Goal: Task Accomplishment & Management: Manage account settings

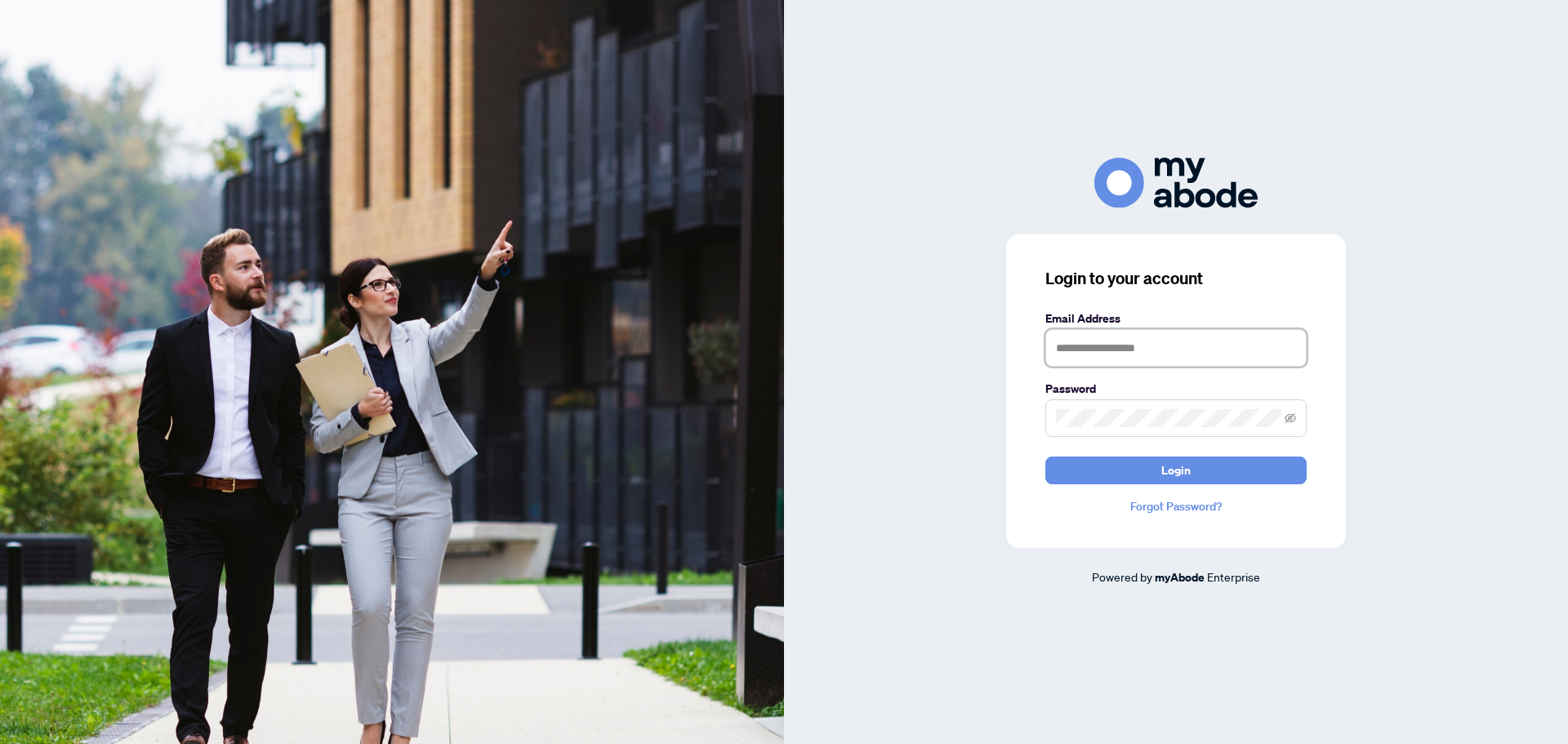
type input "**********"
click at [1143, 493] on div "**********" at bounding box center [1176, 391] width 340 height 314
click at [1148, 476] on button "Login" at bounding box center [1175, 470] width 261 height 28
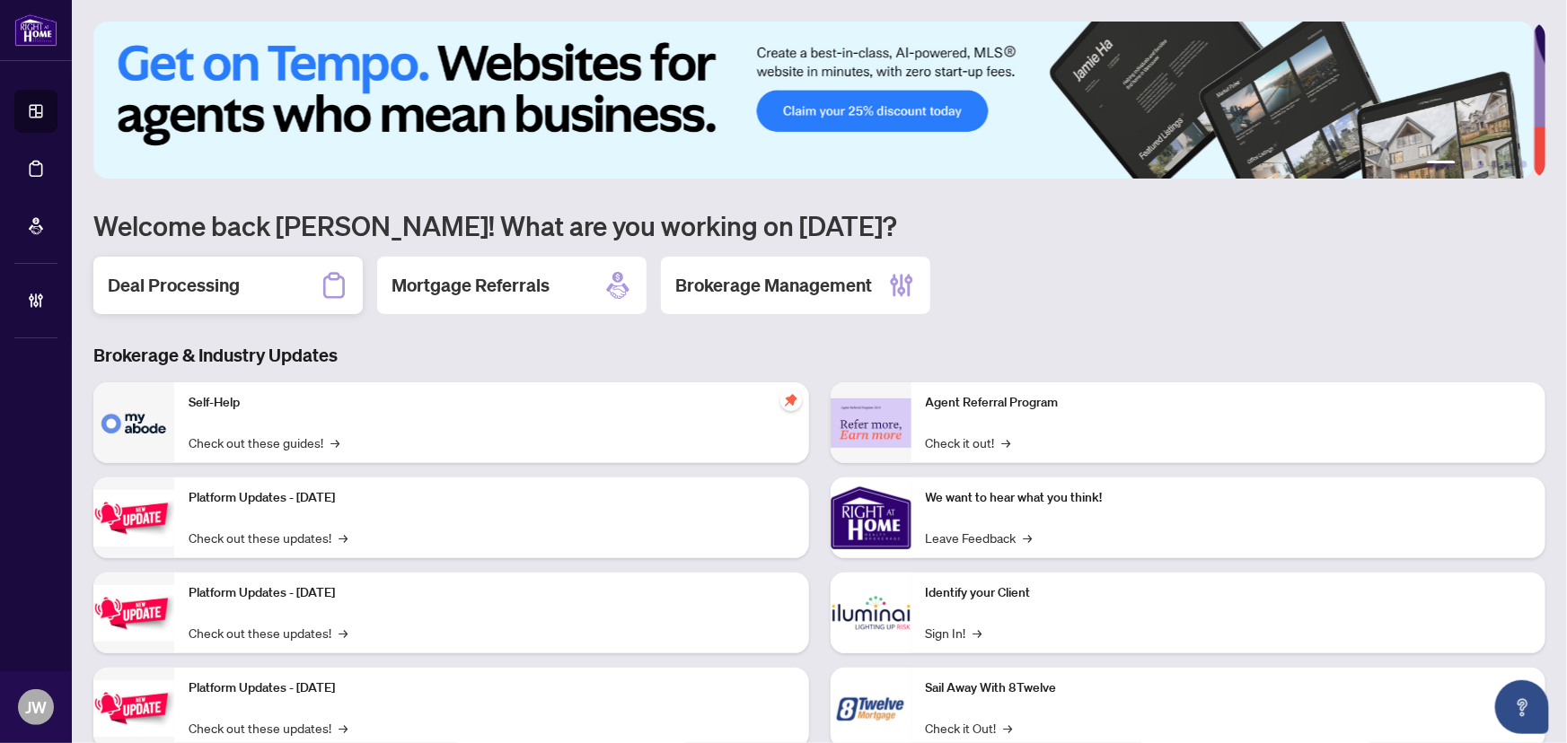
click at [180, 273] on h2 "Deal Processing" at bounding box center [174, 285] width 132 height 25
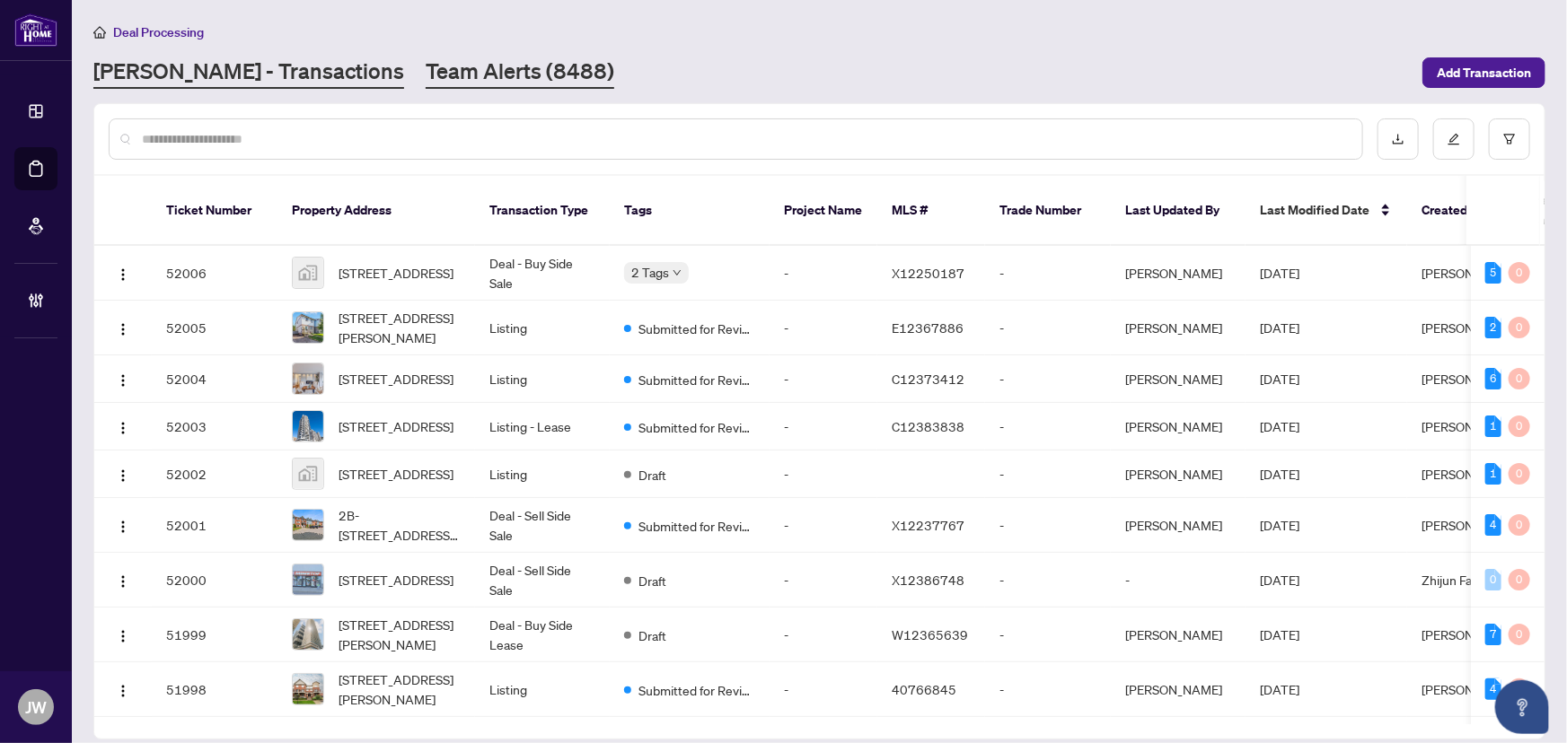
click at [442, 85] on link "Team Alerts (8488)" at bounding box center [520, 73] width 189 height 32
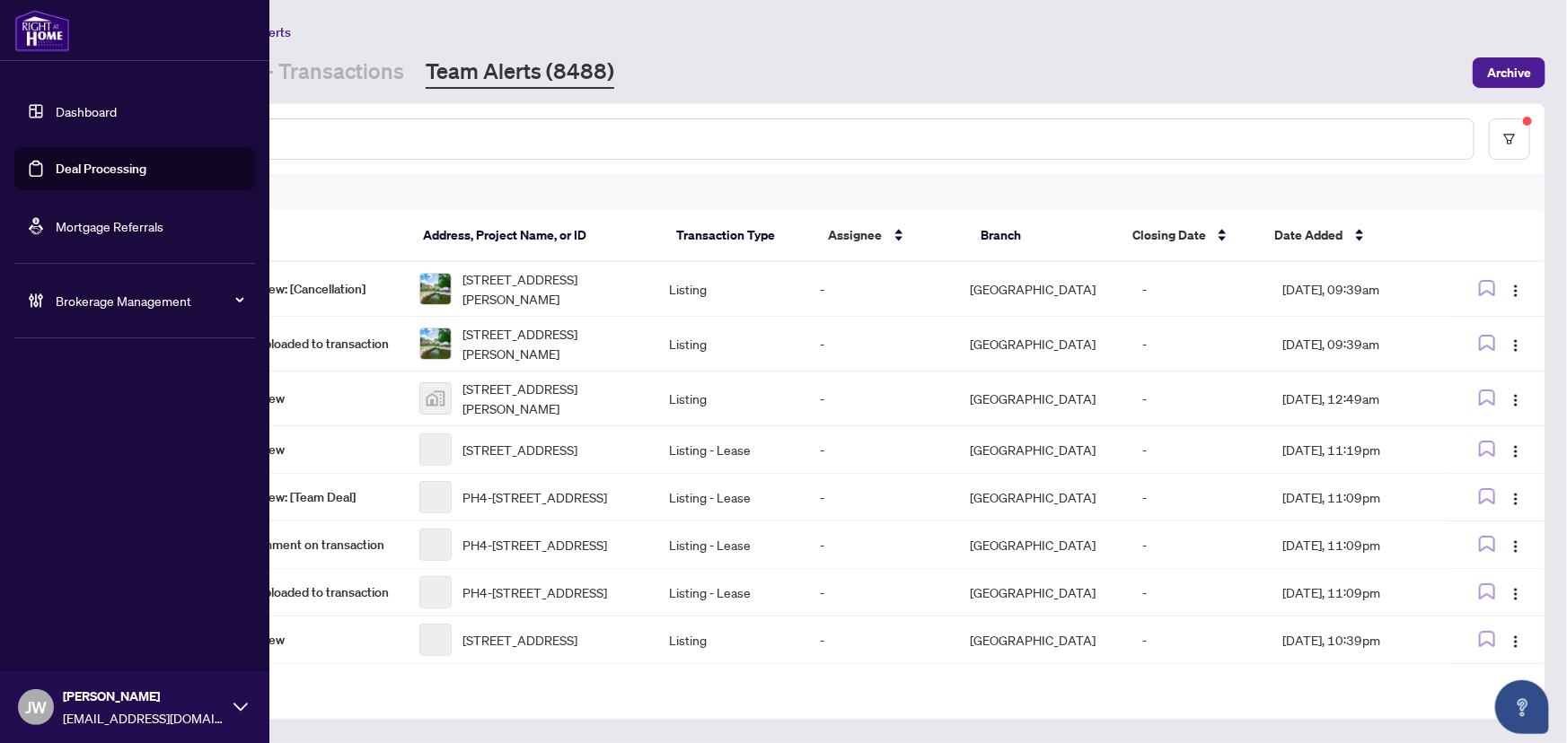
click at [99, 304] on span "Brokerage Management" at bounding box center [149, 301] width 187 height 20
click at [87, 428] on link "Manage Agents" at bounding box center [82, 430] width 89 height 16
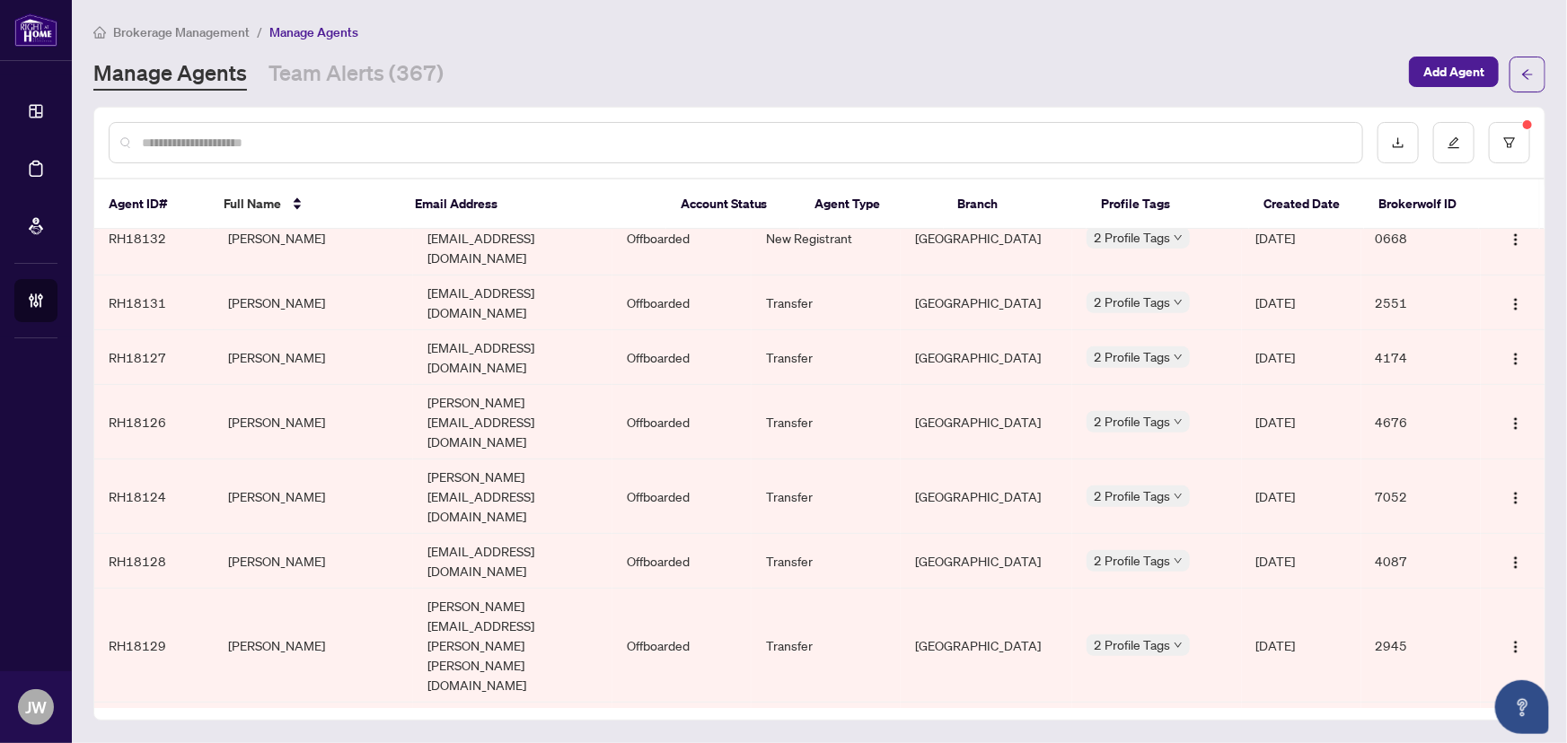
scroll to position [399, 0]
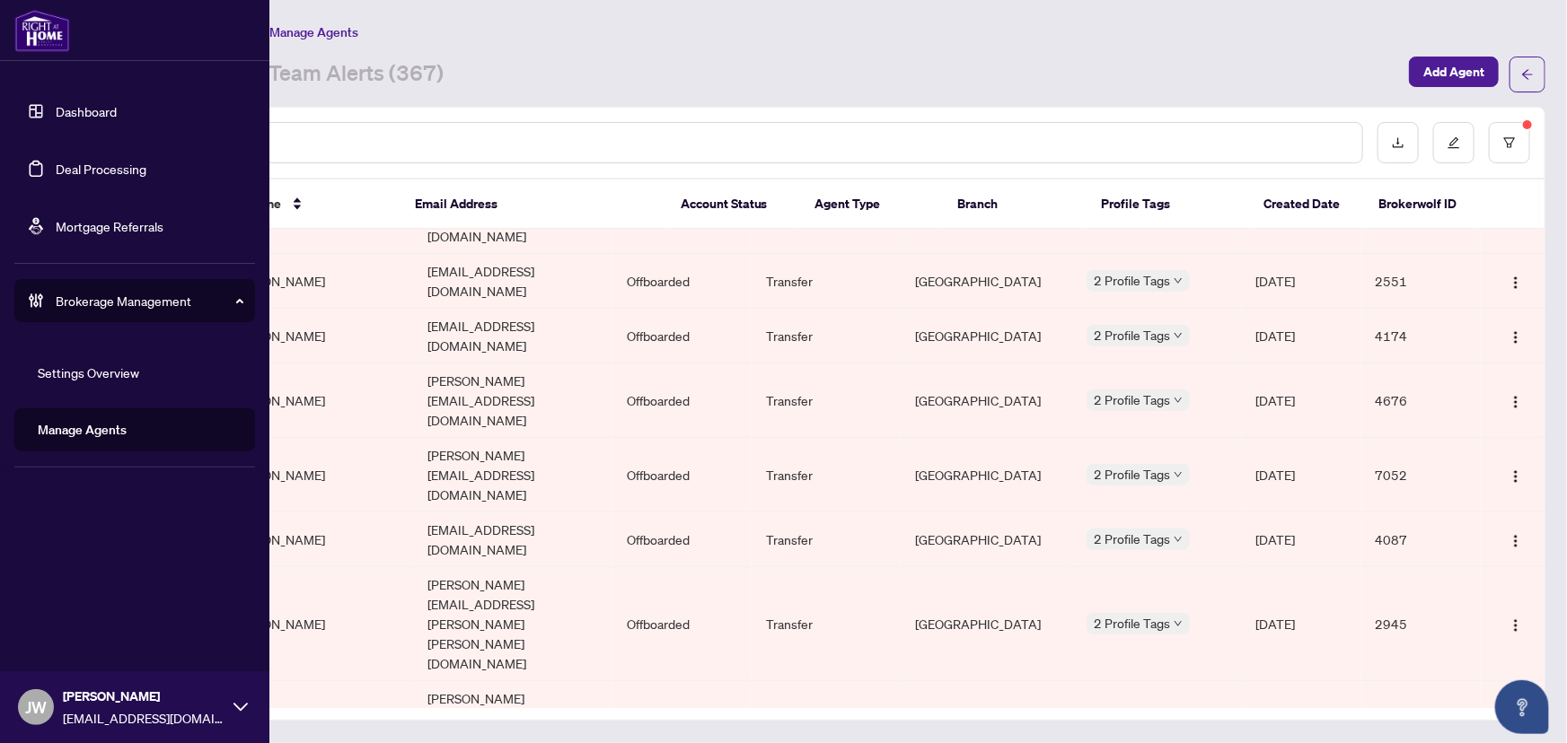
click at [56, 103] on link "Dashboard" at bounding box center [86, 111] width 61 height 16
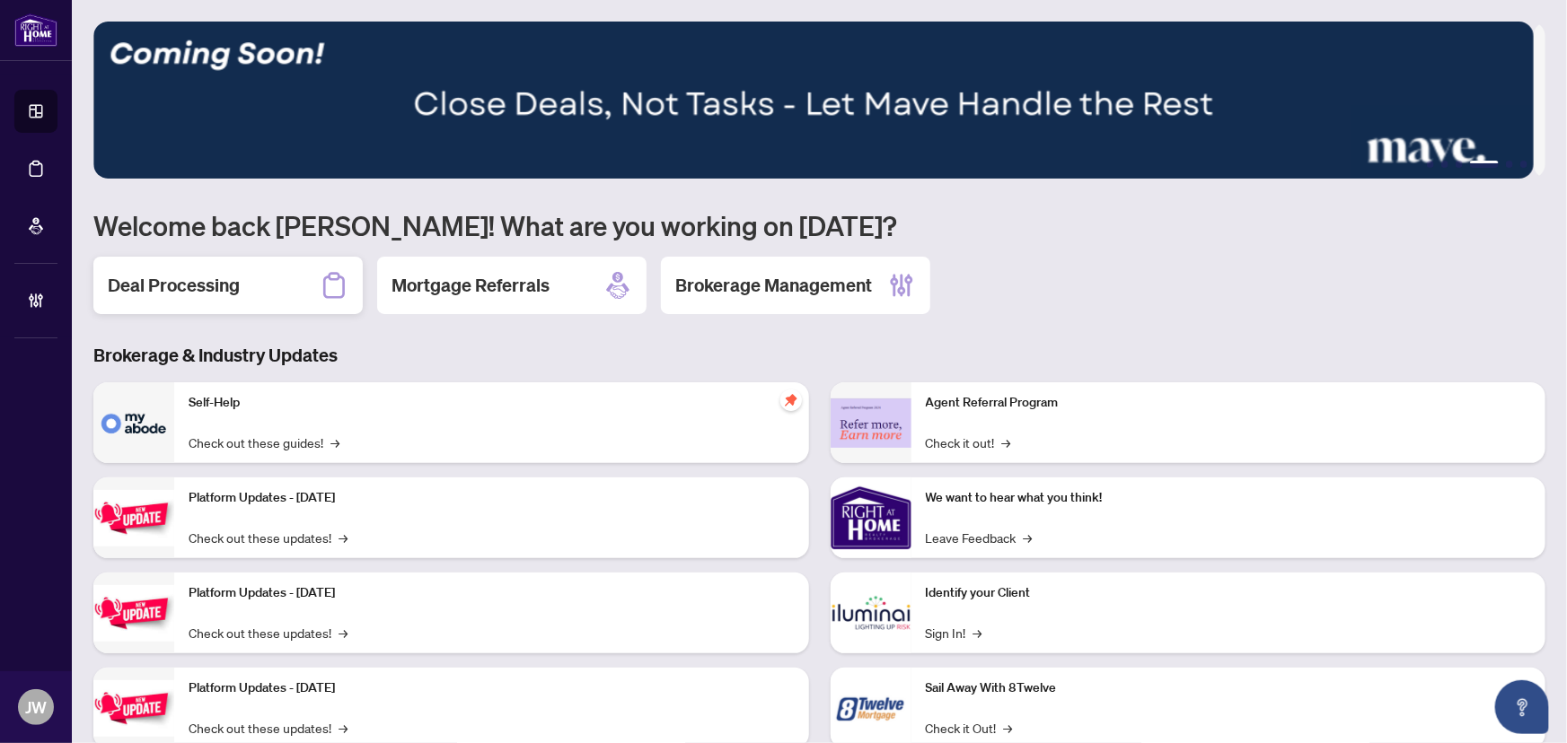
click at [187, 296] on h2 "Deal Processing" at bounding box center [174, 285] width 132 height 25
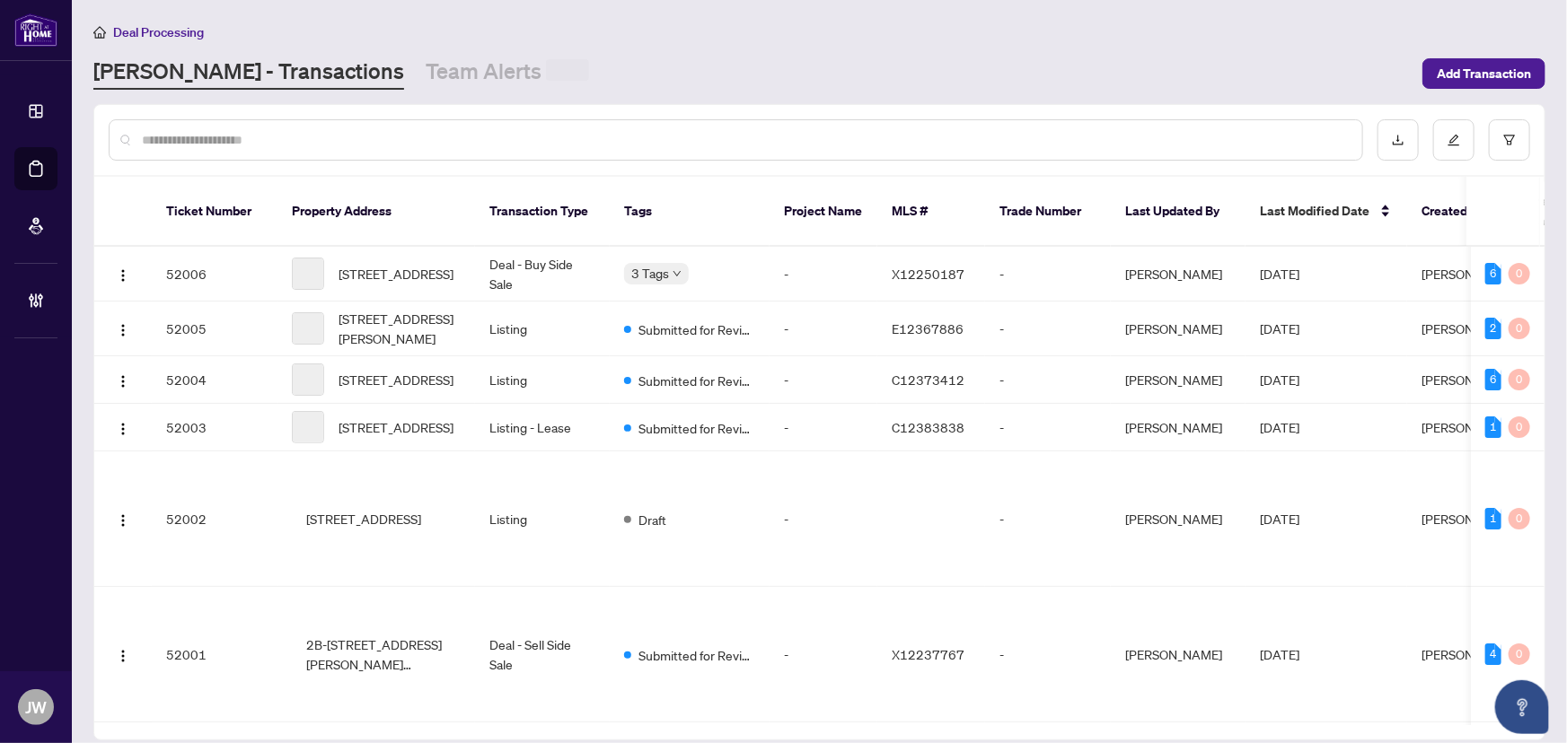
click at [200, 119] on div at bounding box center [736, 139] width 1254 height 41
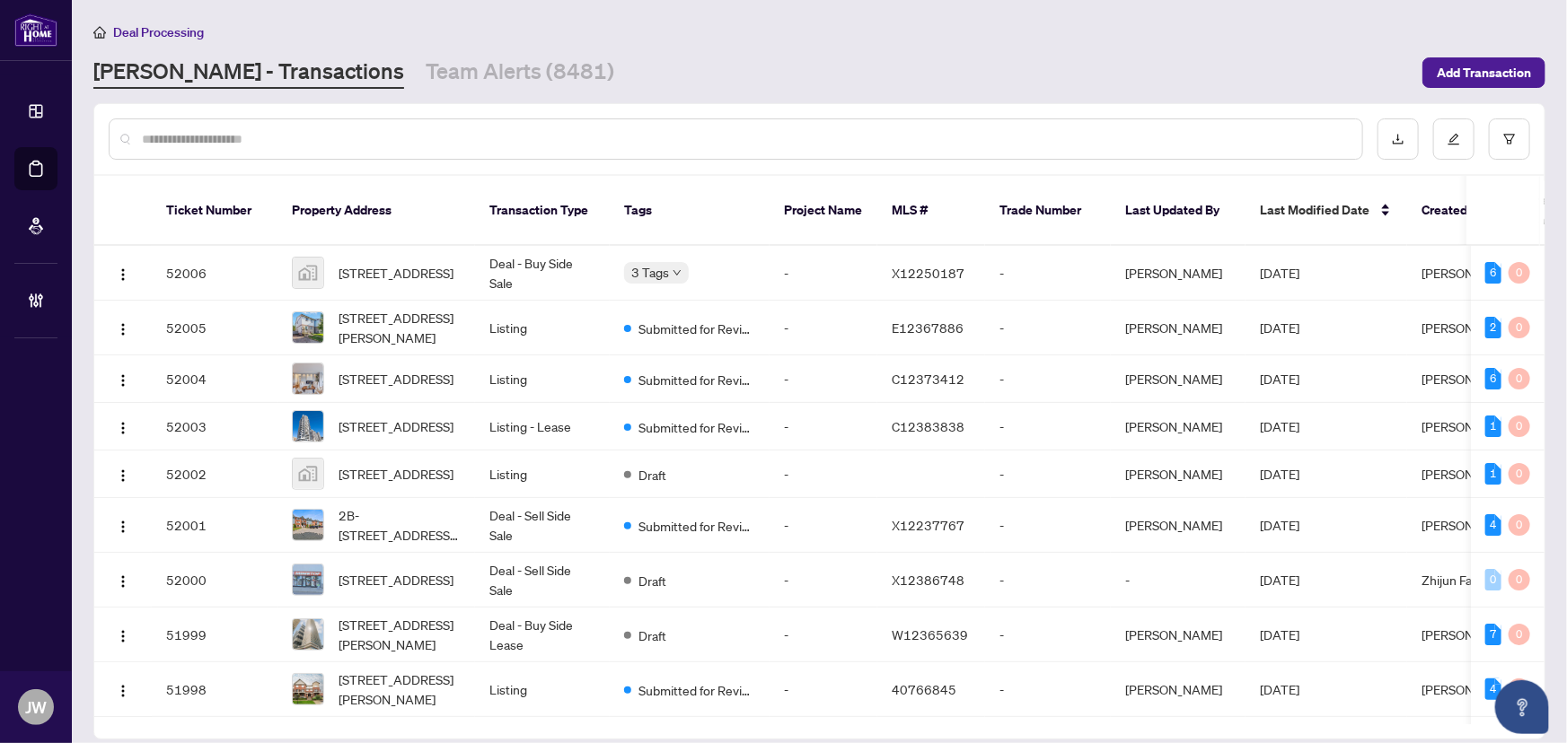
click at [196, 129] on input "text" at bounding box center [745, 139] width 1206 height 20
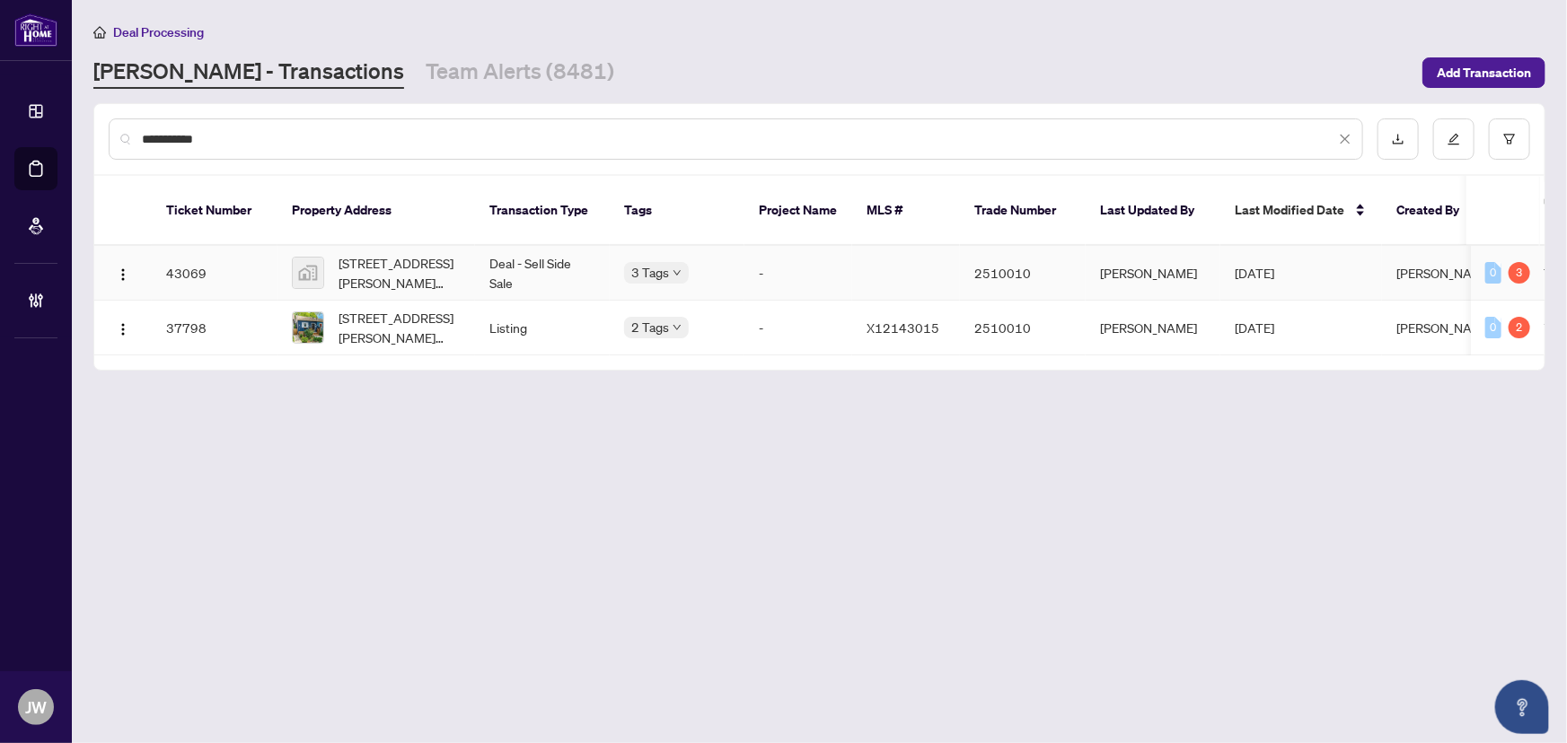
type input "**********"
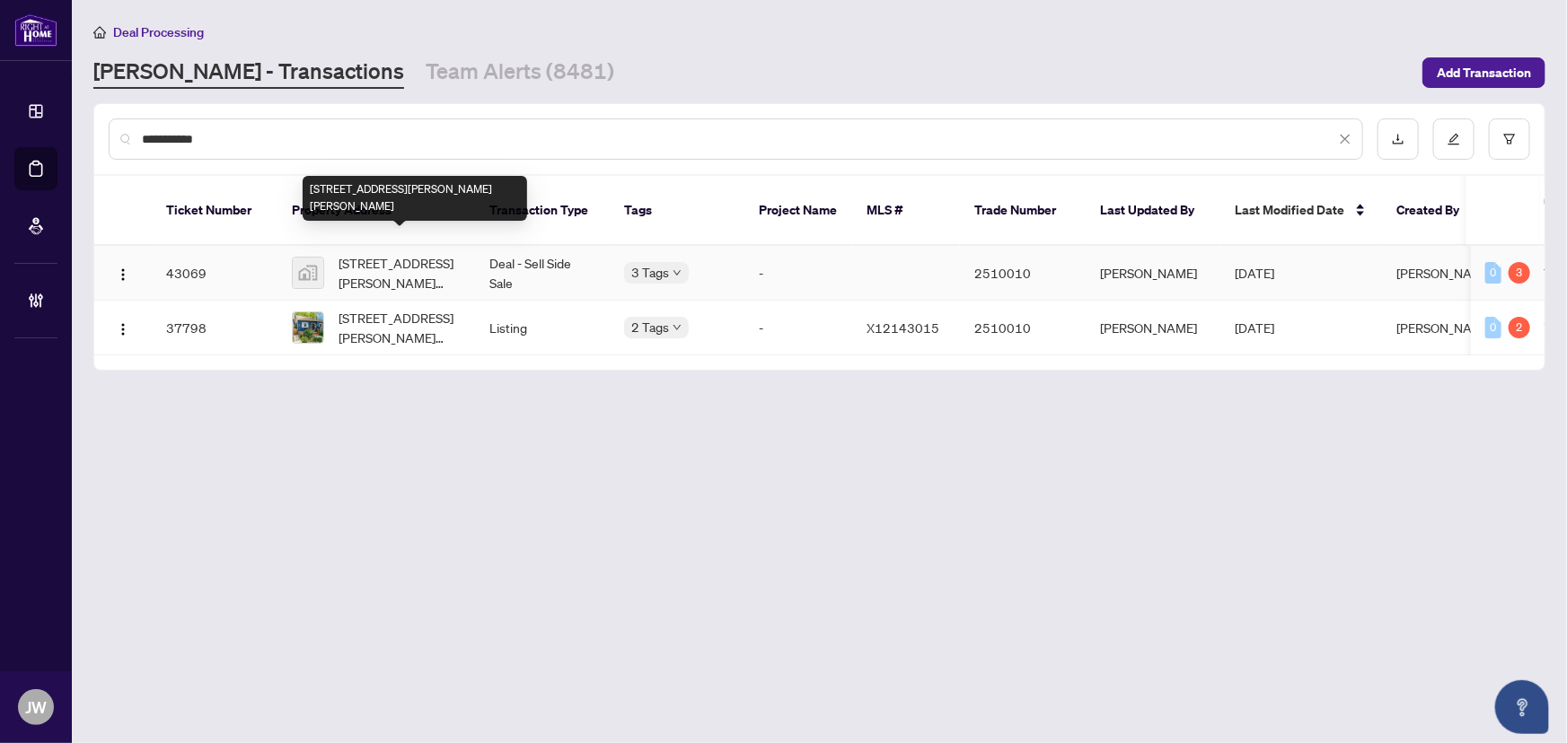
click at [384, 262] on span "[STREET_ADDRESS][PERSON_NAME][PERSON_NAME]" at bounding box center [400, 273] width 122 height 40
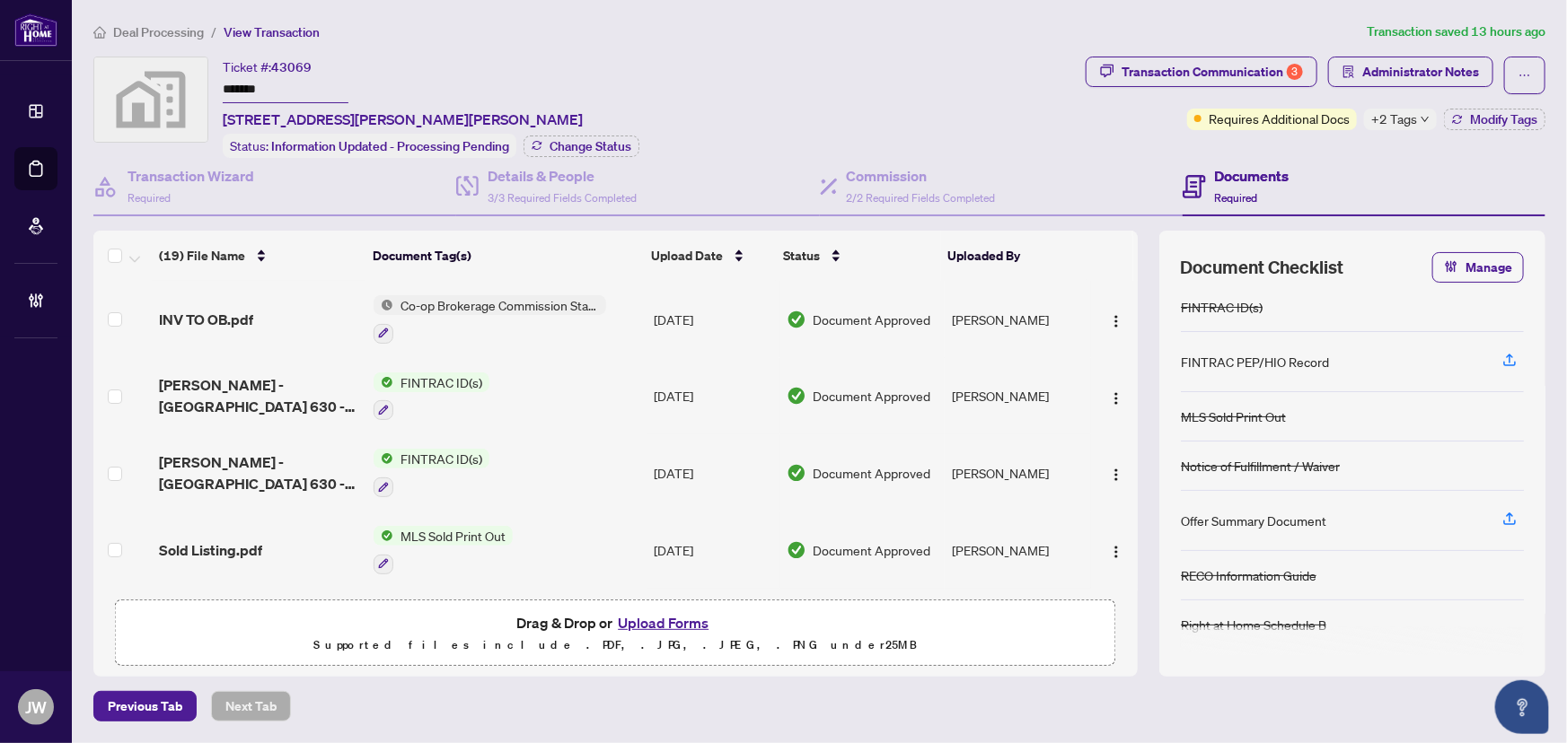
click at [1383, 124] on span "+2 Tags" at bounding box center [1394, 119] width 46 height 21
click at [770, 128] on div "Ticket #: 43069 ******* [STREET_ADDRESS][PERSON_NAME][PERSON_NAME] Status: Info…" at bounding box center [585, 107] width 985 height 101
click at [1199, 62] on div "Transaction Communication 3" at bounding box center [1212, 71] width 181 height 29
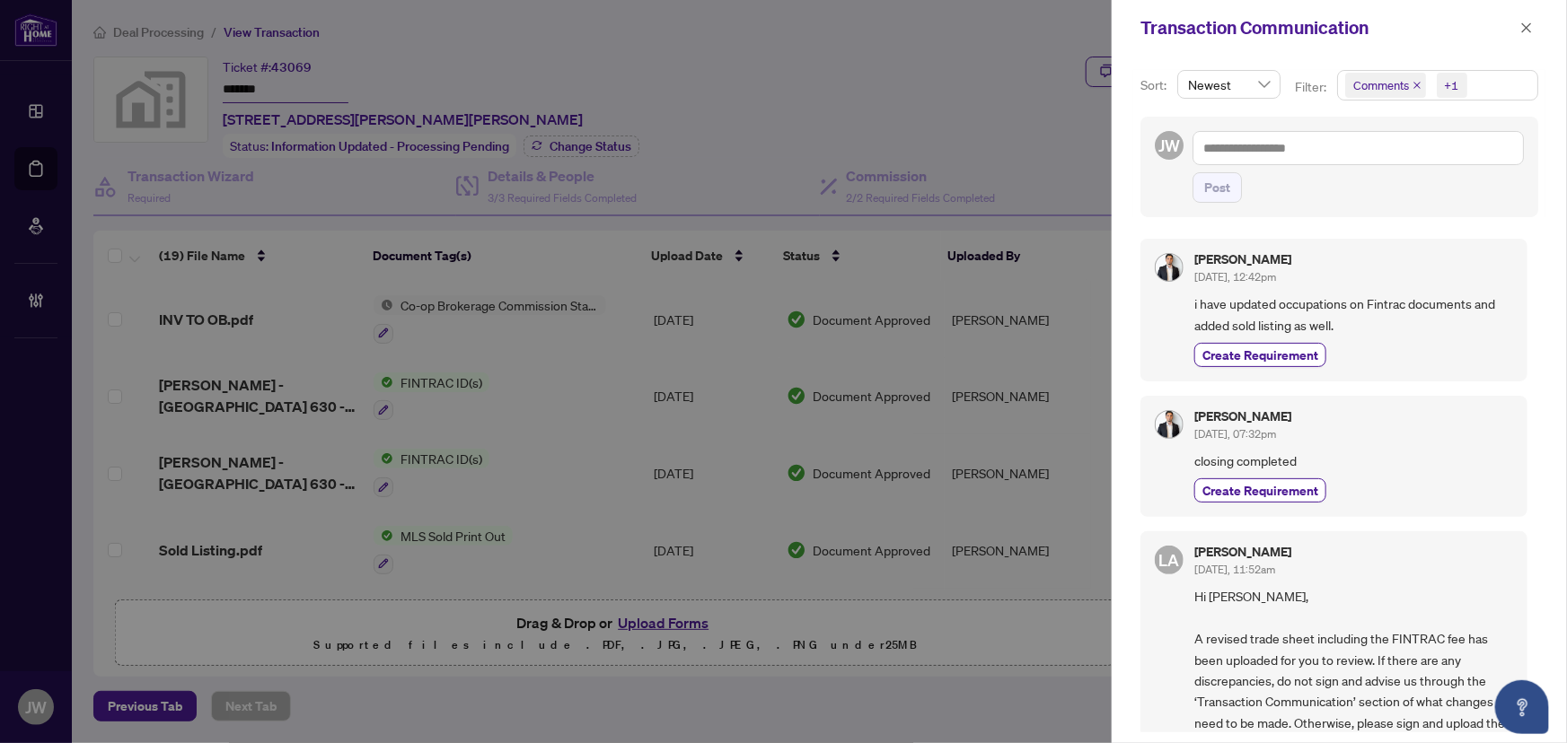
click at [1535, 8] on div "Transaction Communication" at bounding box center [1339, 28] width 455 height 56
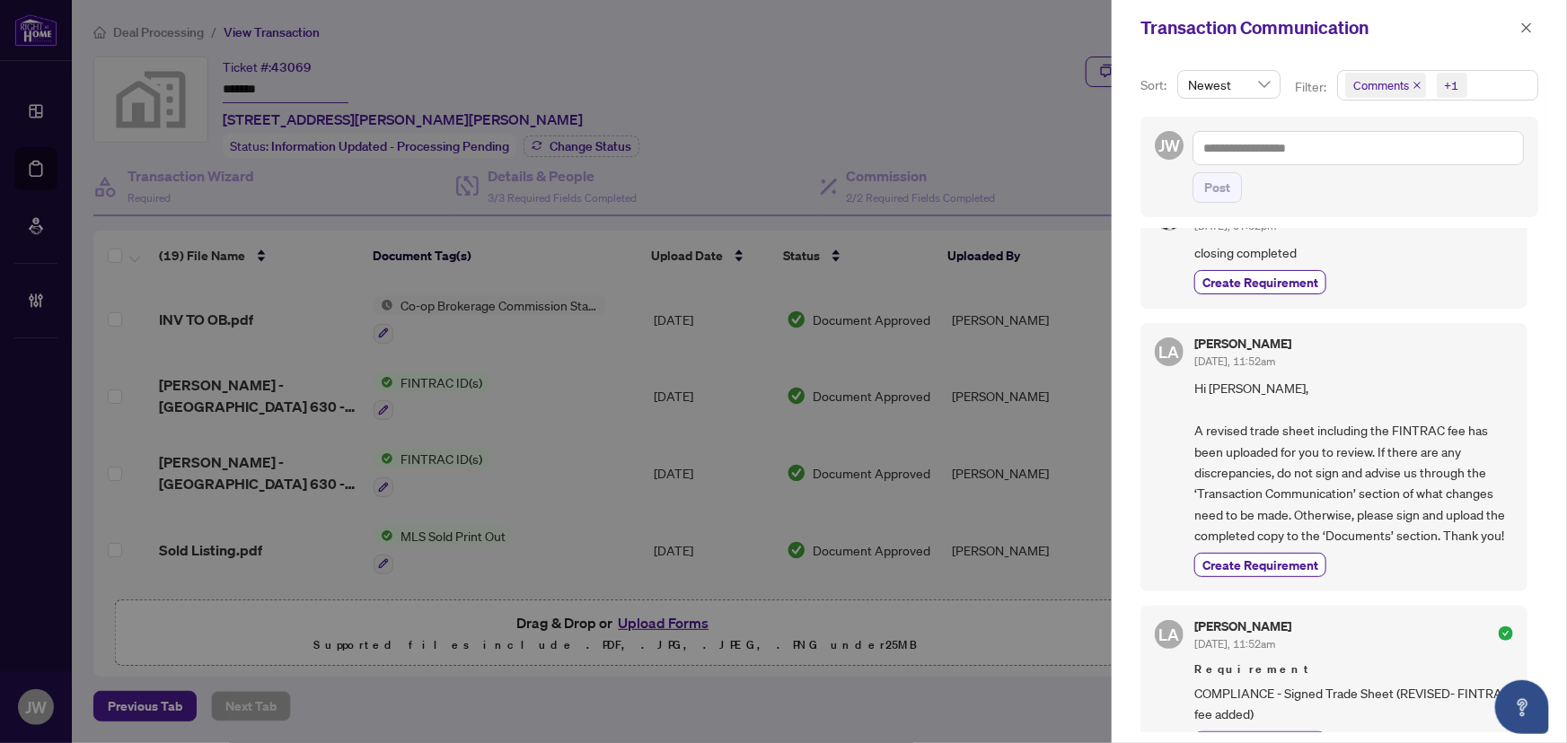
scroll to position [163, 0]
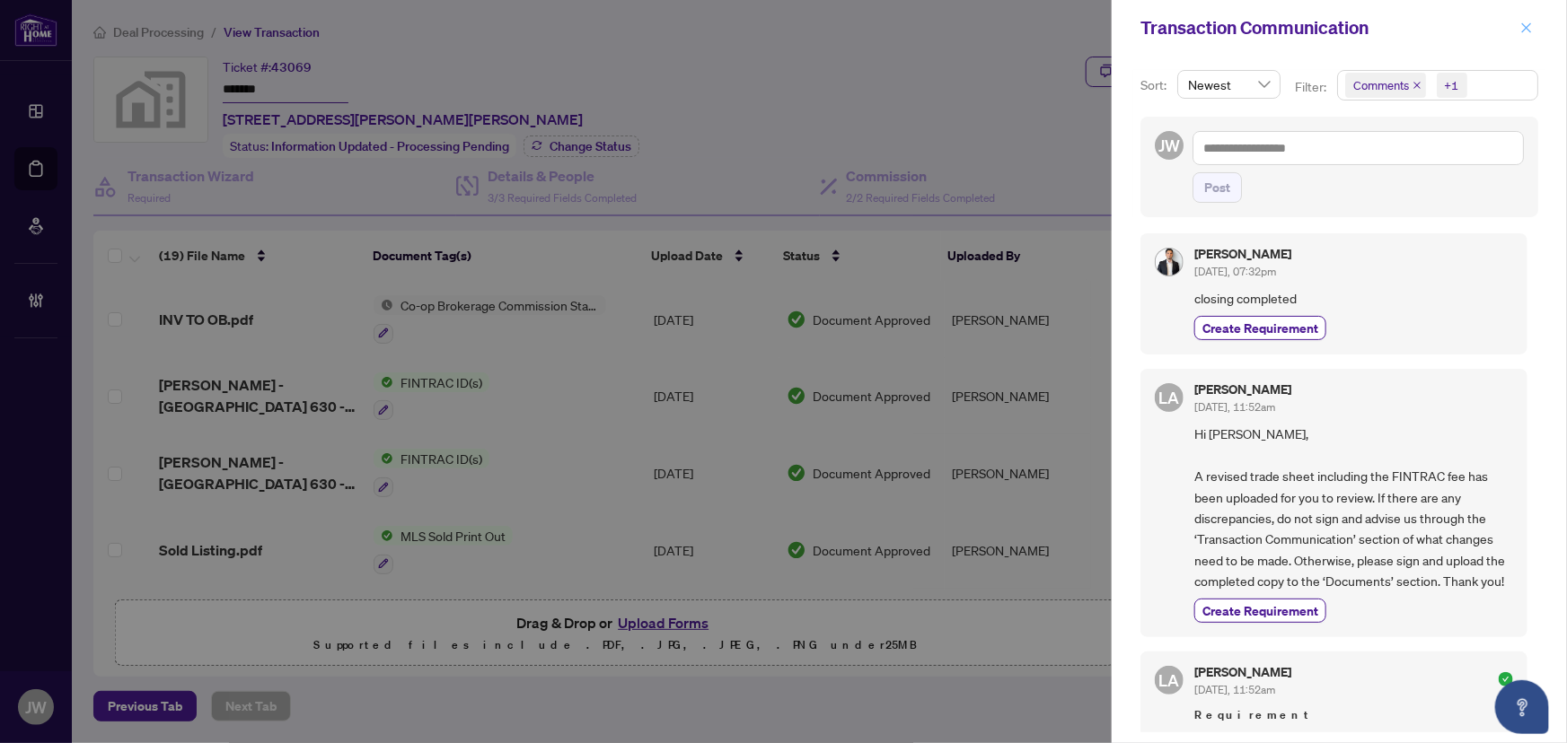
click at [1524, 26] on icon "close" at bounding box center [1526, 28] width 13 height 13
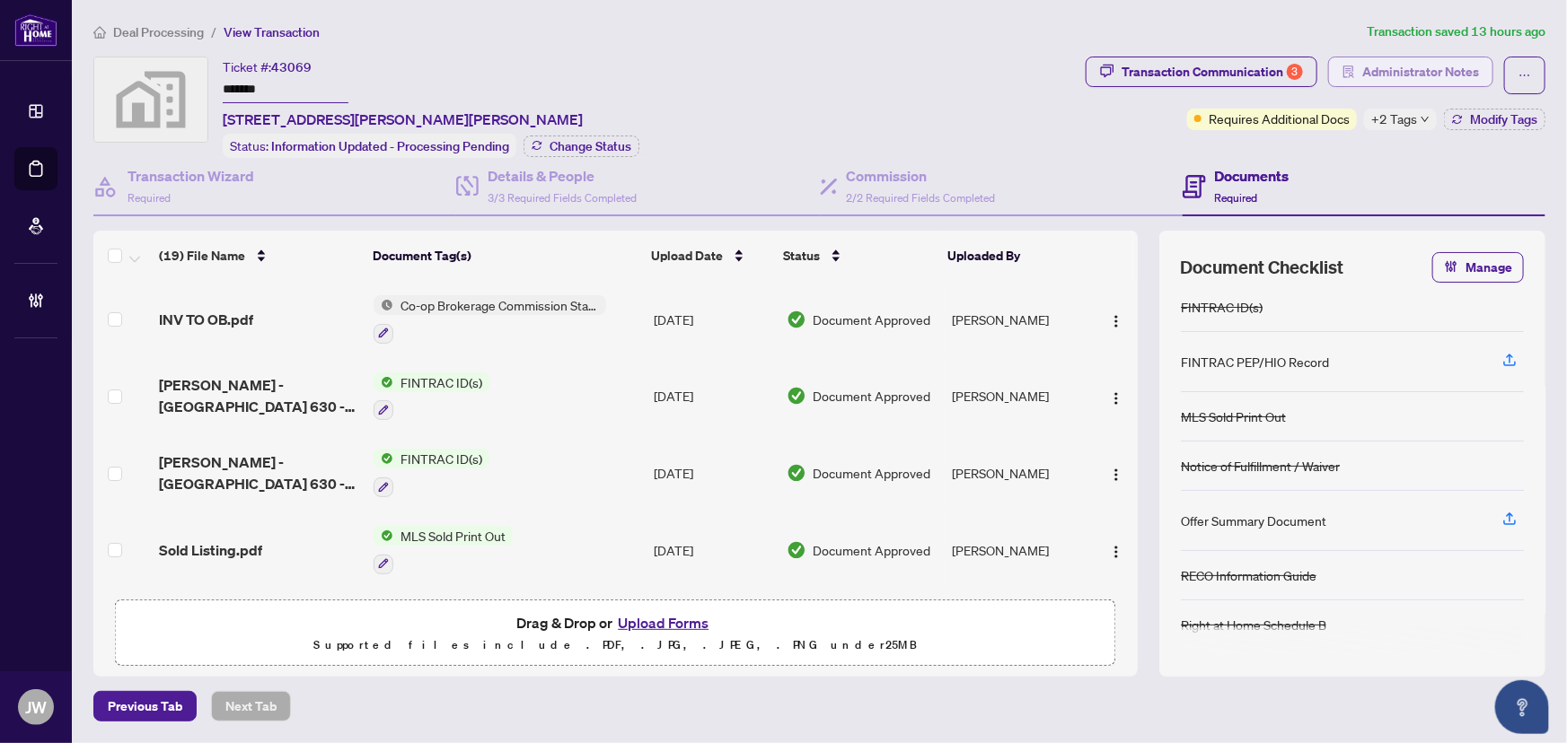
click at [1394, 62] on span "Administrator Notes" at bounding box center [1420, 71] width 117 height 29
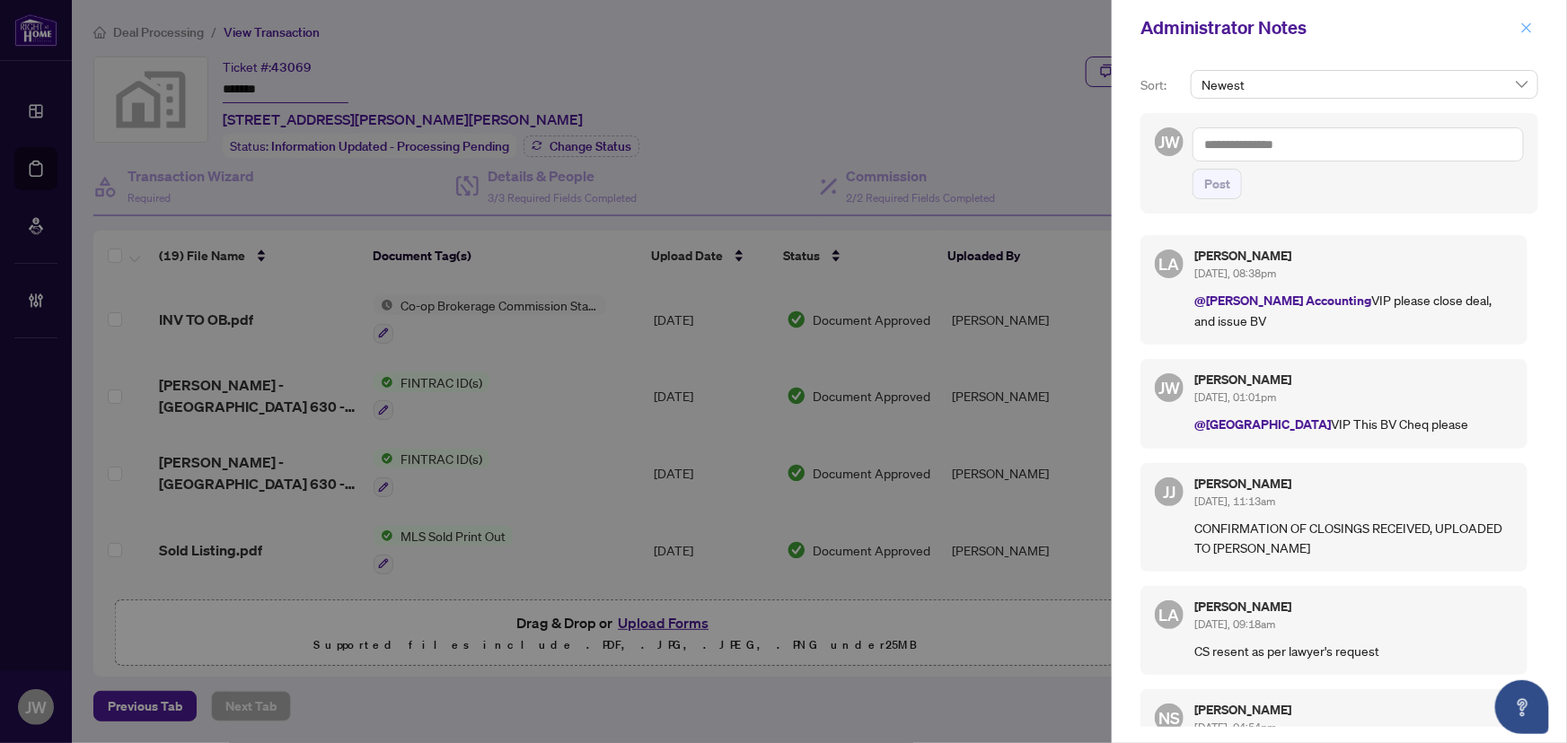
click at [1529, 24] on icon "close" at bounding box center [1527, 27] width 10 height 10
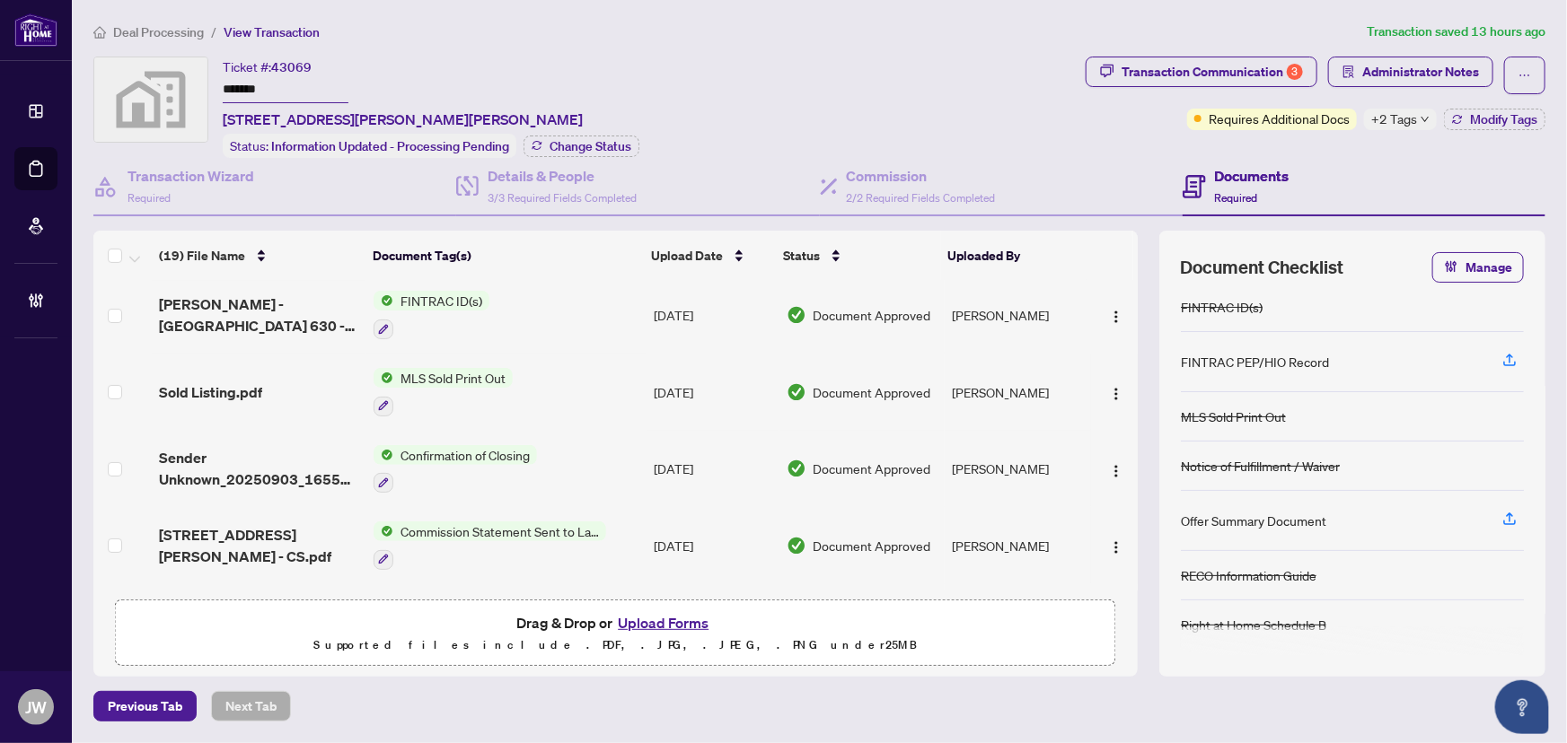
scroll to position [0, 0]
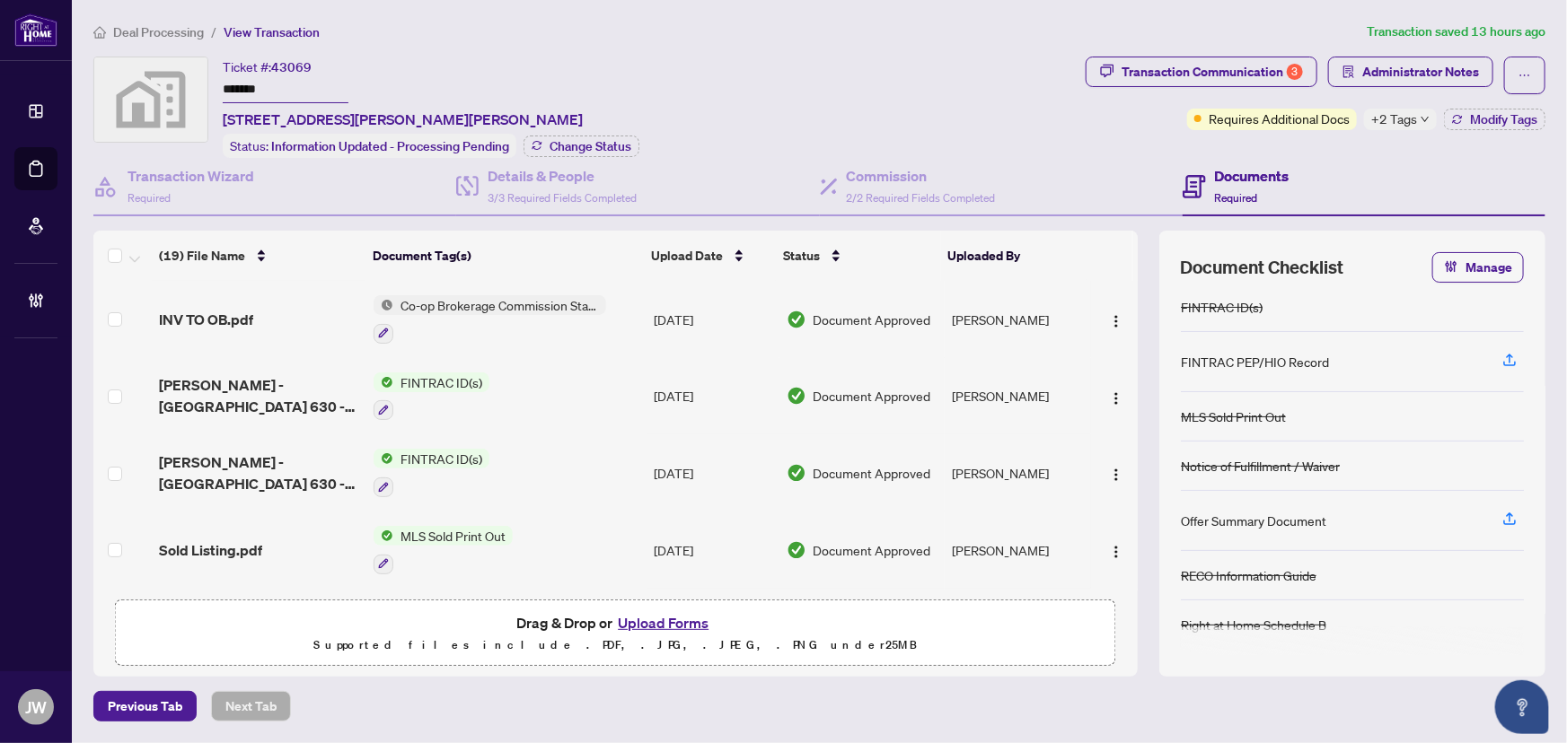
click at [158, 30] on span "Deal Processing" at bounding box center [158, 32] width 91 height 16
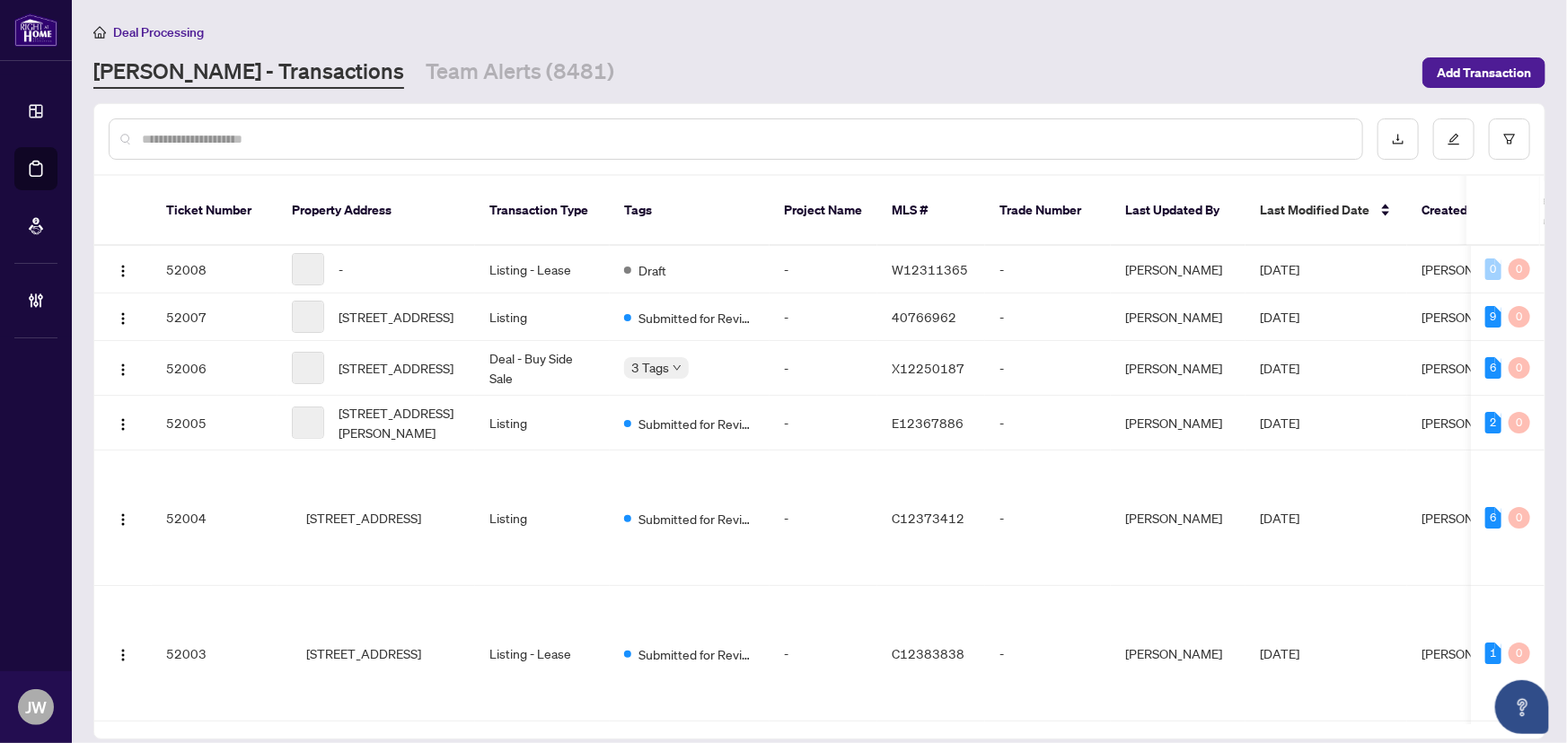
click at [189, 136] on input "text" at bounding box center [745, 139] width 1206 height 20
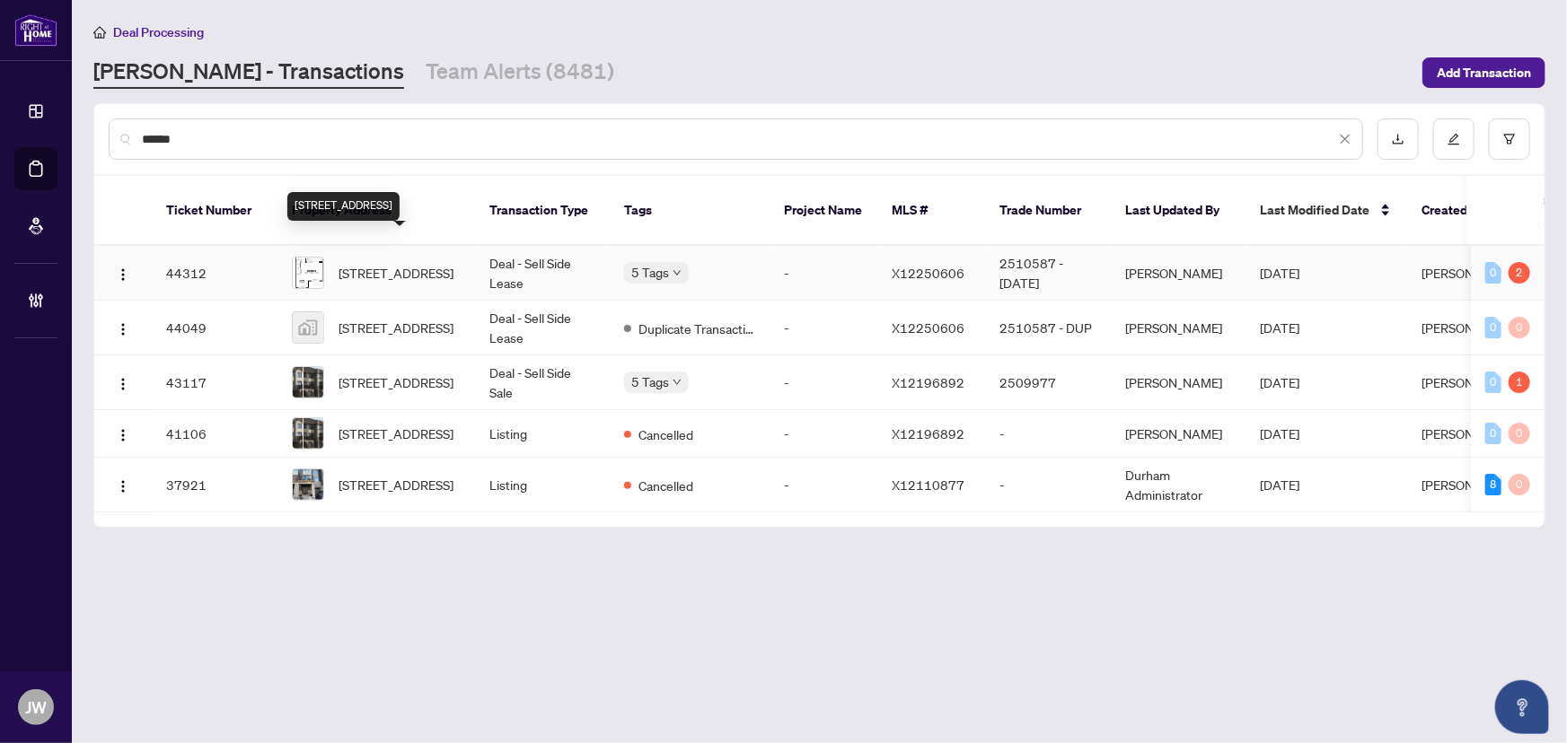
type input "******"
click at [440, 263] on span "[STREET_ADDRESS]" at bounding box center [396, 273] width 115 height 20
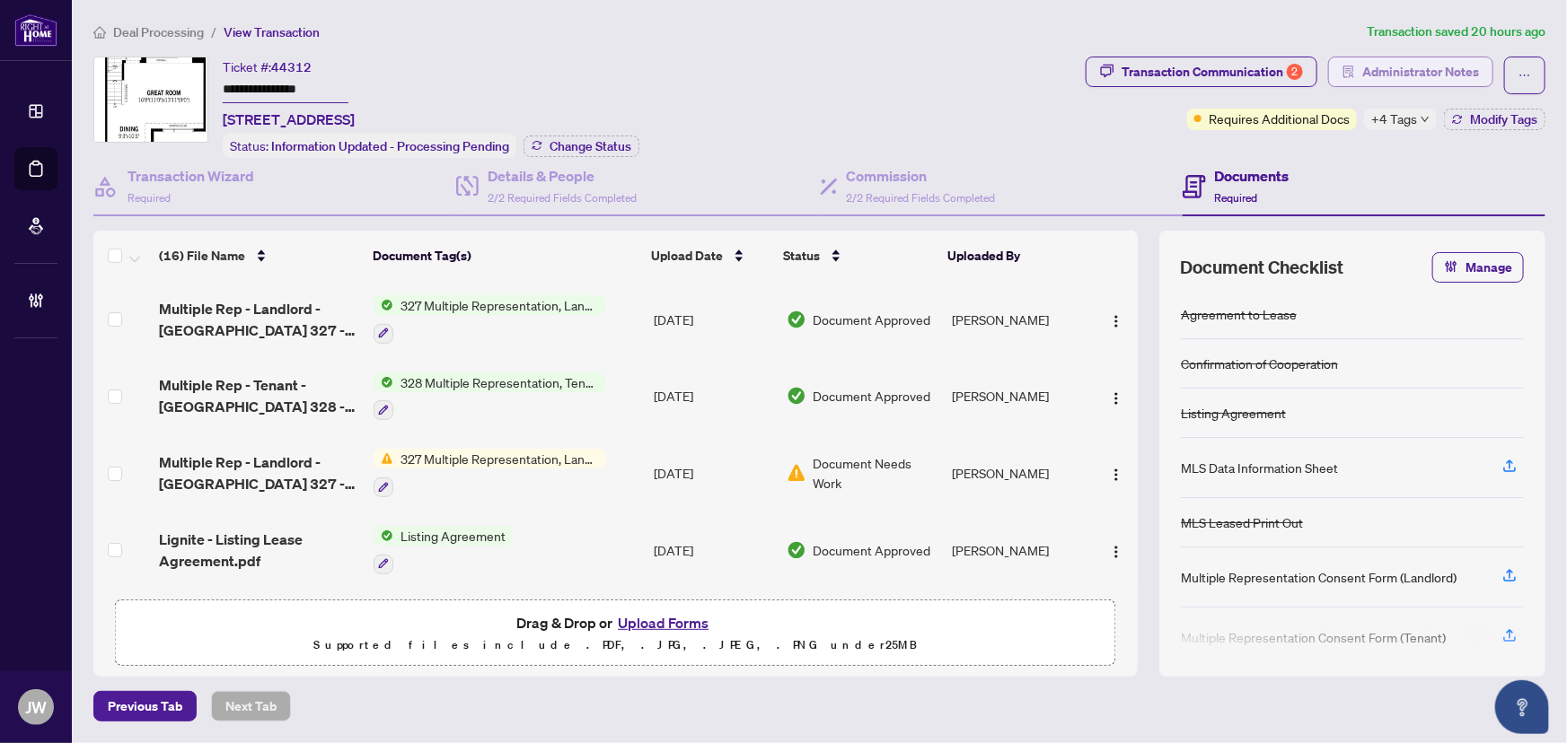
click at [1408, 66] on span "Administrator Notes" at bounding box center [1420, 71] width 117 height 29
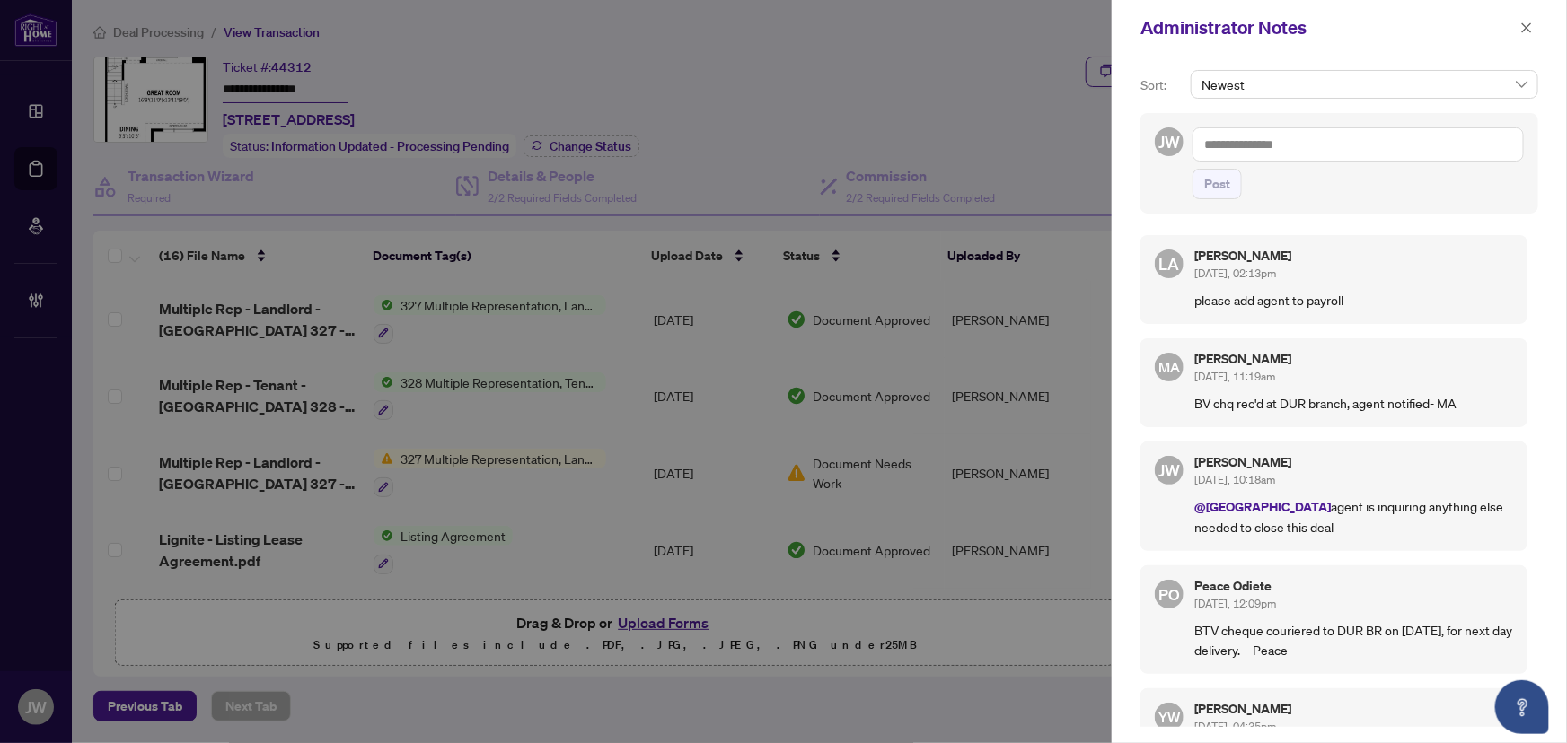
drag, startPoint x: 1535, startPoint y: 22, endPoint x: 553, endPoint y: 26, distance: 981.4
click at [1533, 22] on button "button" at bounding box center [1526, 28] width 23 height 22
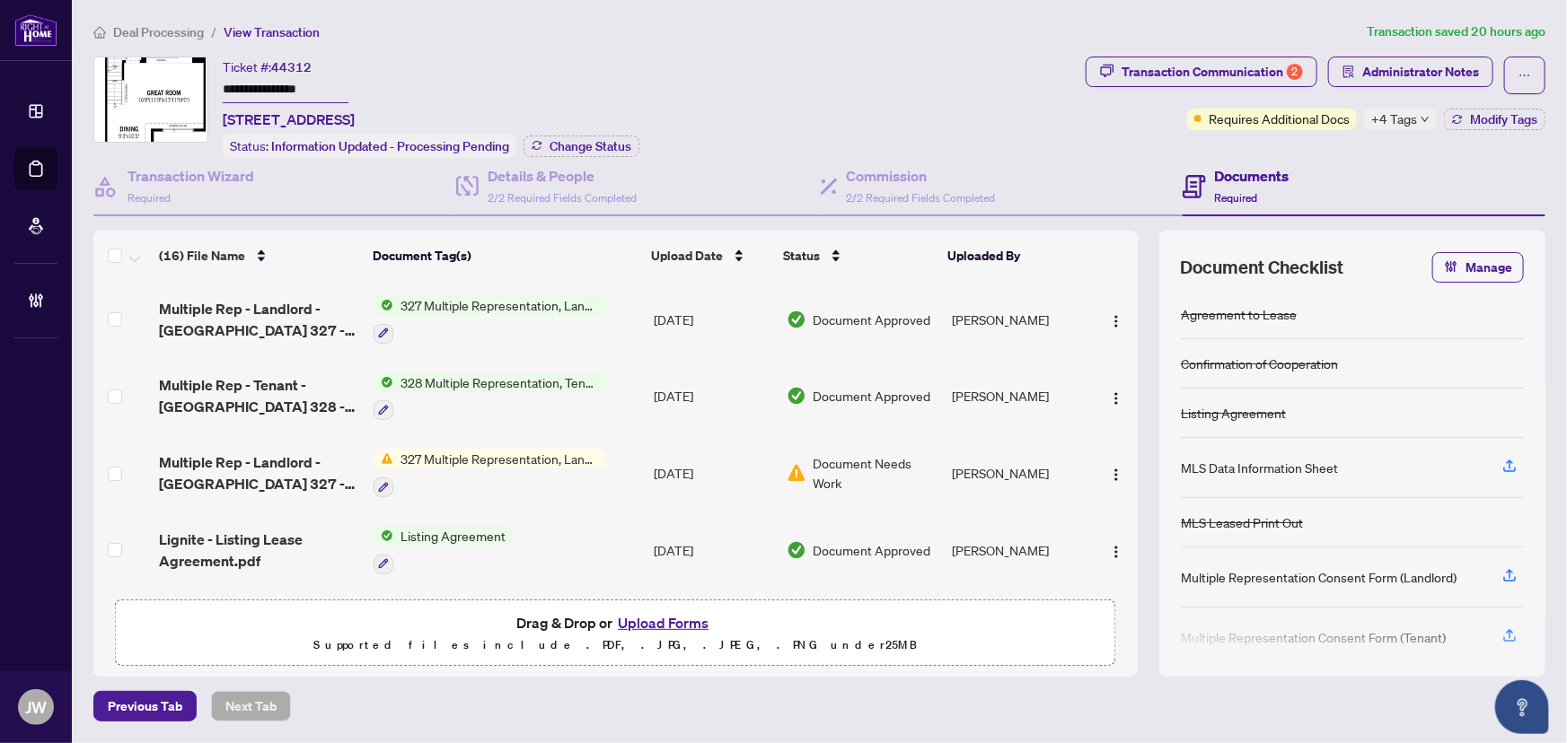
click at [149, 24] on span "Deal Processing" at bounding box center [158, 32] width 91 height 16
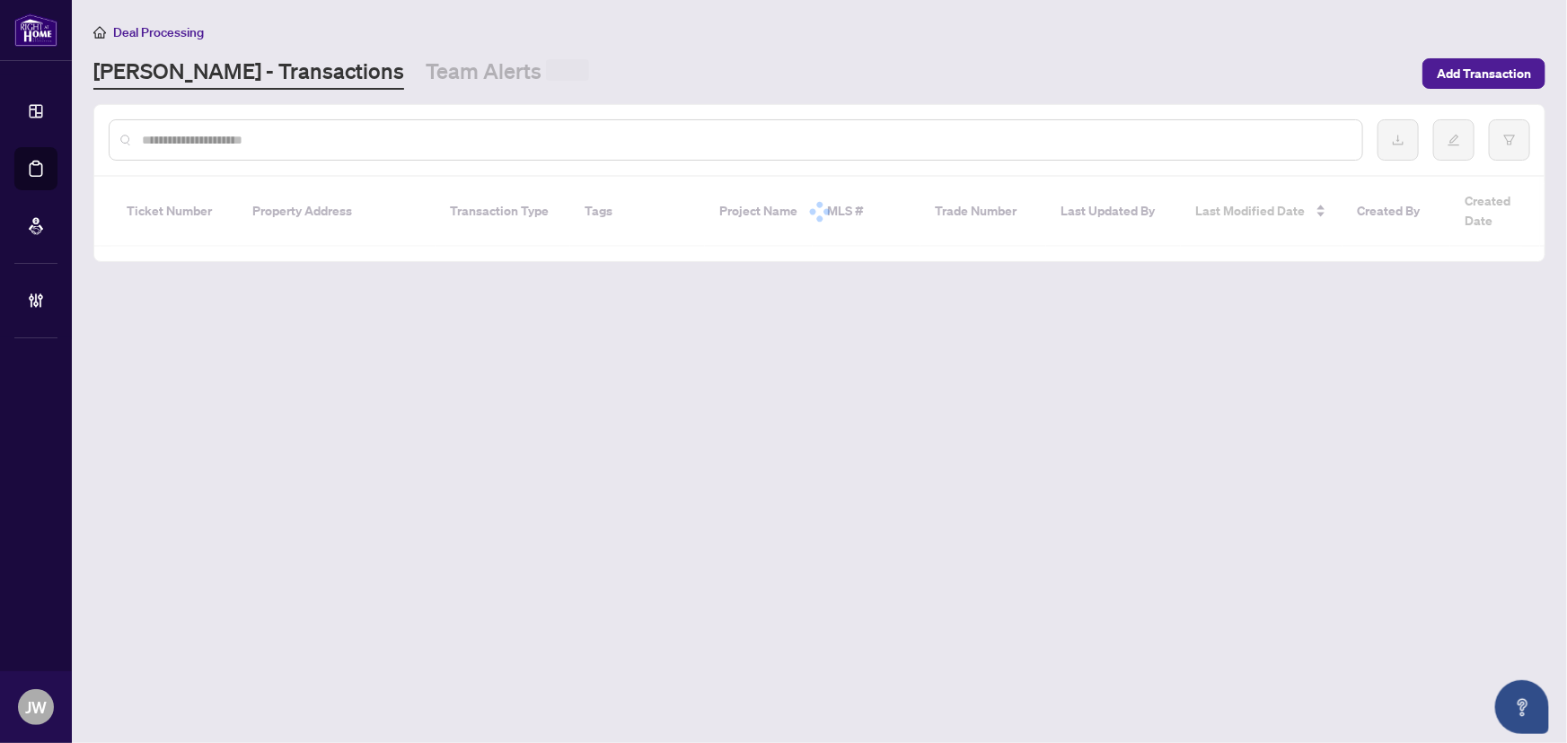
click at [164, 156] on div at bounding box center [736, 139] width 1254 height 41
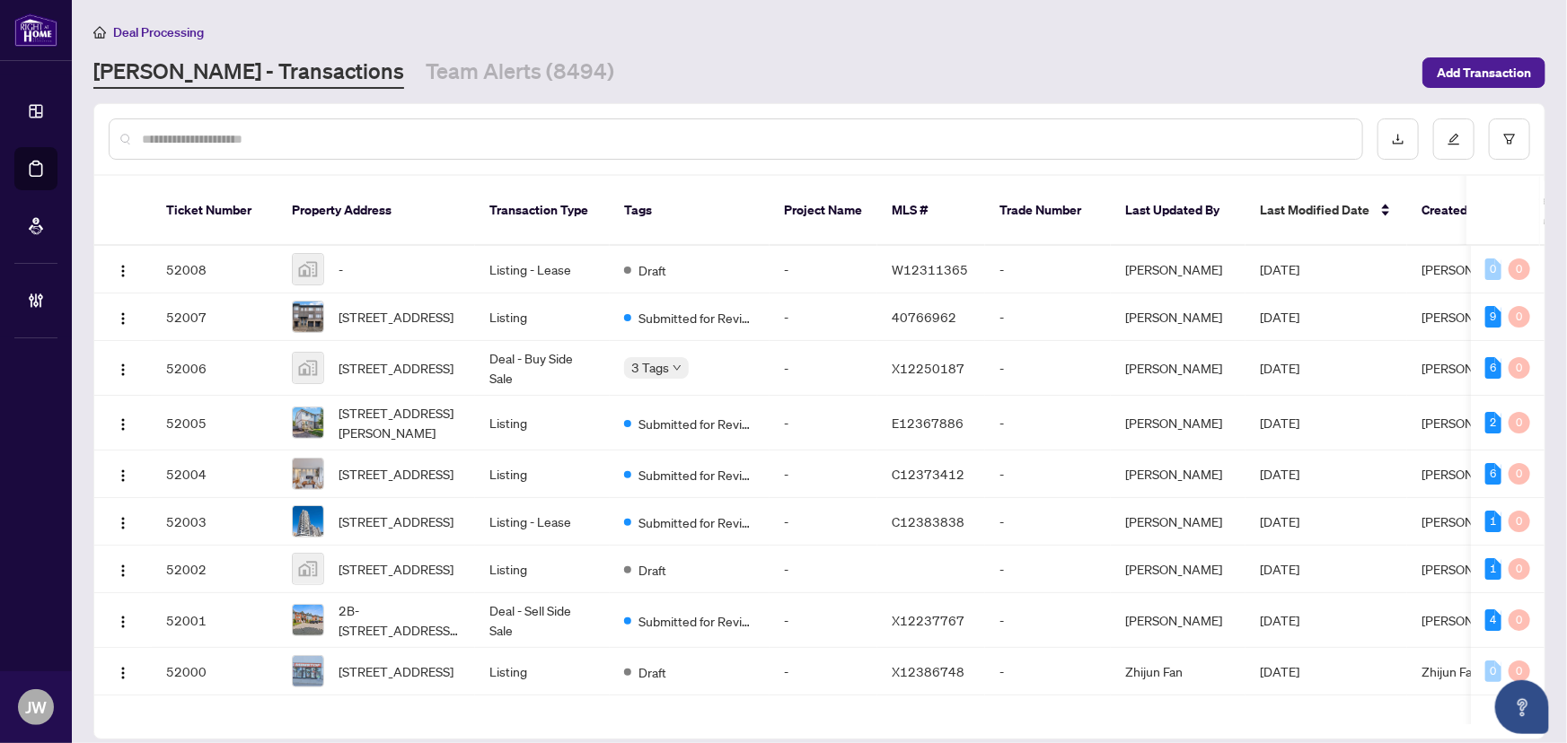
click at [162, 142] on input "text" at bounding box center [745, 139] width 1206 height 20
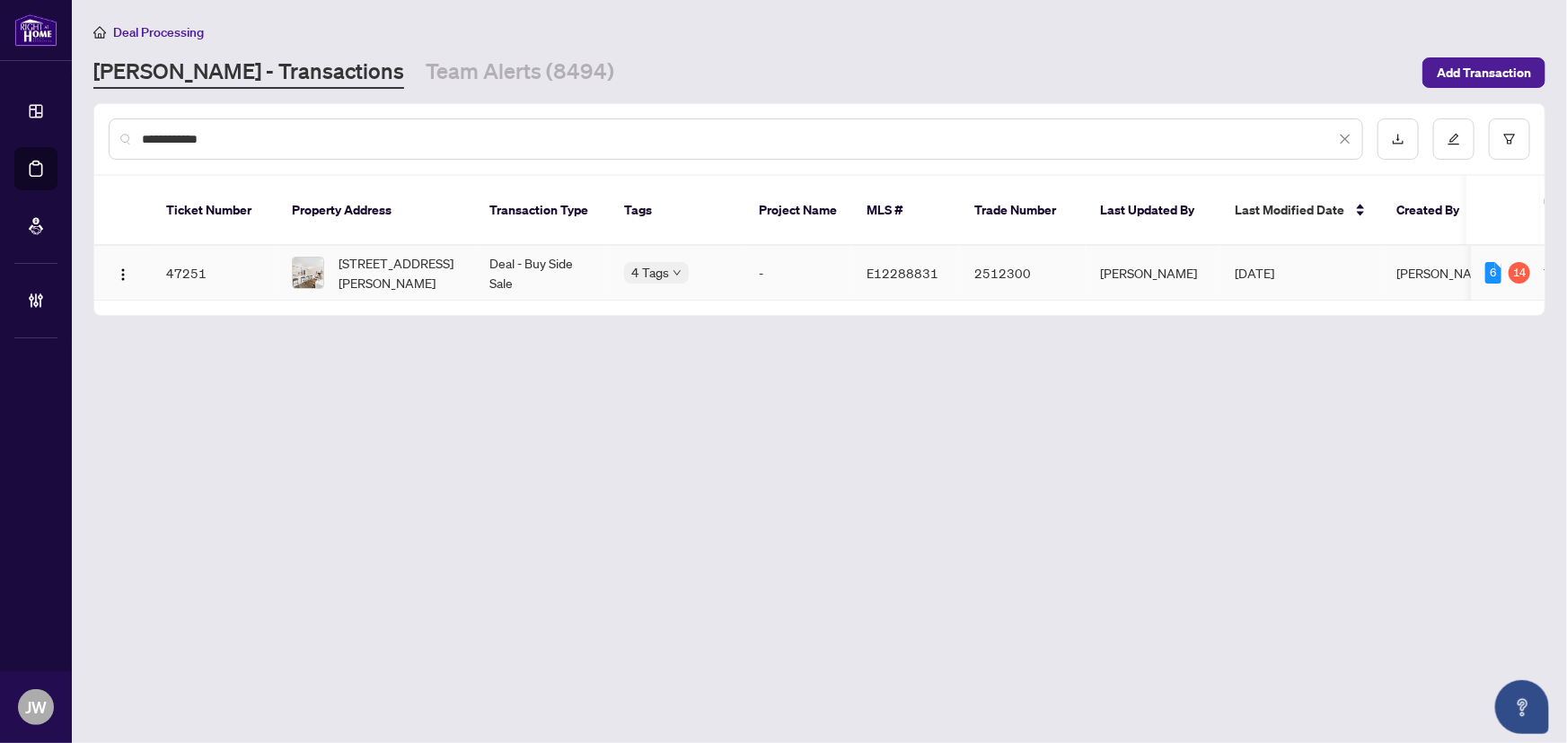
type input "**********"
click at [438, 253] on span "[STREET_ADDRESS][PERSON_NAME]" at bounding box center [400, 273] width 122 height 40
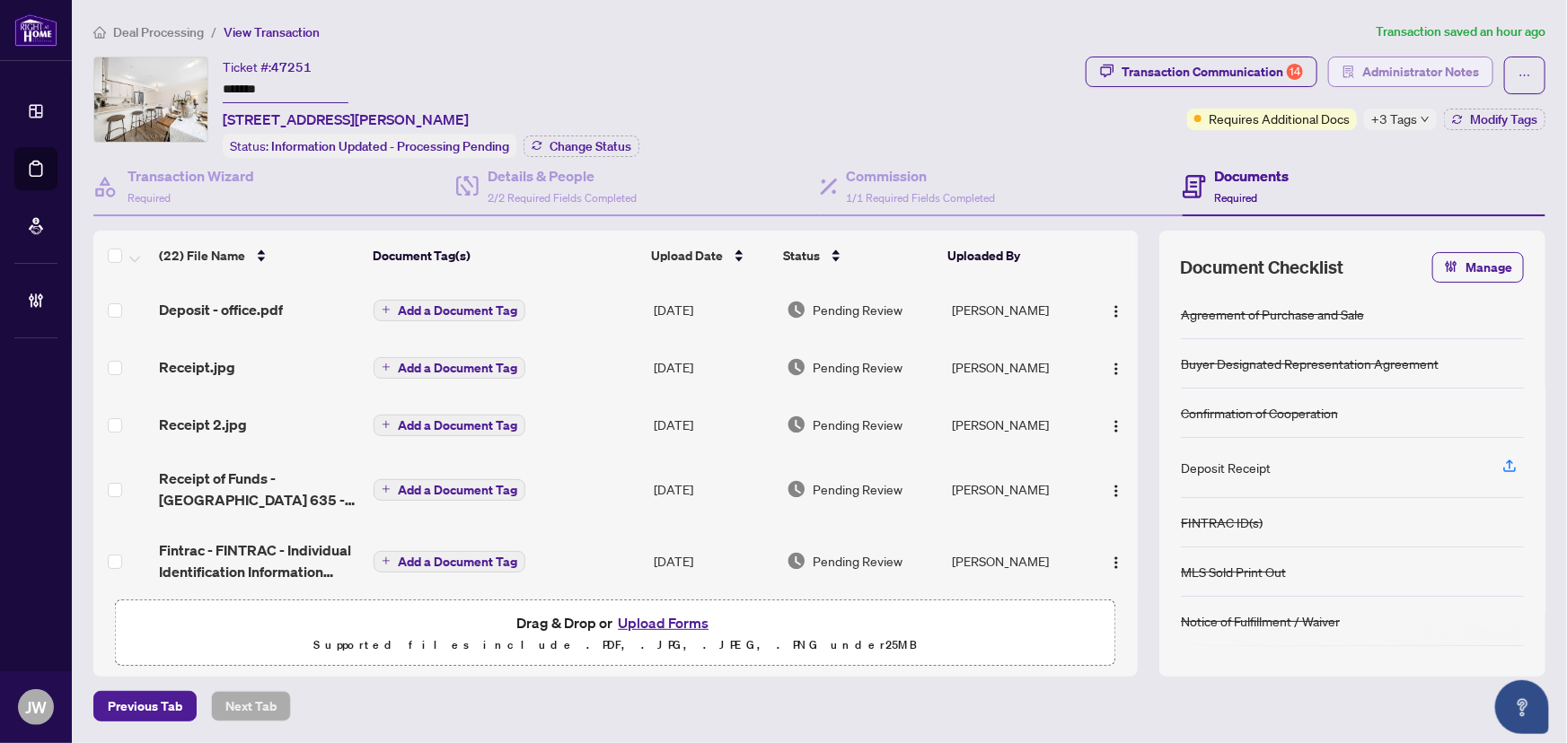
click at [1397, 68] on span "Administrator Notes" at bounding box center [1420, 71] width 117 height 29
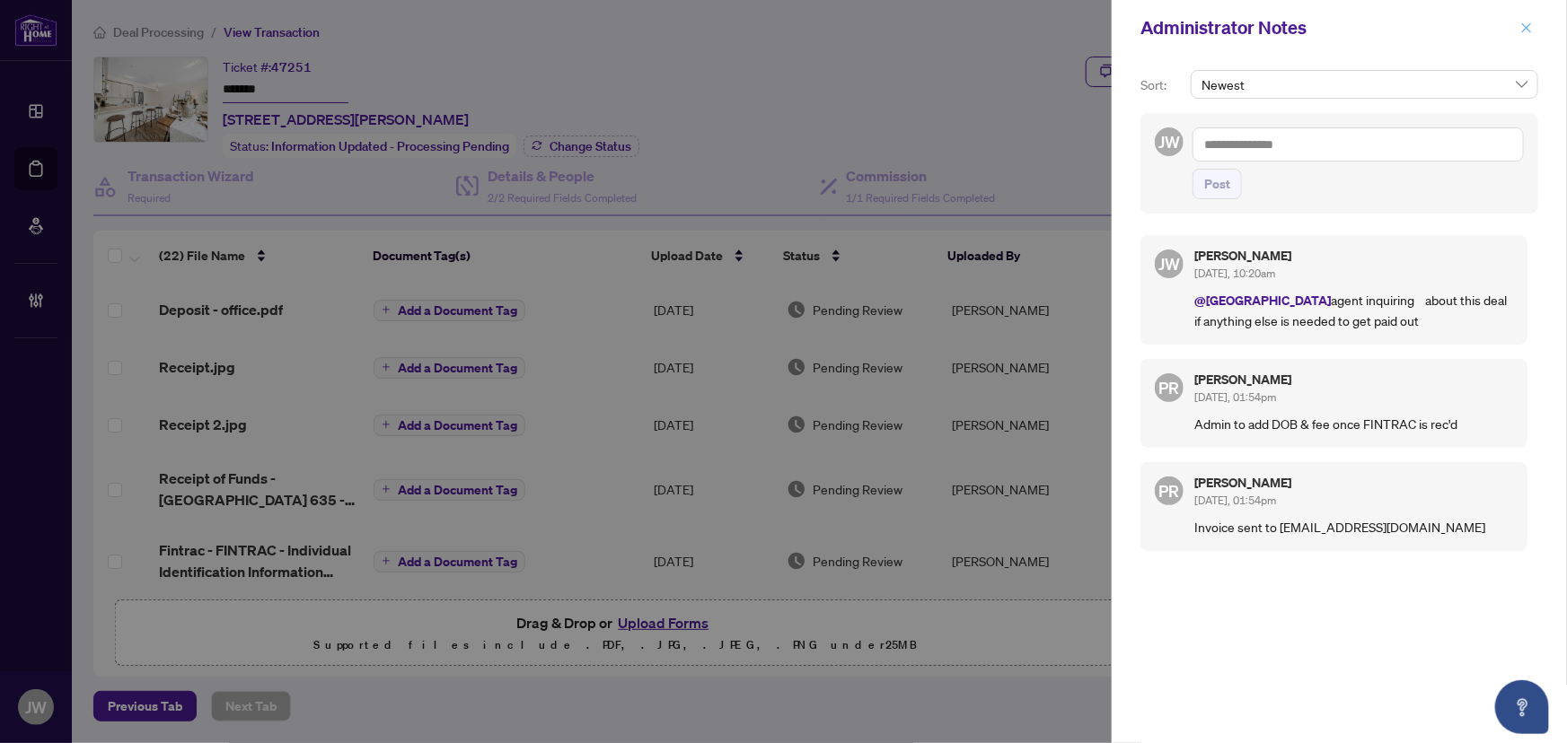
click at [1531, 19] on span "button" at bounding box center [1526, 27] width 13 height 29
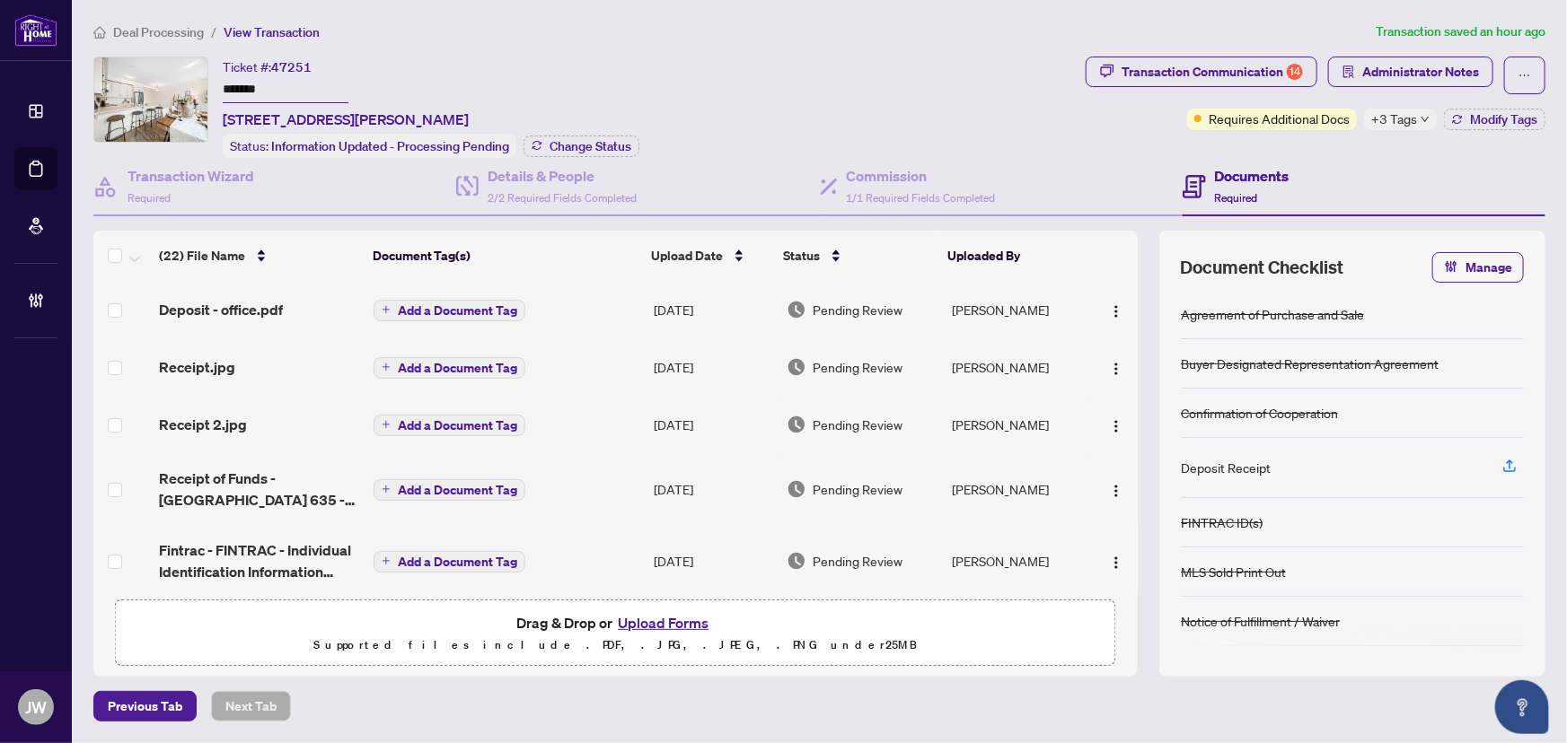
click at [163, 26] on span "Deal Processing" at bounding box center [158, 32] width 91 height 16
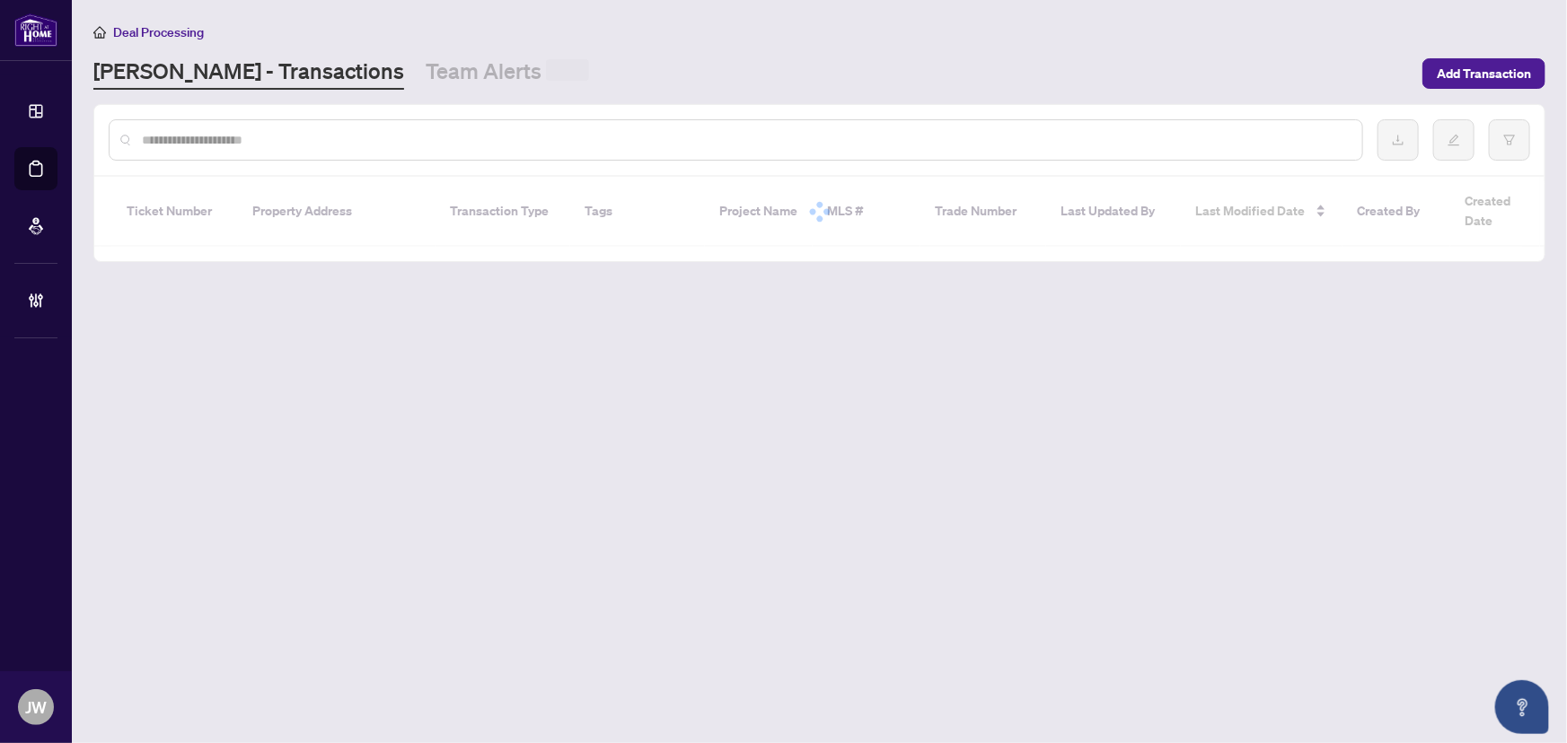
click at [229, 150] on div at bounding box center [736, 139] width 1254 height 41
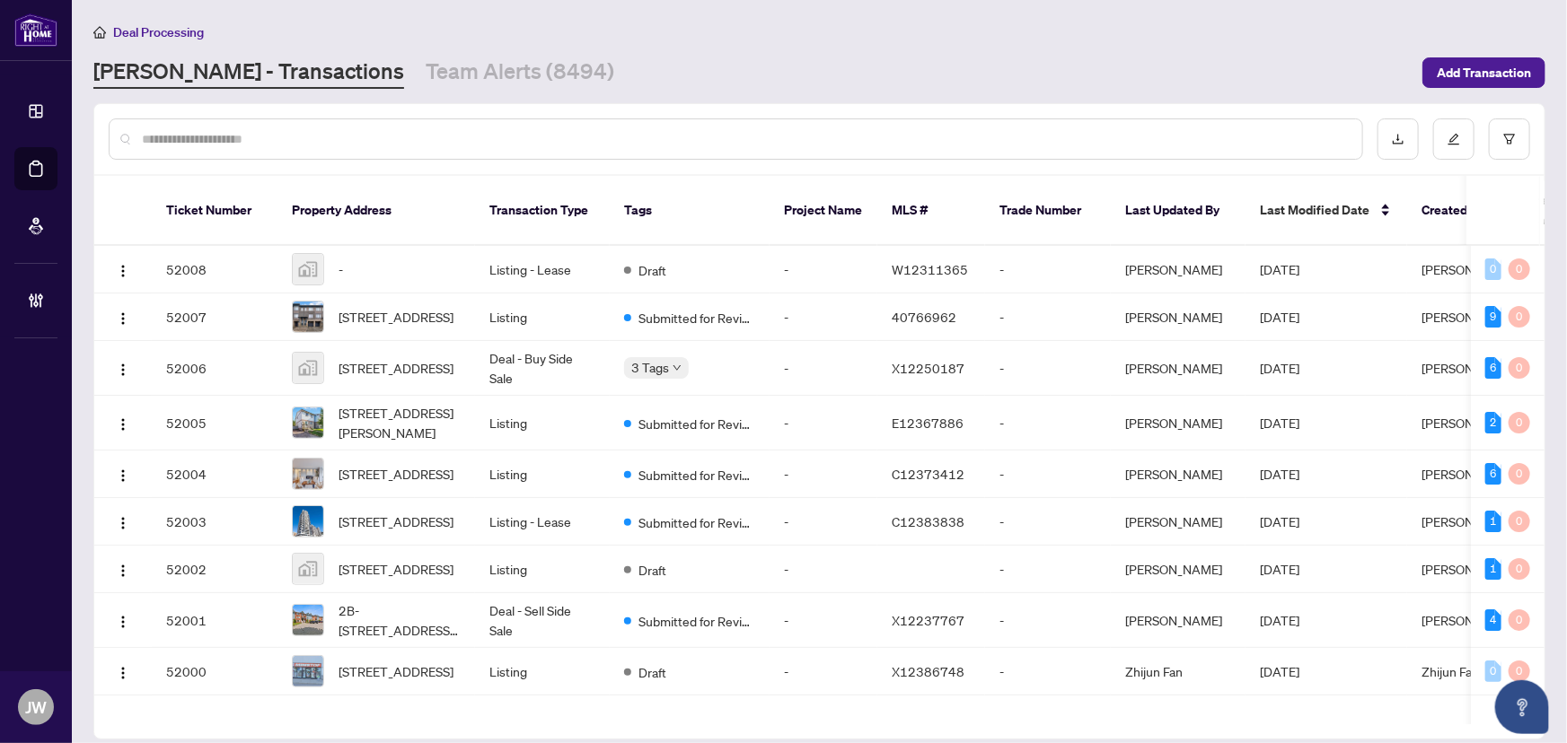
click at [222, 129] on input "text" at bounding box center [745, 139] width 1206 height 20
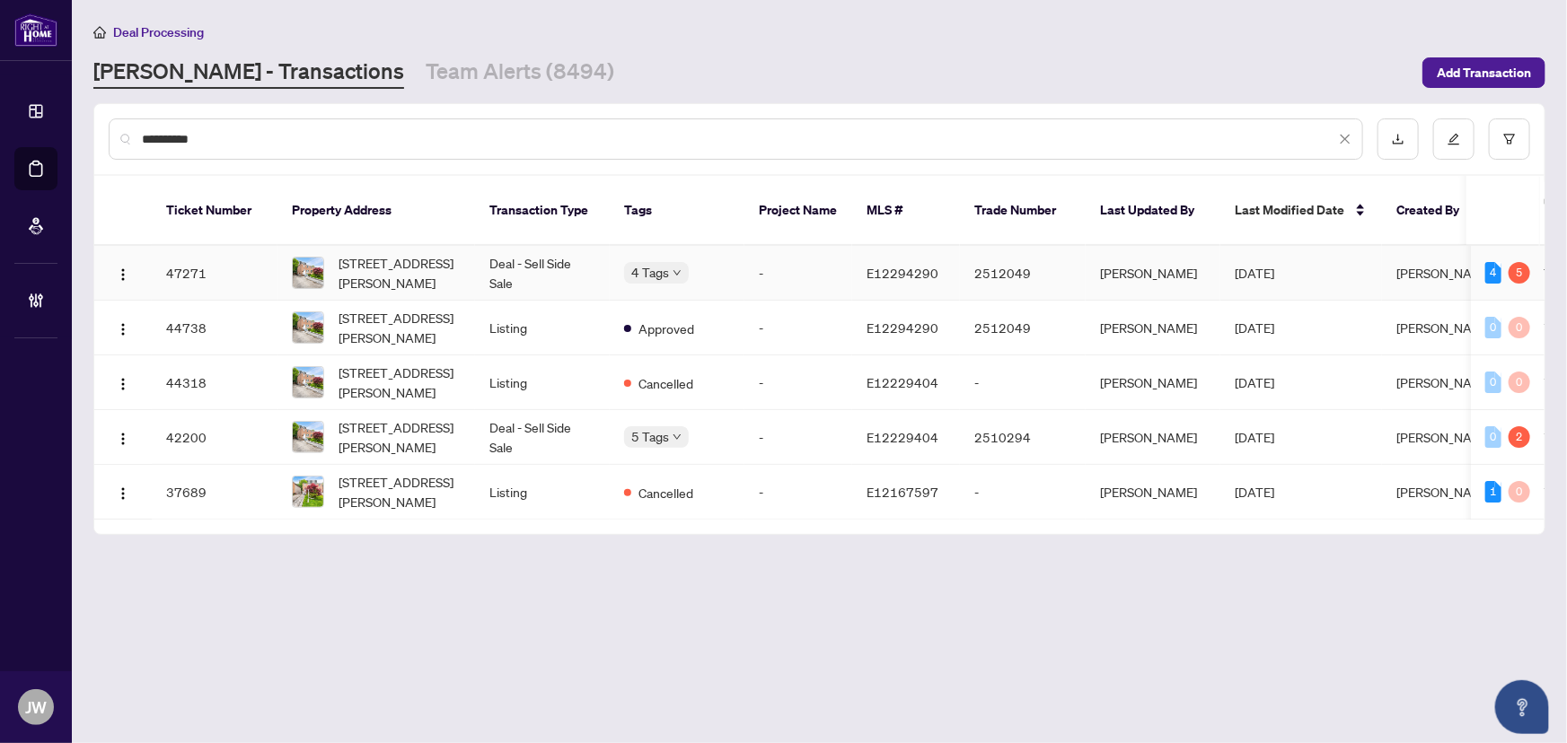
type input "**********"
click at [554, 246] on td "Deal - Sell Side Sale" at bounding box center [542, 273] width 135 height 55
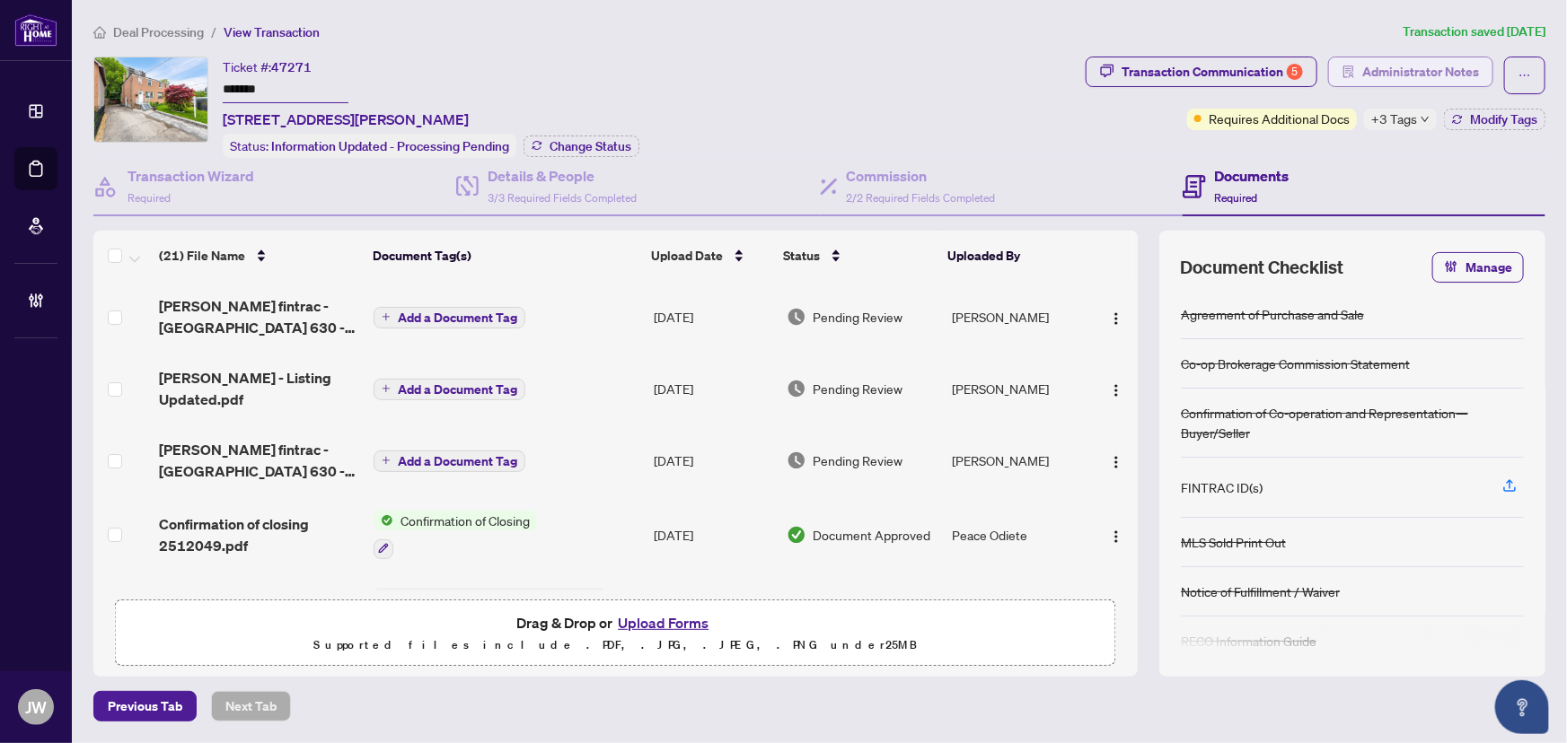
click at [1391, 62] on span "Administrator Notes" at bounding box center [1420, 71] width 117 height 29
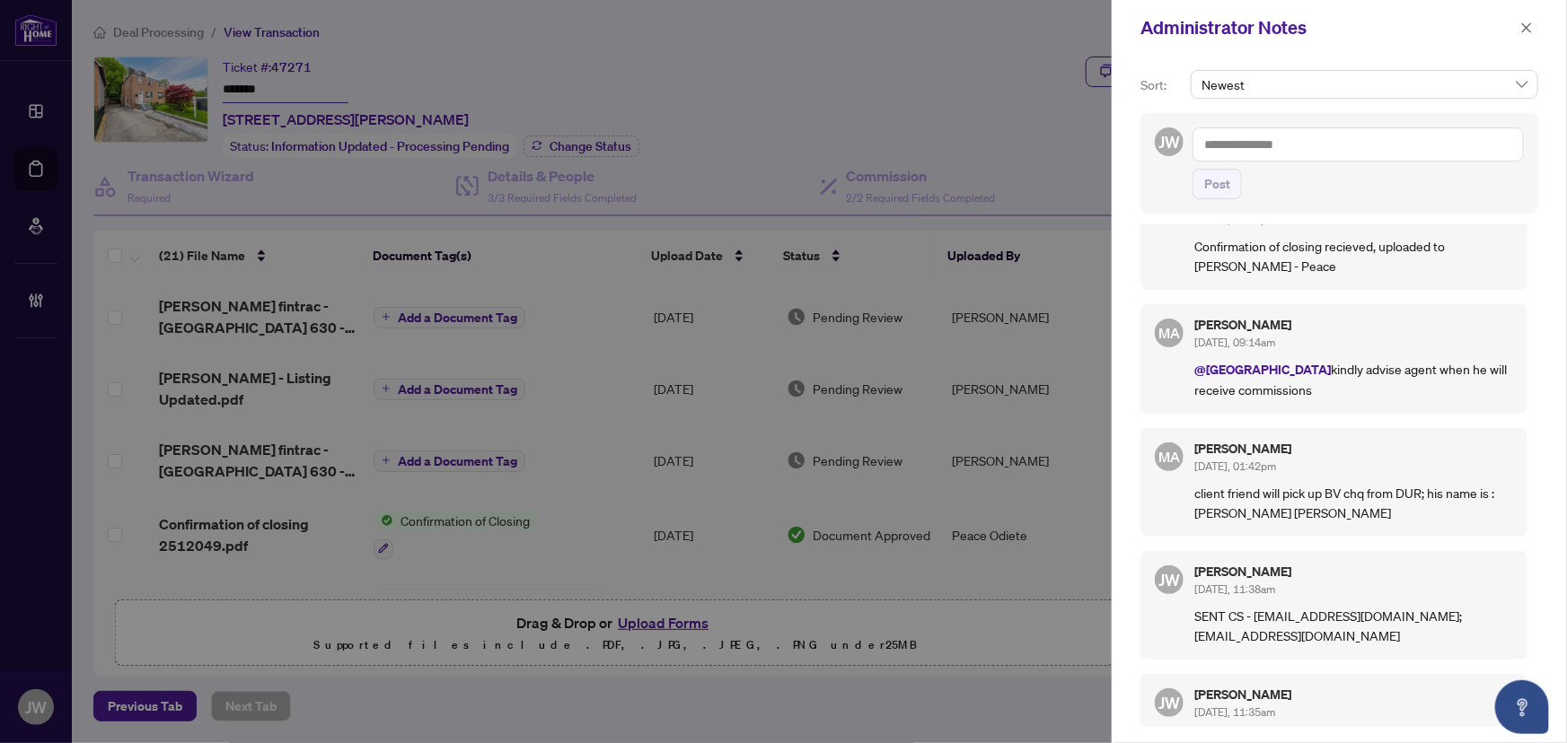
scroll to position [81, 0]
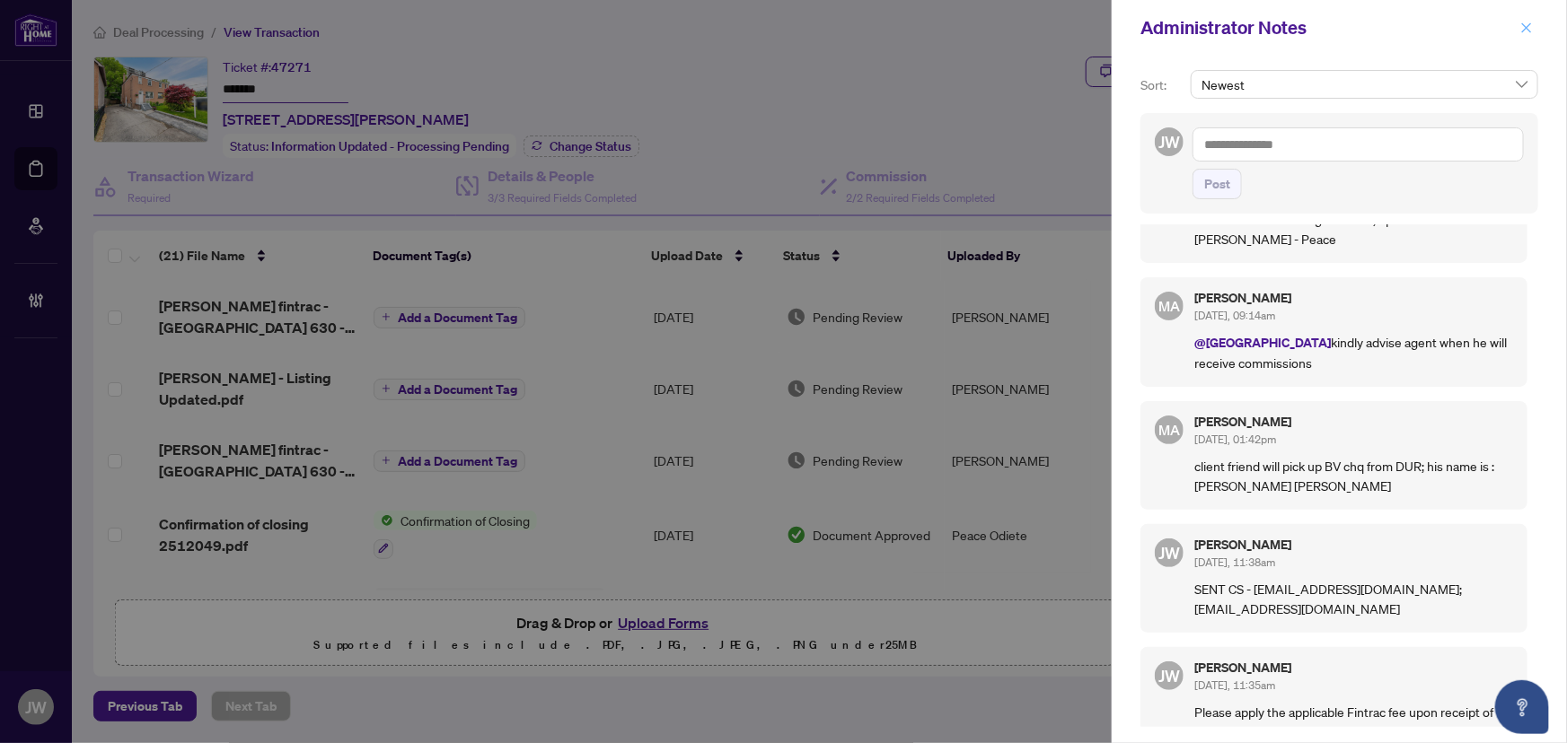
click at [1526, 20] on span "button" at bounding box center [1526, 27] width 13 height 29
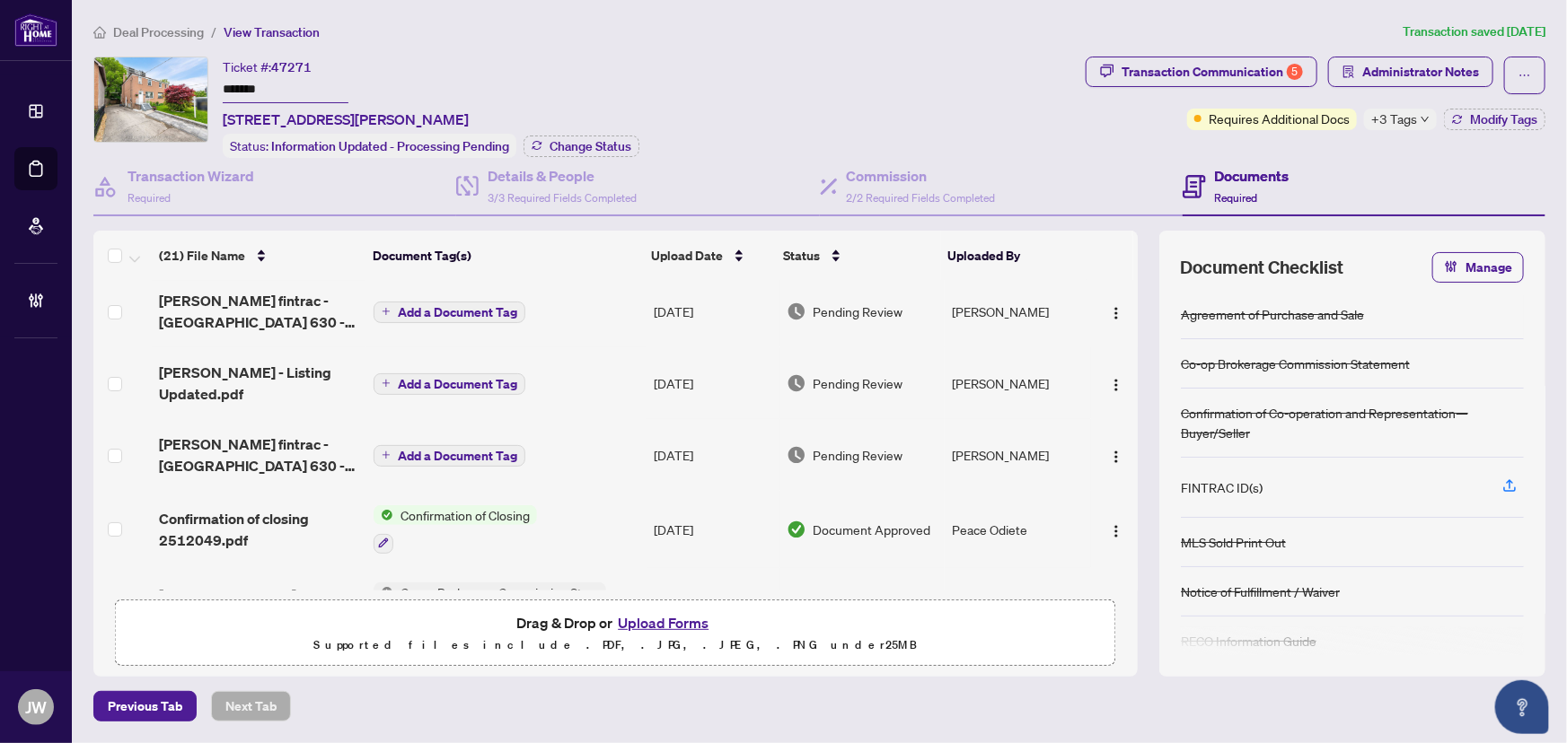
scroll to position [0, 0]
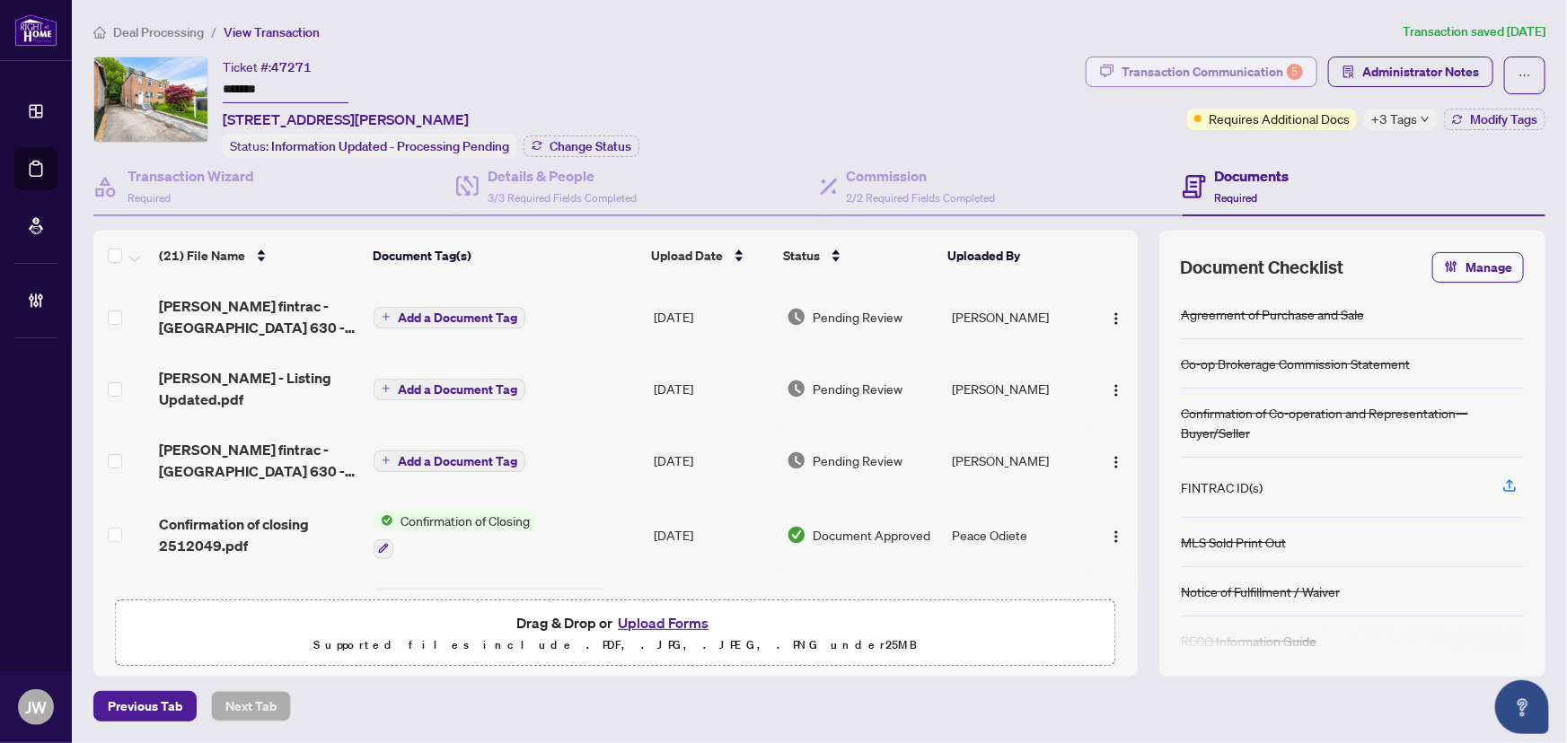
click at [1201, 73] on div "Transaction Communication 5" at bounding box center [1212, 71] width 181 height 29
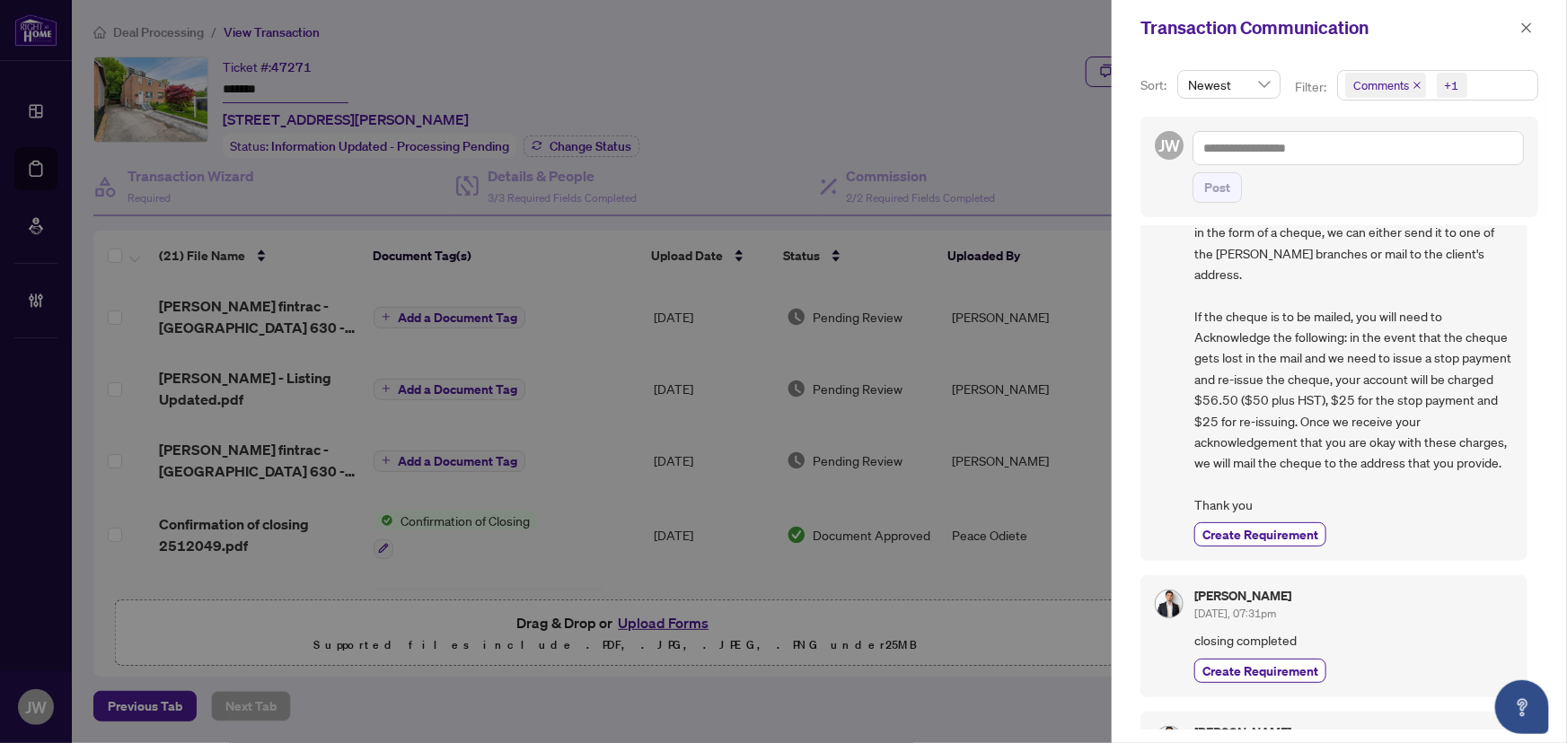
scroll to position [326, 0]
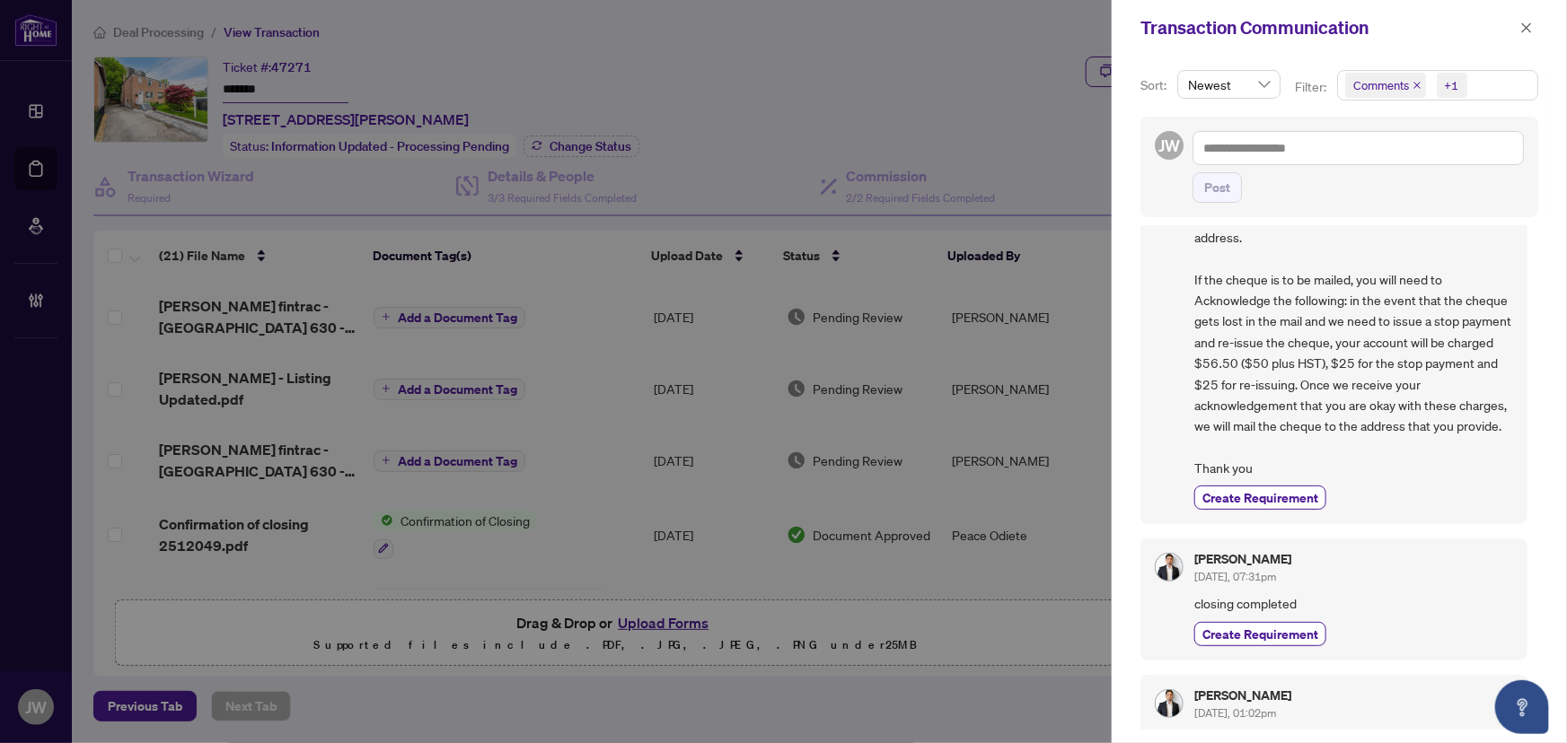
click at [1533, 10] on div "Transaction Communication" at bounding box center [1339, 28] width 455 height 56
click at [1529, 20] on span "button" at bounding box center [1526, 27] width 13 height 29
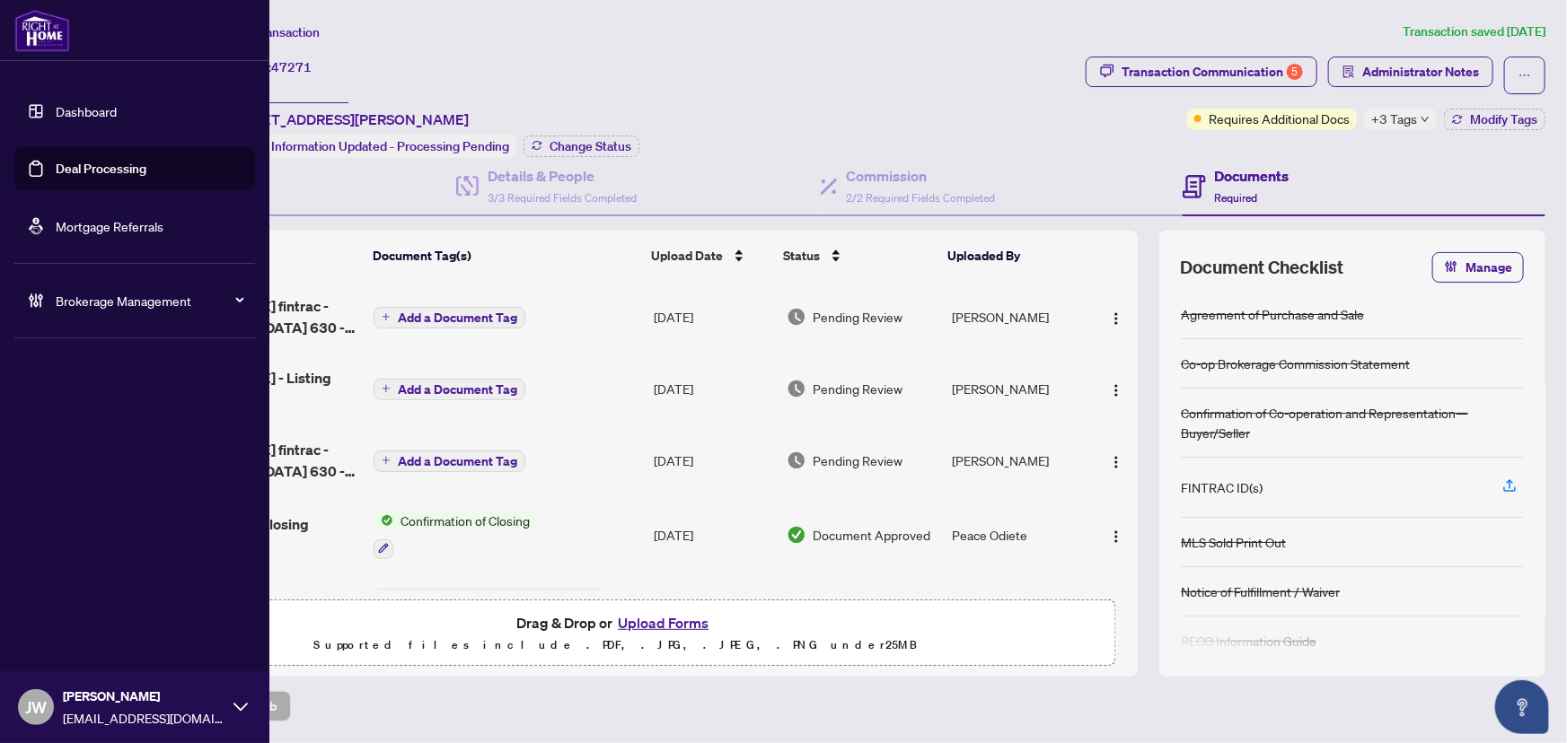
click at [81, 103] on link "Dashboard" at bounding box center [86, 111] width 61 height 16
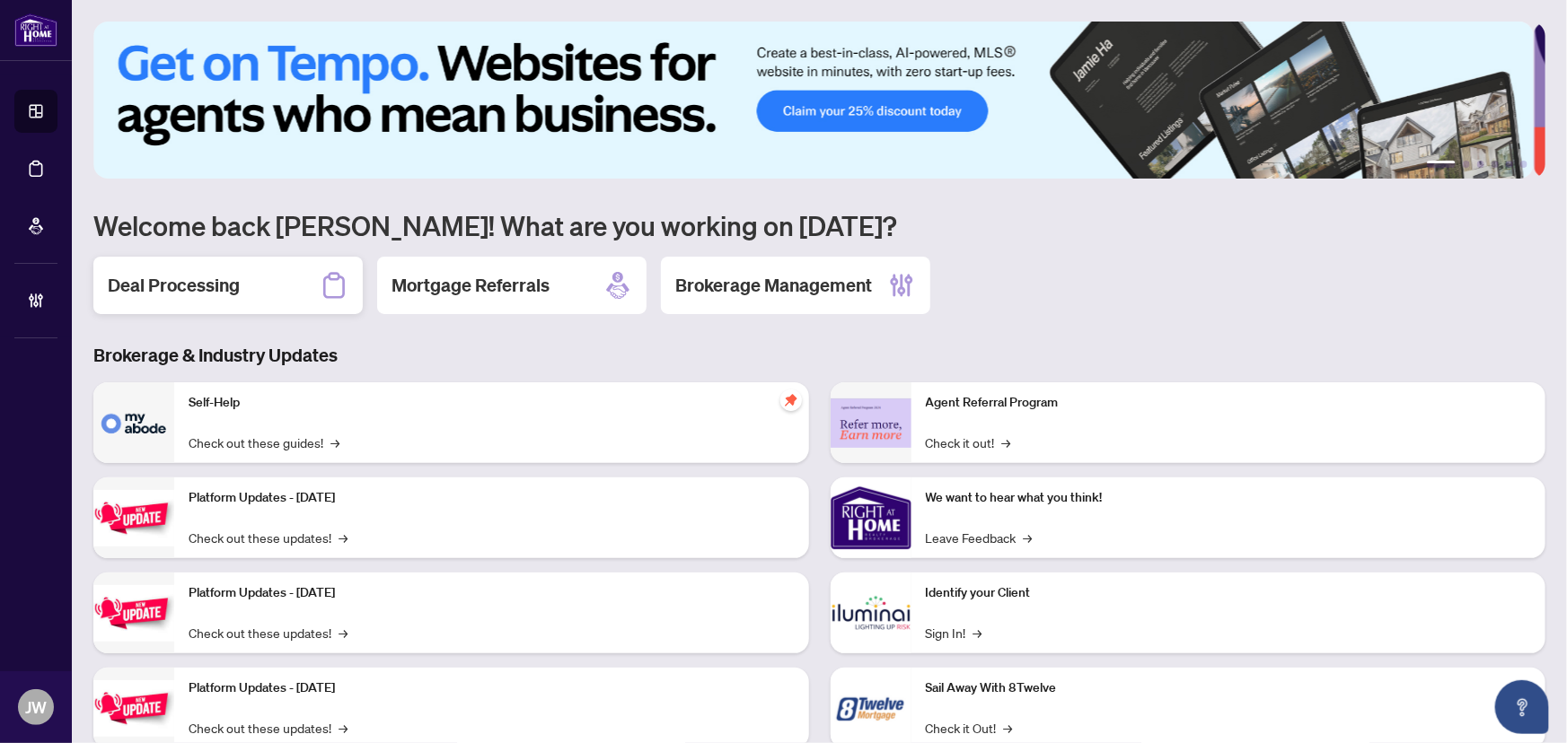
click at [224, 286] on h2 "Deal Processing" at bounding box center [174, 285] width 132 height 25
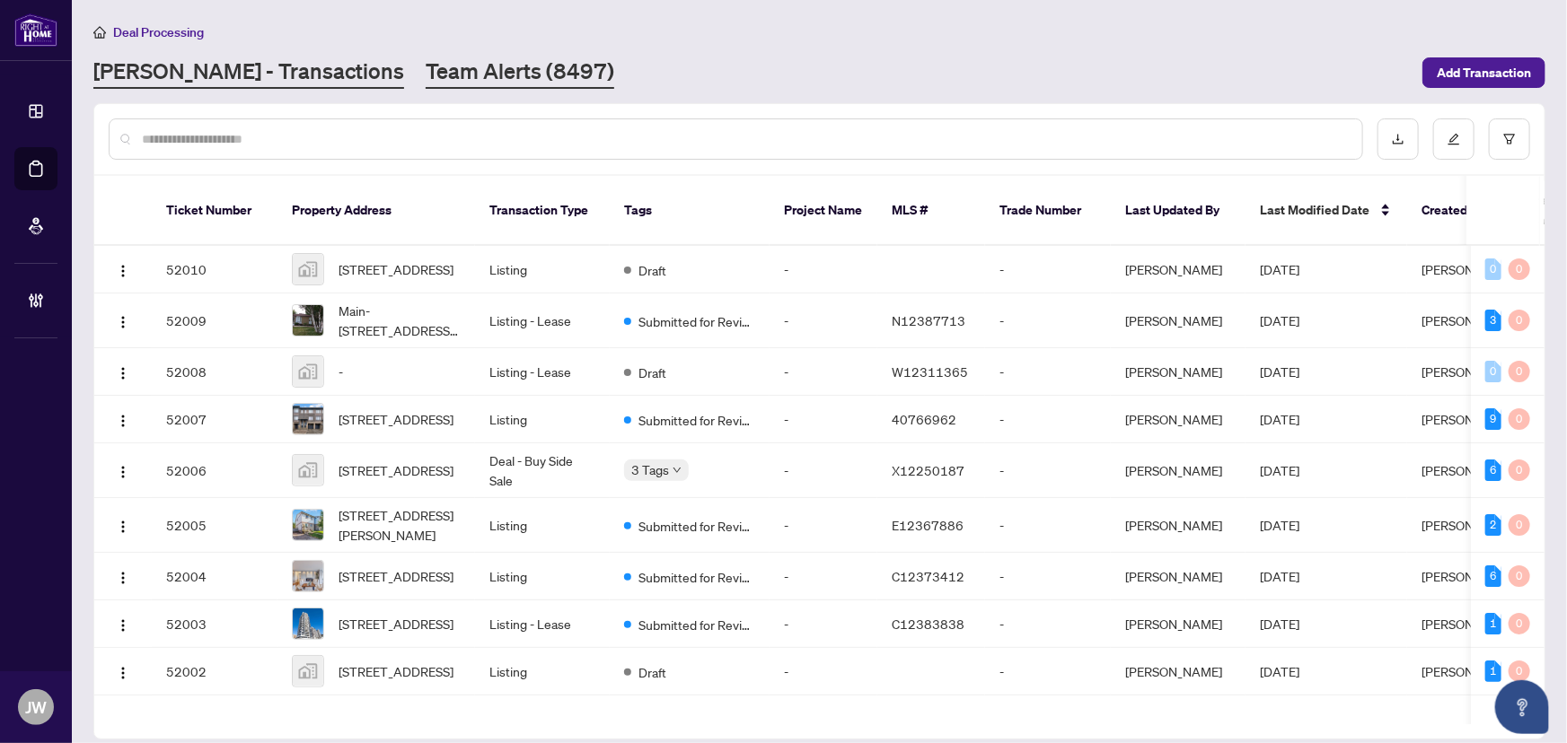
click at [426, 72] on link "Team Alerts (8497)" at bounding box center [520, 73] width 189 height 32
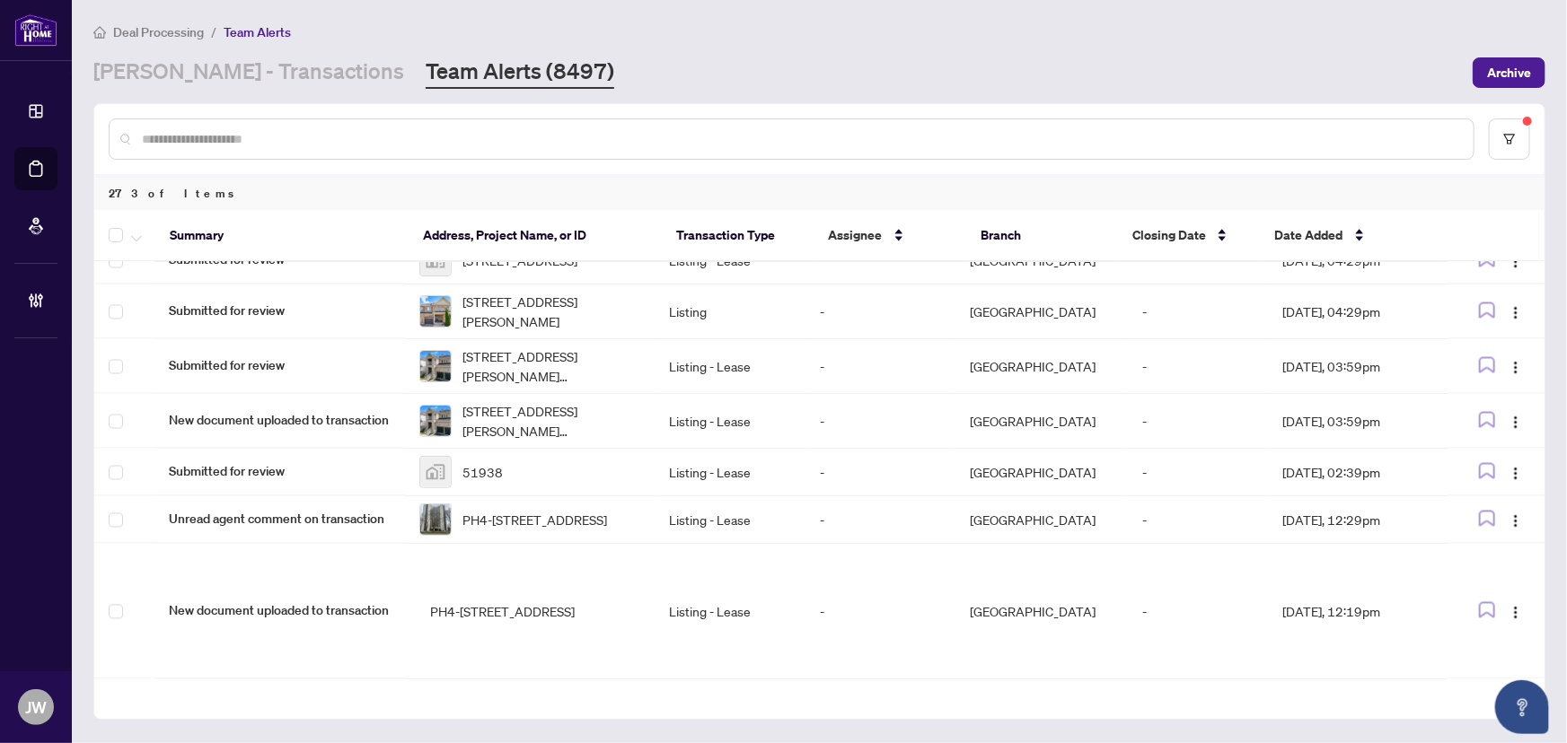
scroll to position [1743, 0]
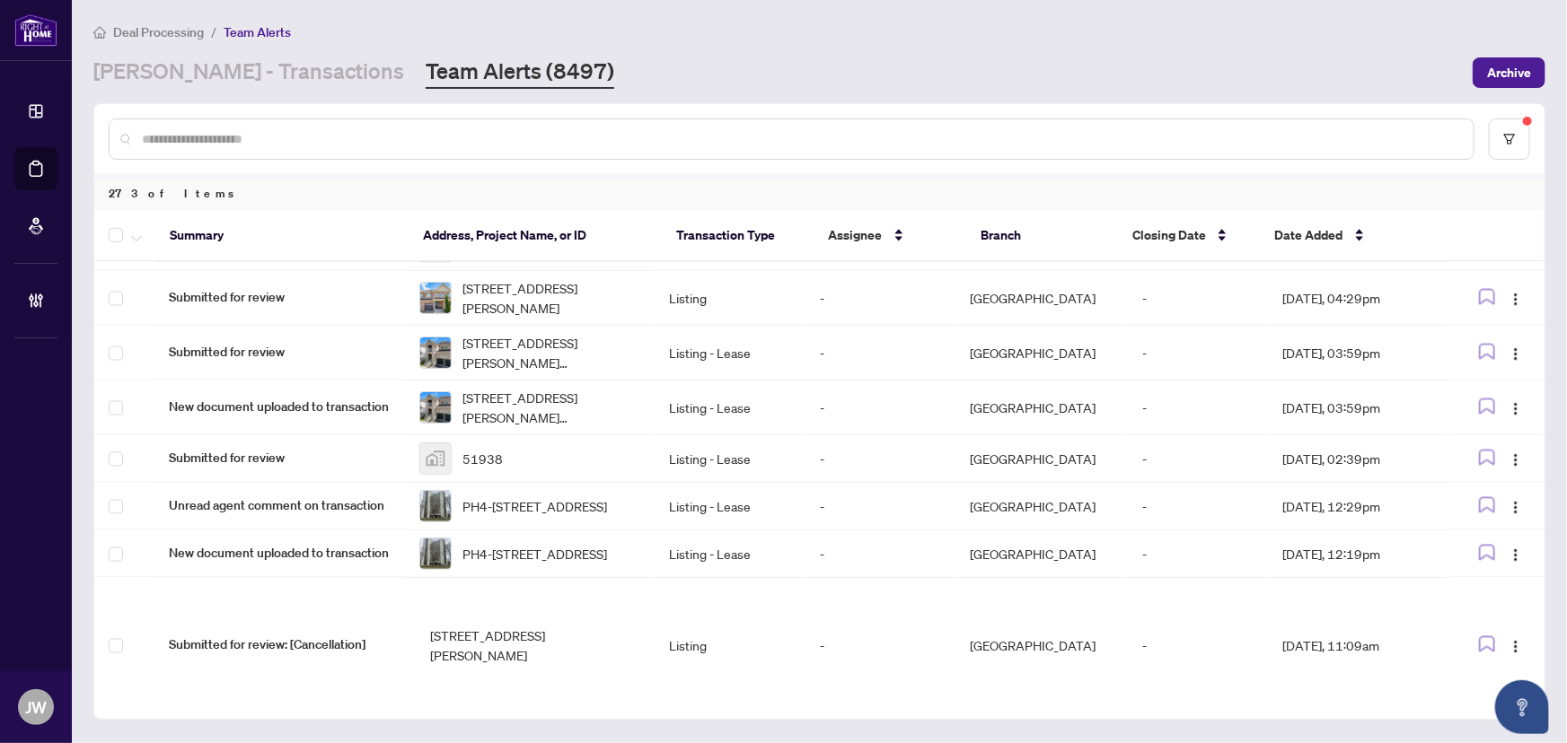
click at [234, 90] on main "Deal Processing / Team Alerts [PERSON_NAME] - Transactions Team Alerts (8497) A…" at bounding box center [819, 371] width 1495 height 743
click at [241, 81] on link "[PERSON_NAME] - Transactions" at bounding box center [248, 73] width 311 height 32
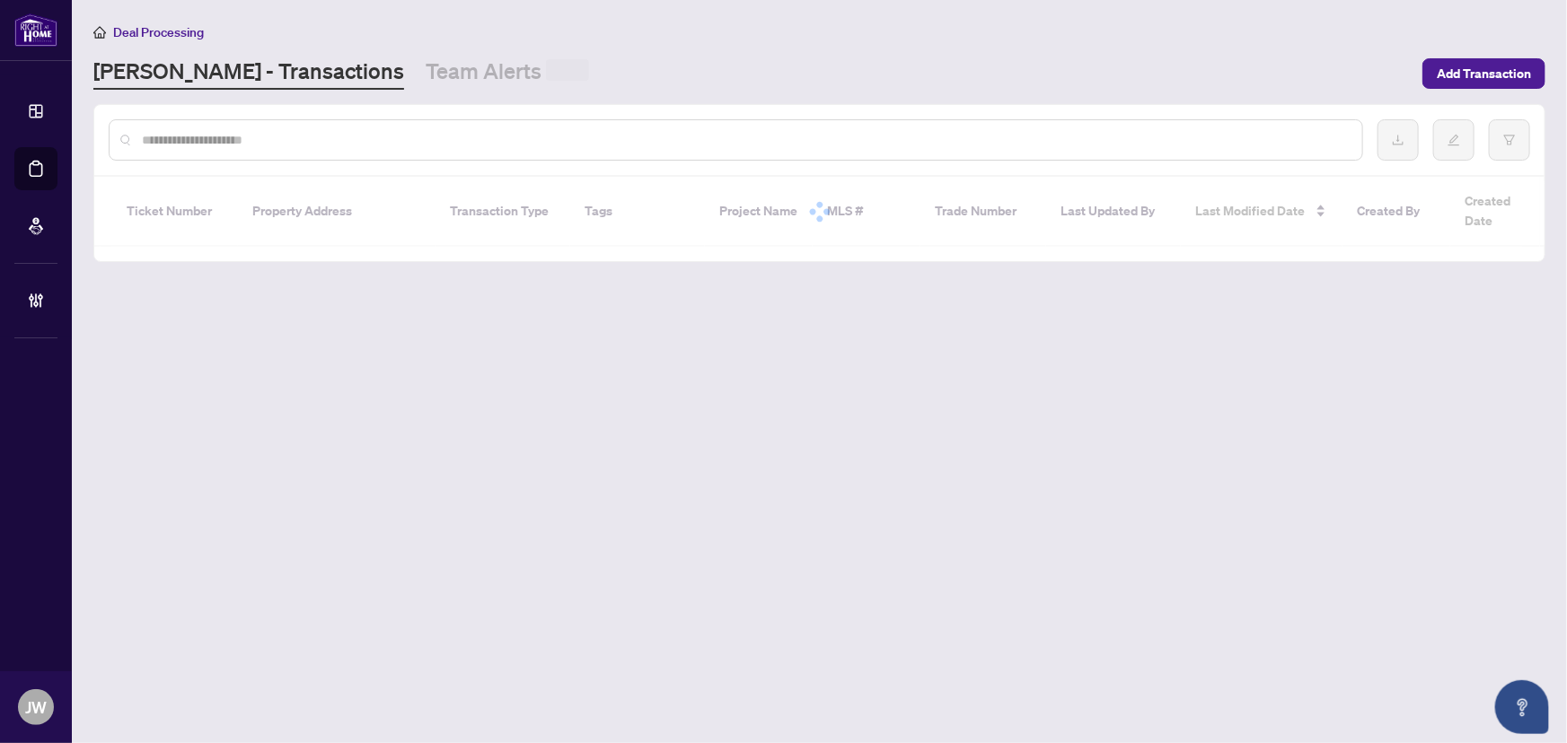
click at [223, 128] on div at bounding box center [736, 139] width 1254 height 41
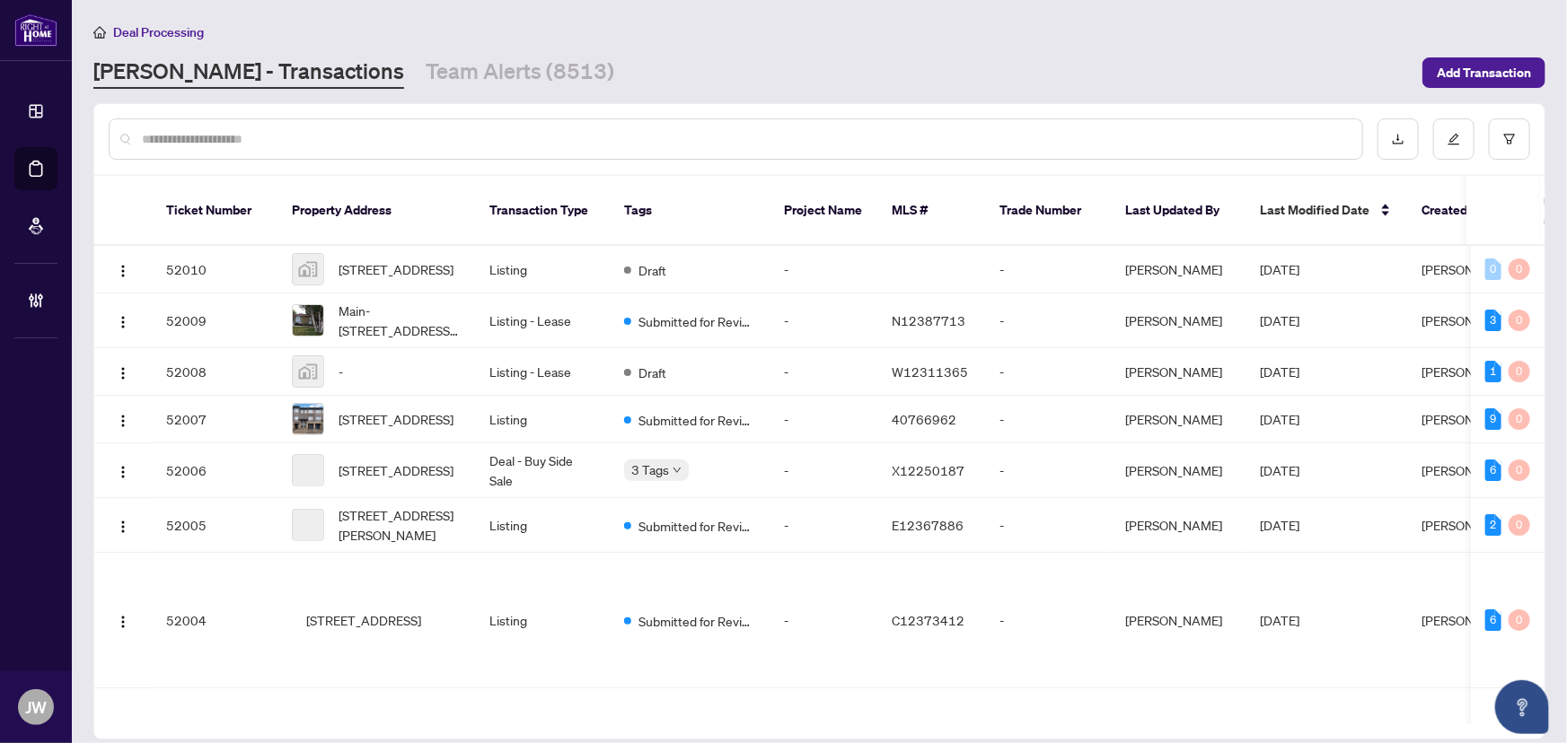
click at [218, 146] on input "text" at bounding box center [745, 139] width 1206 height 20
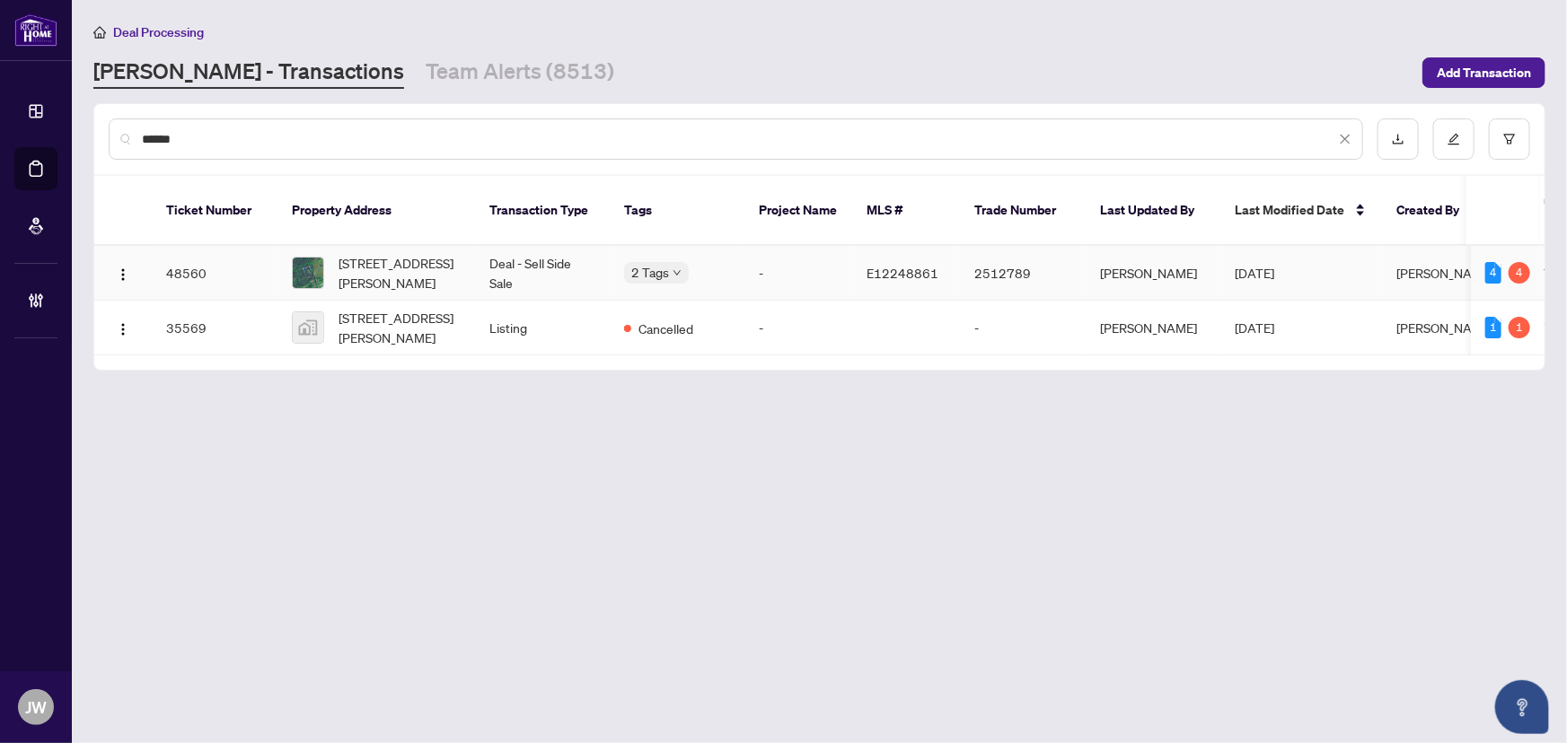
type input "******"
click at [501, 266] on td "Deal - Sell Side Sale" at bounding box center [542, 273] width 135 height 55
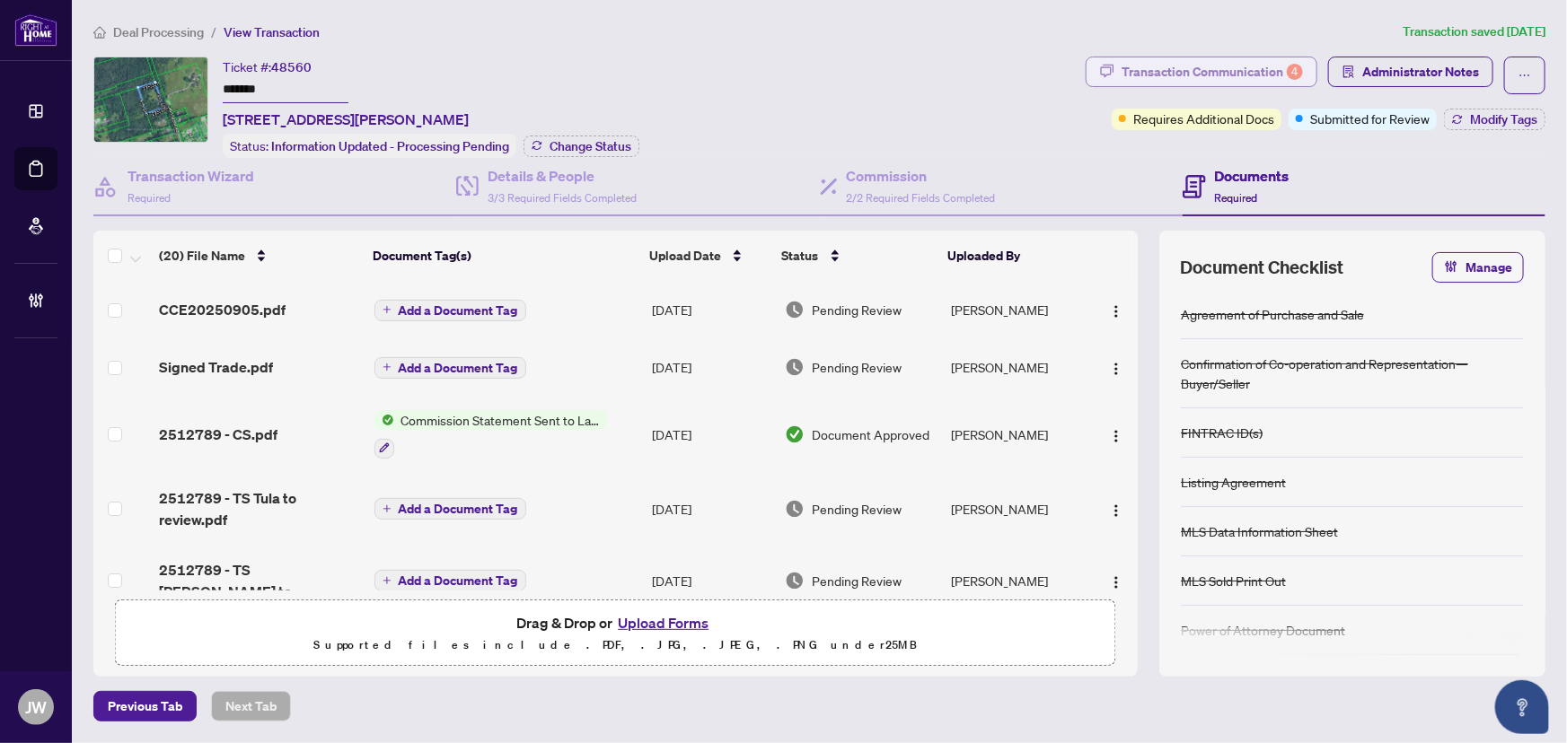
click at [1249, 73] on div "Transaction Communication 4" at bounding box center [1212, 71] width 181 height 29
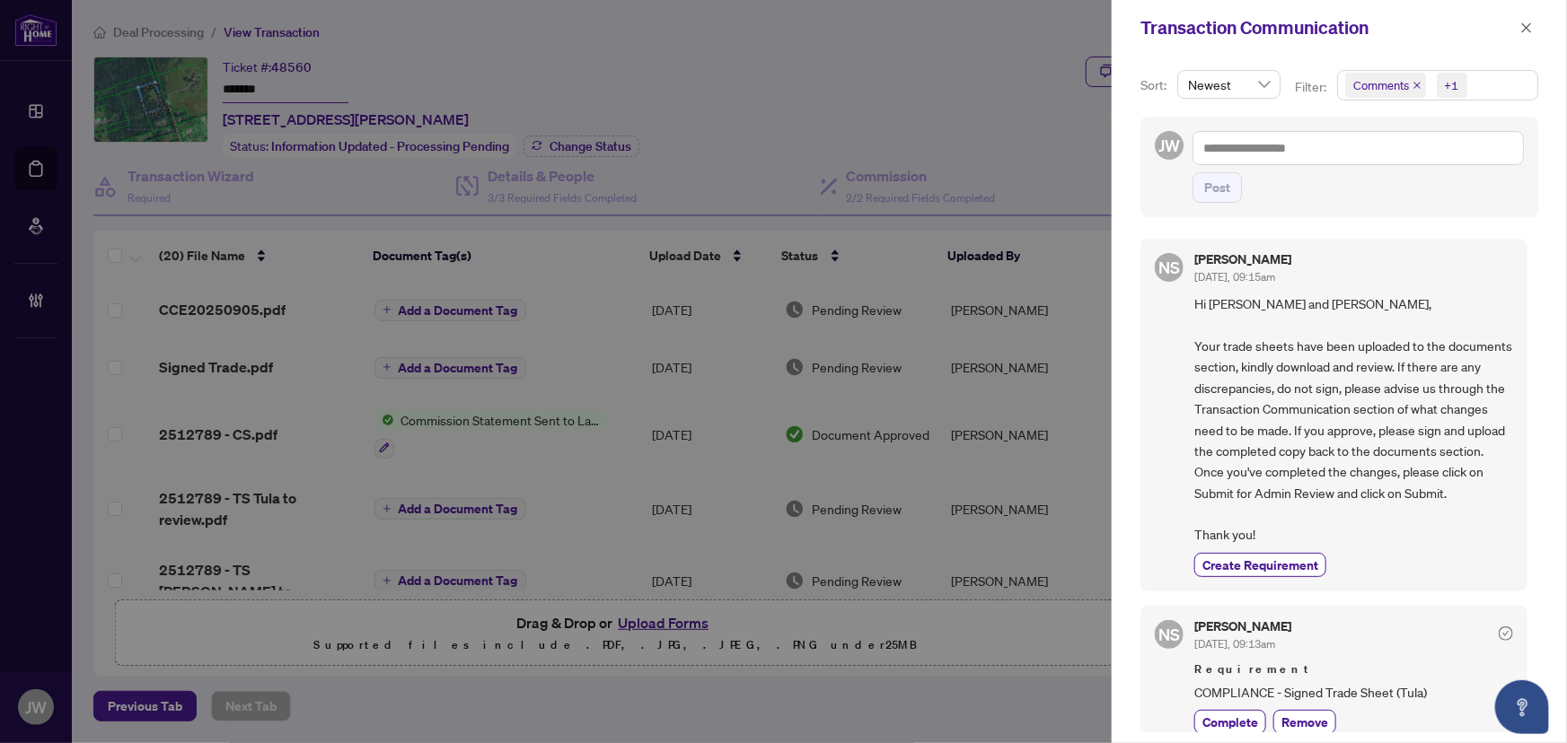
click at [1415, 84] on icon "close" at bounding box center [1416, 85] width 9 height 9
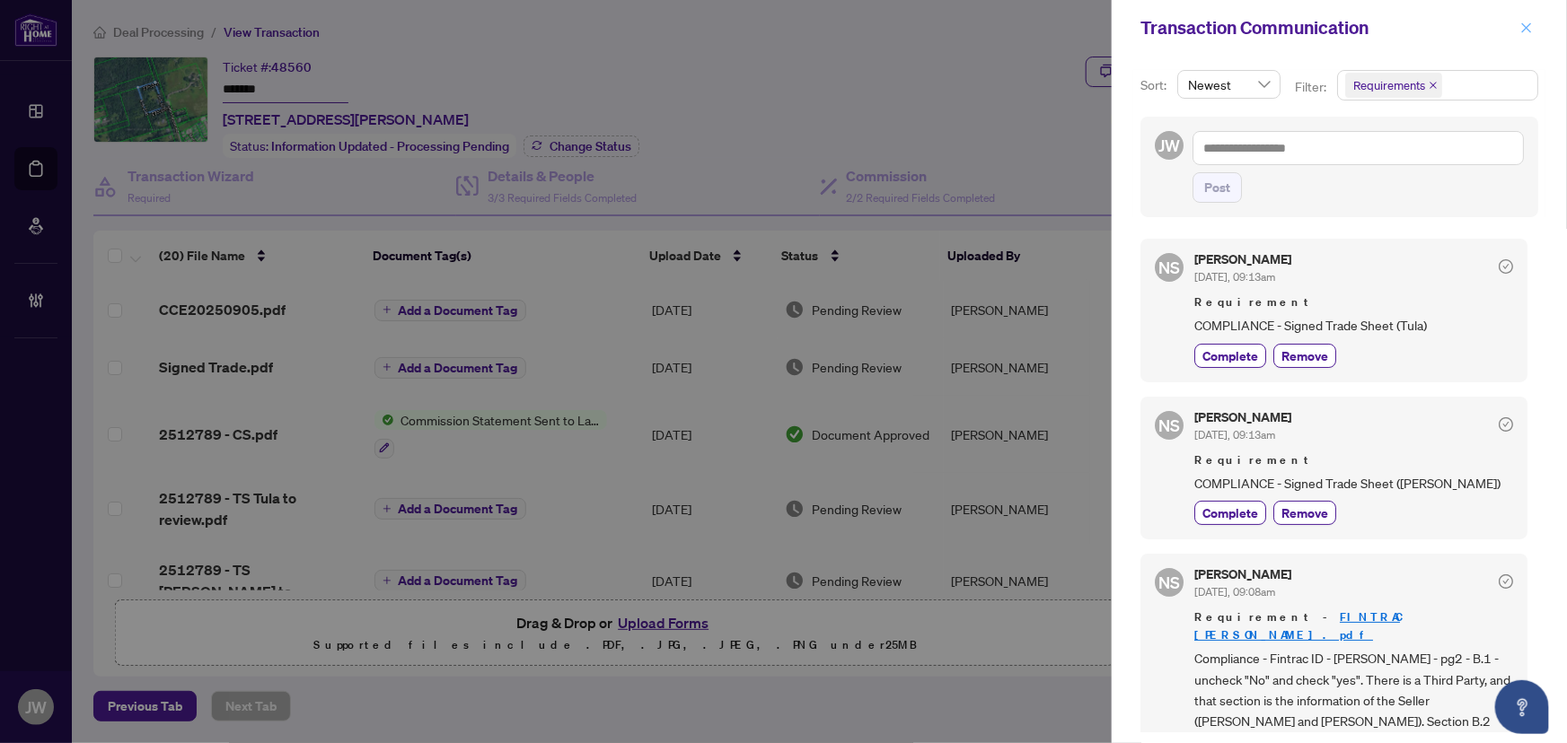
click at [1532, 24] on icon "close" at bounding box center [1526, 28] width 13 height 13
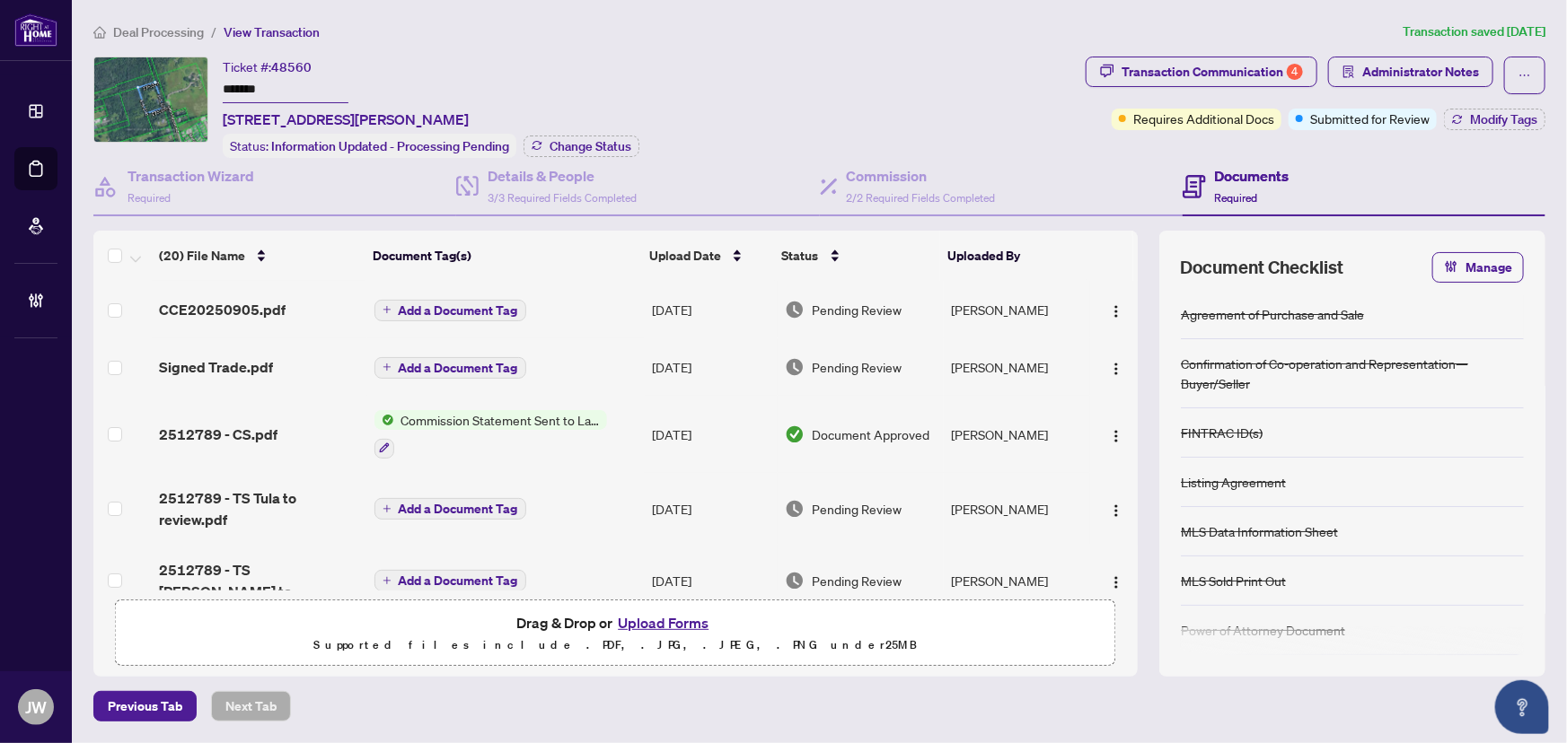
click at [269, 306] on span "CCE20250905.pdf" at bounding box center [222, 310] width 127 height 22
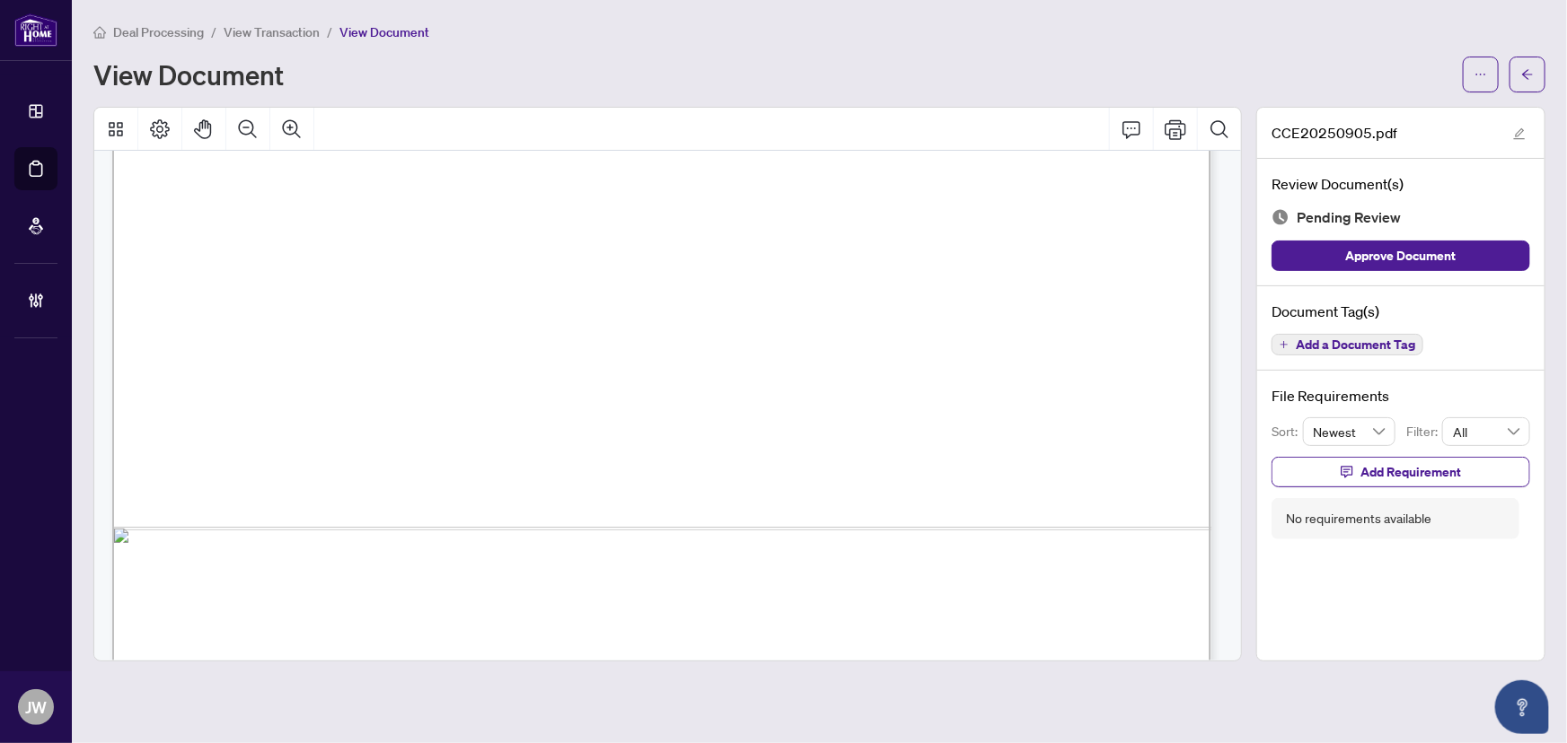
scroll to position [898, 0]
click at [1519, 69] on button "button" at bounding box center [1527, 75] width 36 height 36
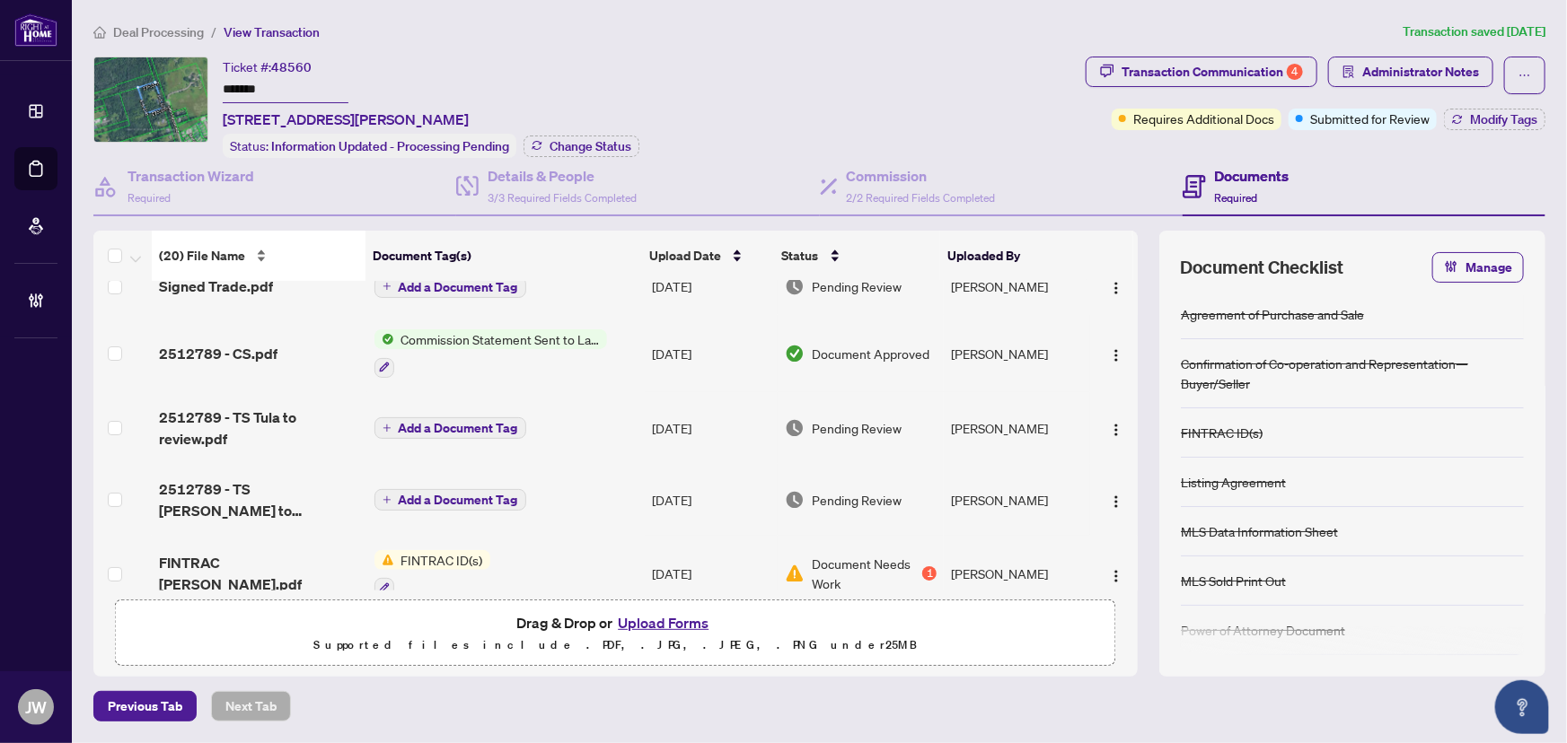
click at [245, 266] on div "(20) File Name" at bounding box center [258, 256] width 199 height 20
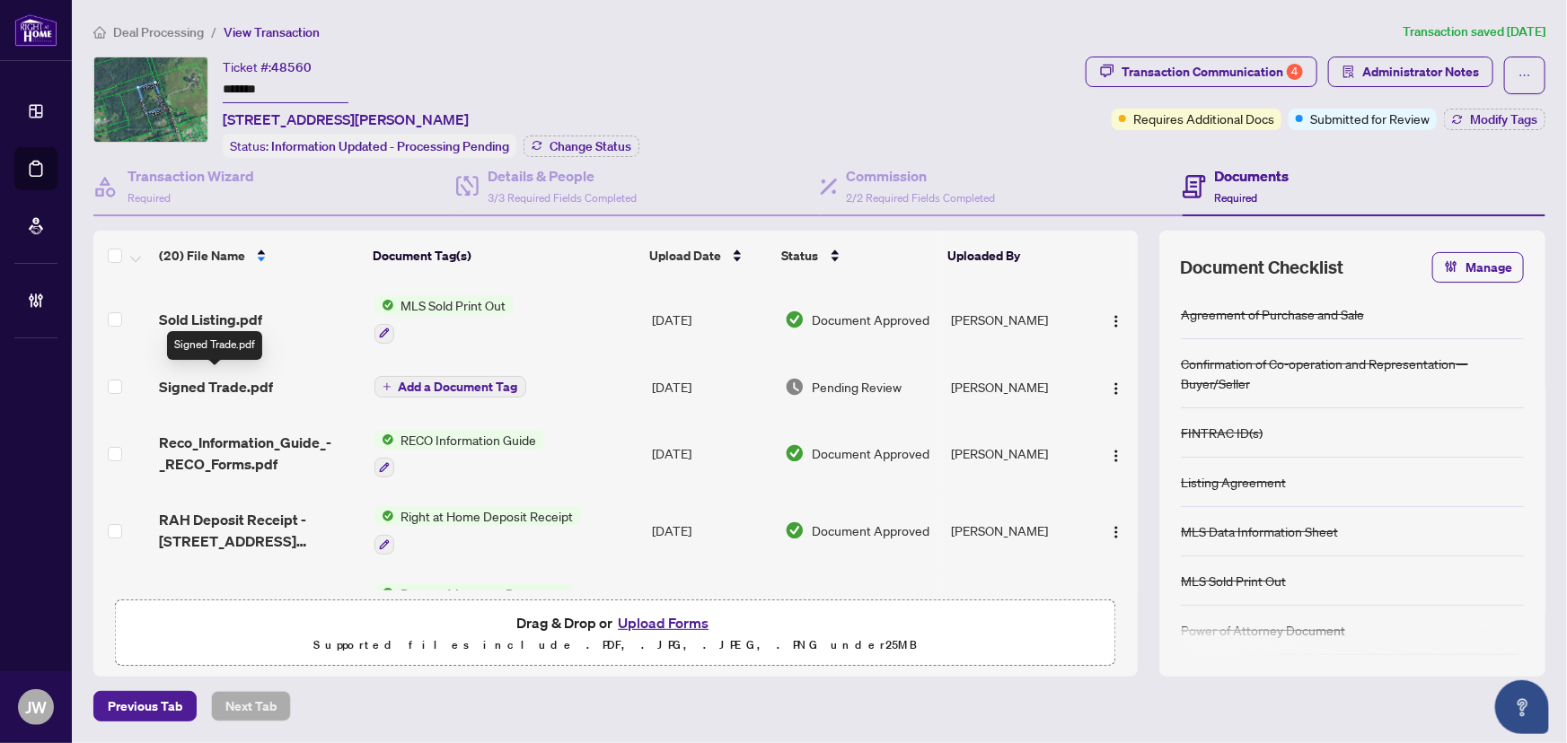
click at [242, 387] on span "Signed Trade.pdf" at bounding box center [216, 387] width 114 height 22
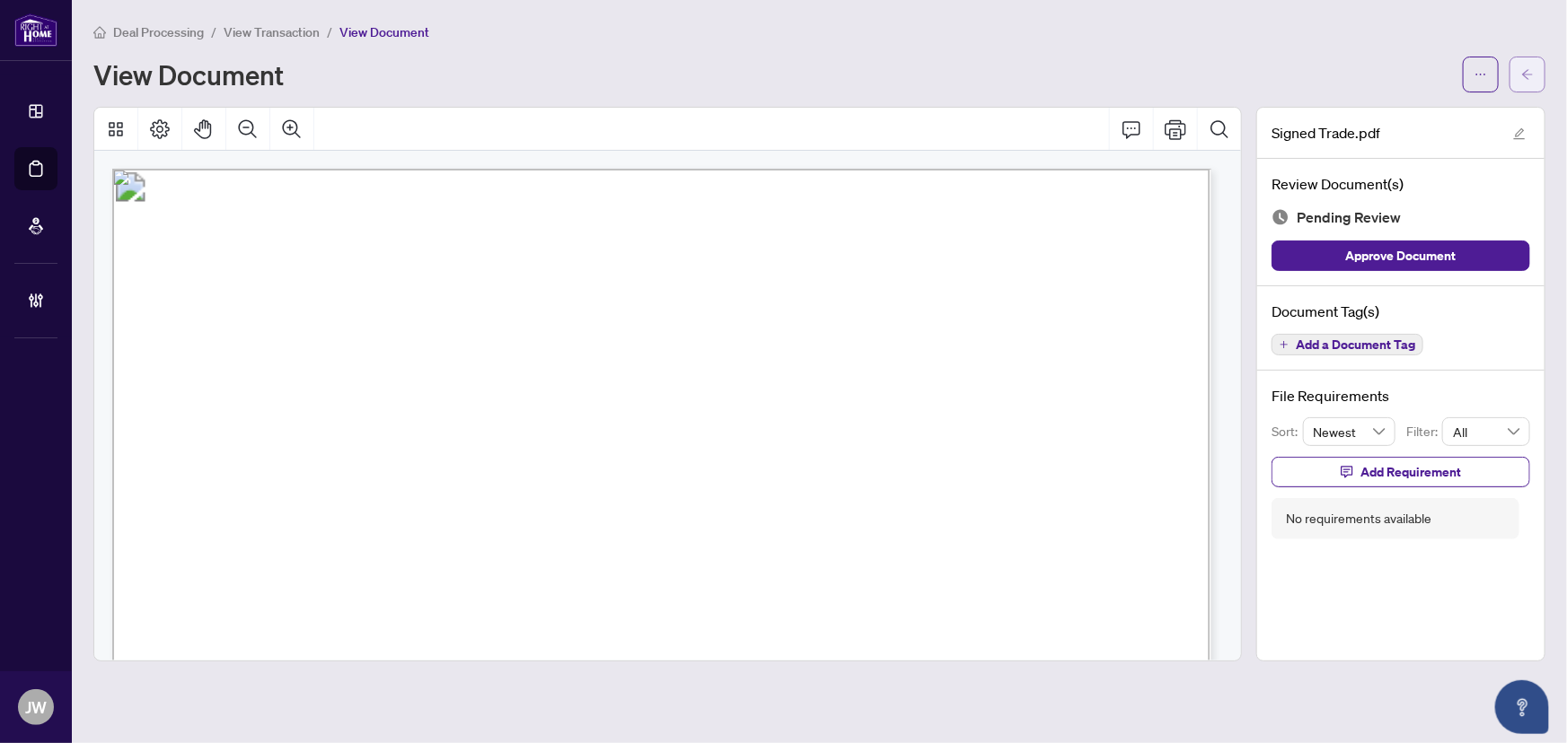
click at [1530, 68] on icon "arrow-left" at bounding box center [1527, 74] width 13 height 13
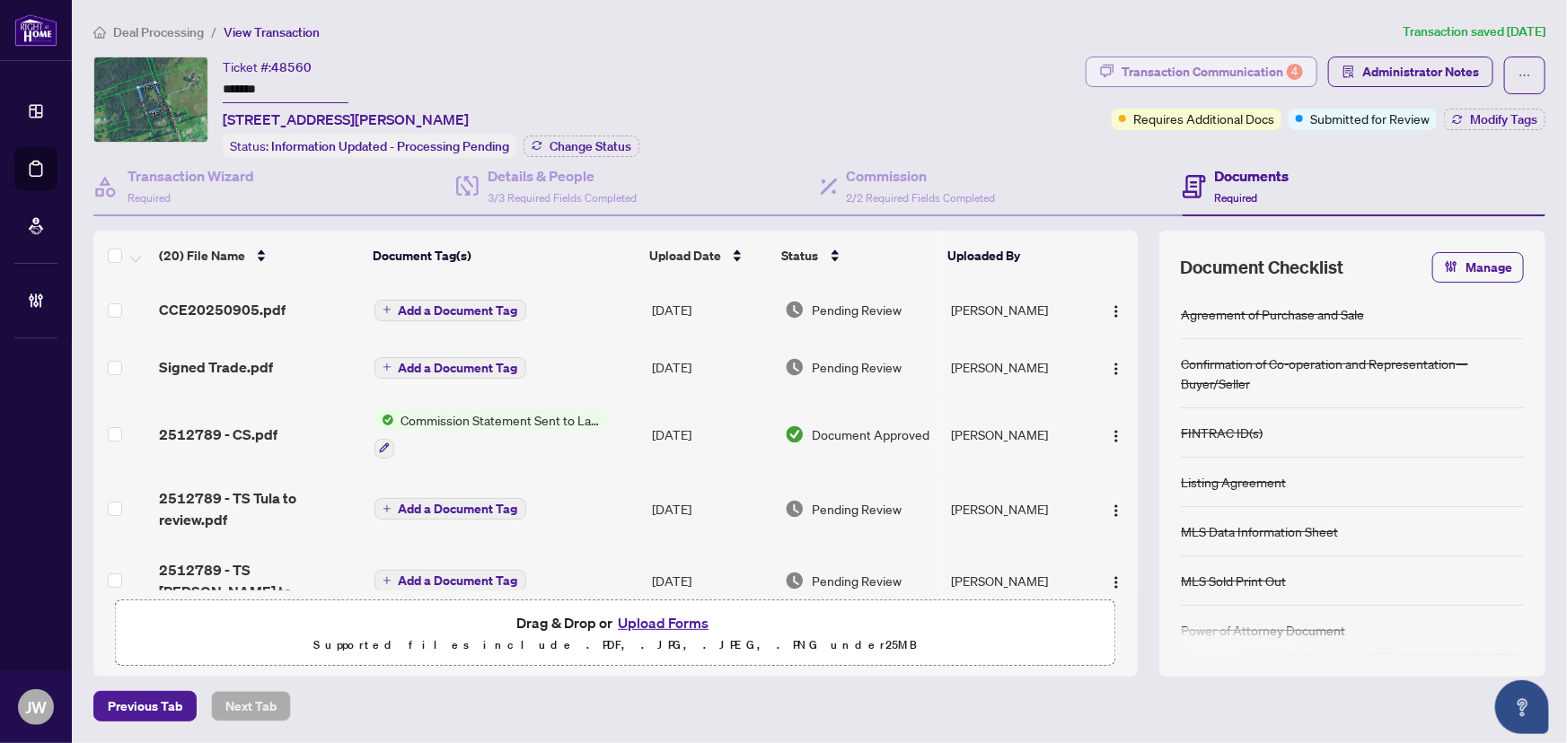
click at [1257, 79] on div "Transaction Communication 4" at bounding box center [1212, 71] width 181 height 29
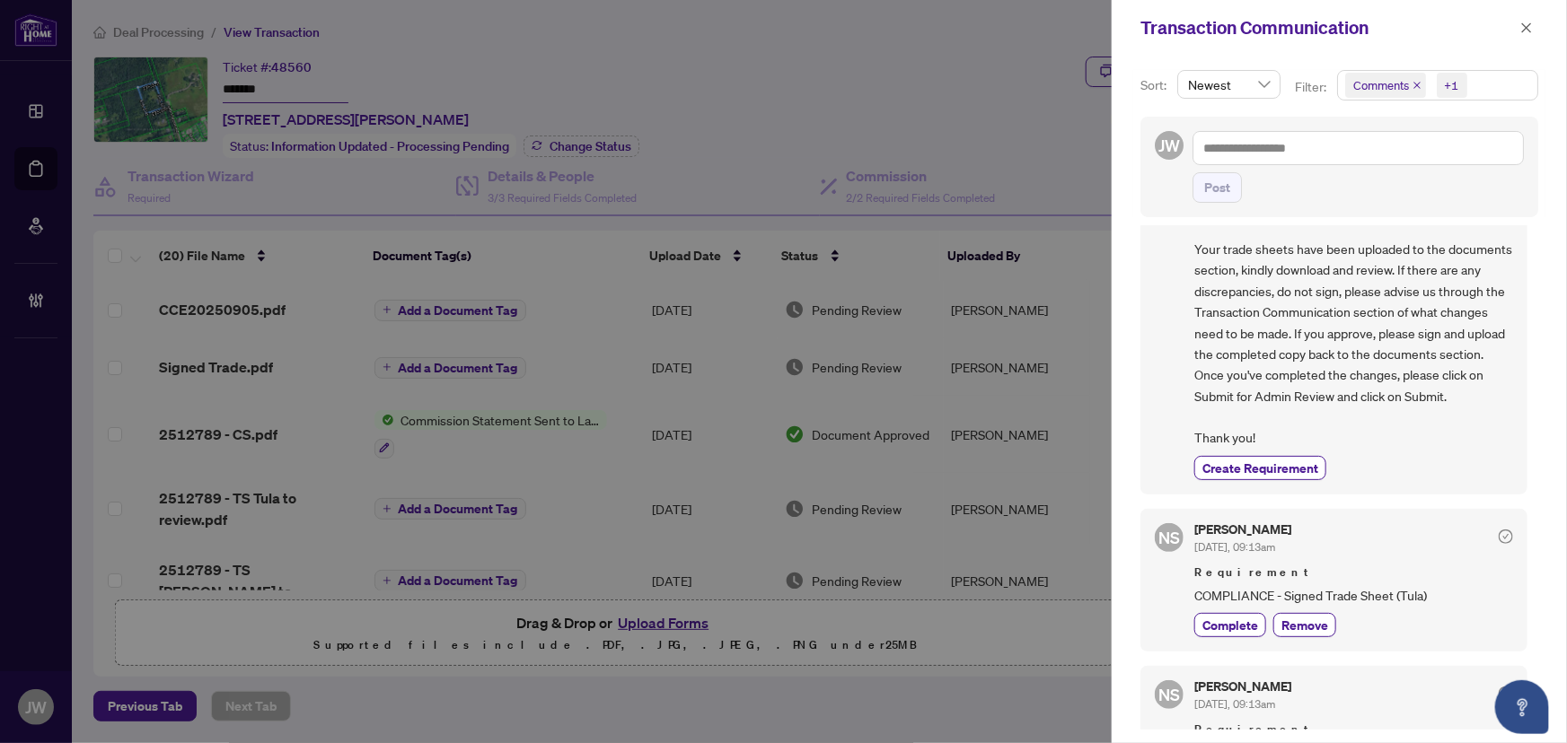
scroll to position [244, 0]
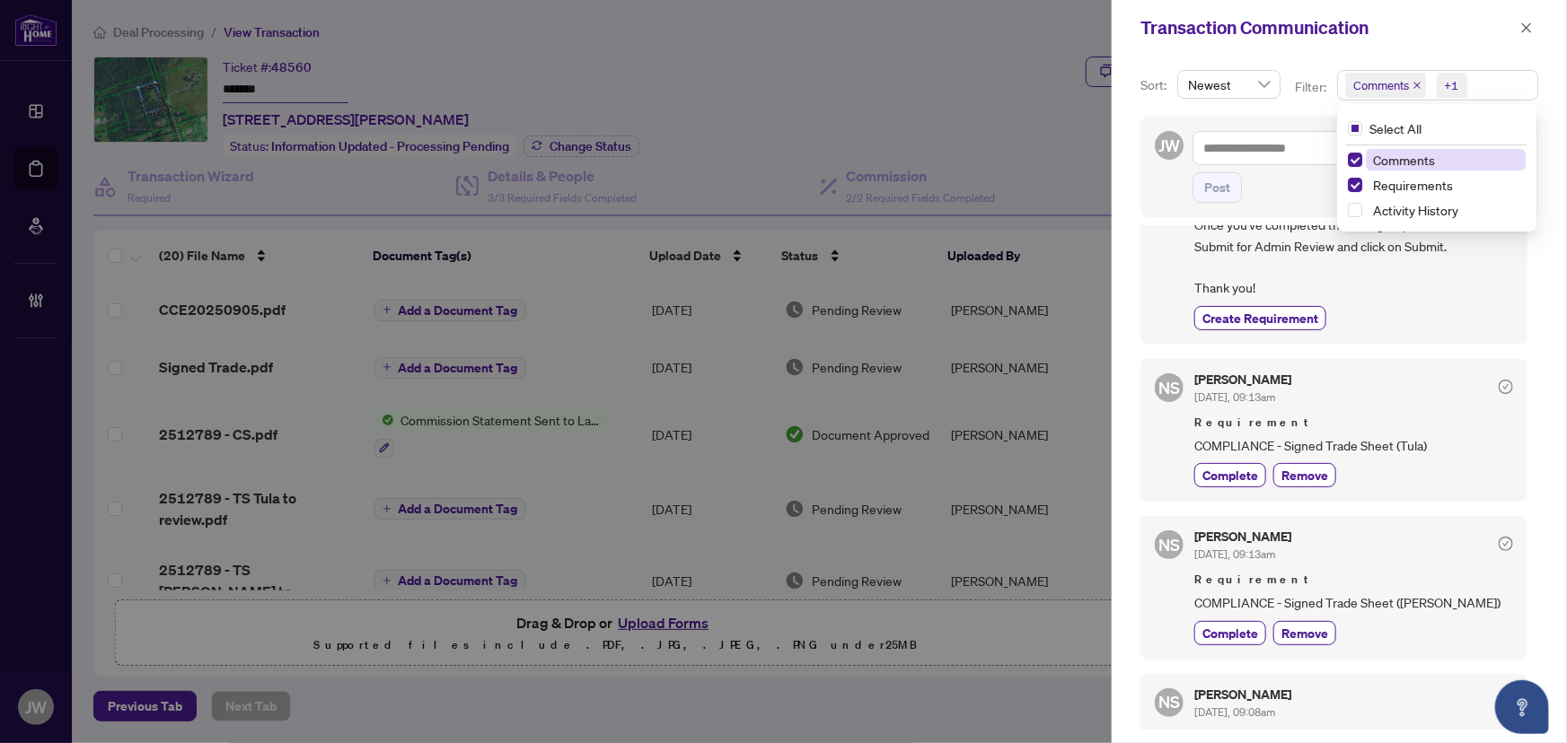
click at [1410, 81] on span "Comments" at bounding box center [1385, 85] width 81 height 25
click at [1421, 84] on span "Comments" at bounding box center [1385, 85] width 81 height 25
click at [1416, 85] on icon "close" at bounding box center [1416, 85] width 7 height 7
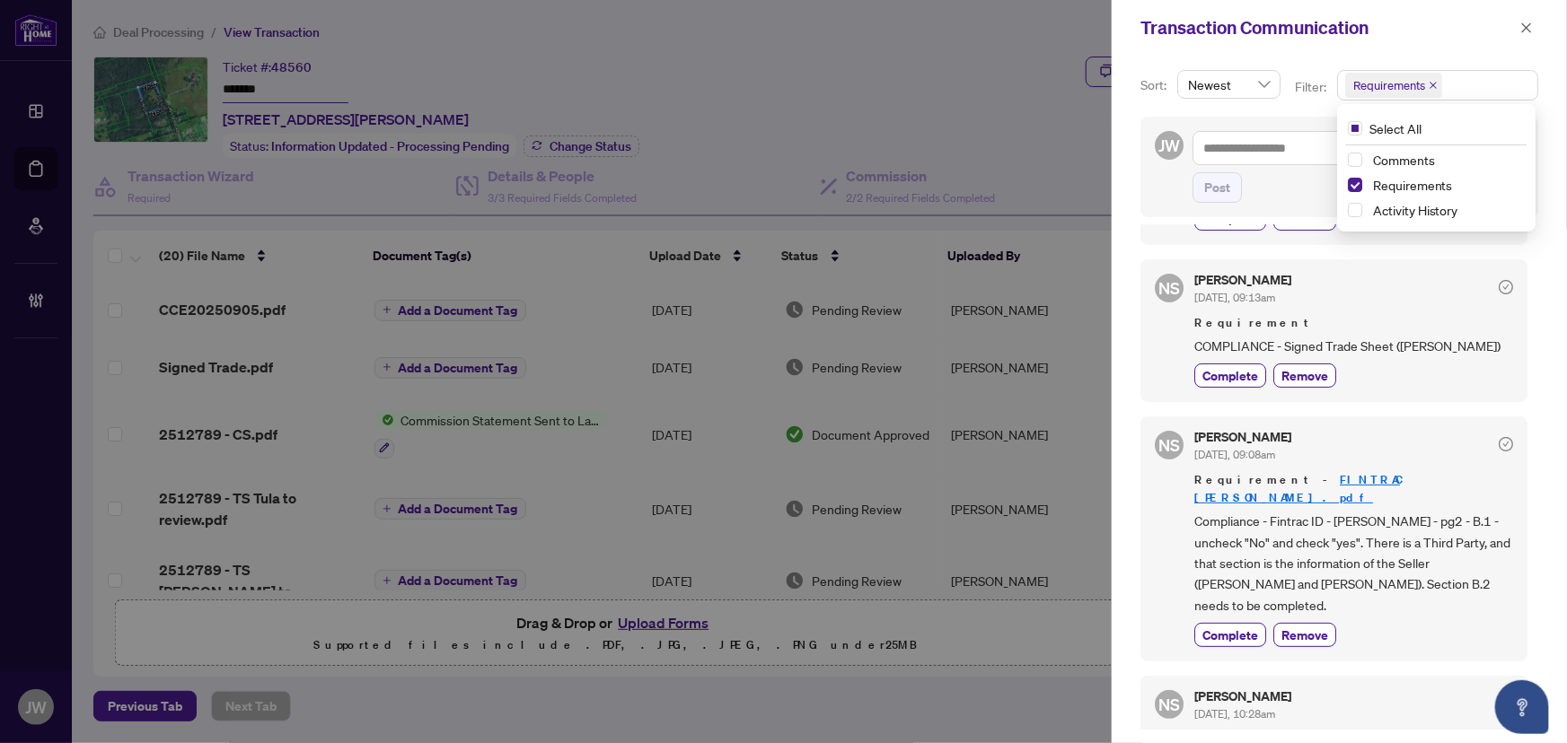
scroll to position [163, 0]
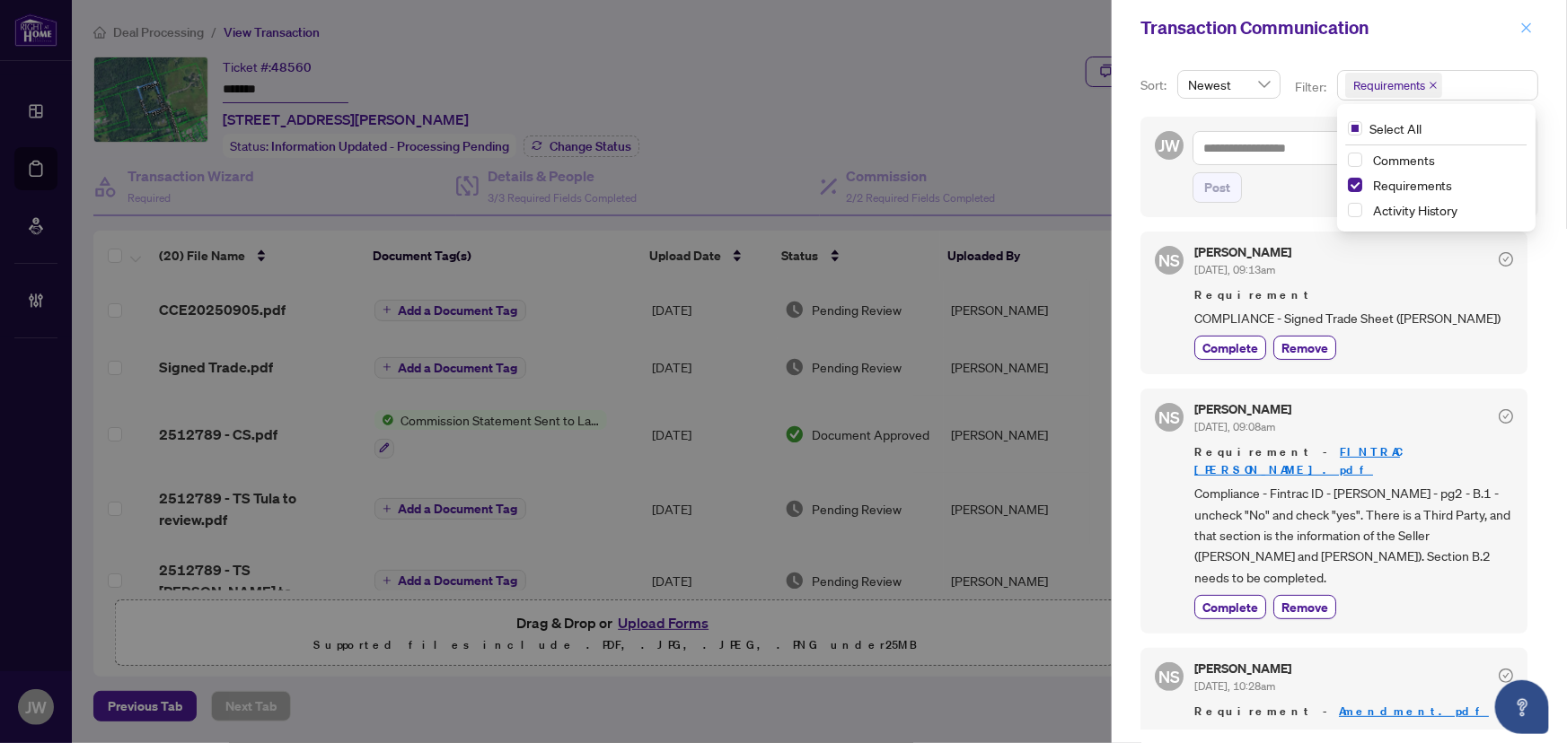
click at [1526, 26] on icon "close" at bounding box center [1527, 27] width 10 height 10
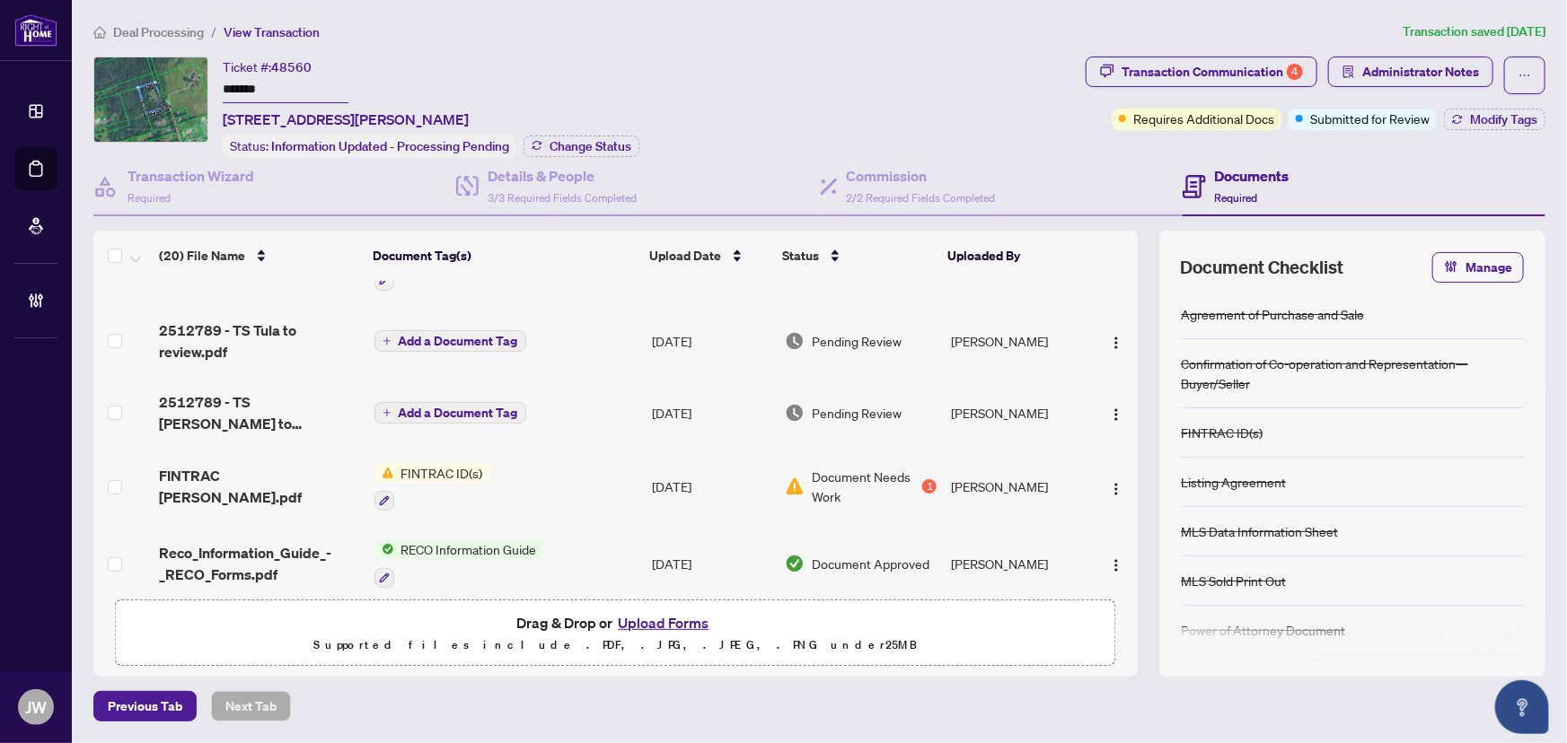
scroll to position [175, 0]
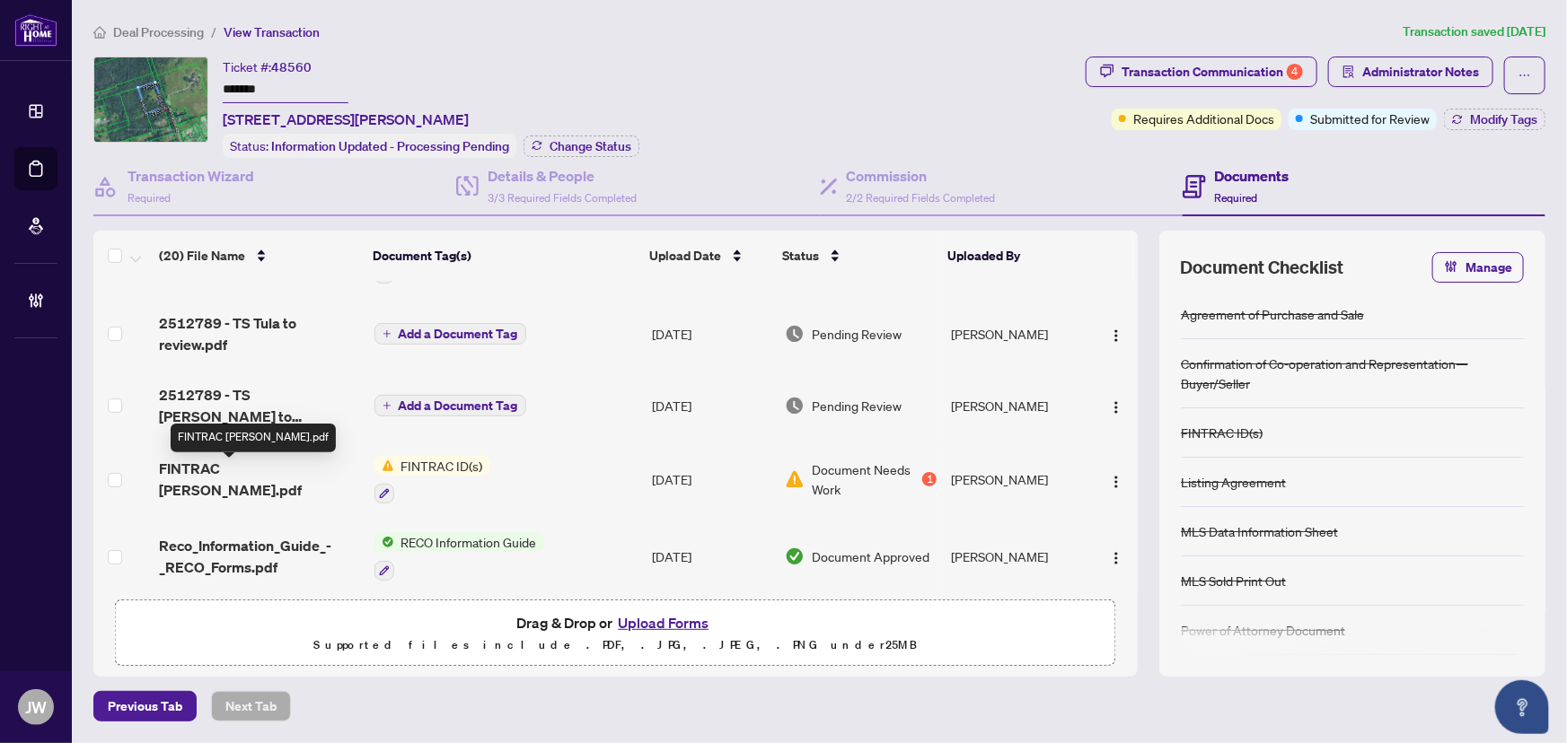
click at [216, 478] on span "FINTRAC [PERSON_NAME].pdf" at bounding box center [259, 479] width 200 height 43
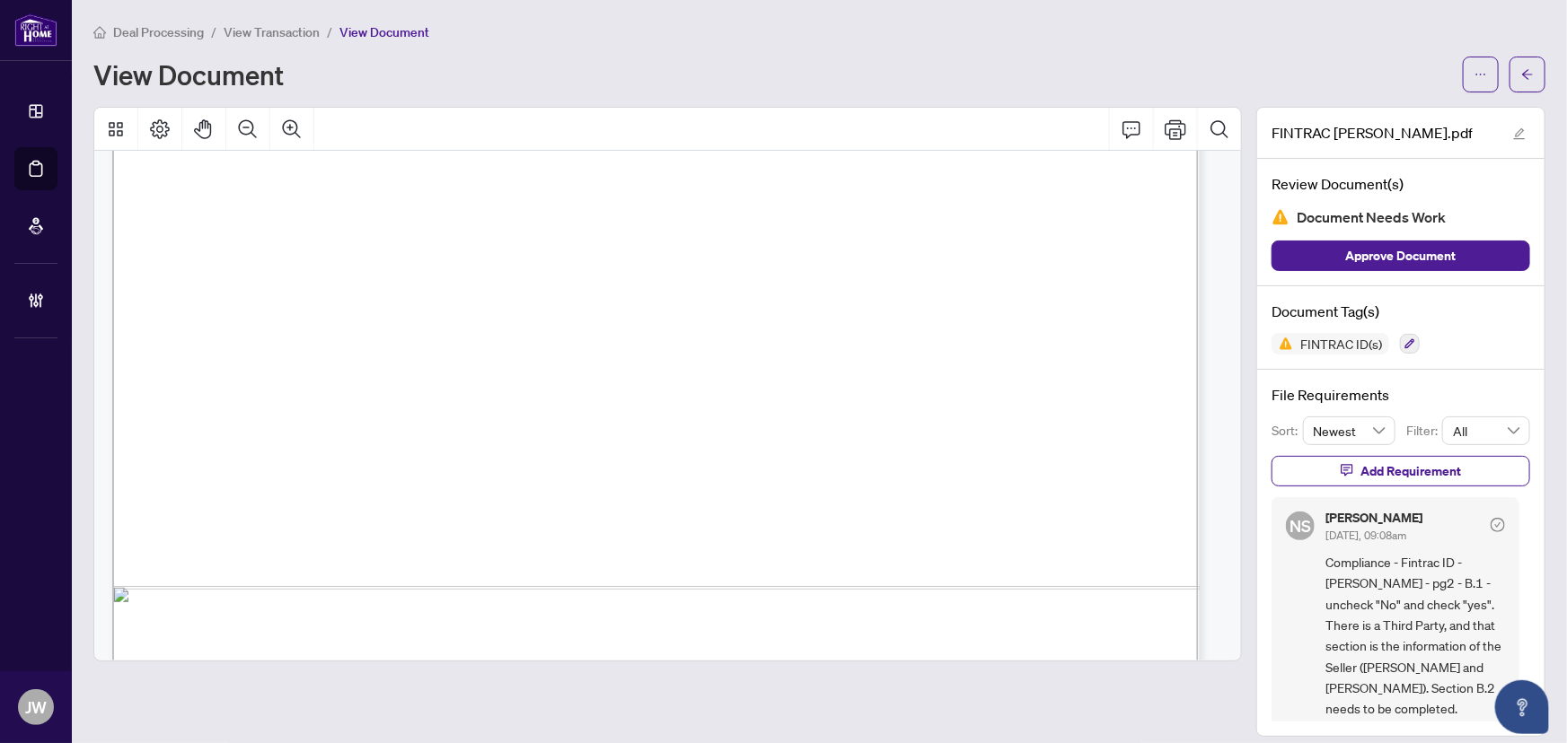
scroll to position [3836, 0]
click at [1521, 81] on span "button" at bounding box center [1527, 74] width 13 height 29
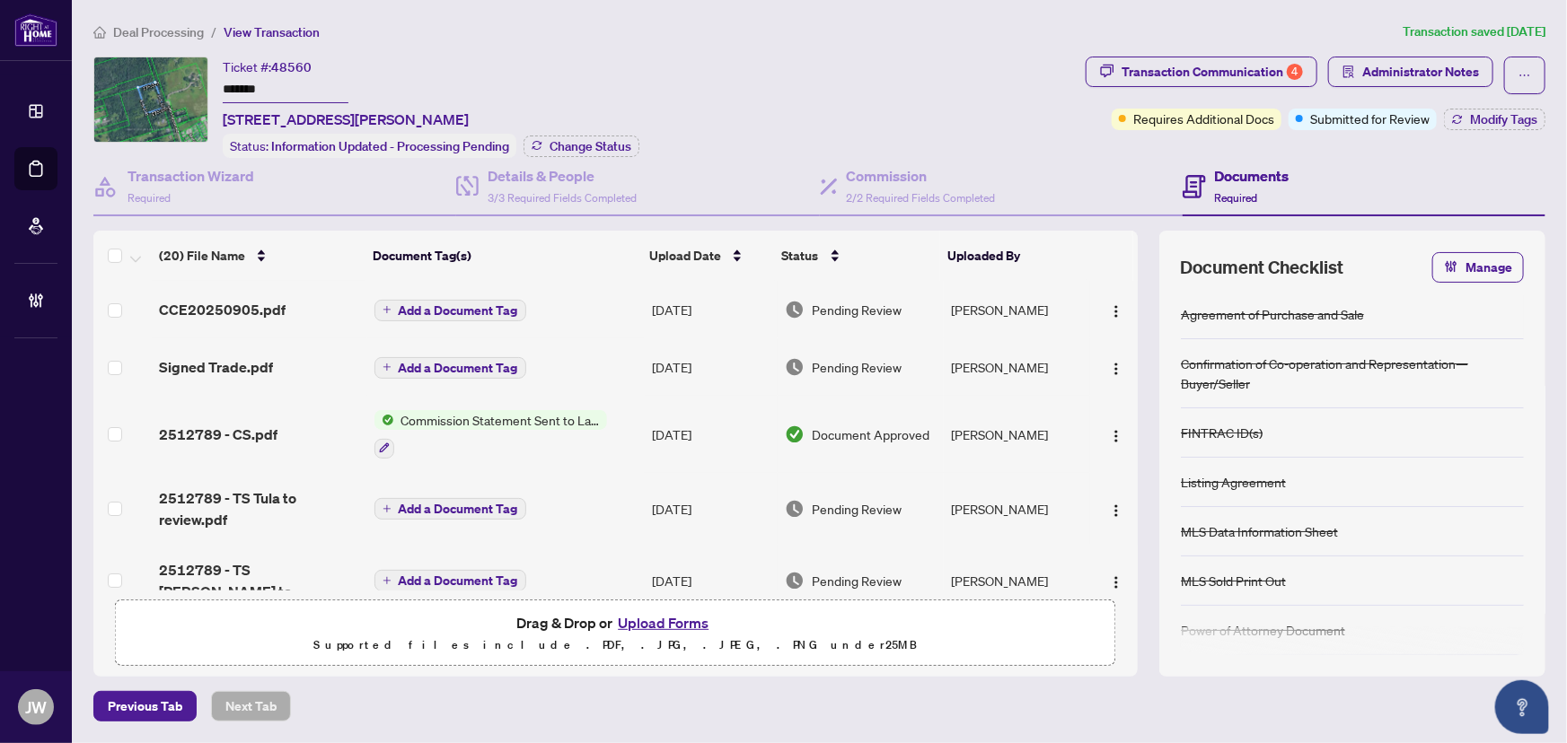
click at [177, 36] on span "Deal Processing" at bounding box center [158, 32] width 91 height 16
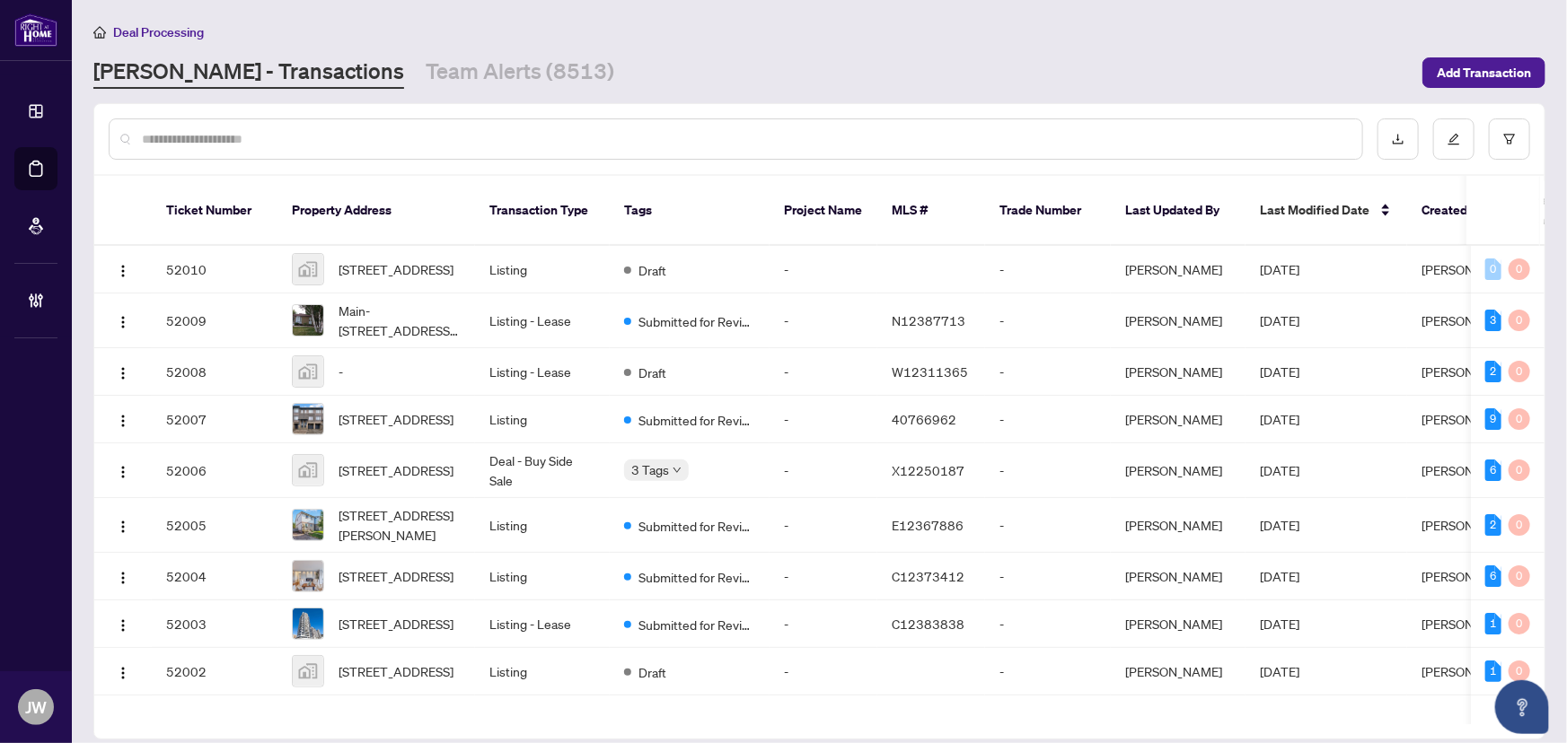
click at [296, 144] on input "text" at bounding box center [745, 139] width 1206 height 20
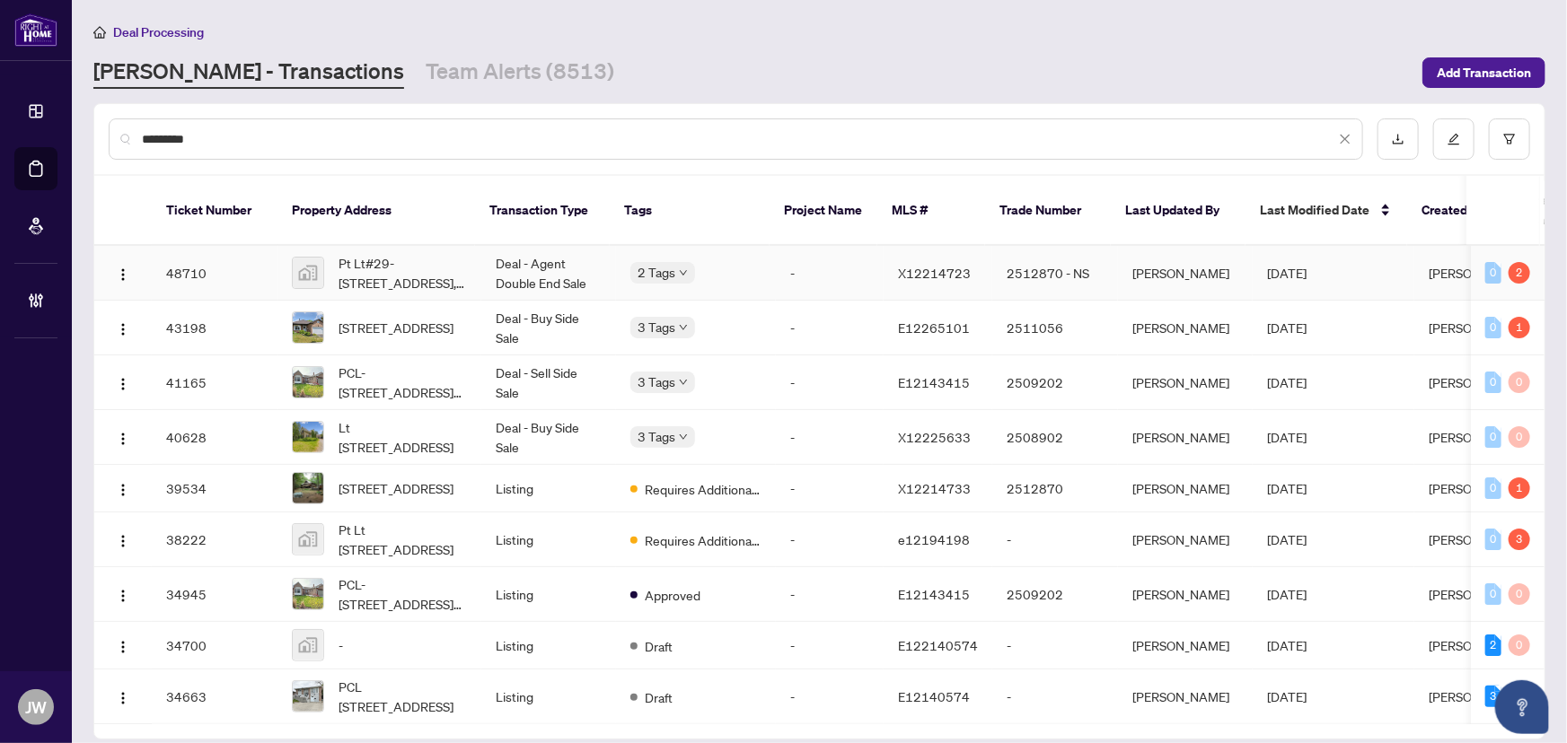
type input "*********"
click at [567, 246] on td "Deal - Agent Double End Sale" at bounding box center [548, 273] width 135 height 55
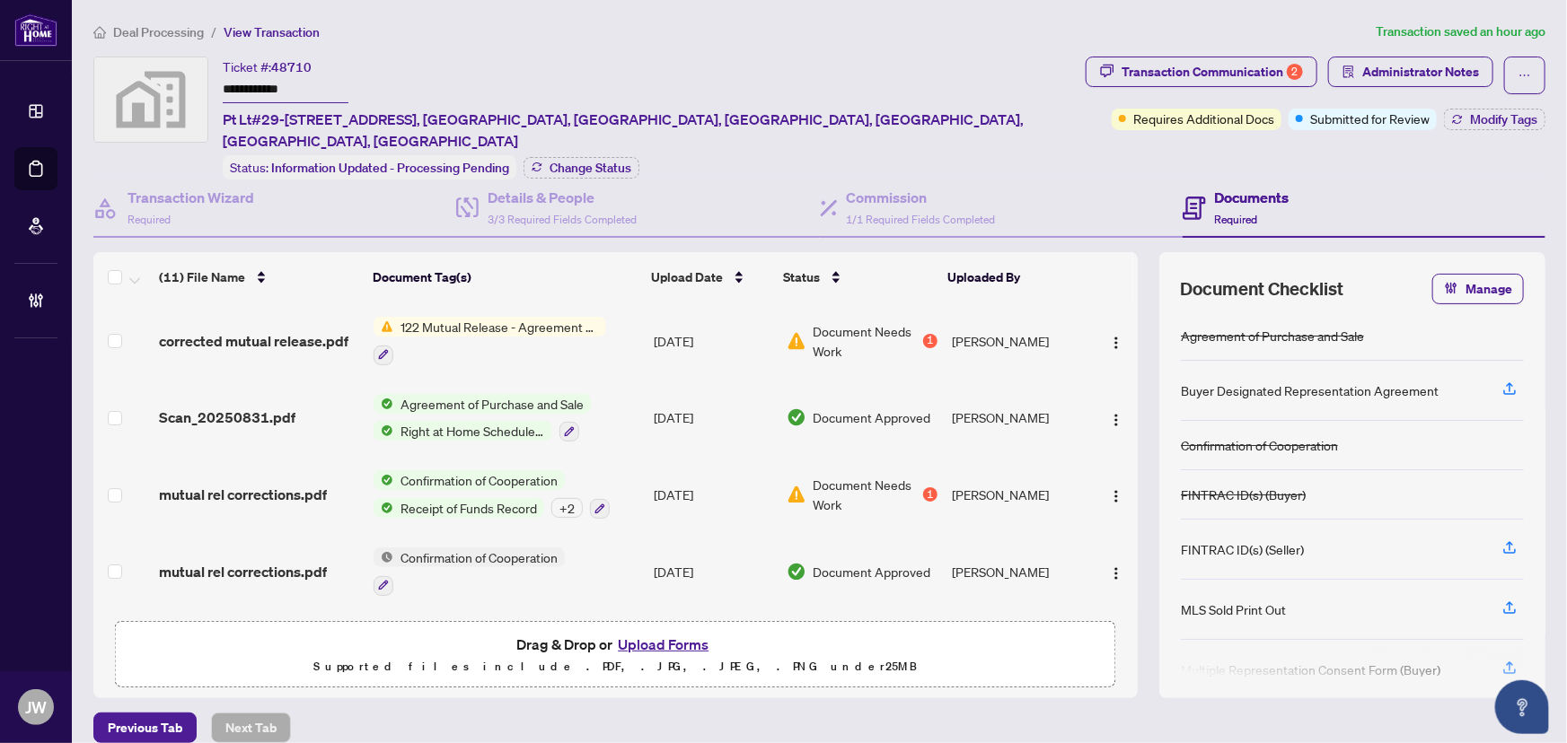
click at [417, 317] on span "122 Mutual Release - Agreement of Purchase and Sale" at bounding box center [499, 327] width 213 height 20
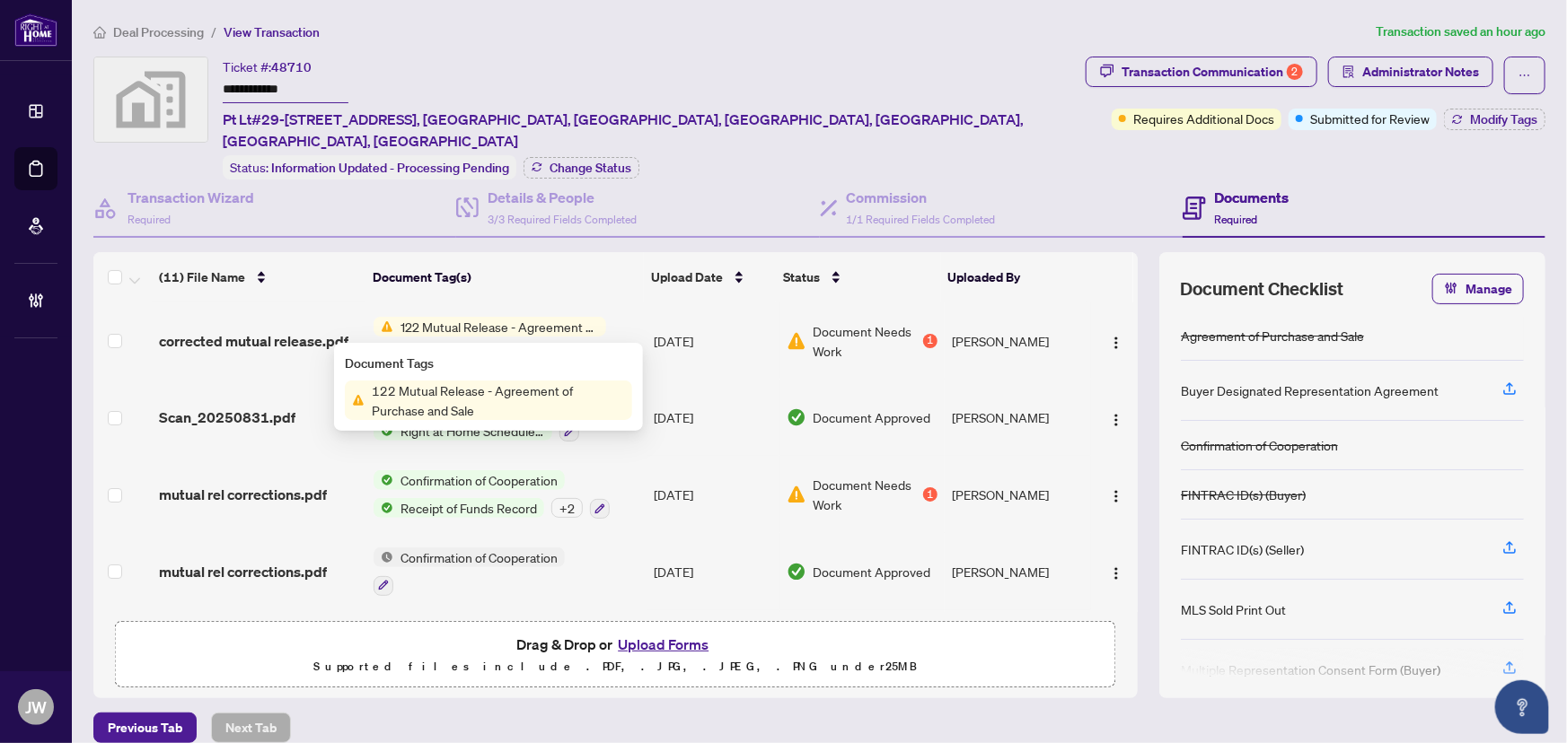
click at [925, 334] on div "1" at bounding box center [930, 341] width 14 height 14
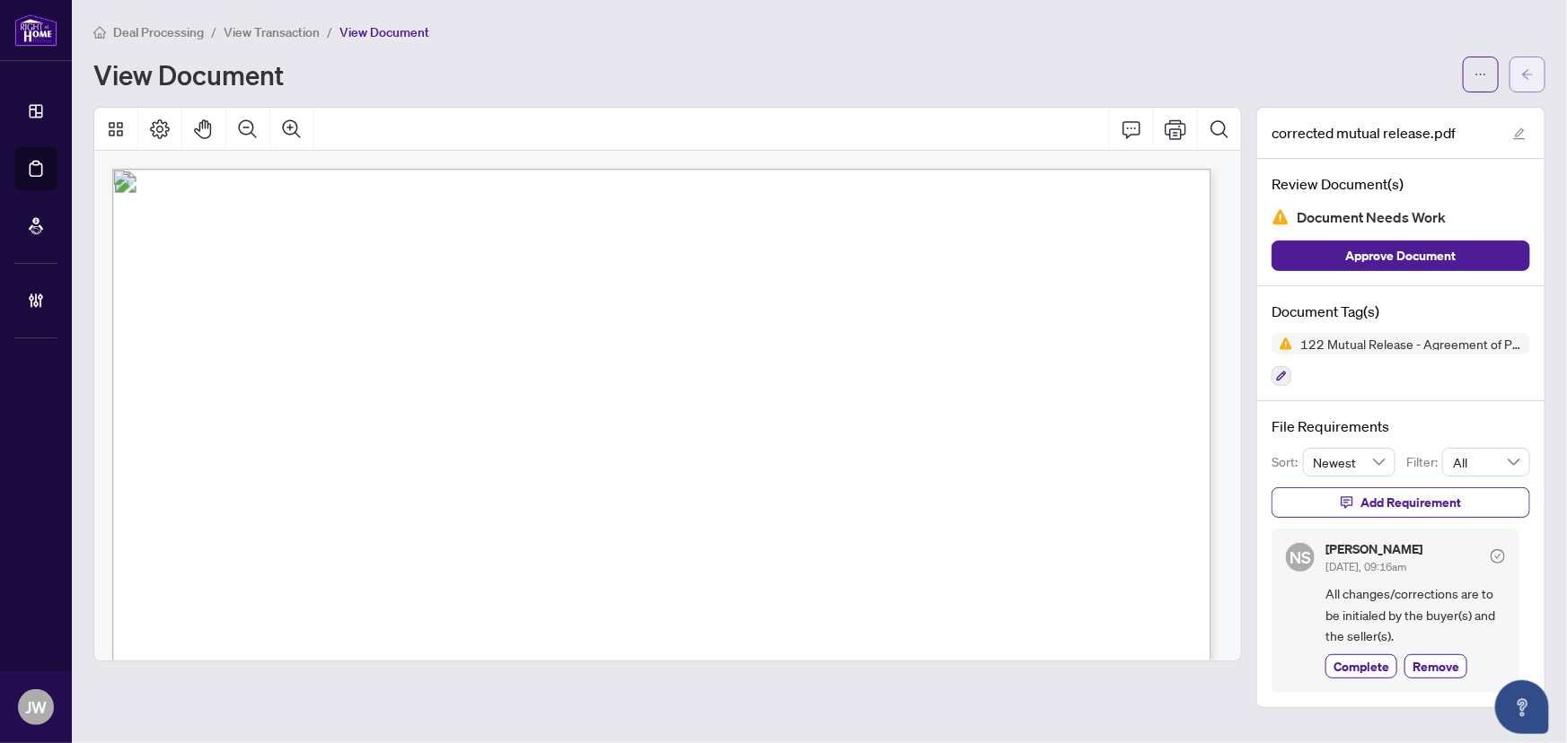
click at [1528, 81] on span "button" at bounding box center [1527, 74] width 13 height 29
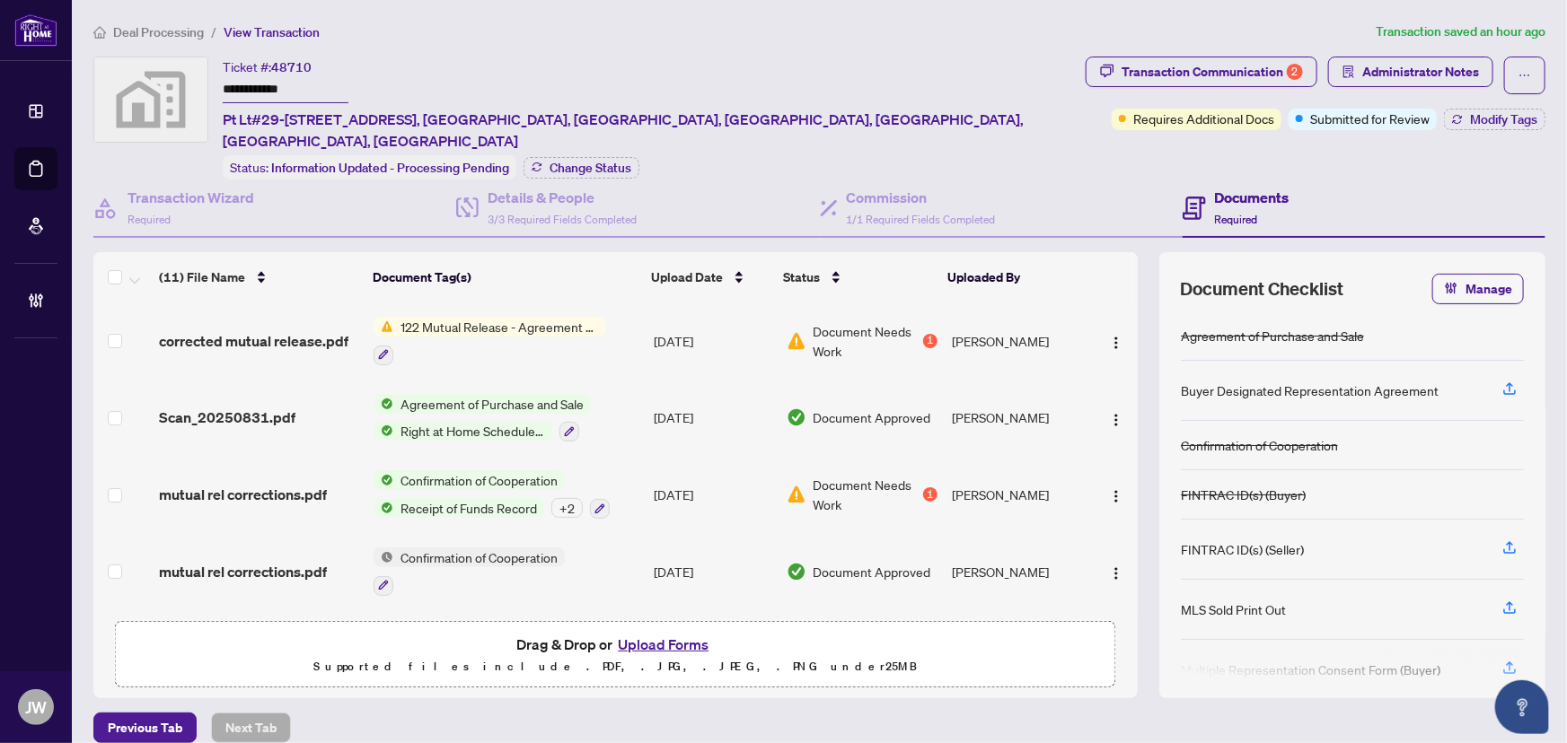
click at [915, 321] on span "Document Needs Work" at bounding box center [867, 341] width 106 height 40
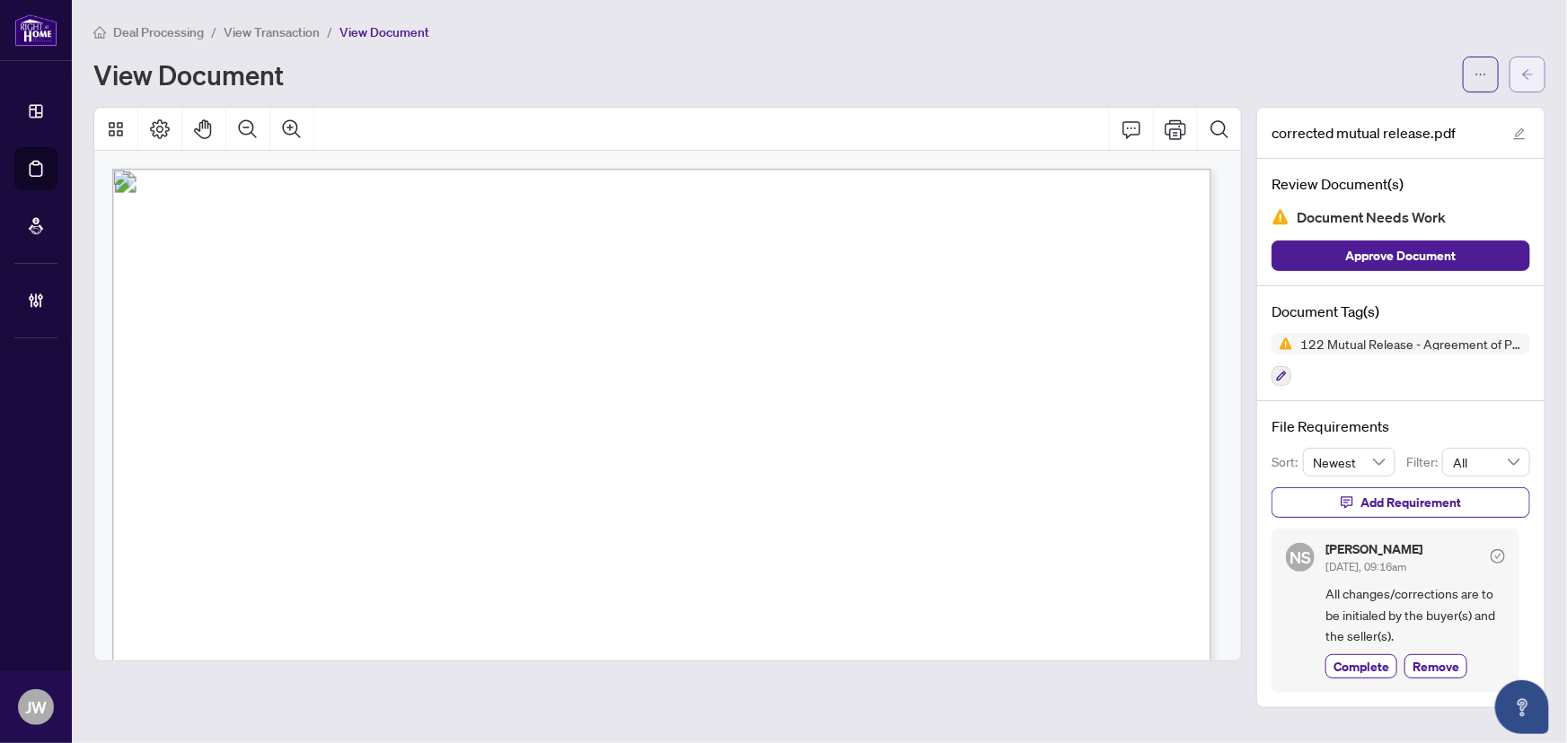
click at [1526, 79] on icon "arrow-left" at bounding box center [1527, 74] width 13 height 13
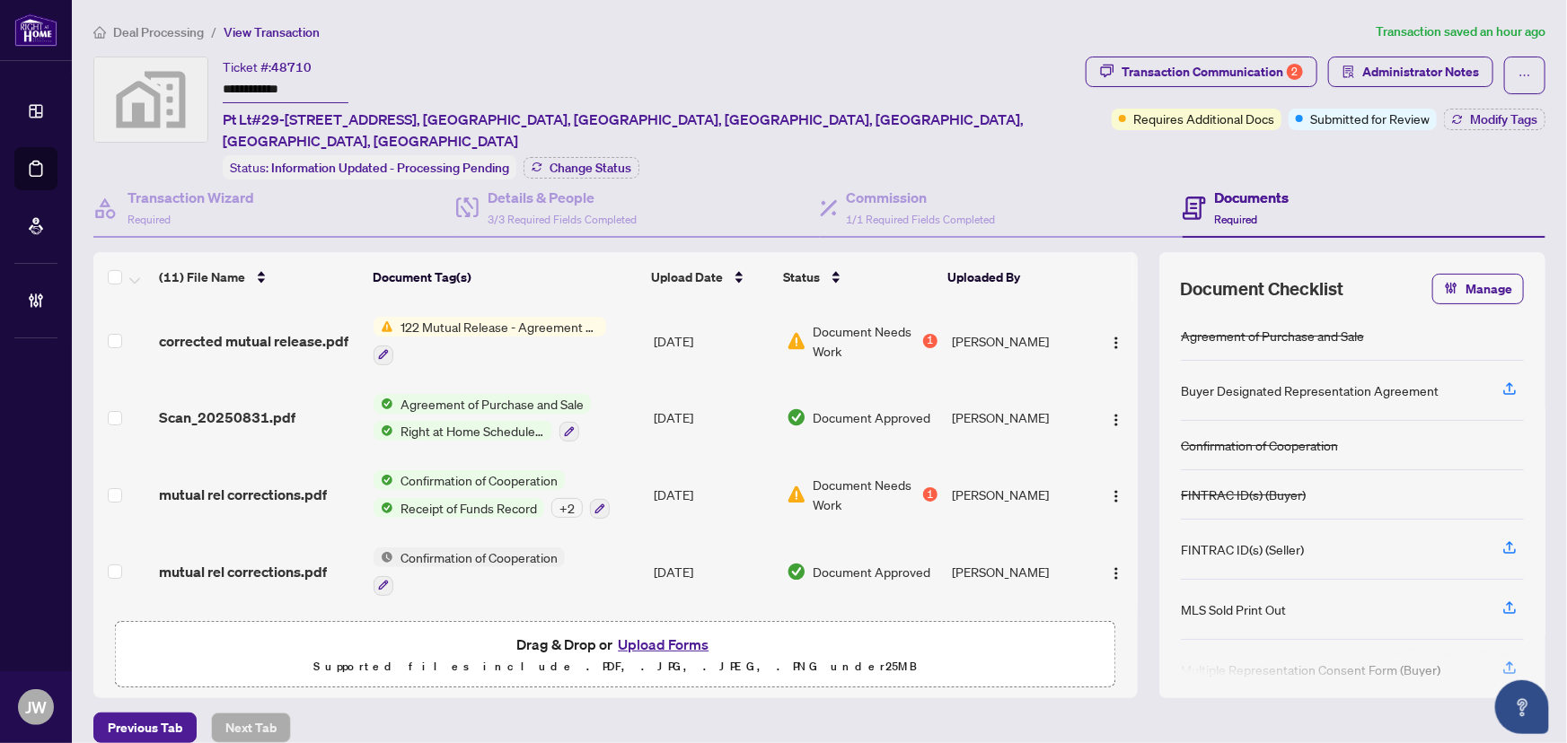
click at [934, 318] on td "Document Needs Work 1" at bounding box center [861, 341] width 165 height 77
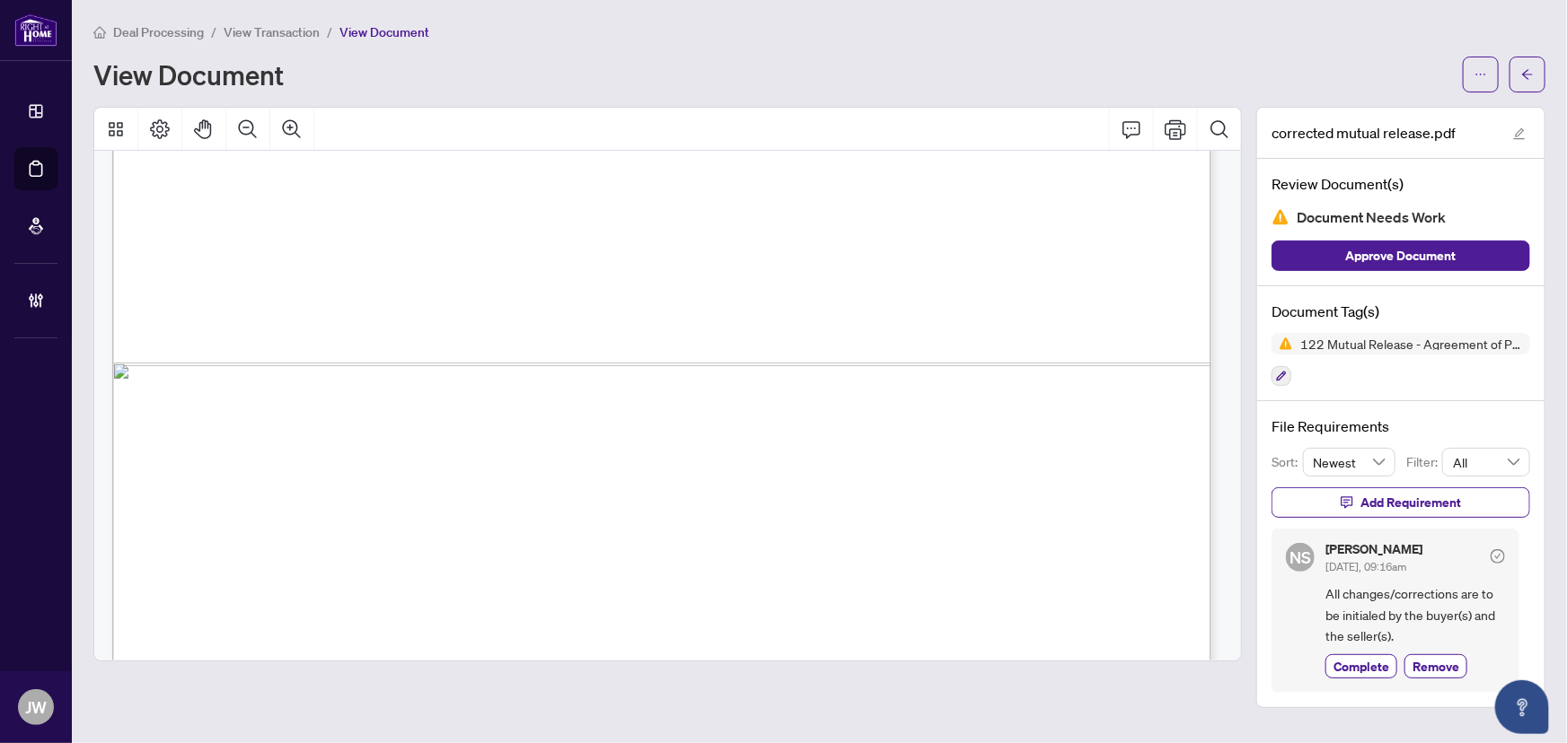
scroll to position [1080, 0]
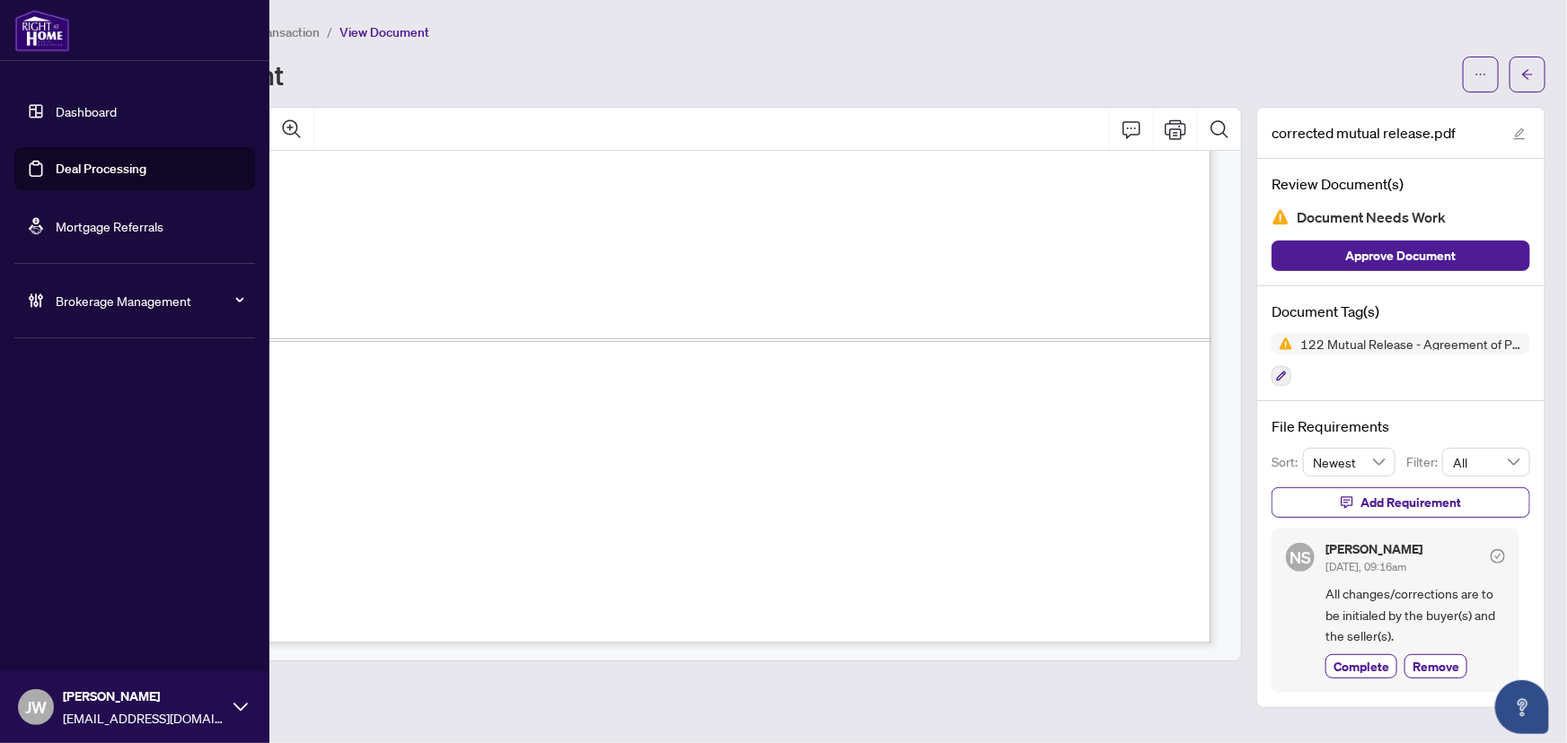
click at [84, 295] on span "Brokerage Management" at bounding box center [149, 301] width 187 height 20
click at [111, 427] on link "Manage Agents" at bounding box center [82, 430] width 89 height 16
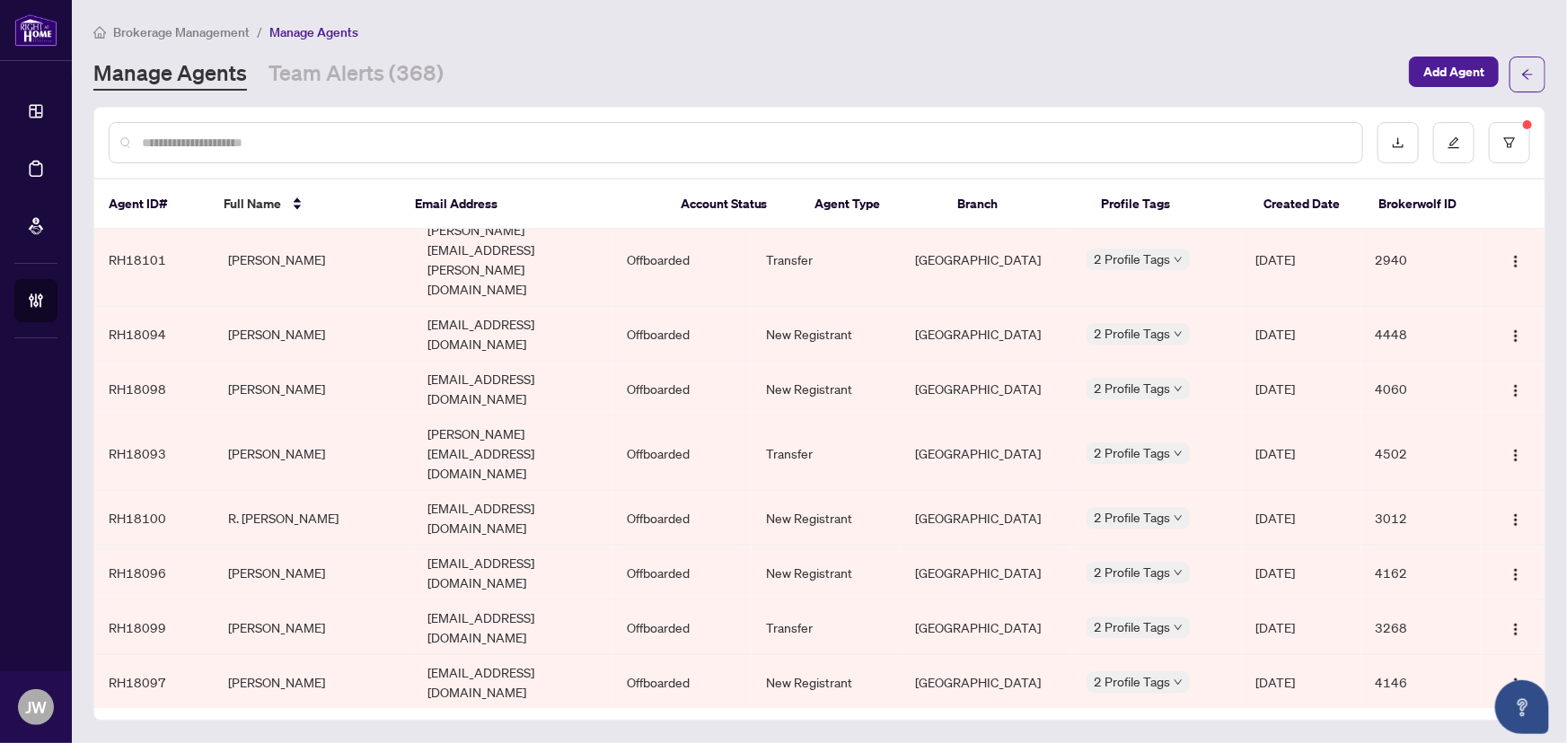
scroll to position [2399, 0]
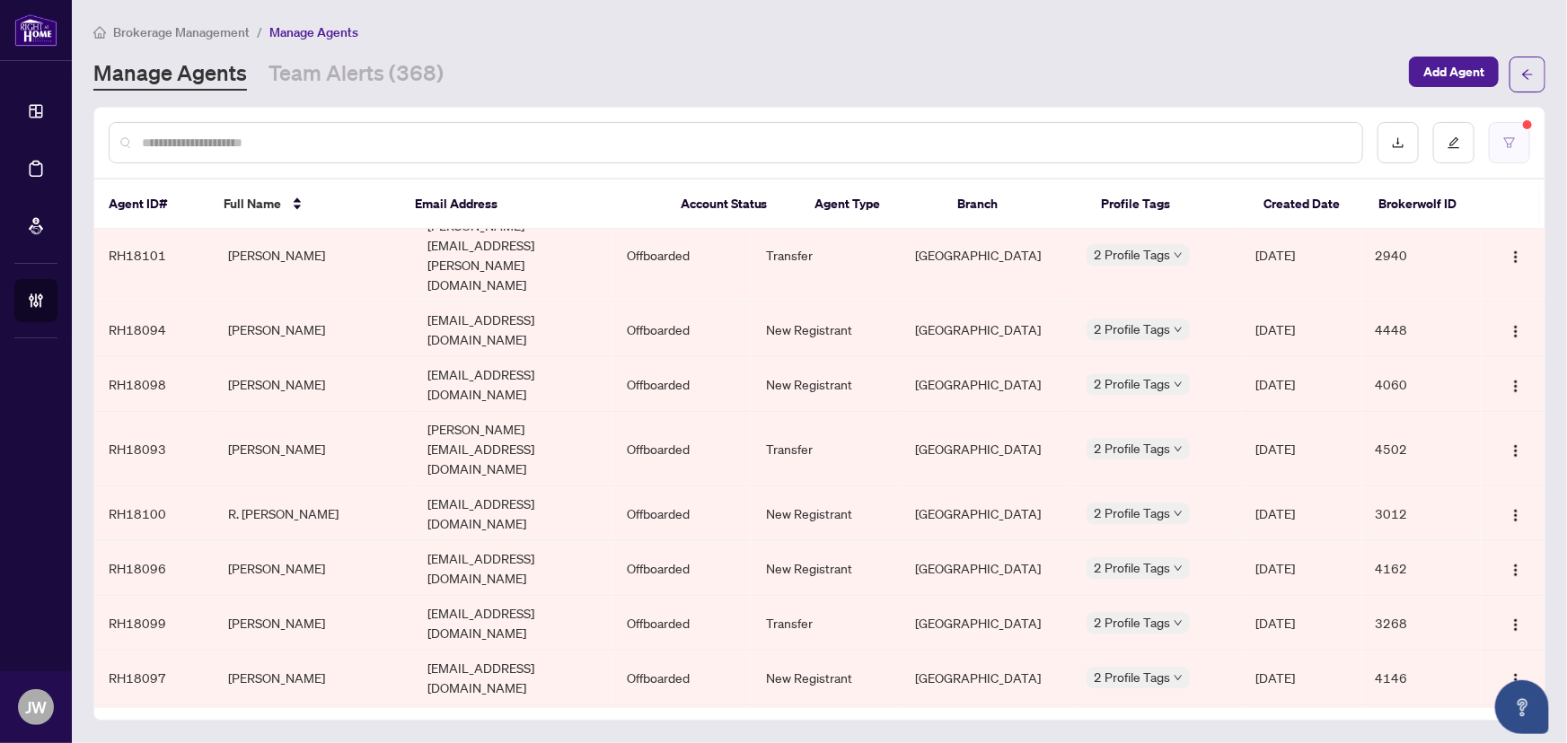
click at [1510, 138] on icon "filter" at bounding box center [1509, 142] width 13 height 13
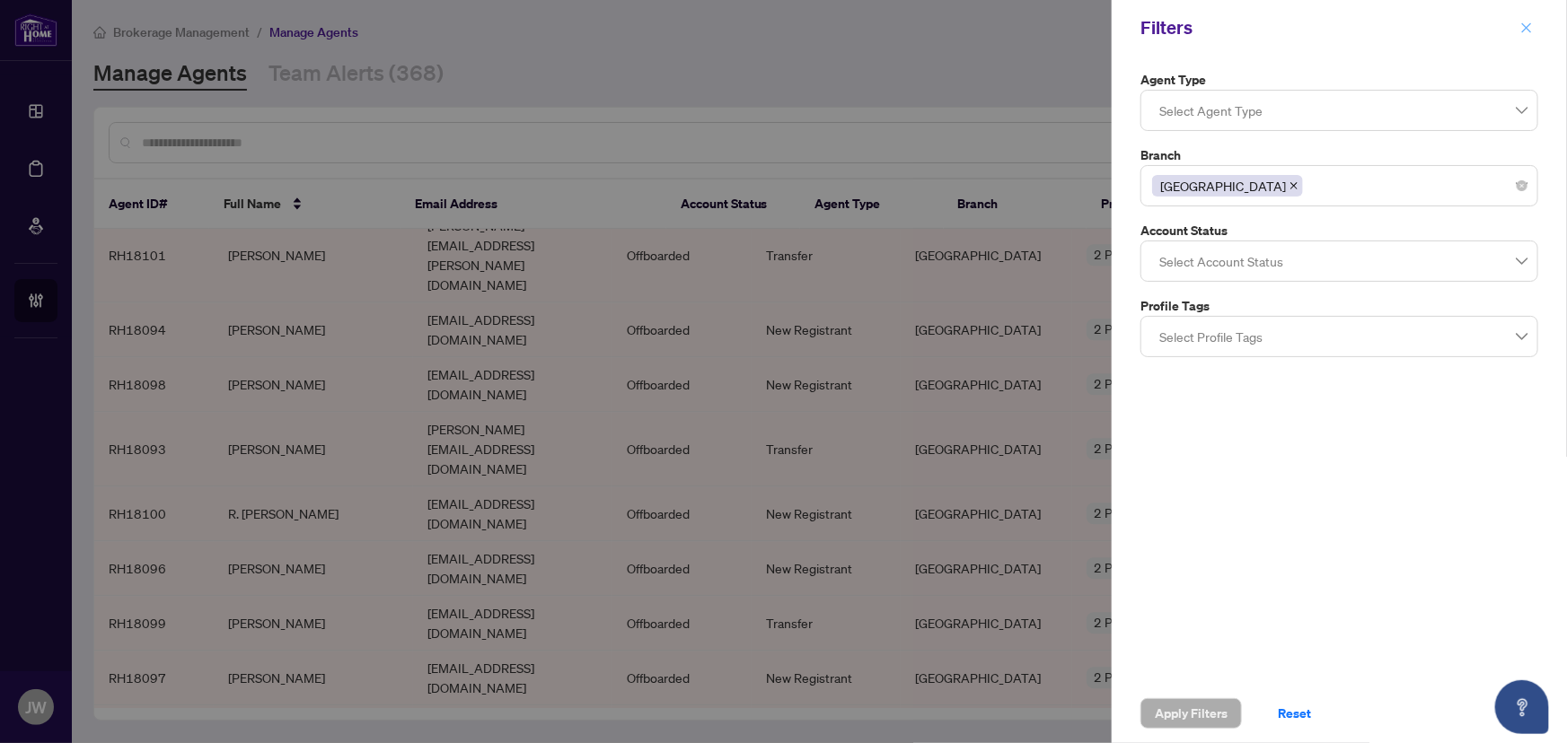
click at [1526, 31] on icon "close" at bounding box center [1526, 28] width 13 height 13
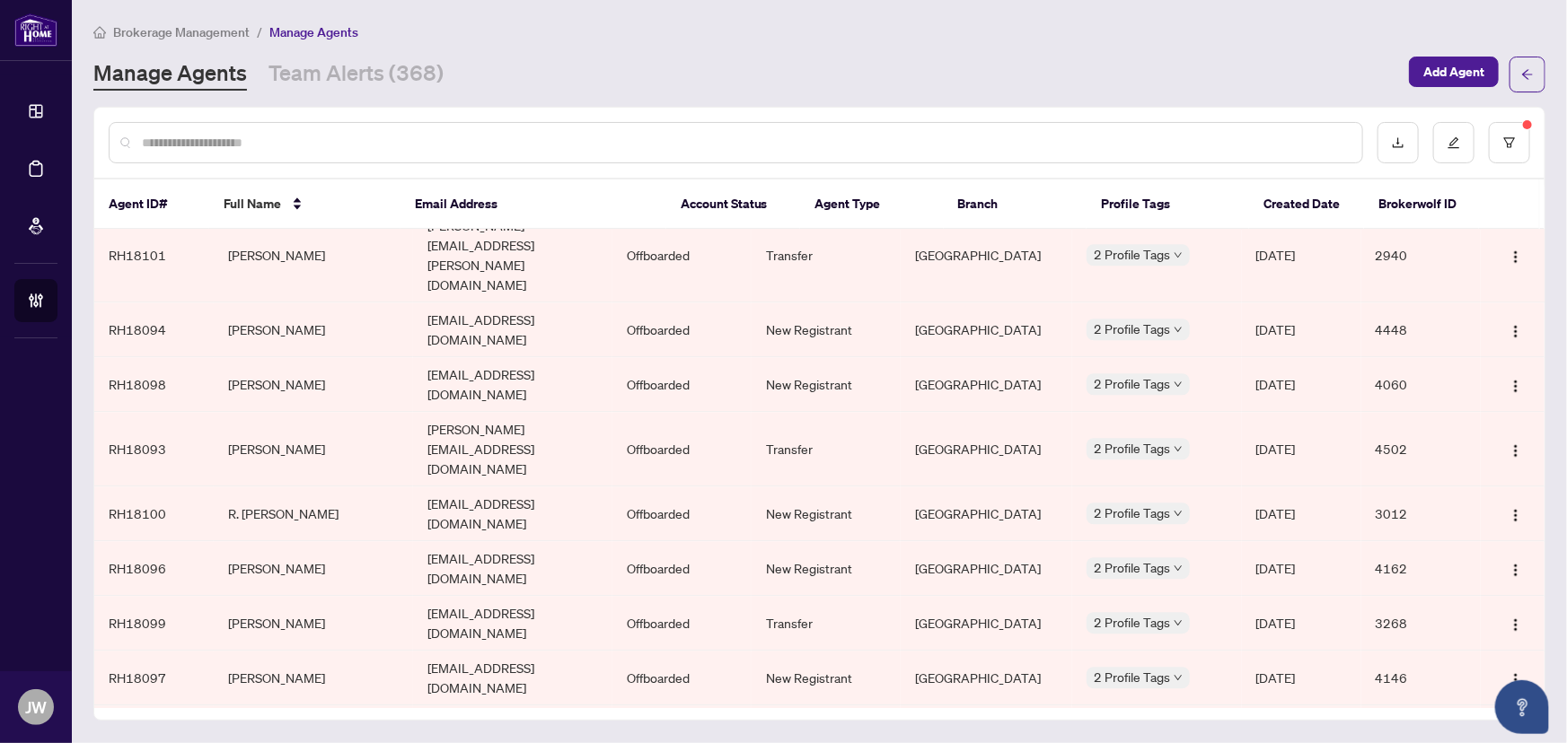
click at [347, 133] on input "text" at bounding box center [745, 143] width 1206 height 20
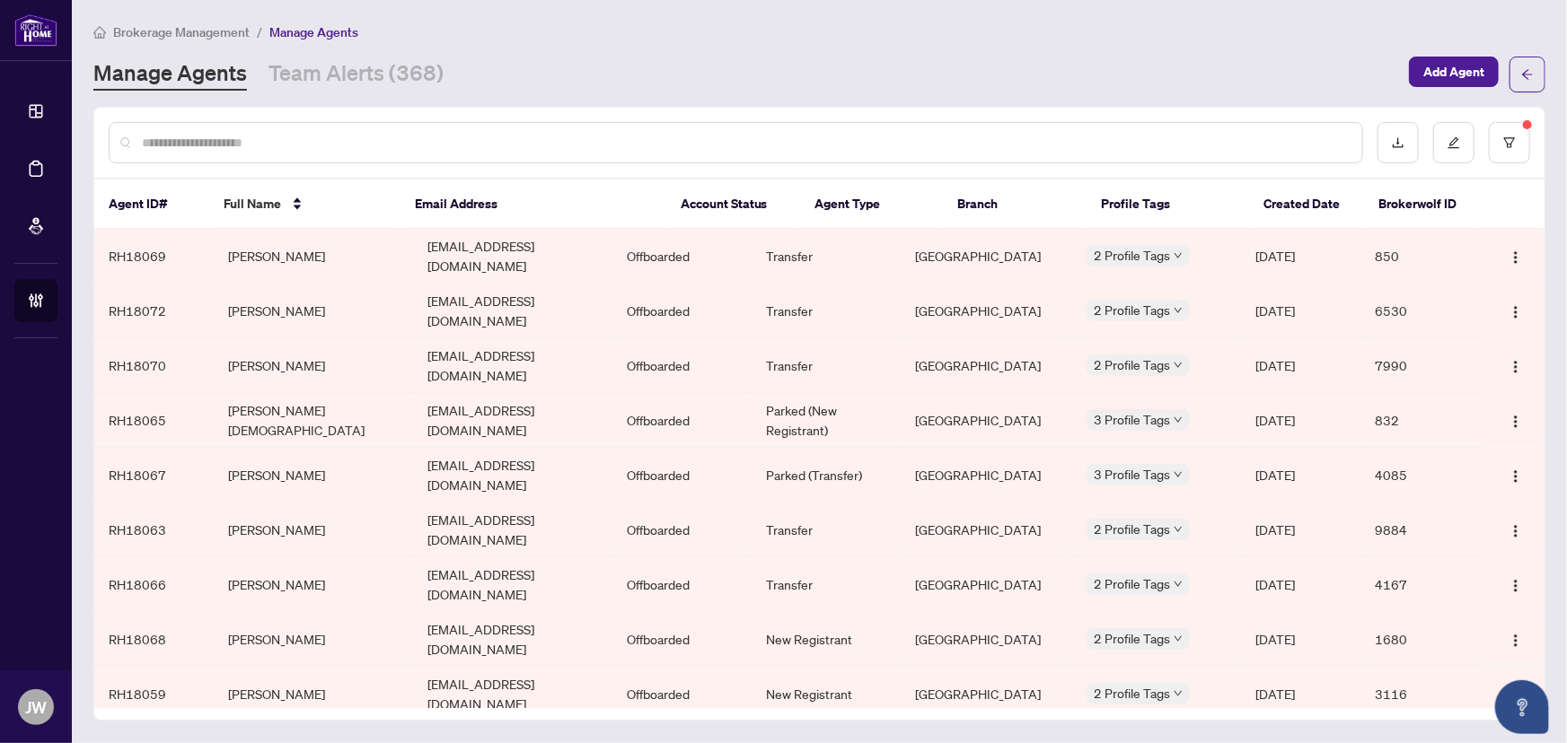
scroll to position [4280, 0]
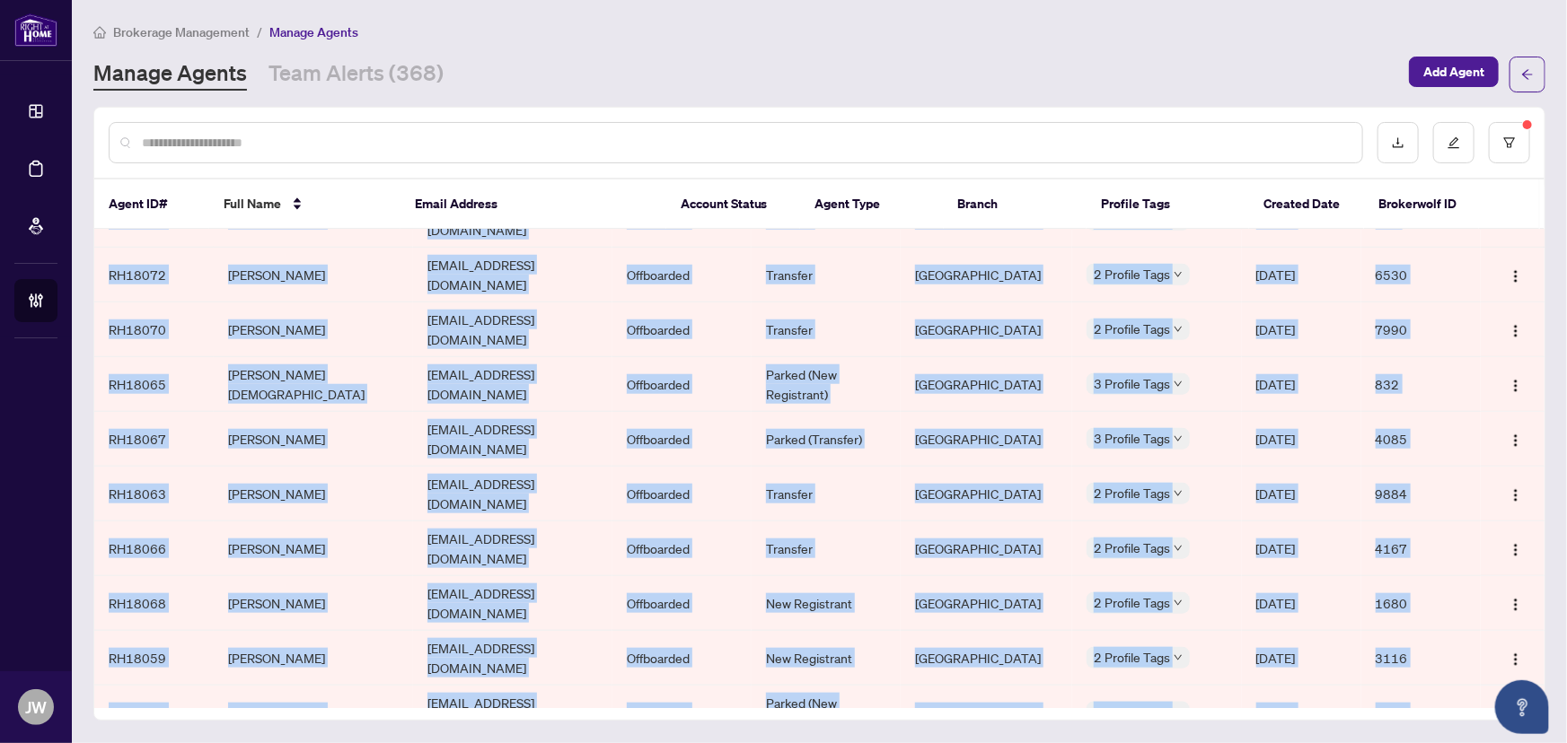
drag, startPoint x: 1538, startPoint y: 632, endPoint x: 1541, endPoint y: 653, distance: 20.8
click at [1541, 653] on div "RH18230 [PERSON_NAME] [EMAIL_ADDRESS][DOMAIN_NAME] Invited Prodigy - [PERSON_NA…" at bounding box center [819, 469] width 1450 height 479
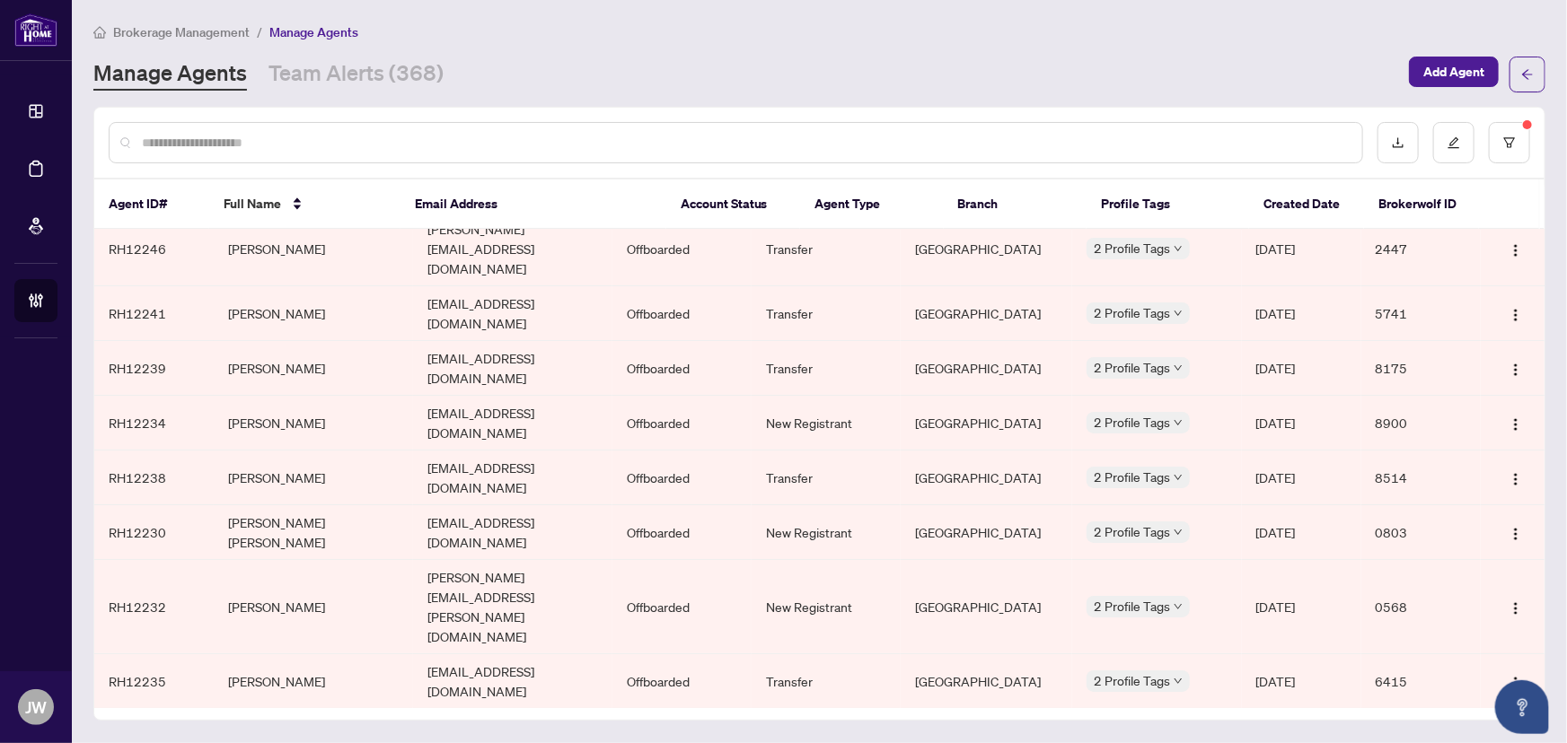
scroll to position [6876, 0]
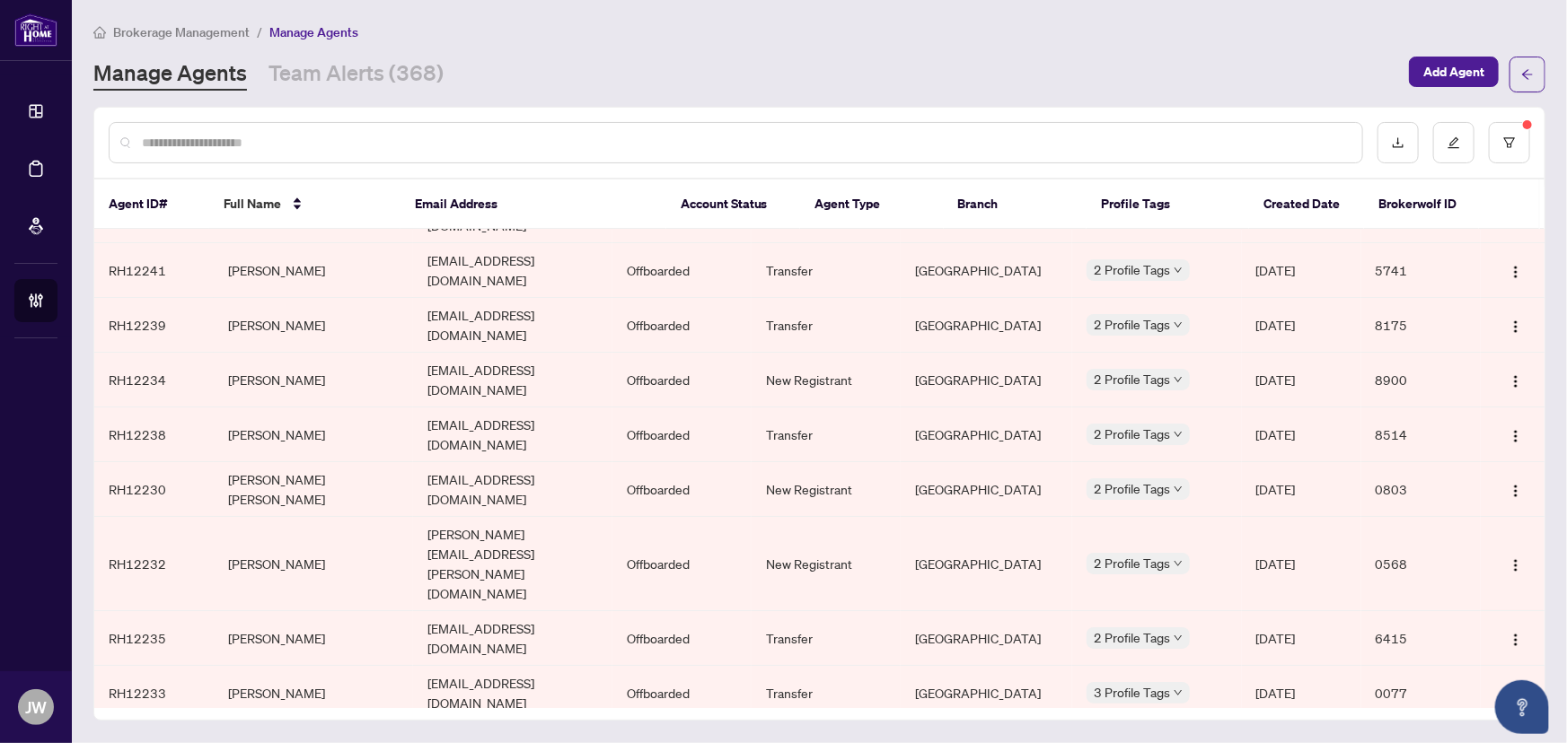
click at [216, 160] on div at bounding box center [819, 143] width 1450 height 70
click at [227, 144] on input "text" at bounding box center [745, 143] width 1206 height 20
click at [259, 148] on input "text" at bounding box center [745, 143] width 1206 height 20
click at [1531, 148] on div at bounding box center [819, 143] width 1450 height 70
click at [1518, 148] on button "button" at bounding box center [1509, 142] width 41 height 41
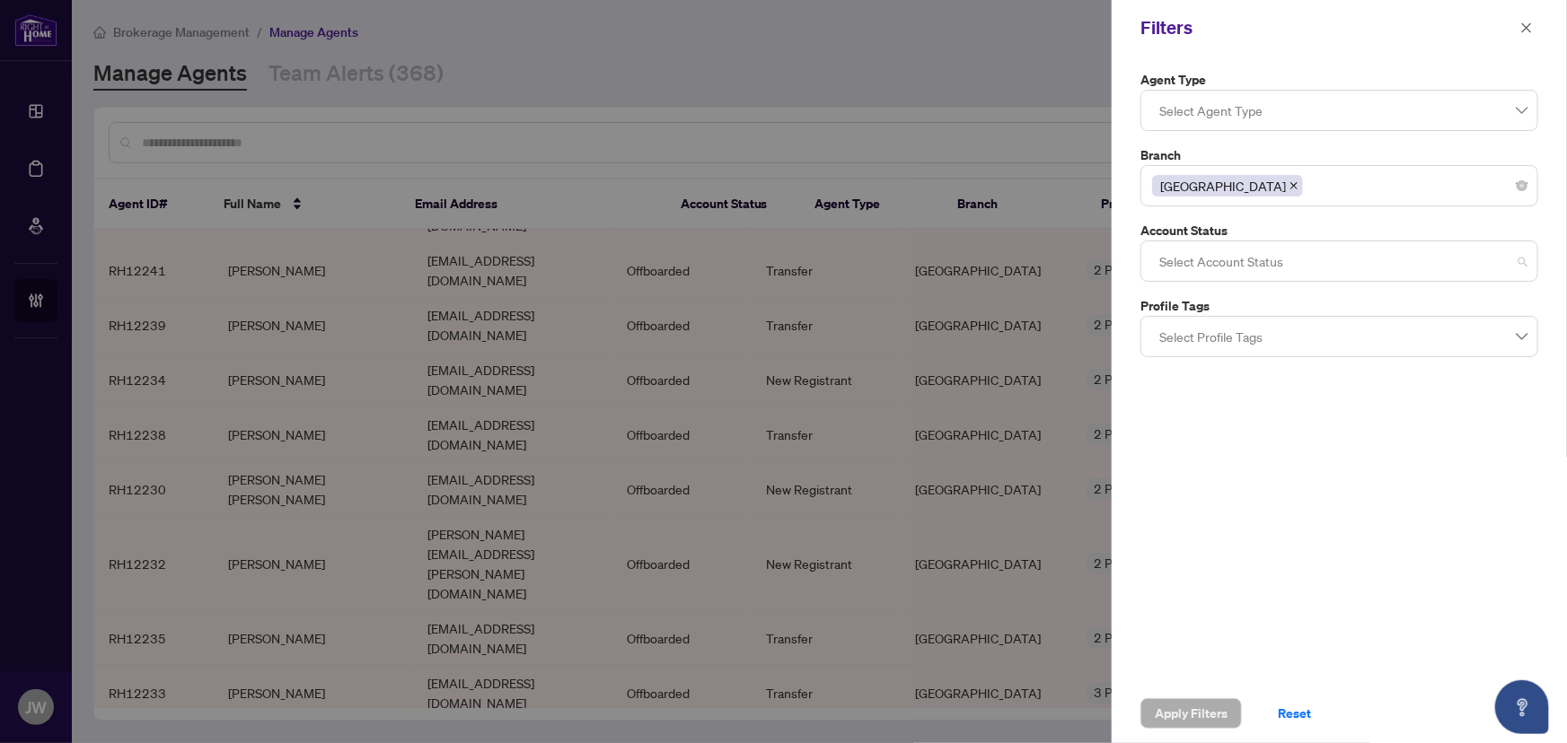
click at [1352, 260] on div at bounding box center [1339, 261] width 374 height 32
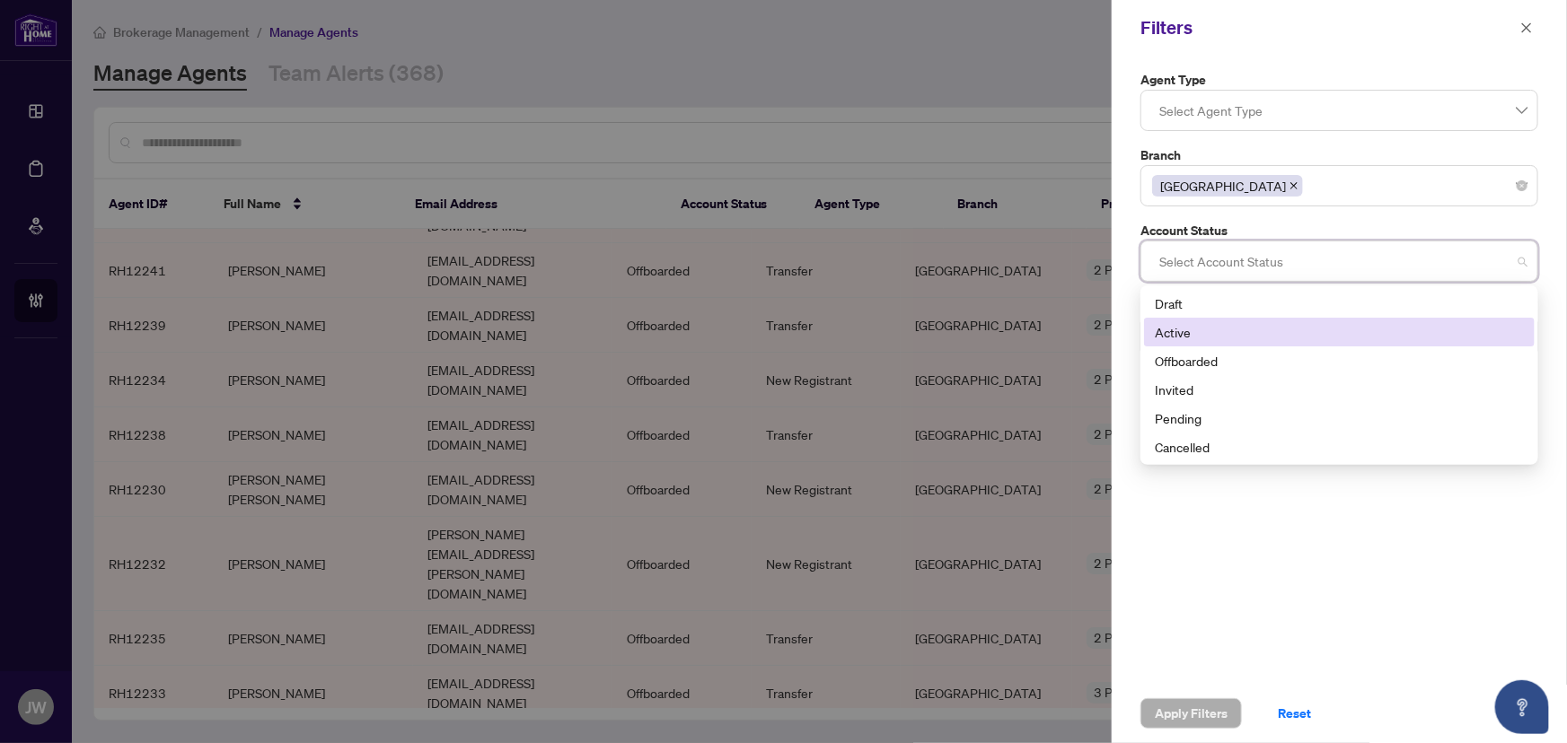
click at [1183, 332] on div "Active" at bounding box center [1339, 332] width 369 height 20
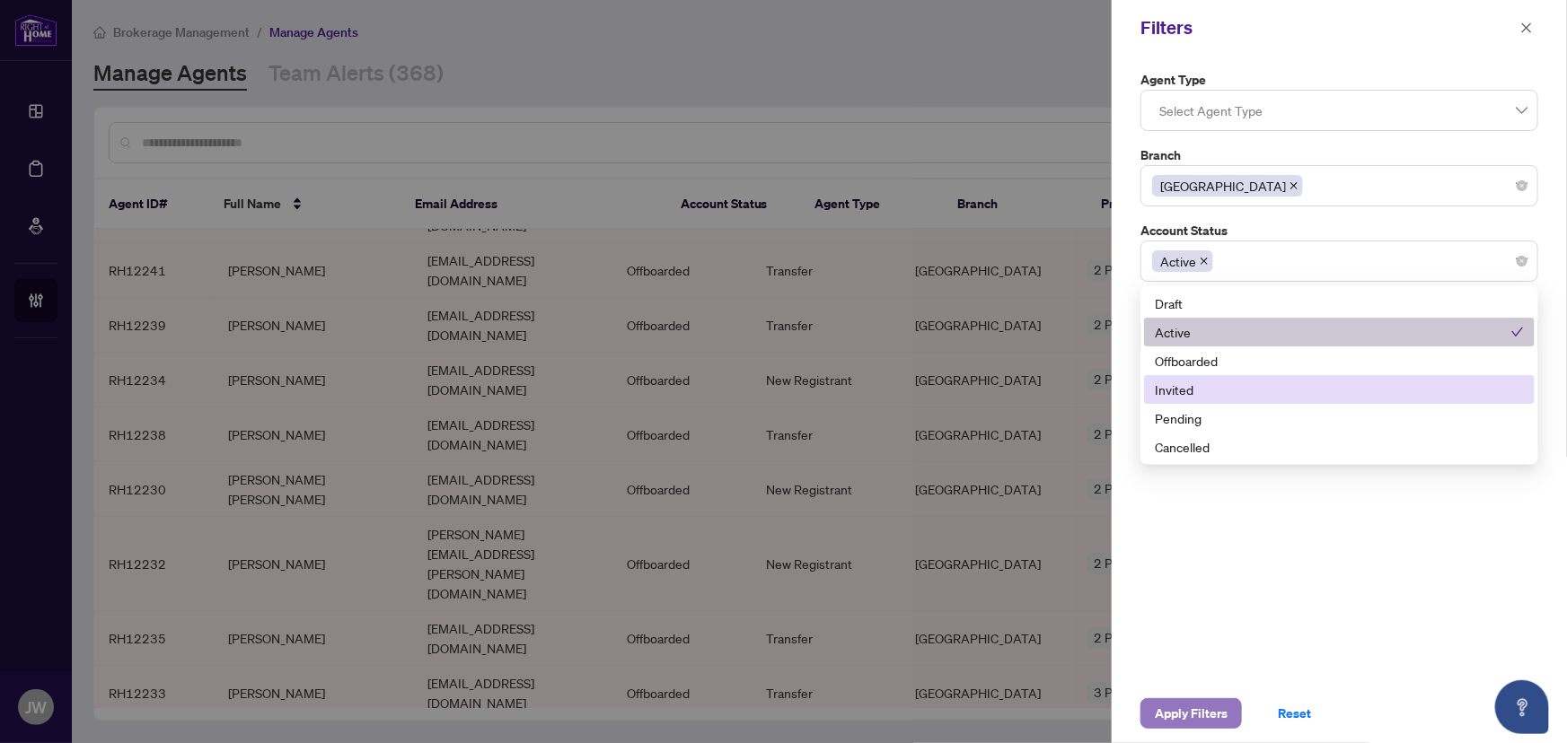
click at [1173, 709] on span "Apply Filters" at bounding box center [1191, 713] width 73 height 29
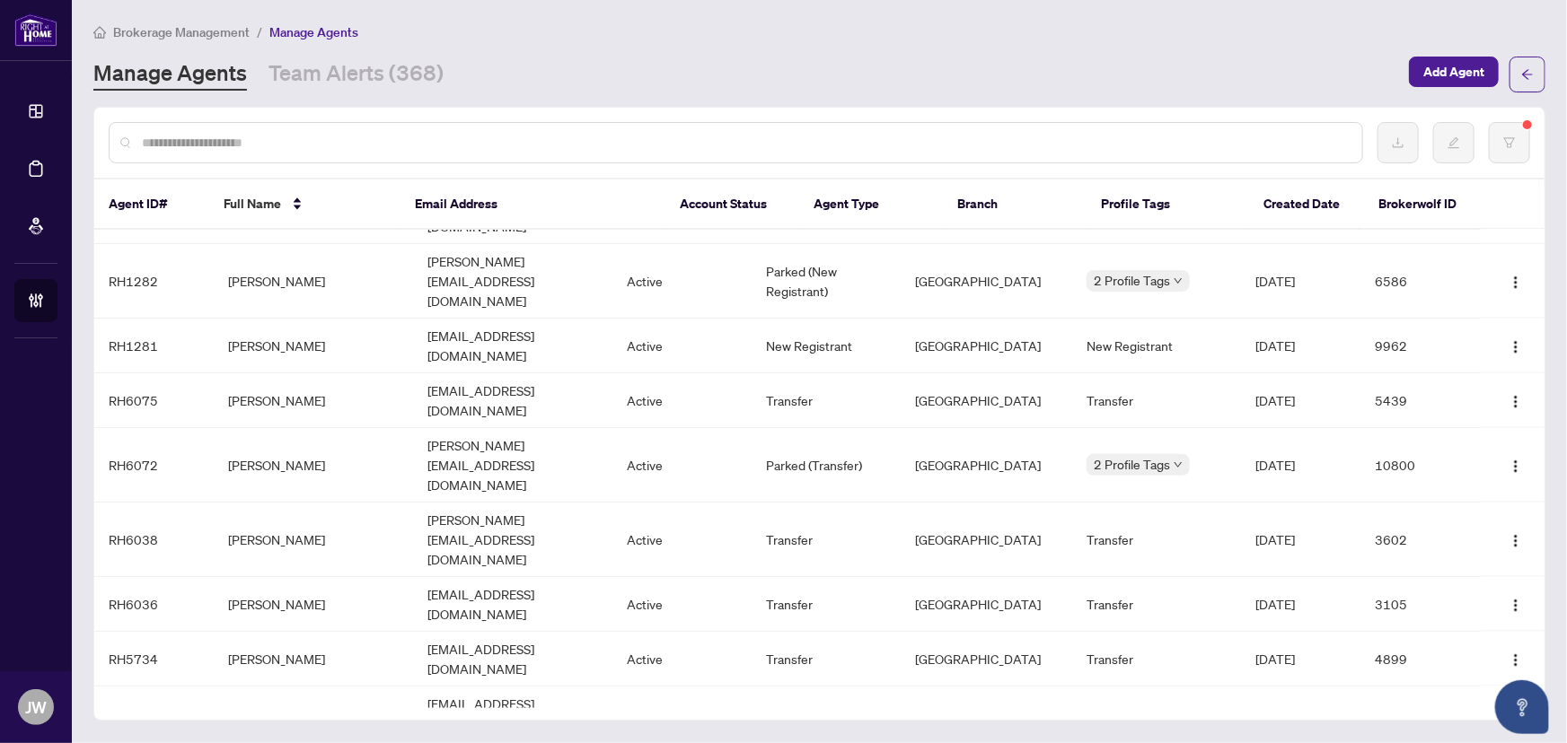
scroll to position [4864, 0]
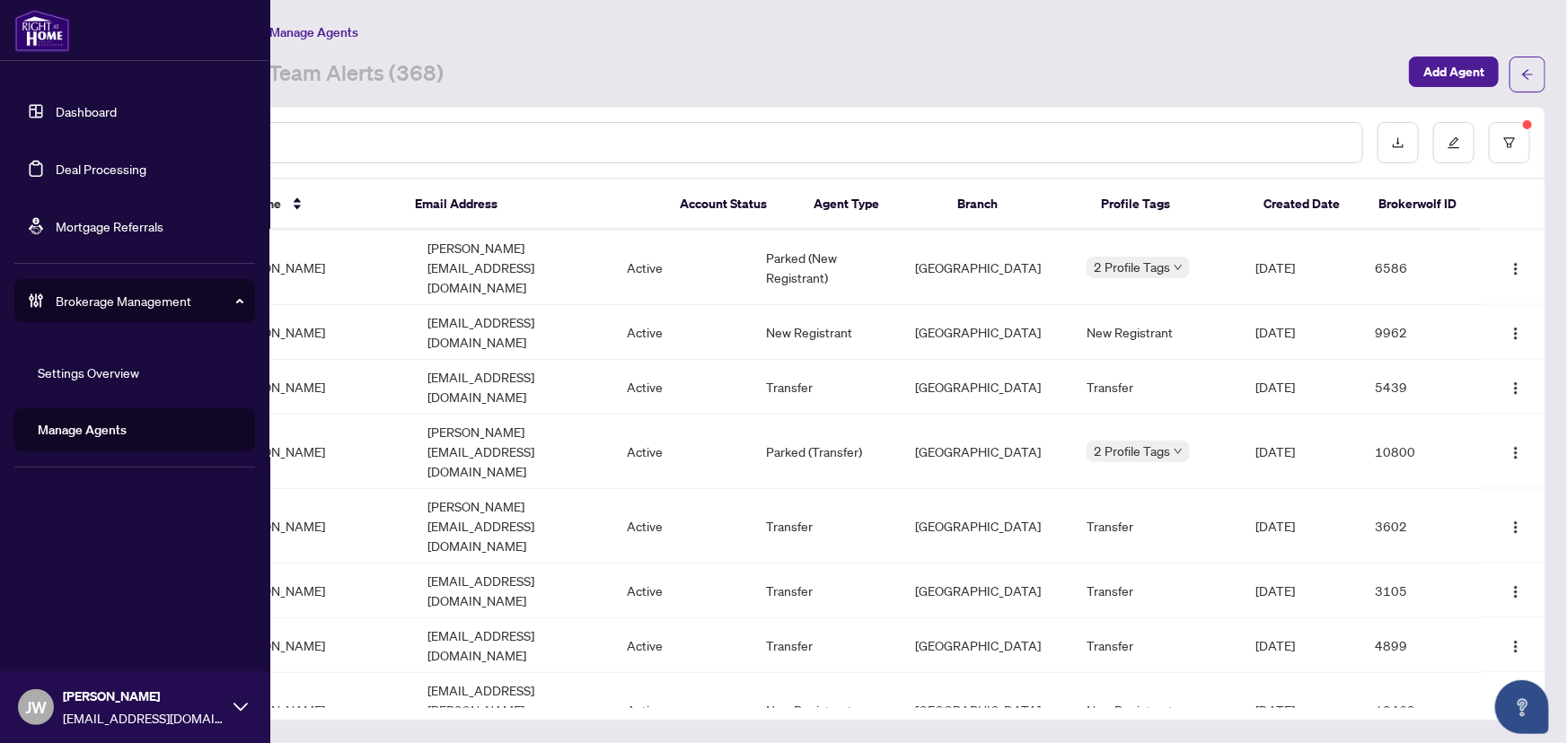
click at [56, 104] on link "Dashboard" at bounding box center [86, 111] width 61 height 16
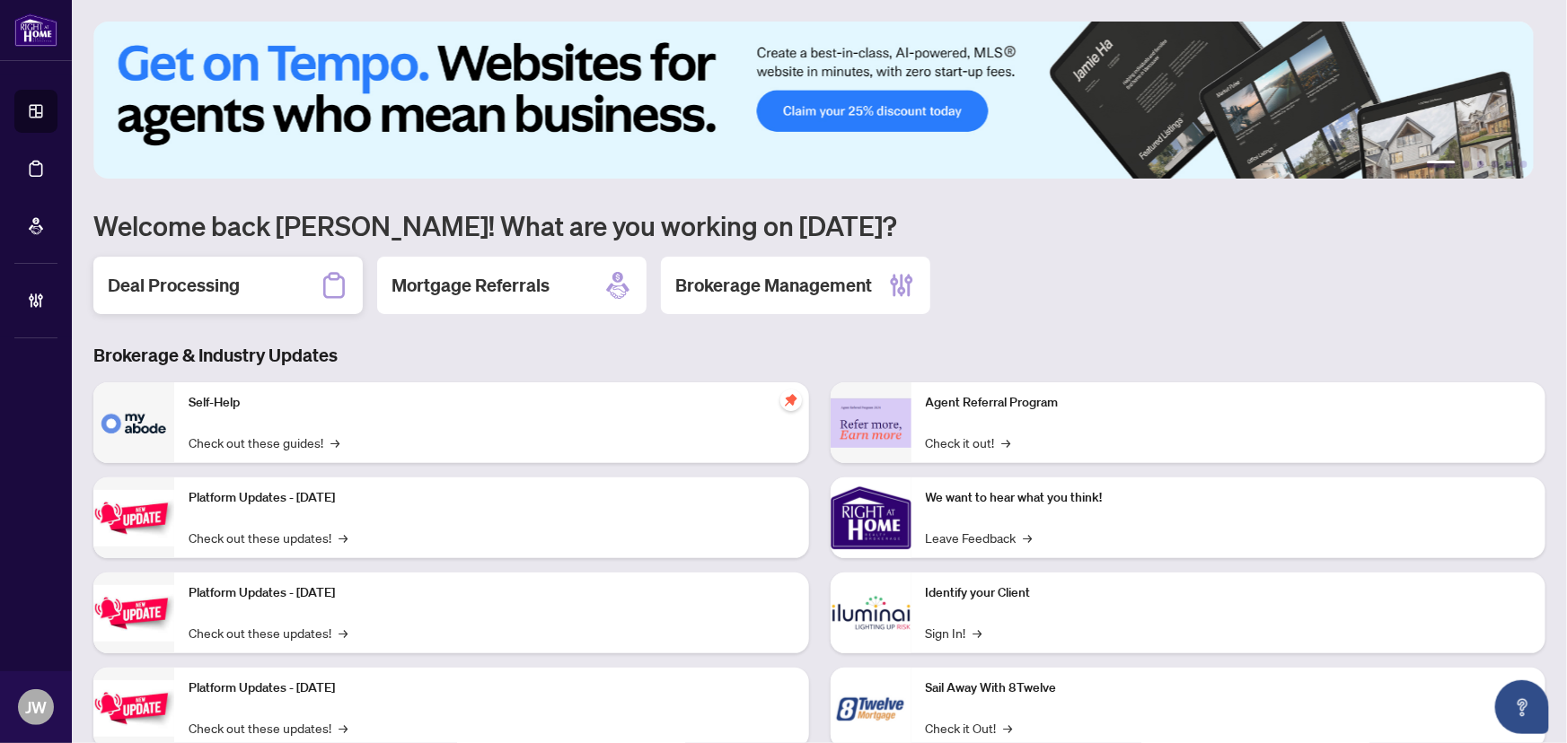
click at [272, 271] on div "Deal Processing" at bounding box center [227, 285] width 269 height 57
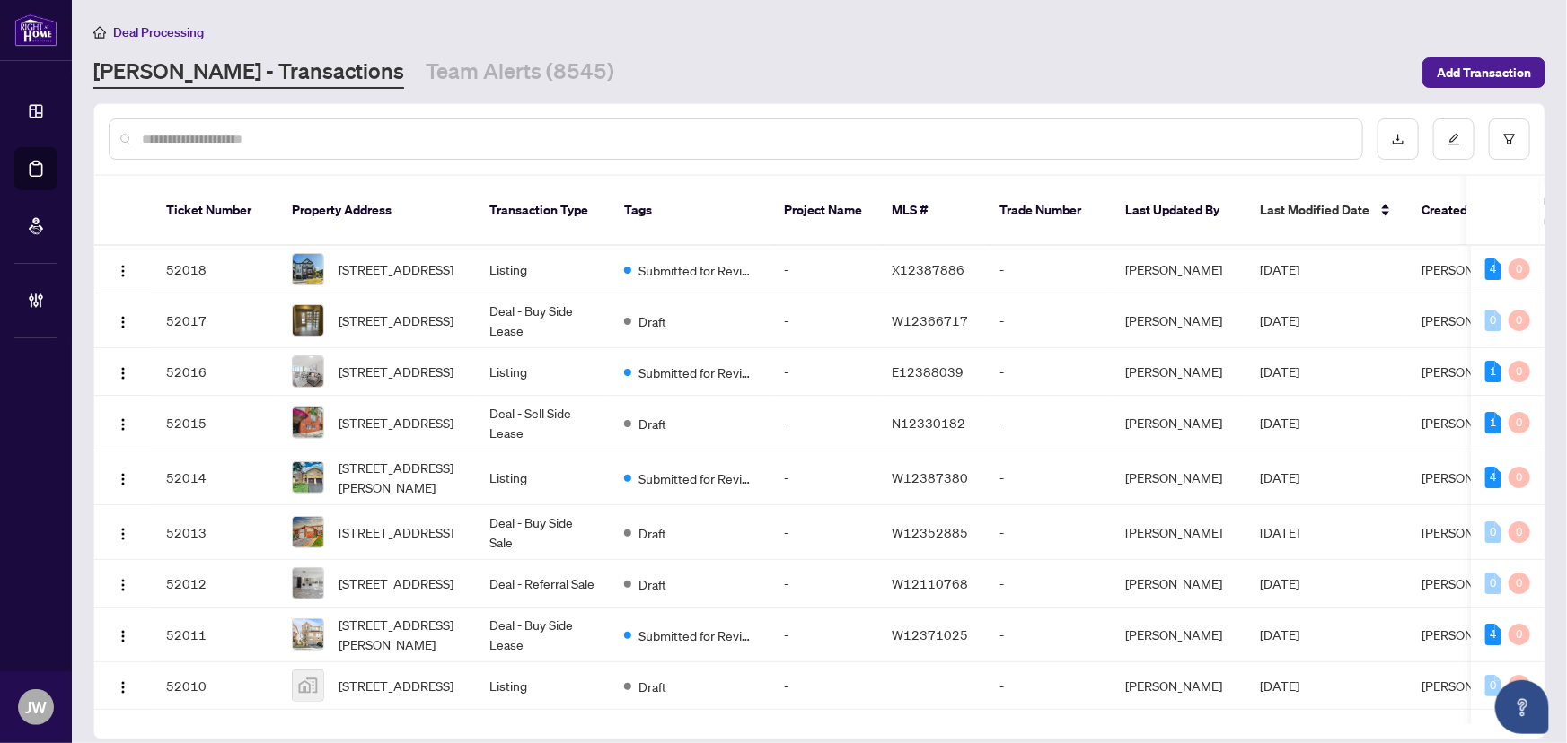
click at [276, 116] on div at bounding box center [819, 139] width 1450 height 70
click at [277, 124] on div at bounding box center [736, 139] width 1254 height 41
click at [293, 139] on input "text" at bounding box center [745, 139] width 1206 height 20
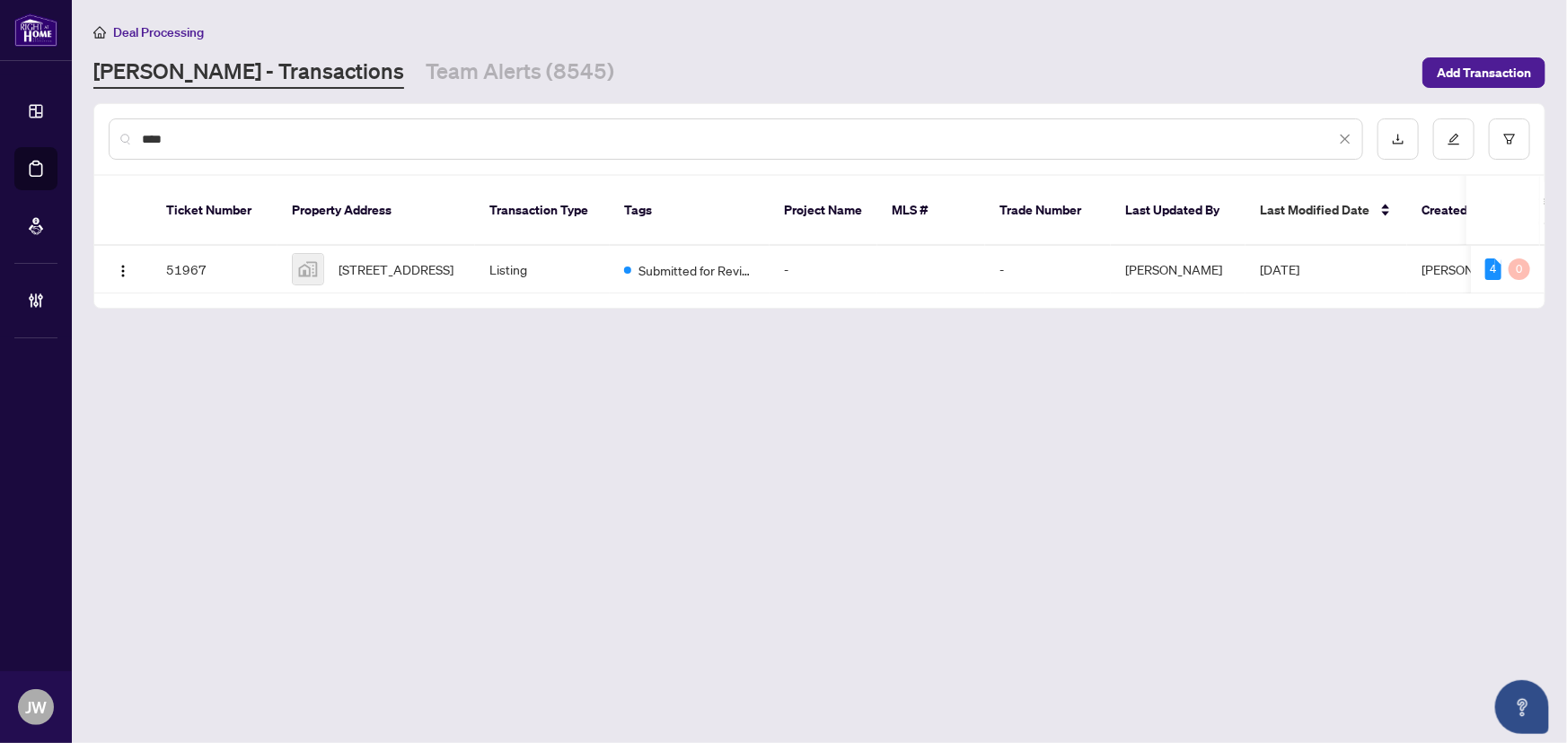
type input "****"
click at [409, 260] on span "[STREET_ADDRESS]" at bounding box center [396, 270] width 115 height 20
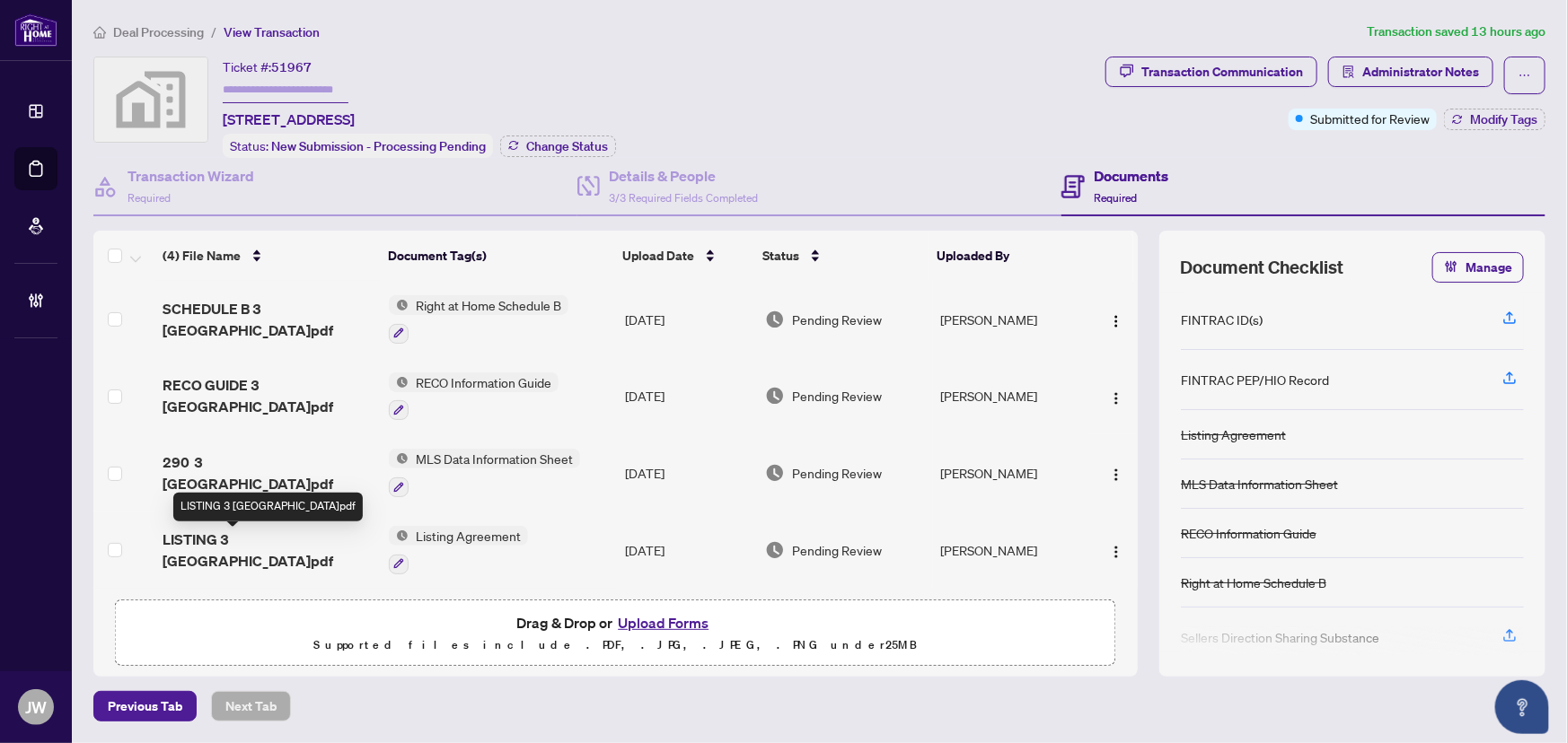
click at [242, 544] on span "LISTING 3 [GEOGRAPHIC_DATA]pdf" at bounding box center [269, 550] width 213 height 43
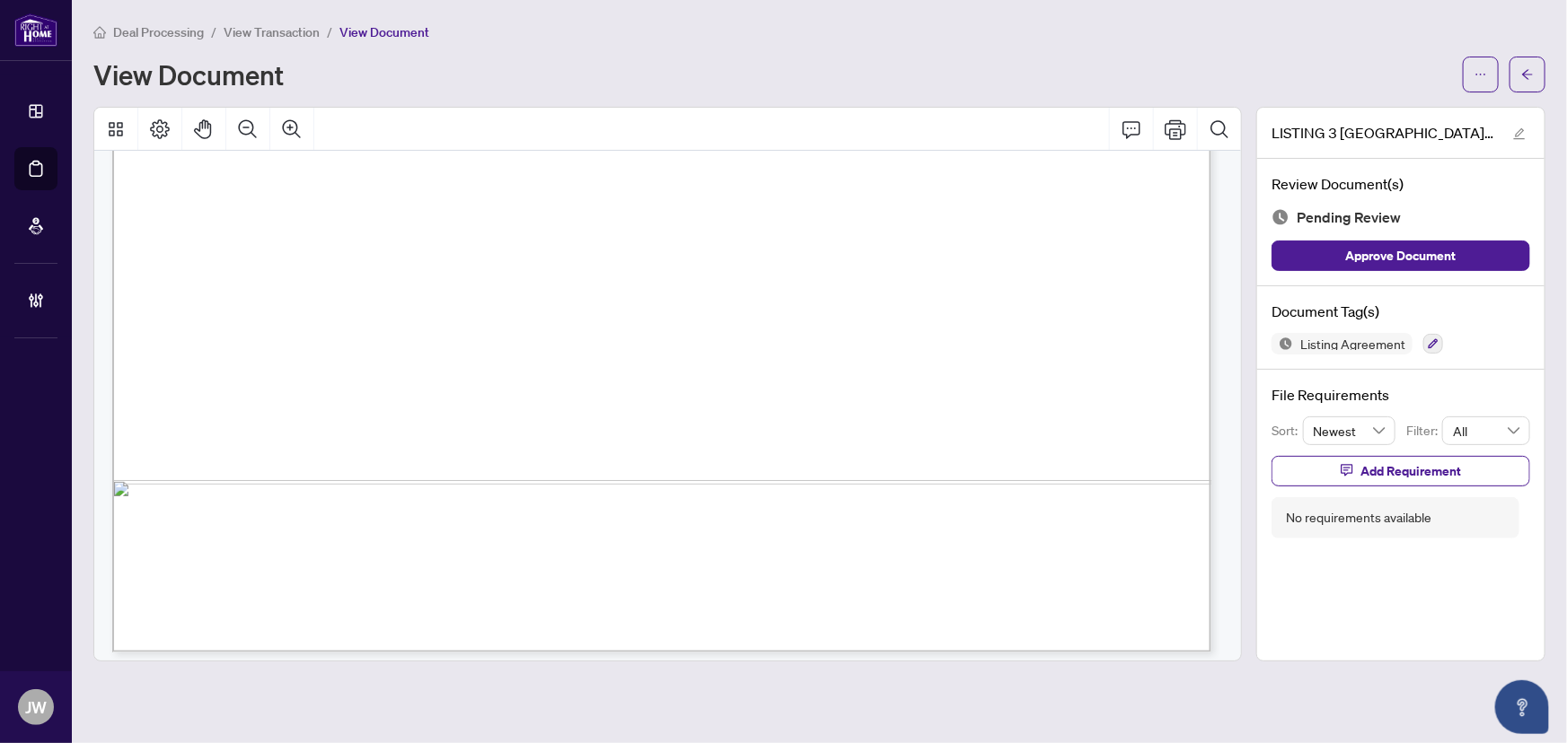
scroll to position [6779, 0]
click at [1524, 63] on span "button" at bounding box center [1527, 74] width 13 height 29
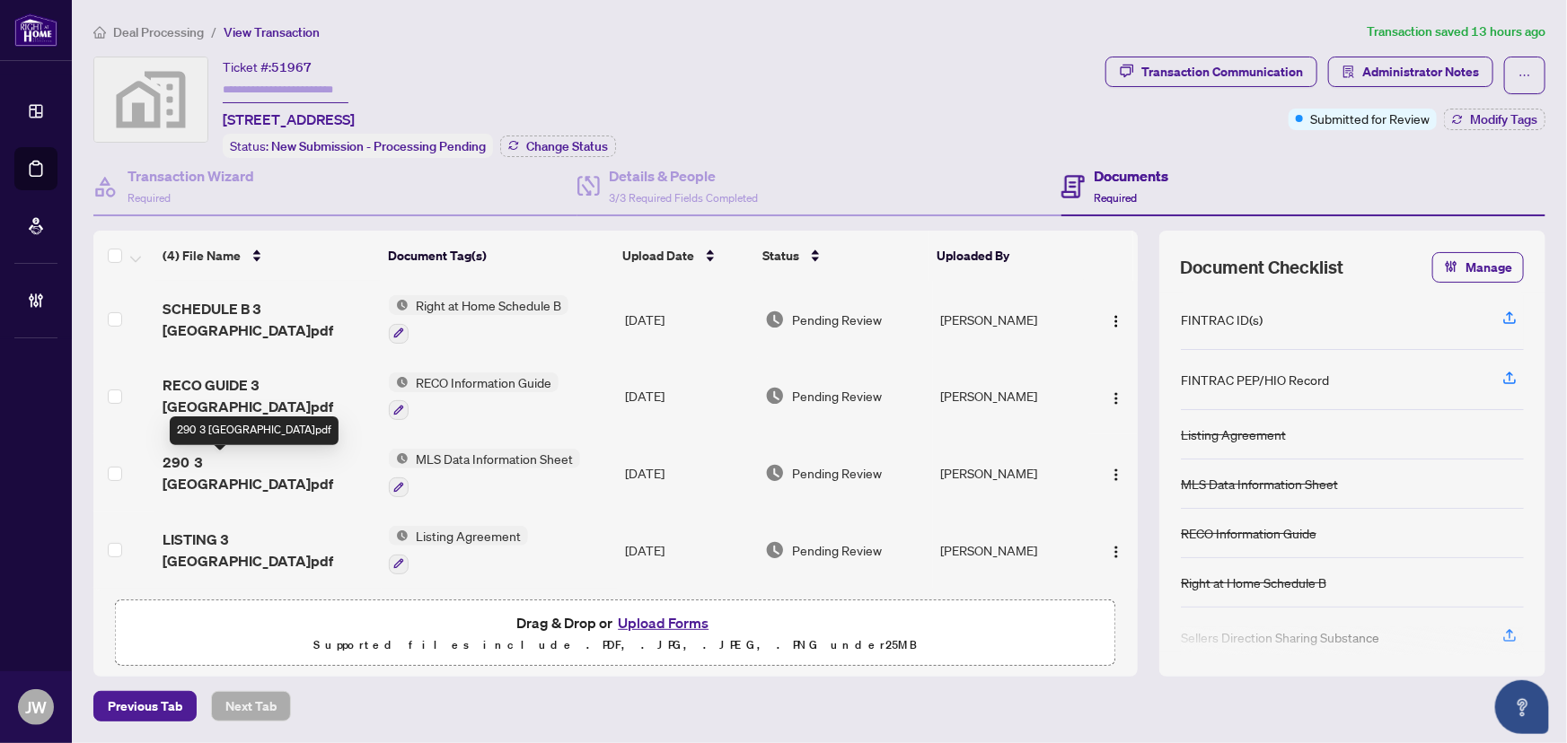
click at [223, 466] on span "290 3 [GEOGRAPHIC_DATA]pdf" at bounding box center [269, 473] width 213 height 43
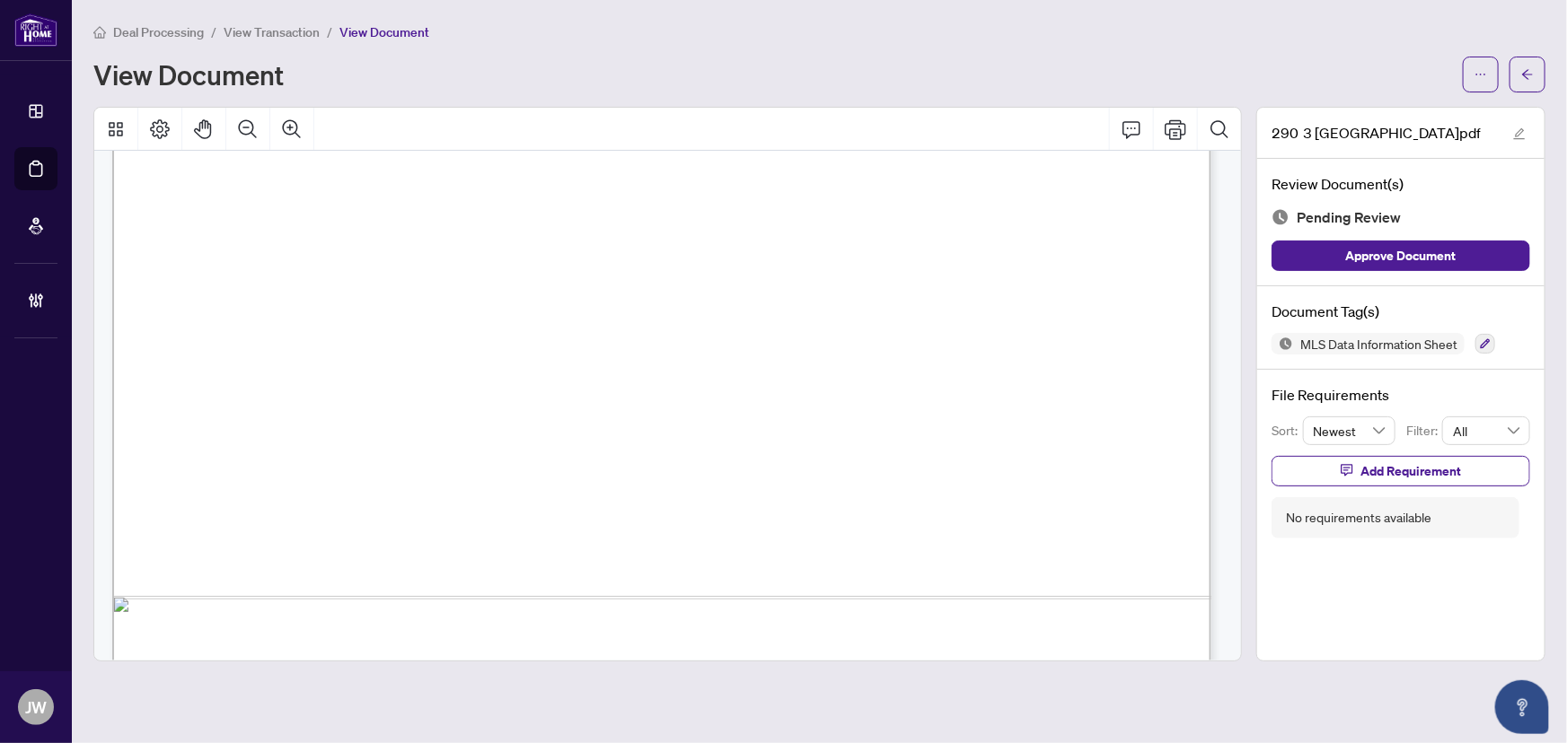
scroll to position [15528, 0]
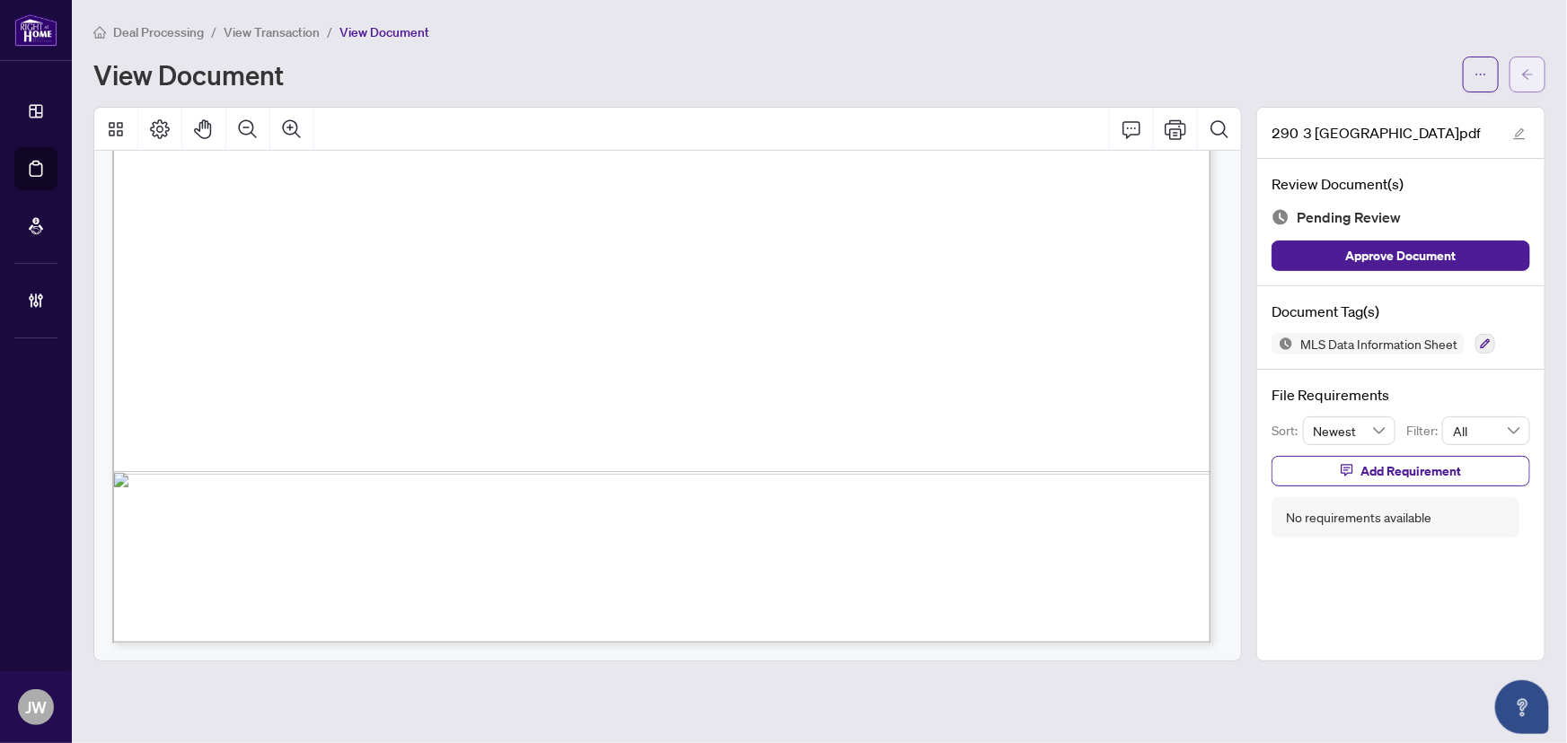
click at [1515, 66] on button "button" at bounding box center [1527, 75] width 36 height 36
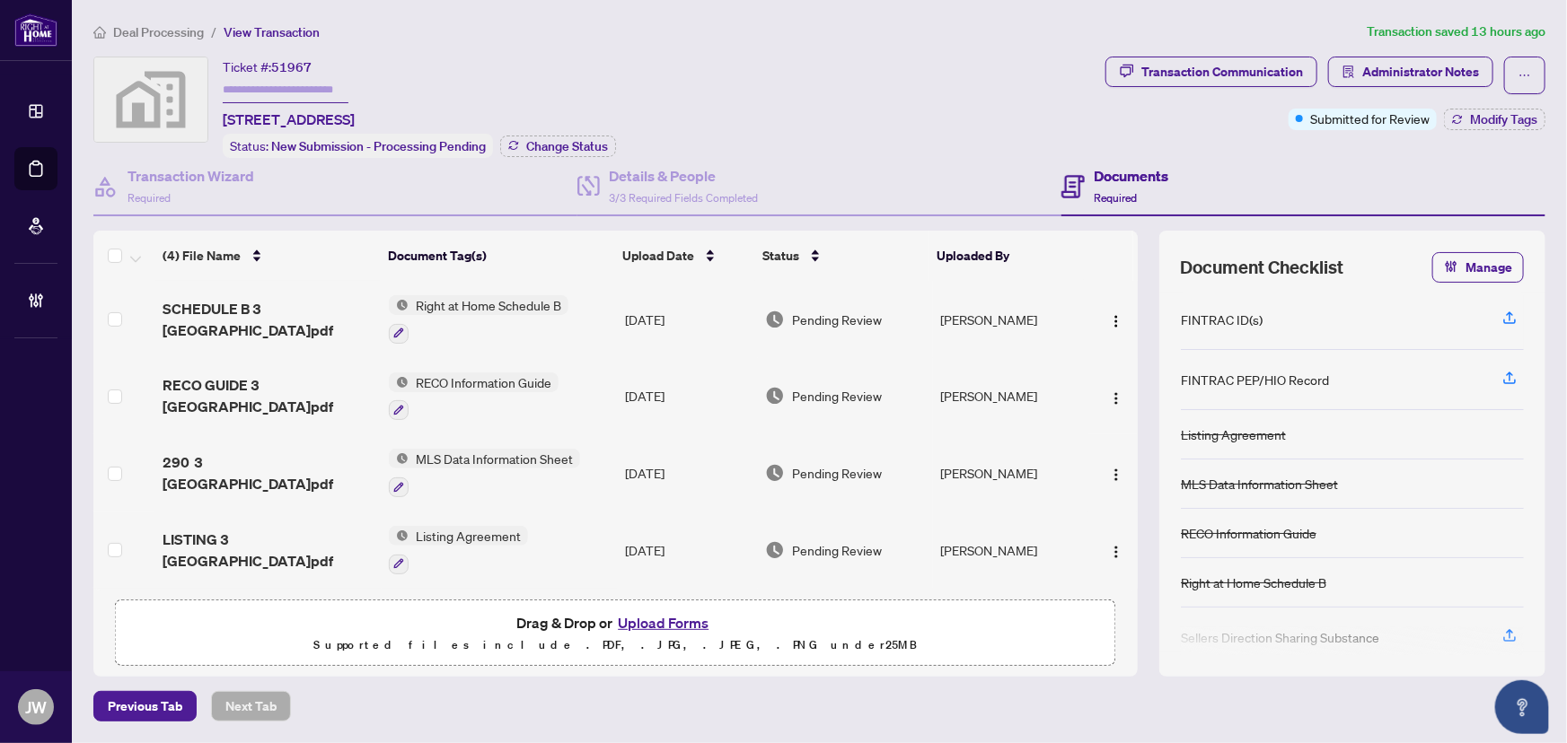
click at [263, 397] on span "RECO GUIDE 3 [GEOGRAPHIC_DATA]pdf" at bounding box center [269, 395] width 213 height 43
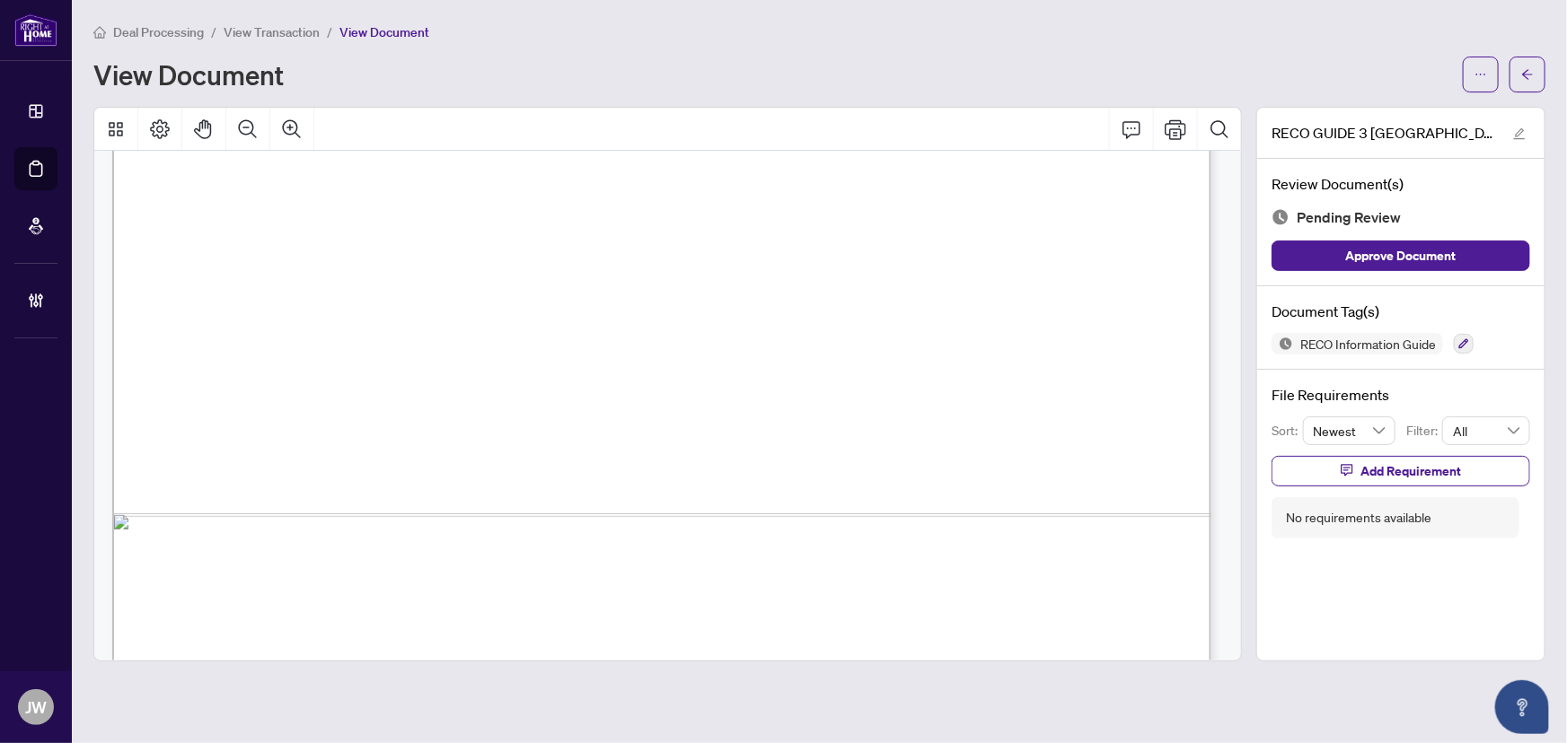
scroll to position [368, 0]
click at [1518, 81] on button "button" at bounding box center [1527, 75] width 36 height 36
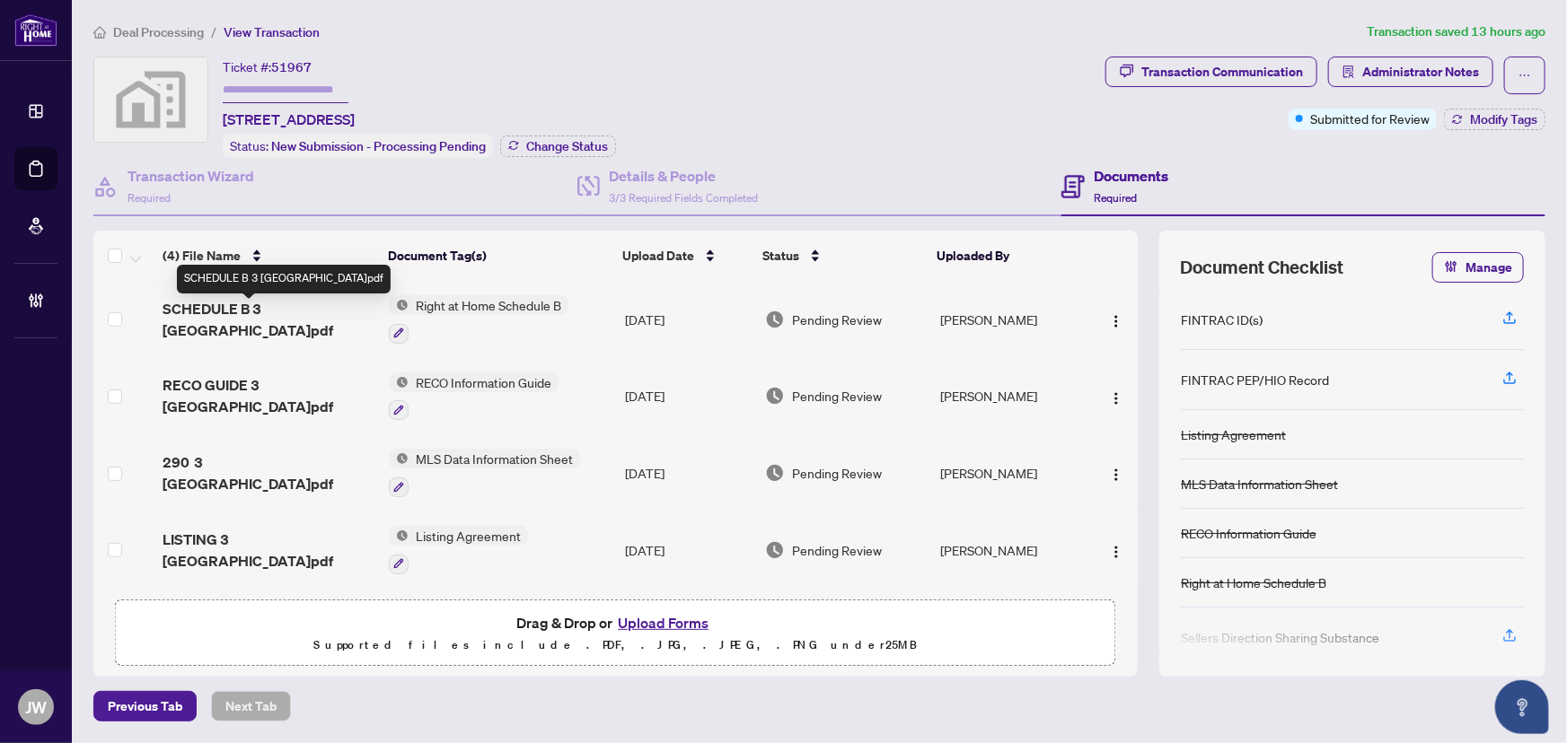
click at [291, 317] on span "SCHEDULE B 3 [GEOGRAPHIC_DATA]pdf" at bounding box center [269, 319] width 213 height 43
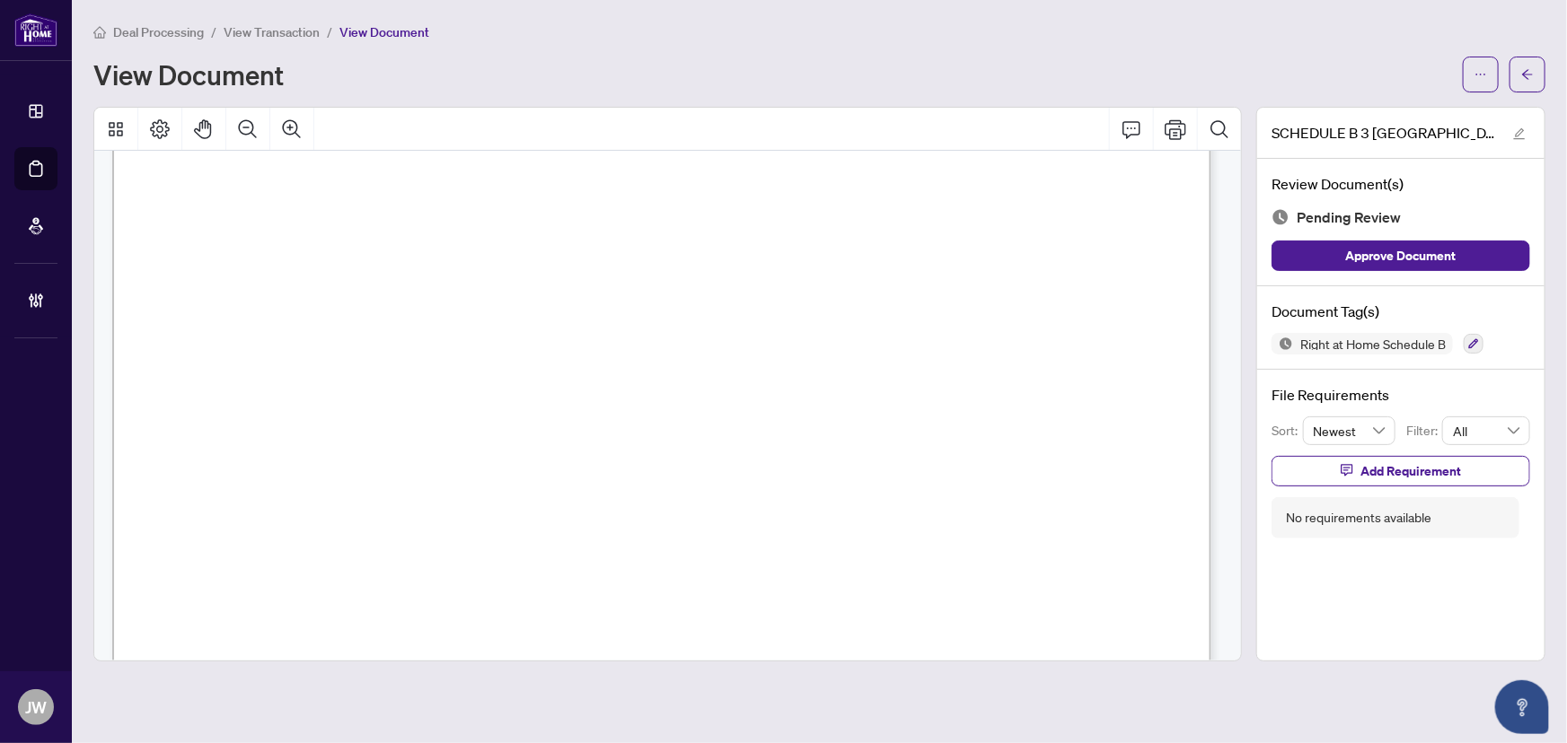
scroll to position [326, 0]
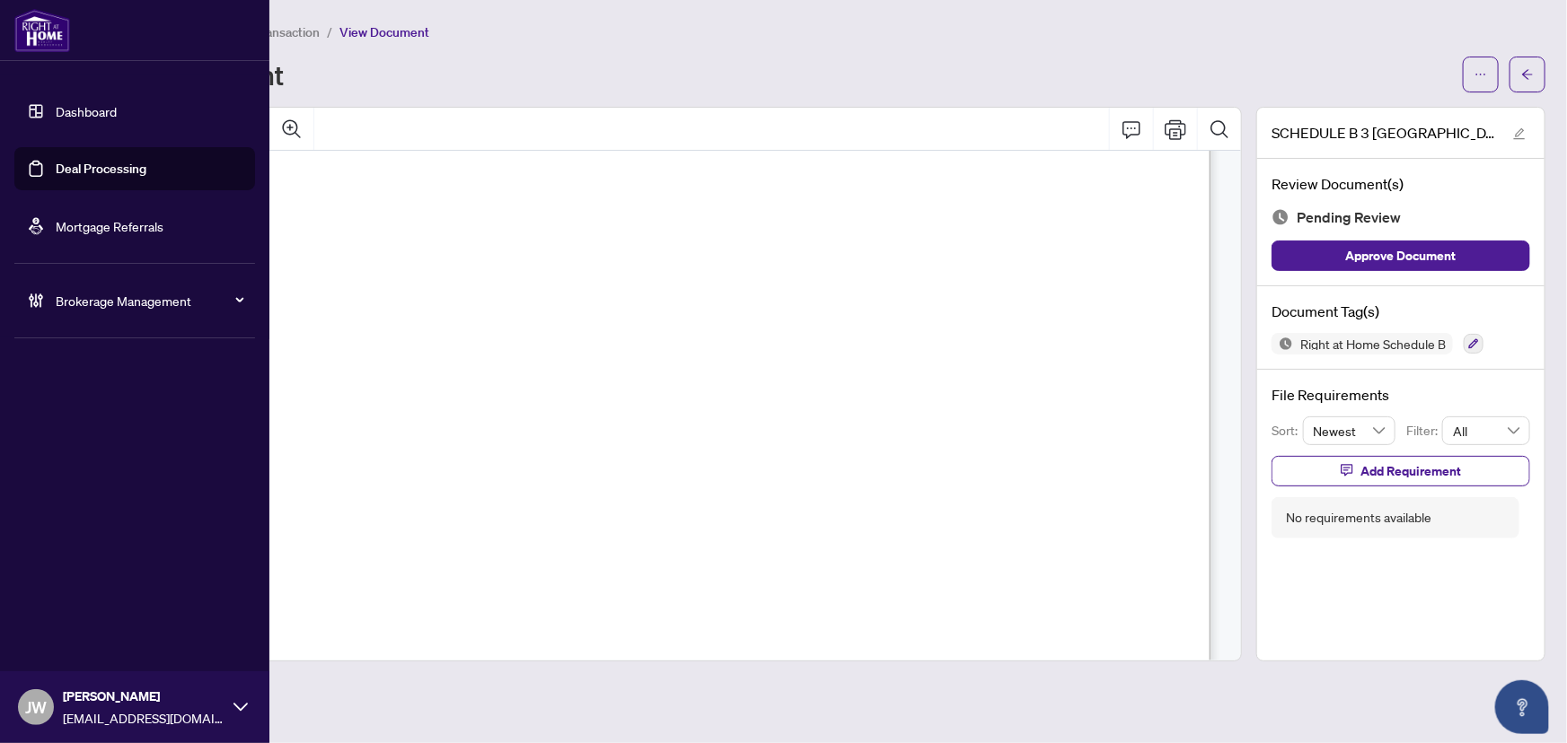
click at [90, 310] on span "Brokerage Management" at bounding box center [149, 301] width 187 height 20
click at [98, 438] on link "Manage Agents" at bounding box center [82, 430] width 89 height 16
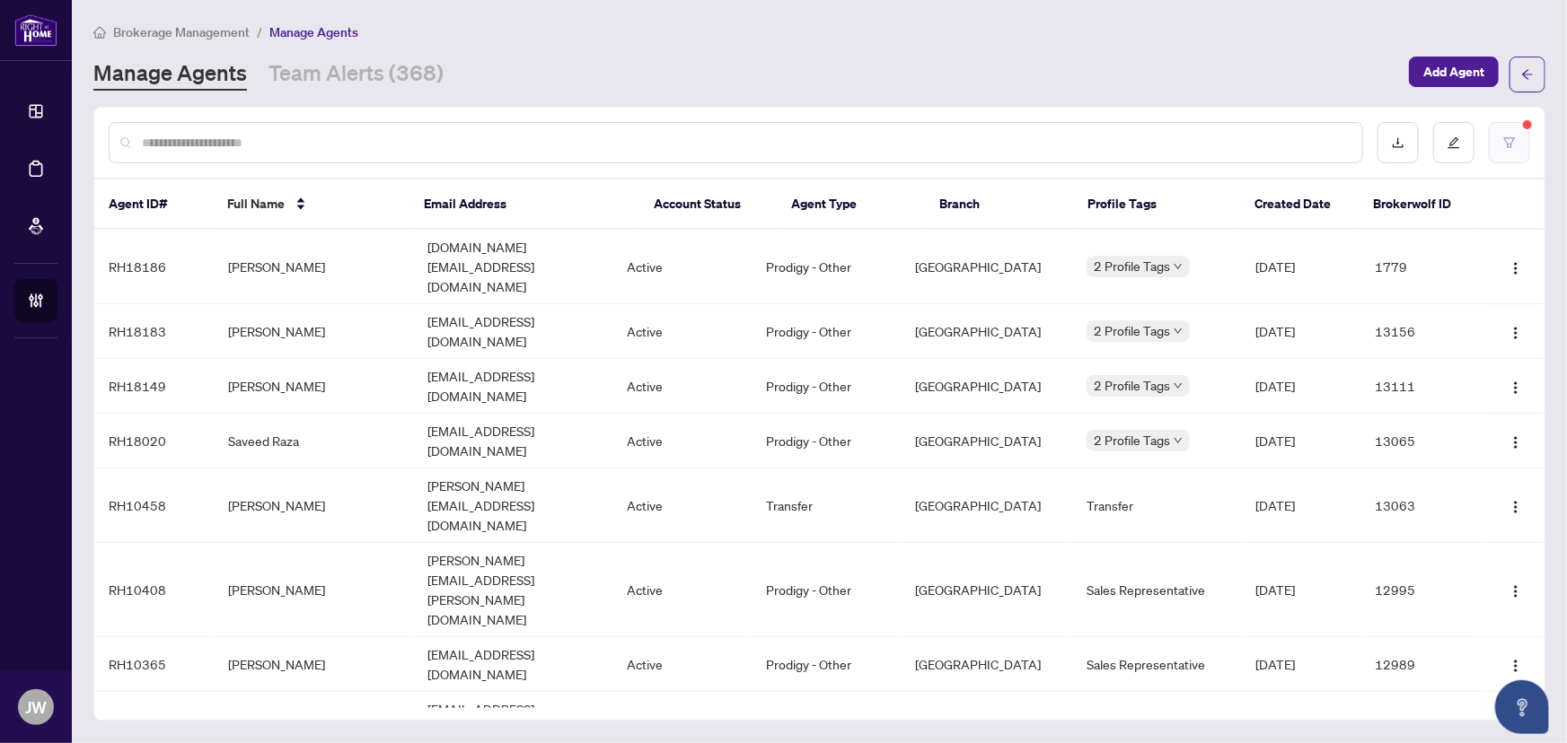
click at [1516, 139] on button "button" at bounding box center [1509, 142] width 41 height 41
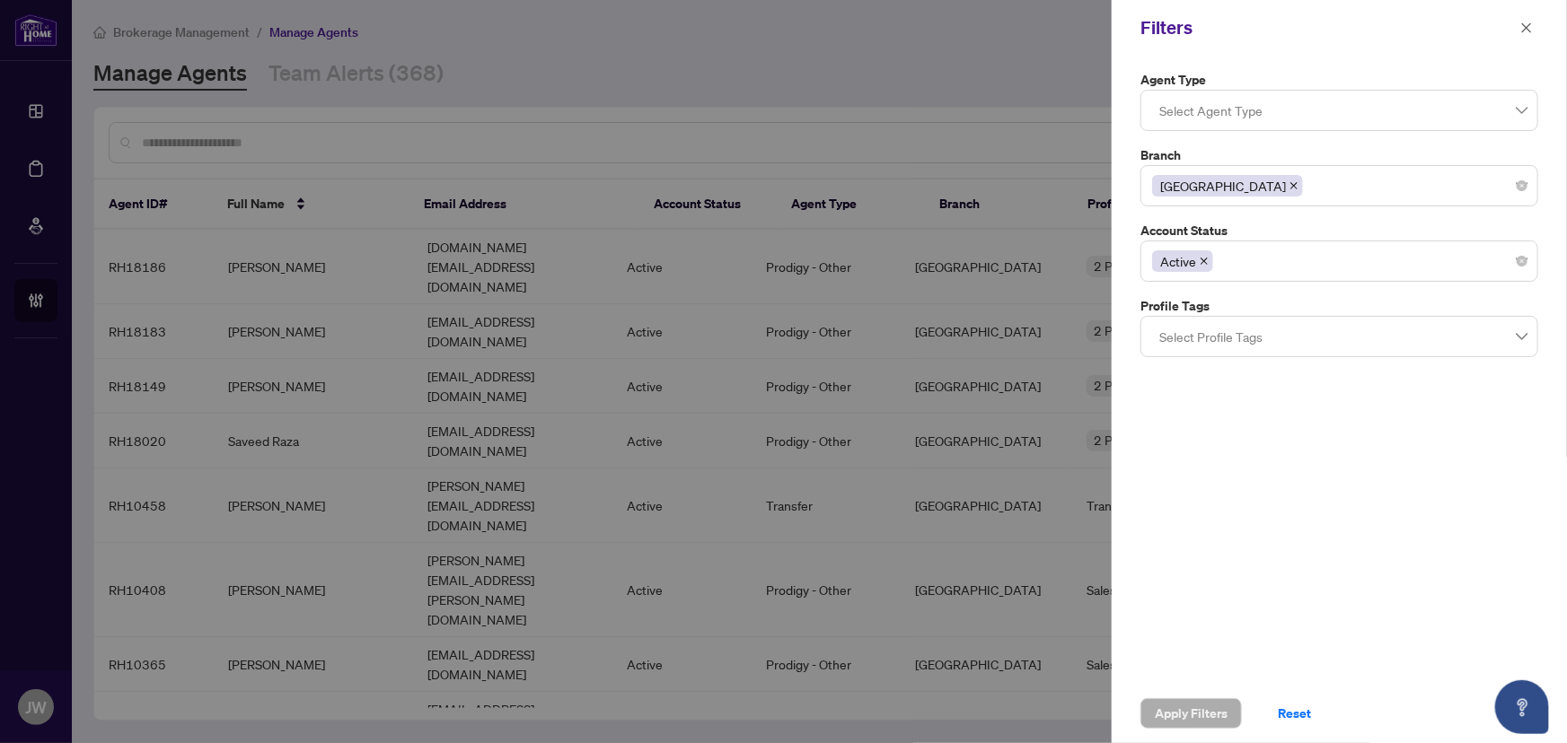
click at [1203, 257] on icon "close" at bounding box center [1204, 261] width 9 height 9
click at [1236, 263] on div at bounding box center [1339, 261] width 374 height 32
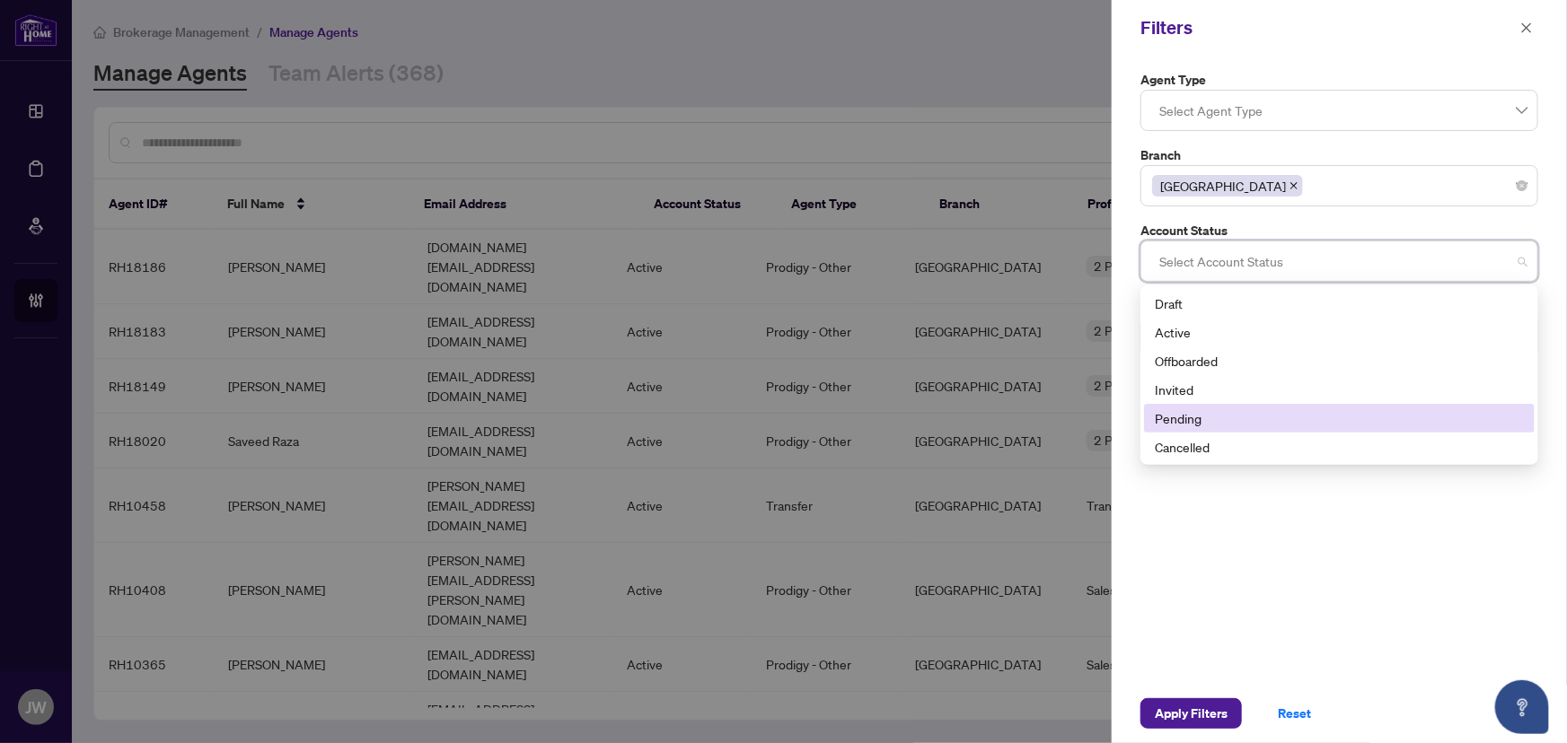
click at [1189, 409] on div "Pending" at bounding box center [1339, 419] width 369 height 20
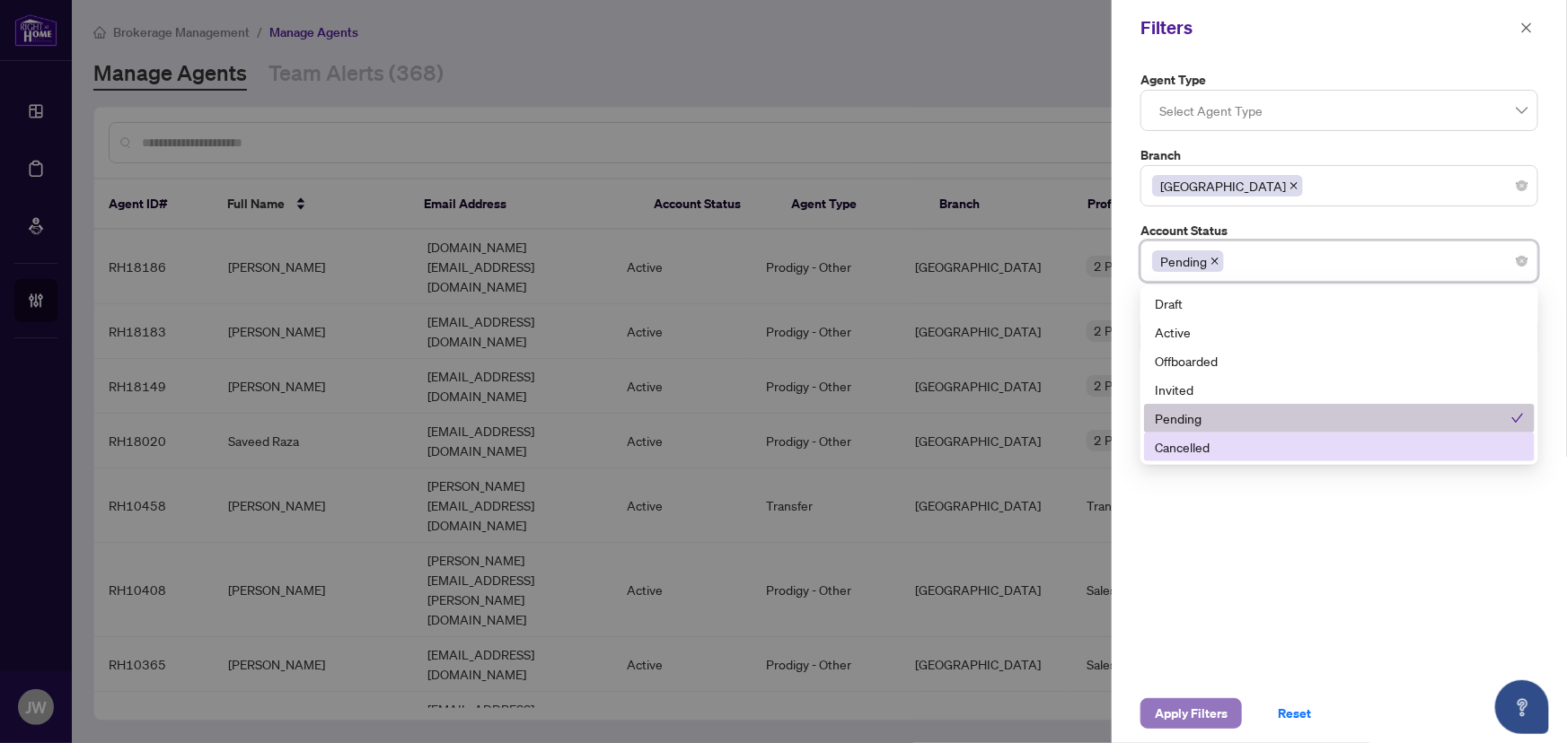
click at [1203, 724] on span "Apply Filters" at bounding box center [1191, 713] width 73 height 29
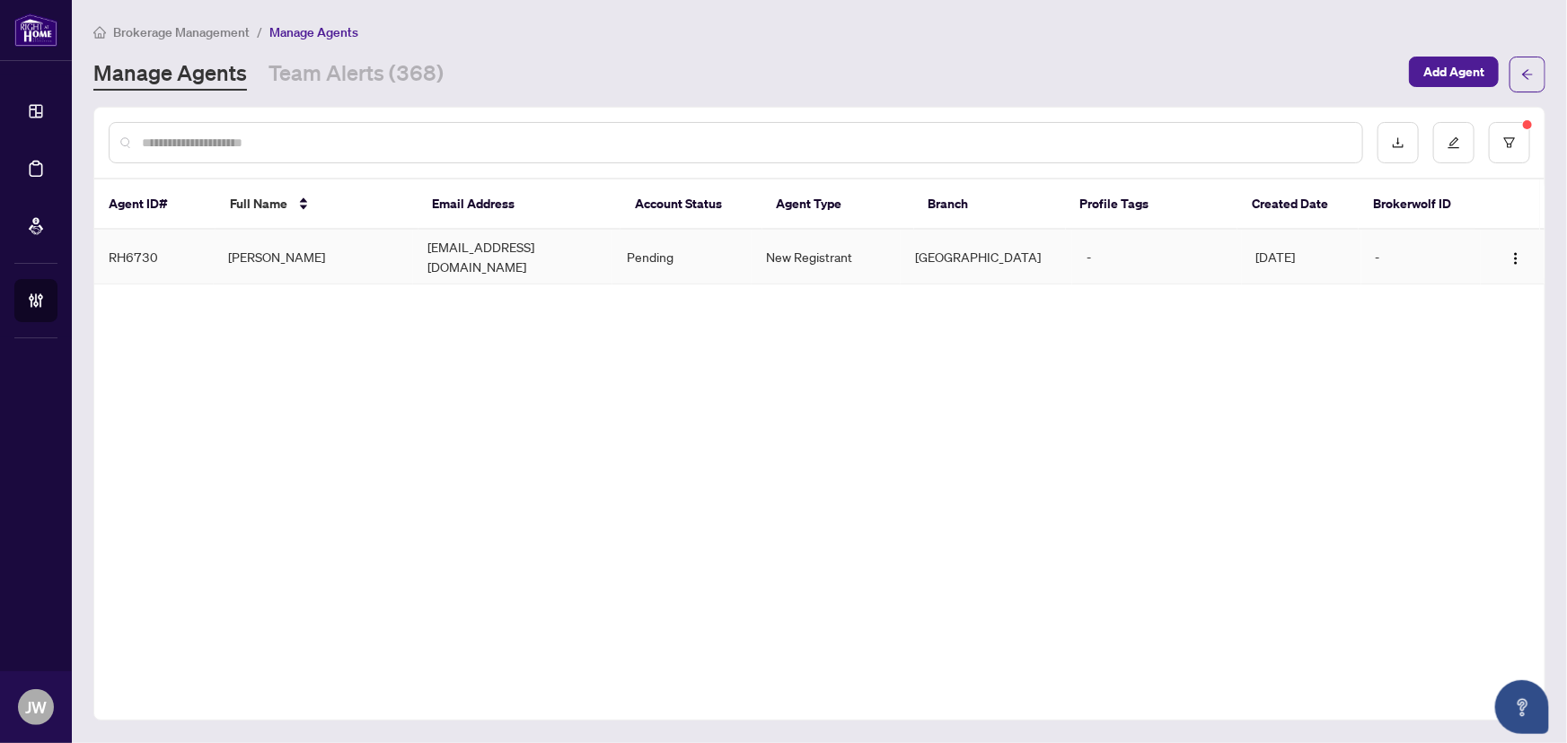
click at [523, 260] on td "[EMAIL_ADDRESS][DOMAIN_NAME]" at bounding box center [512, 257] width 199 height 55
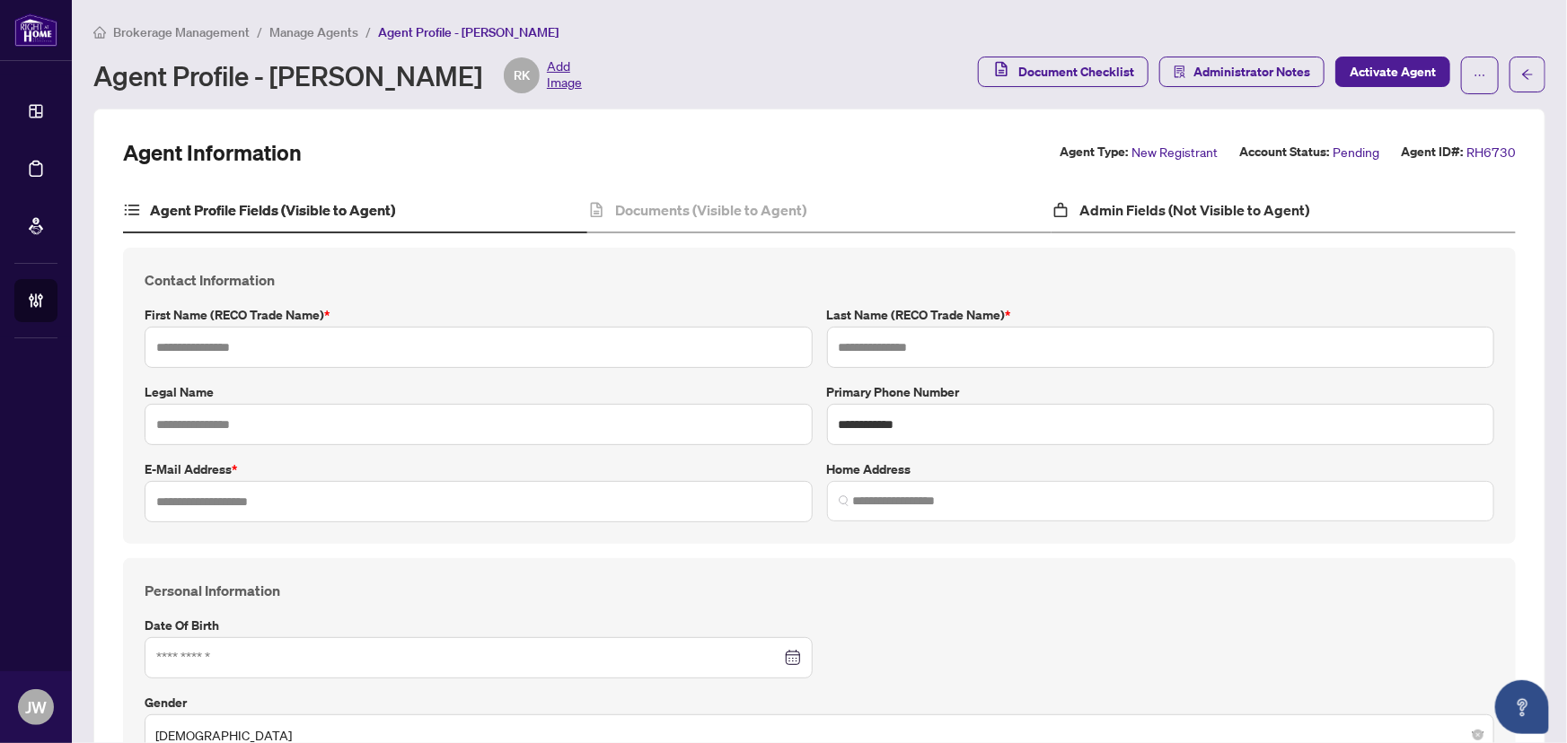
type input "******"
type input "*****"
type input "**********"
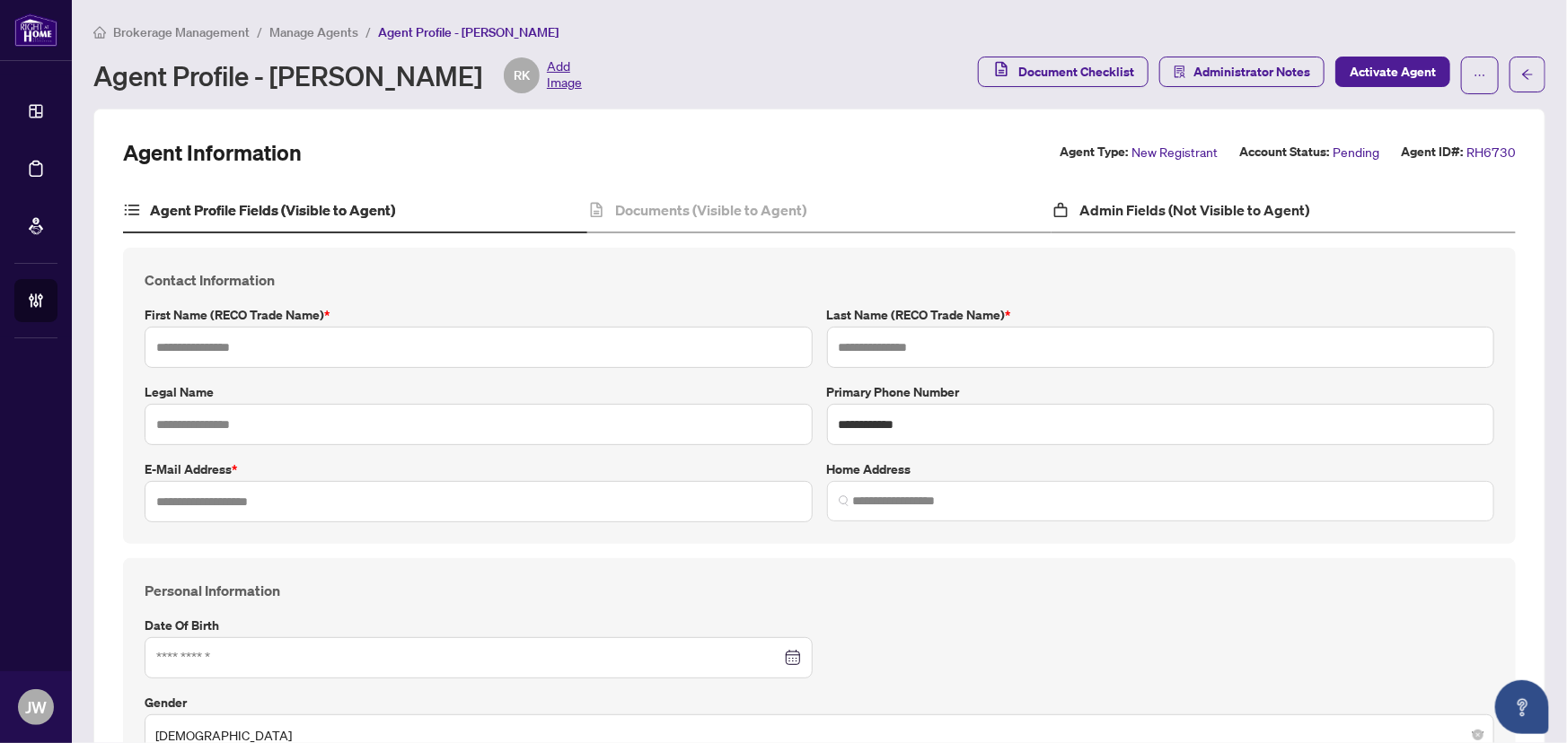
type input "*********"
type input "**********"
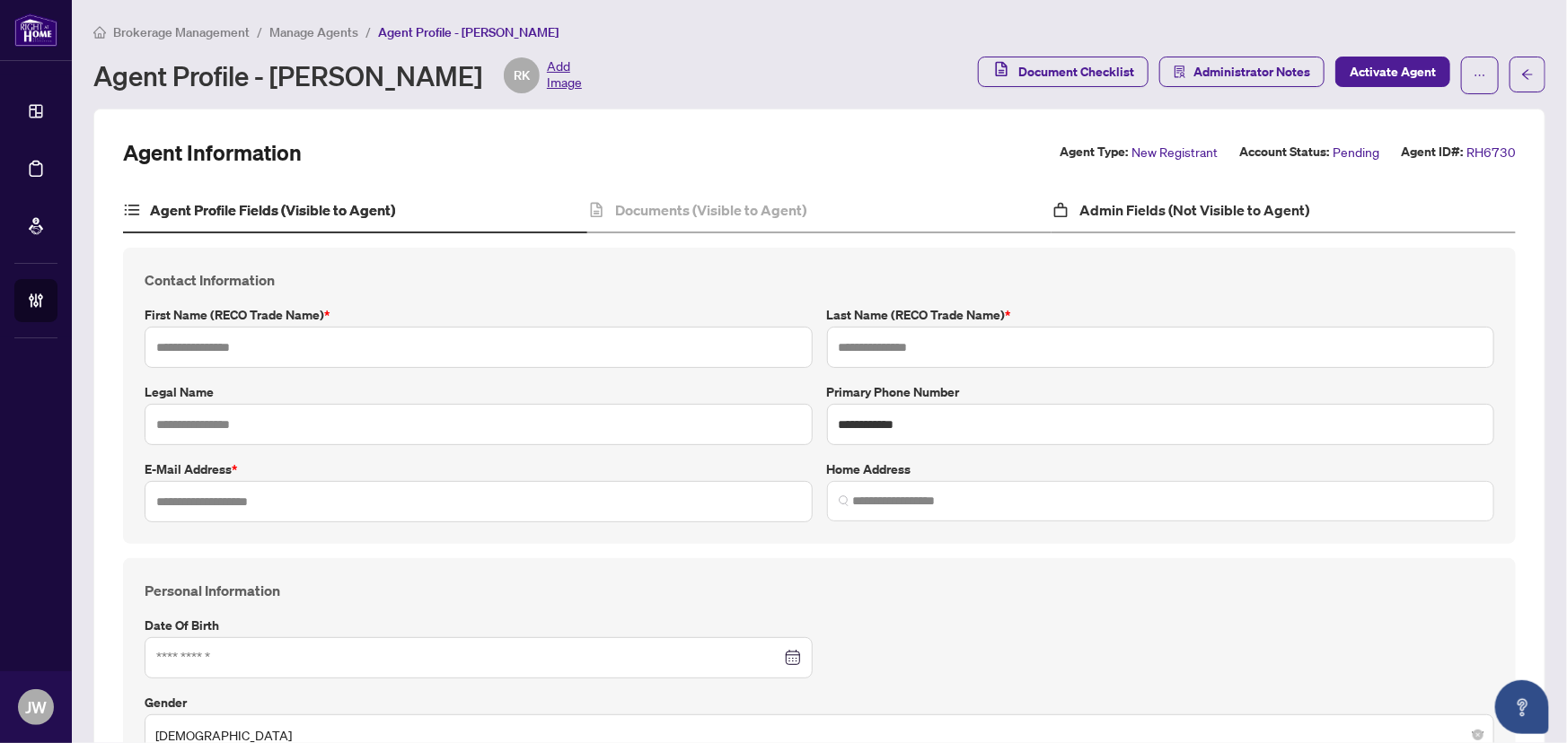
type input "**********"
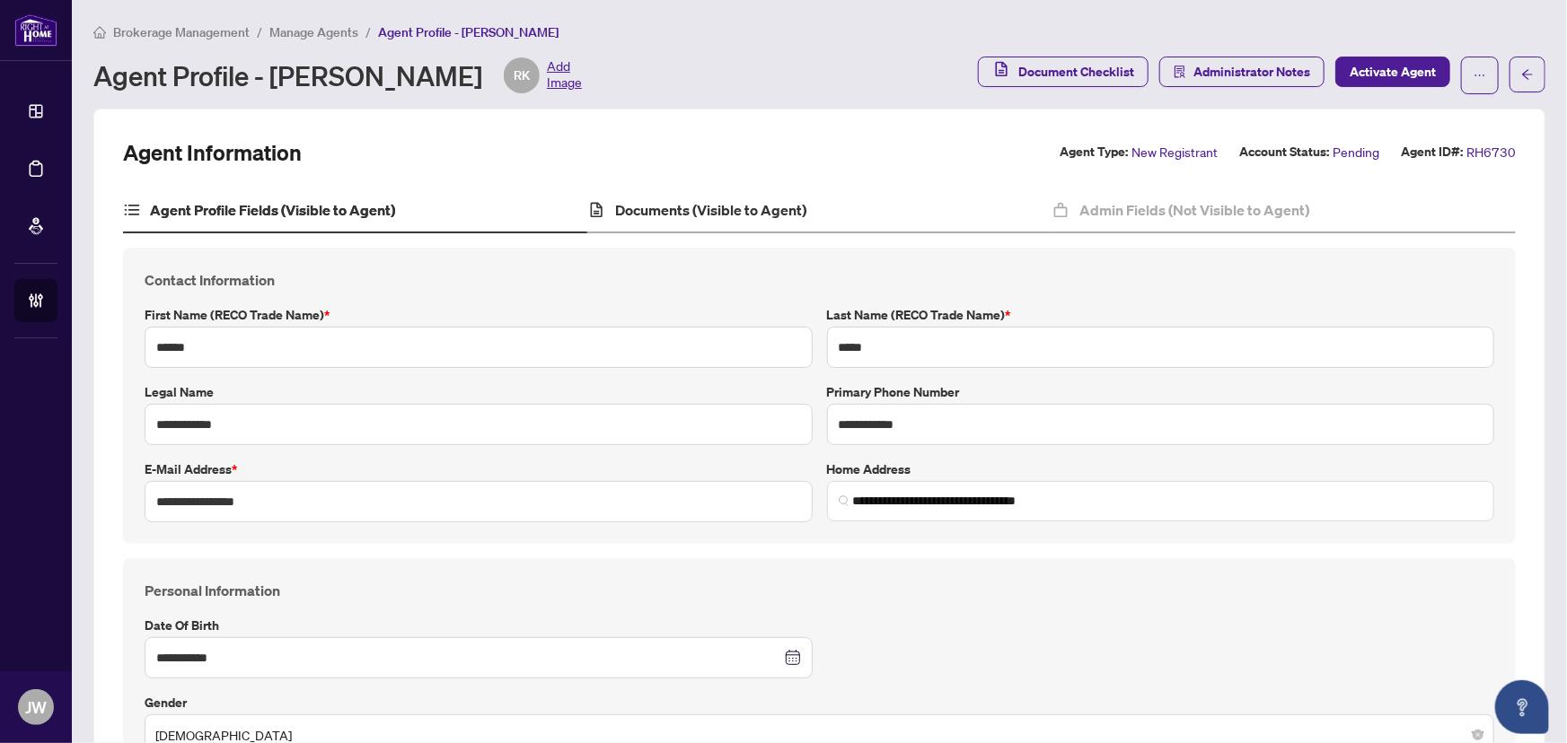
click at [688, 225] on div "Documents (Visible to Agent)" at bounding box center [819, 211] width 464 height 45
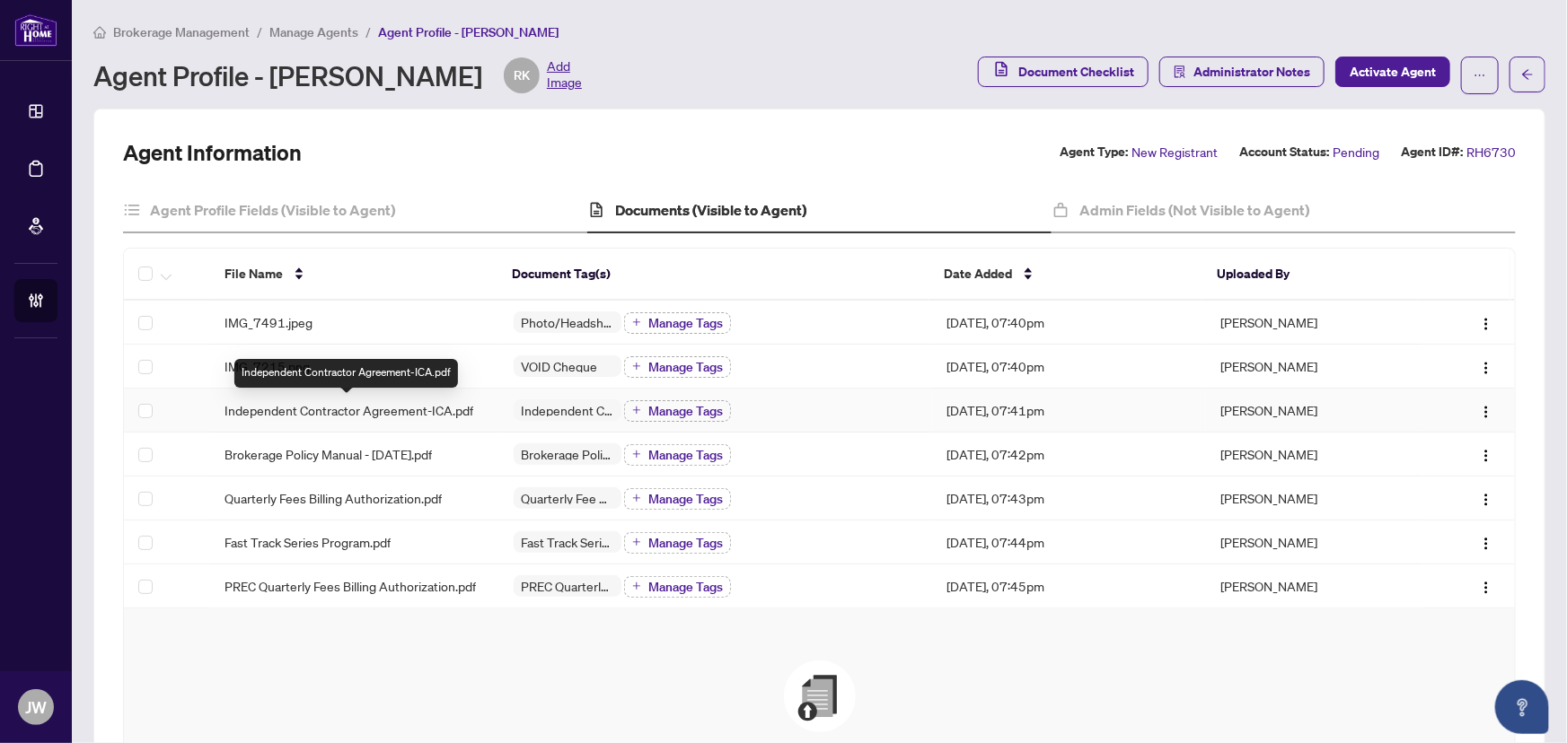
click at [359, 407] on span "Independent Contractor Agreement-ICA.pdf" at bounding box center [348, 410] width 249 height 20
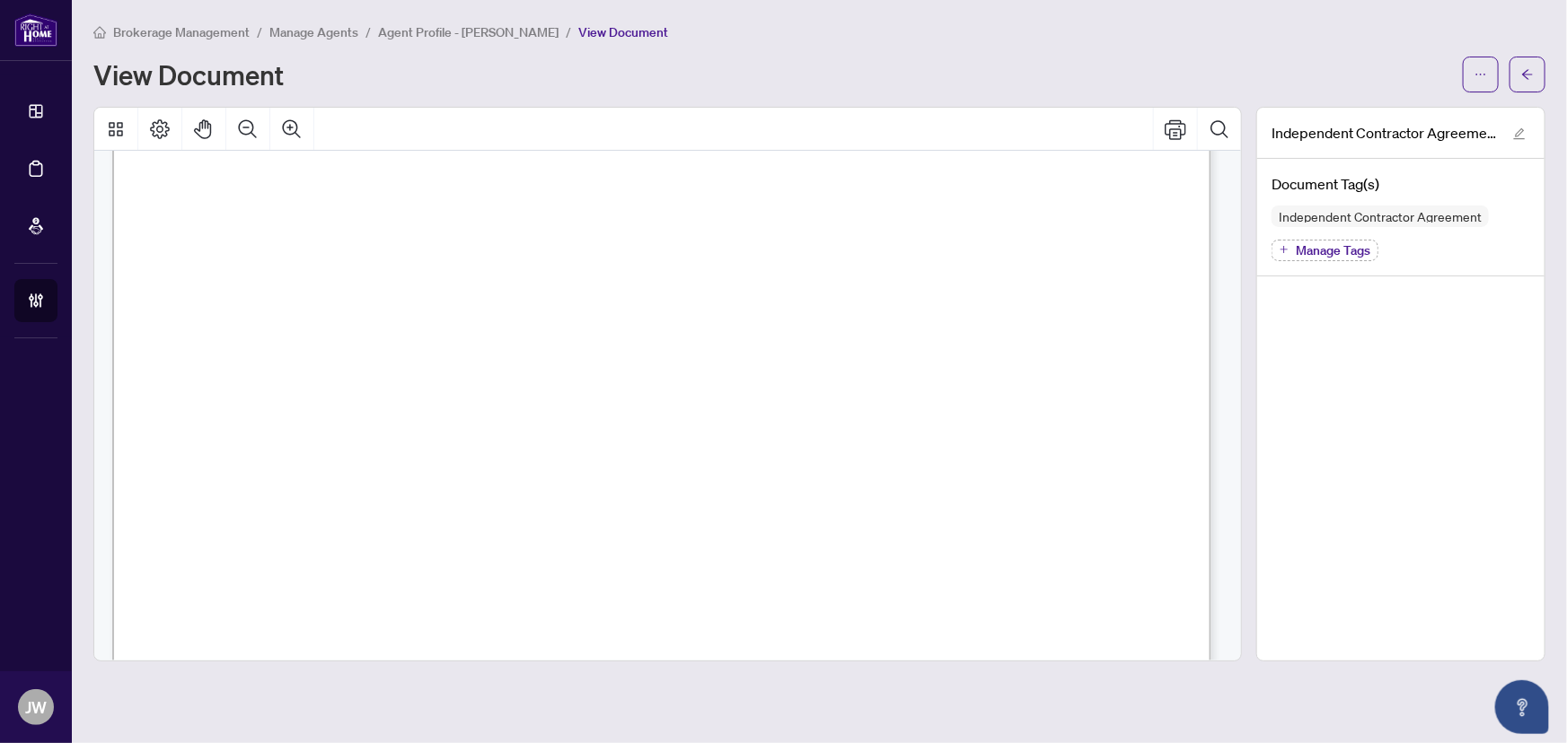
scroll to position [22625, 0]
click at [1518, 78] on button "button" at bounding box center [1527, 75] width 36 height 36
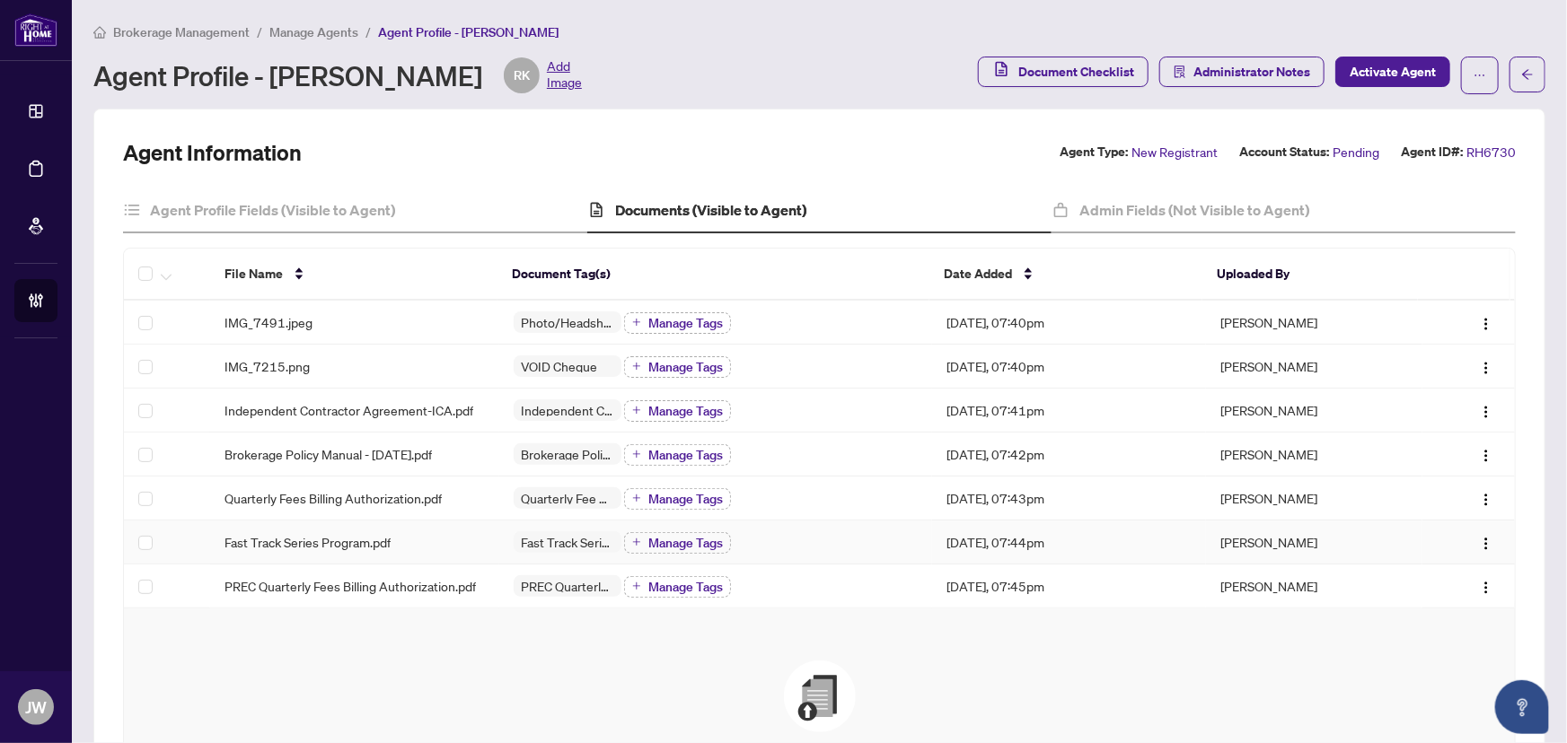
click at [268, 543] on span "Fast Track Series Program.pdf" at bounding box center [307, 542] width 166 height 20
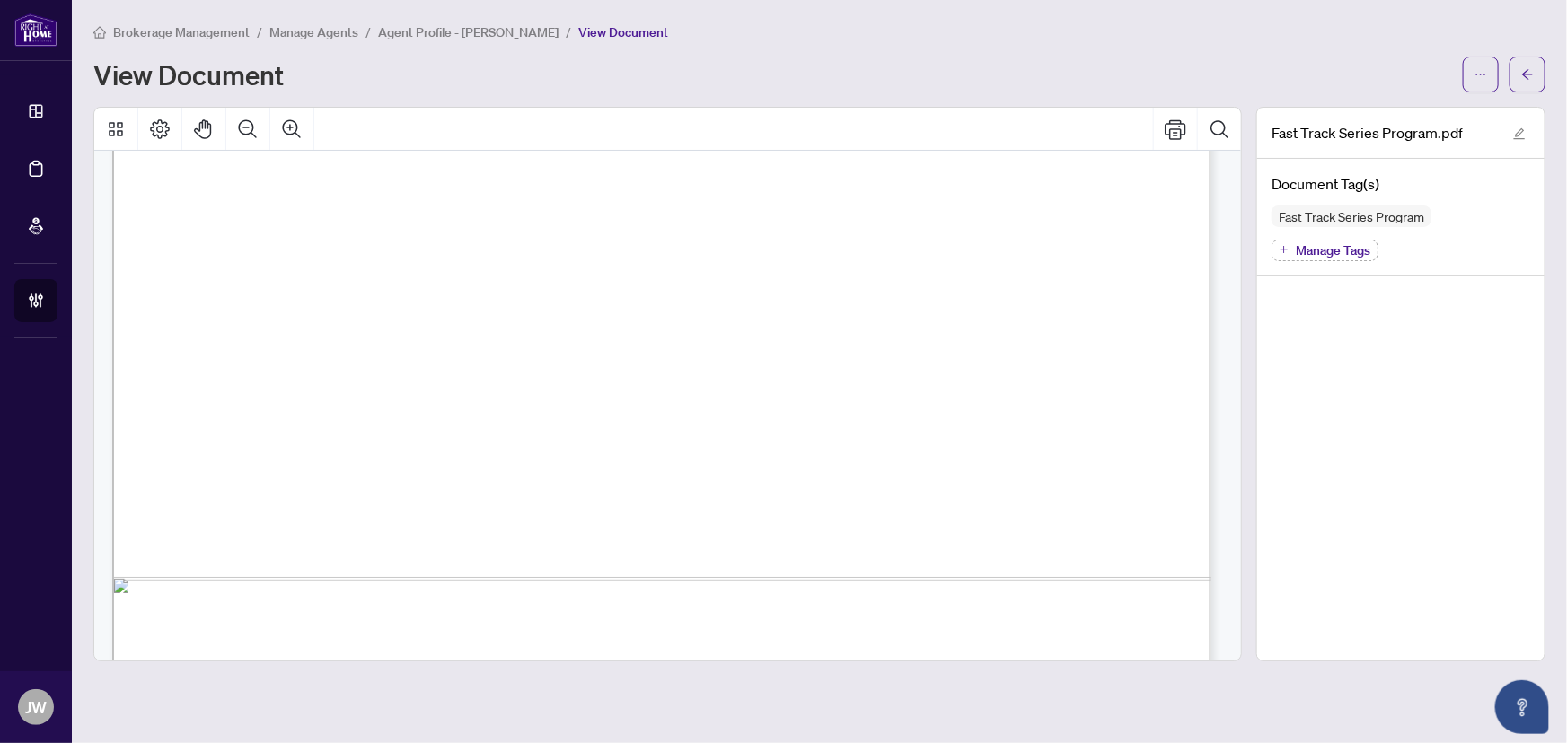
scroll to position [947, 0]
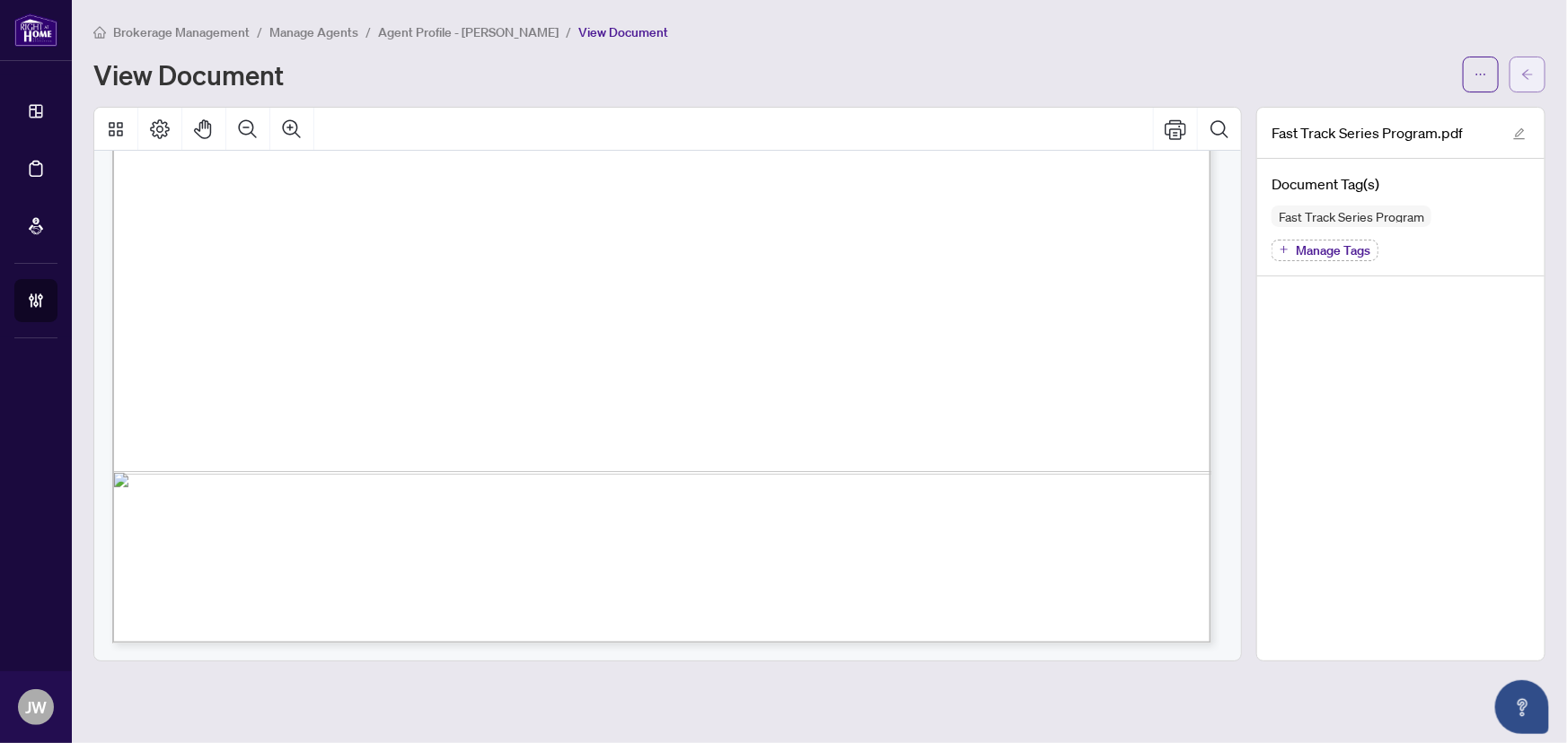
click at [1525, 77] on icon "arrow-left" at bounding box center [1527, 74] width 13 height 13
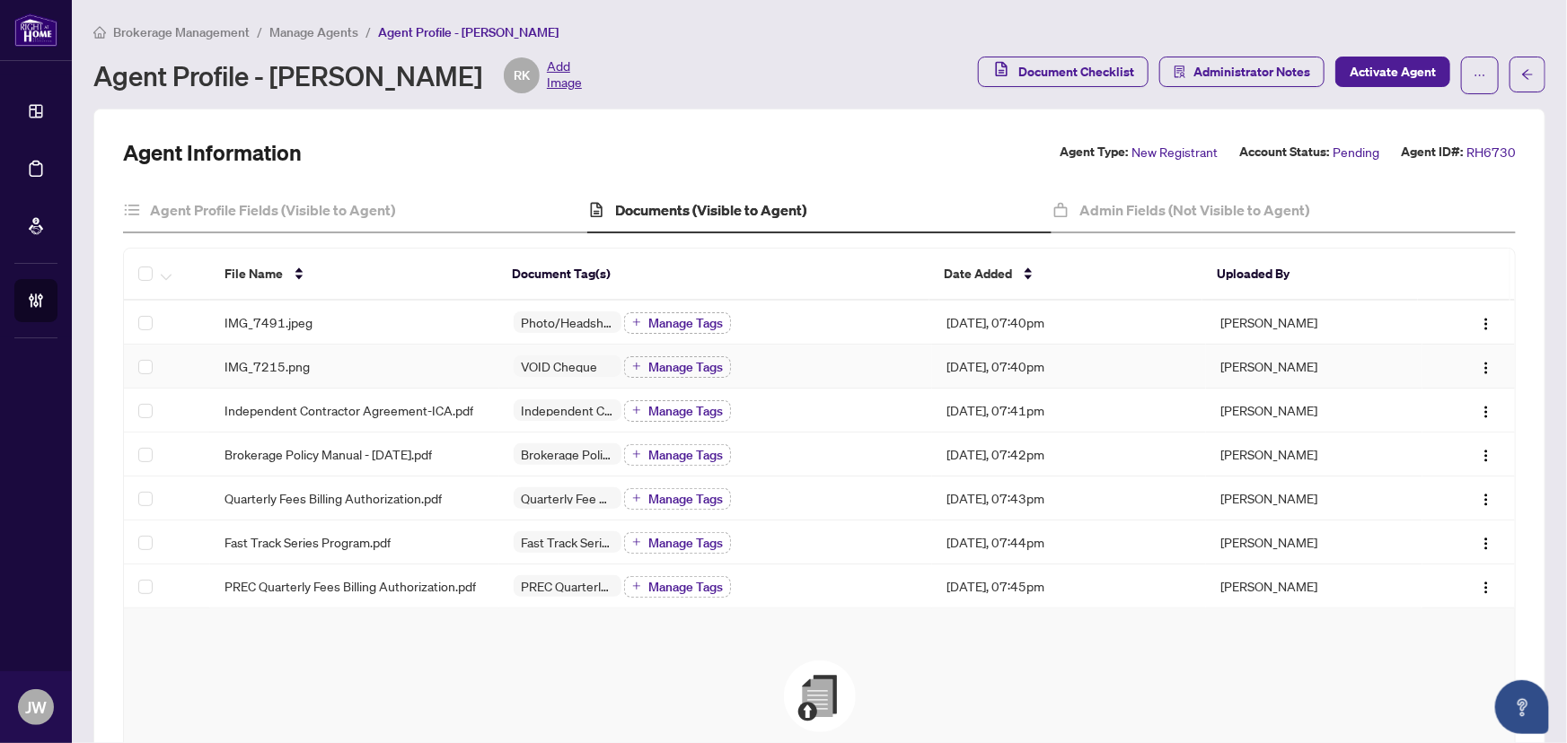
click at [282, 362] on span "IMG_7215.png" at bounding box center [266, 366] width 85 height 20
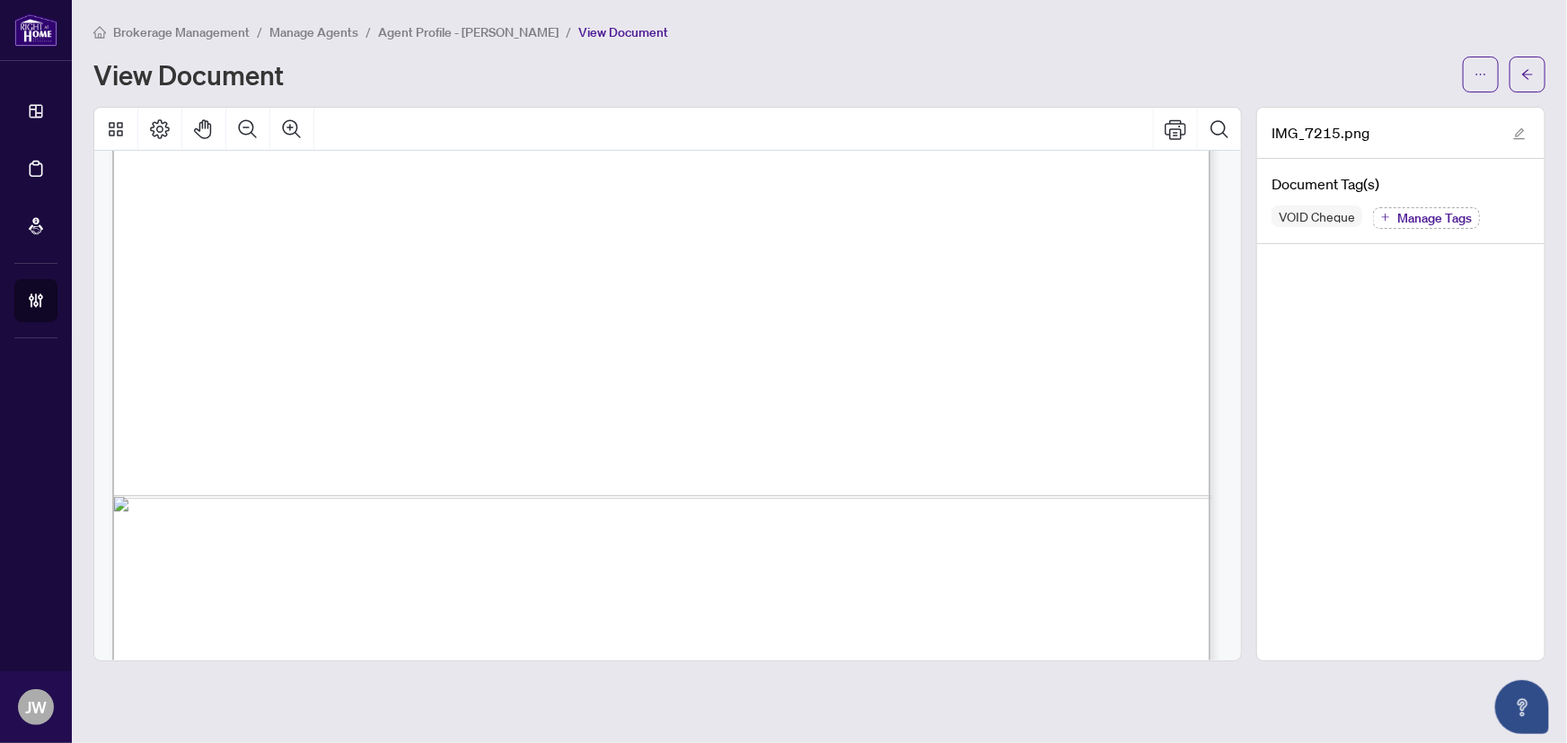
scroll to position [979, 0]
click at [1512, 82] on button "button" at bounding box center [1527, 75] width 36 height 36
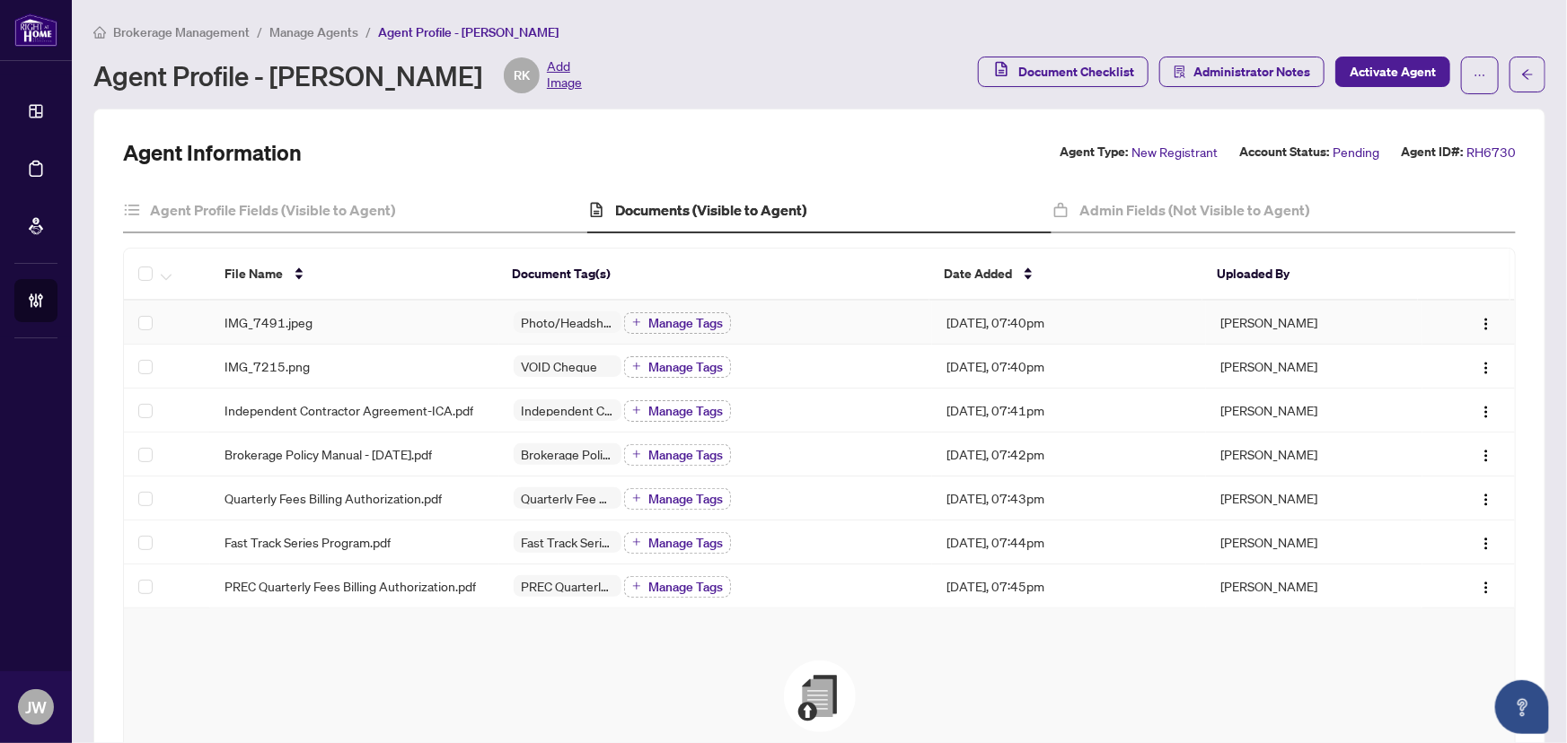
click at [232, 334] on td "IMG_7491.jpeg" at bounding box center [354, 323] width 288 height 44
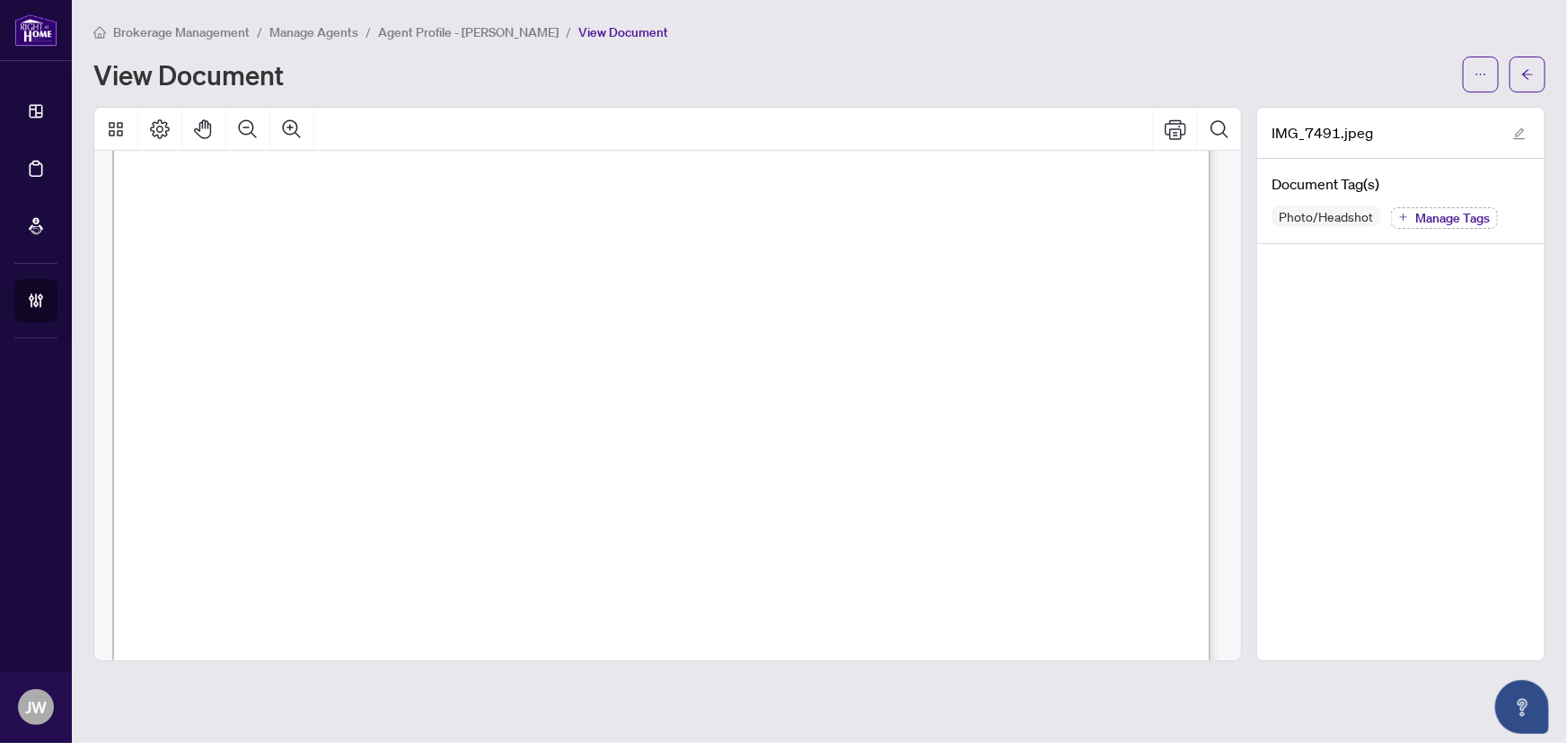
scroll to position [653, 0]
click at [1536, 66] on button "button" at bounding box center [1527, 75] width 36 height 36
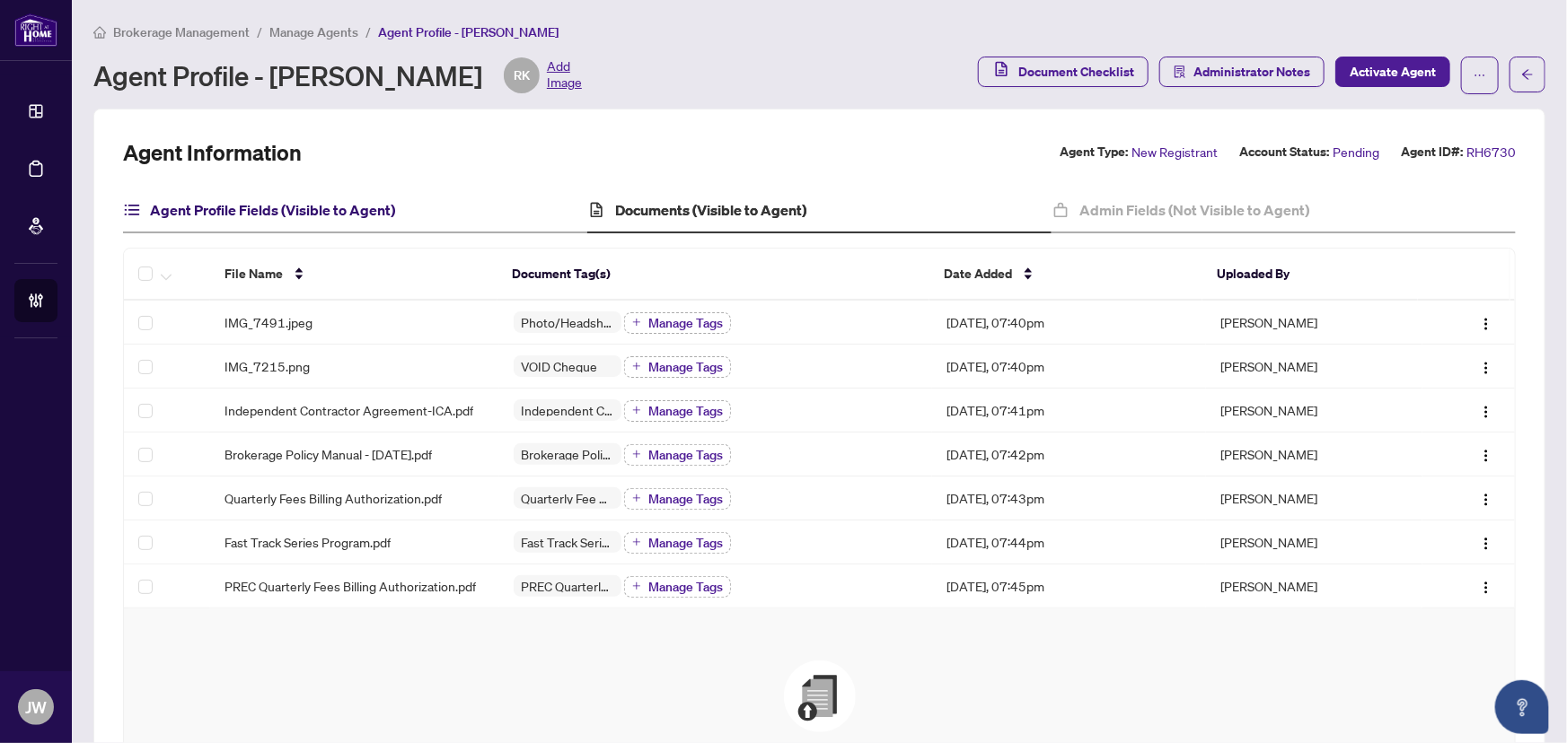
click at [179, 216] on h4 "Agent Profile Fields (Visible to Agent)" at bounding box center [272, 210] width 245 height 22
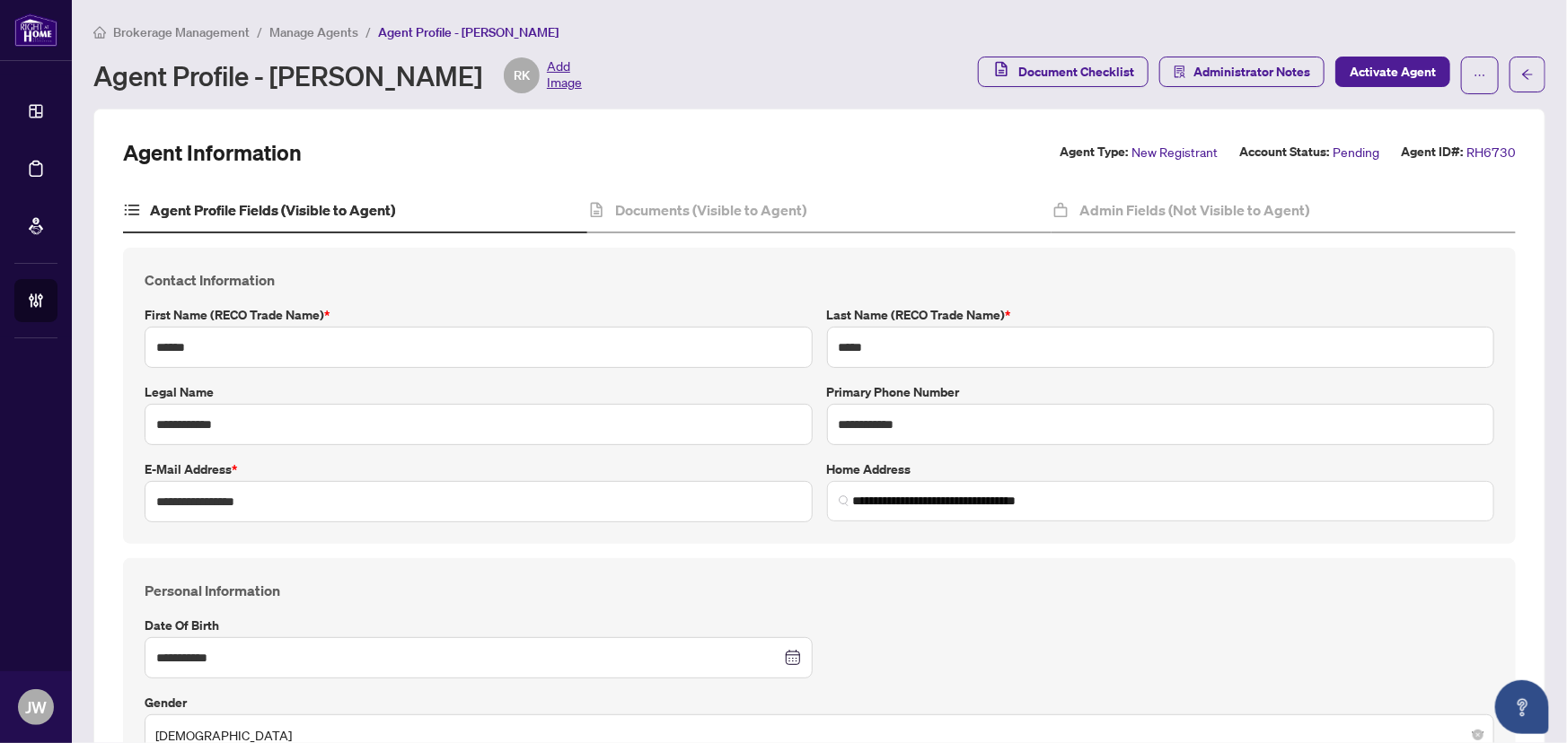
click at [292, 26] on span "Manage Agents" at bounding box center [313, 32] width 89 height 16
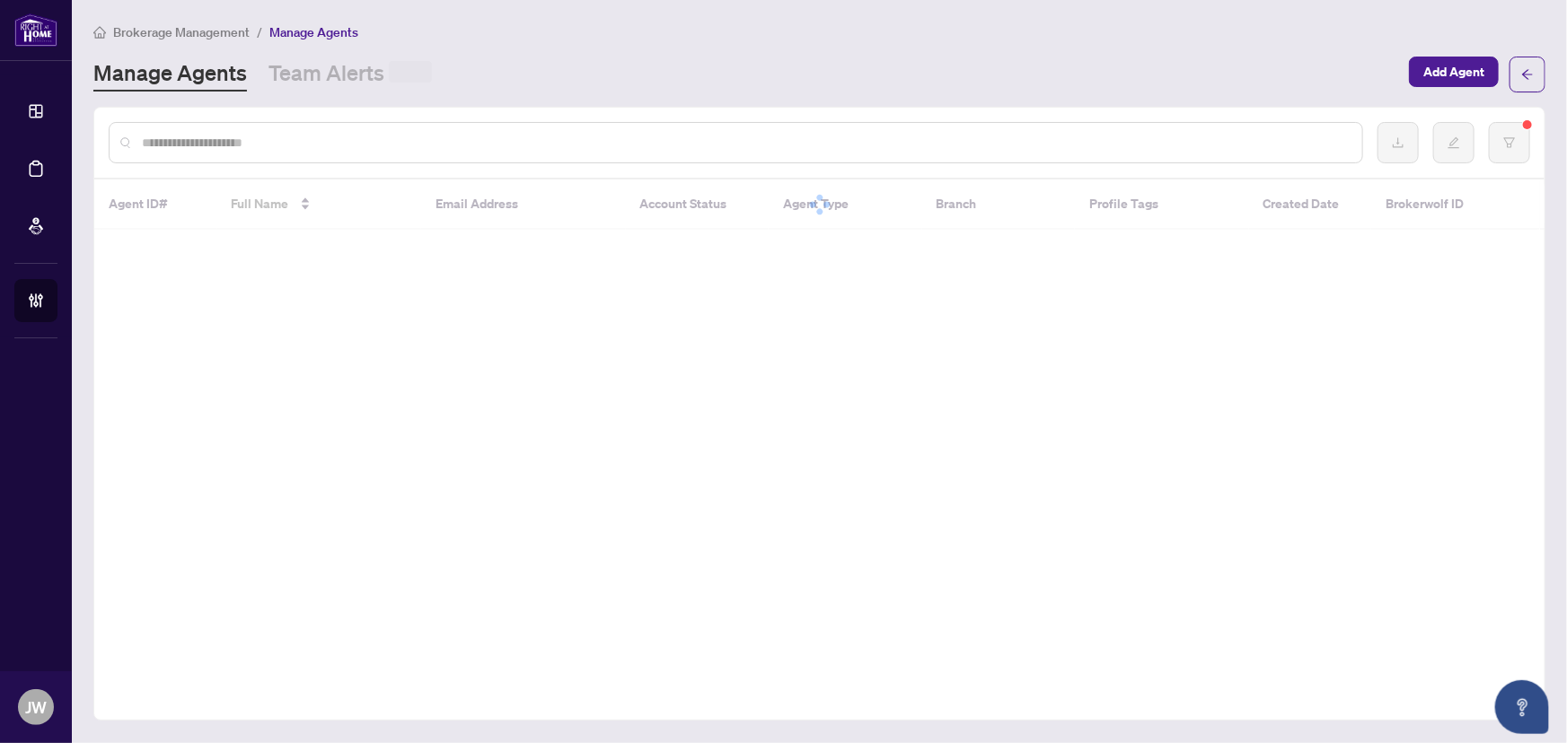
click at [238, 159] on div at bounding box center [736, 142] width 1254 height 41
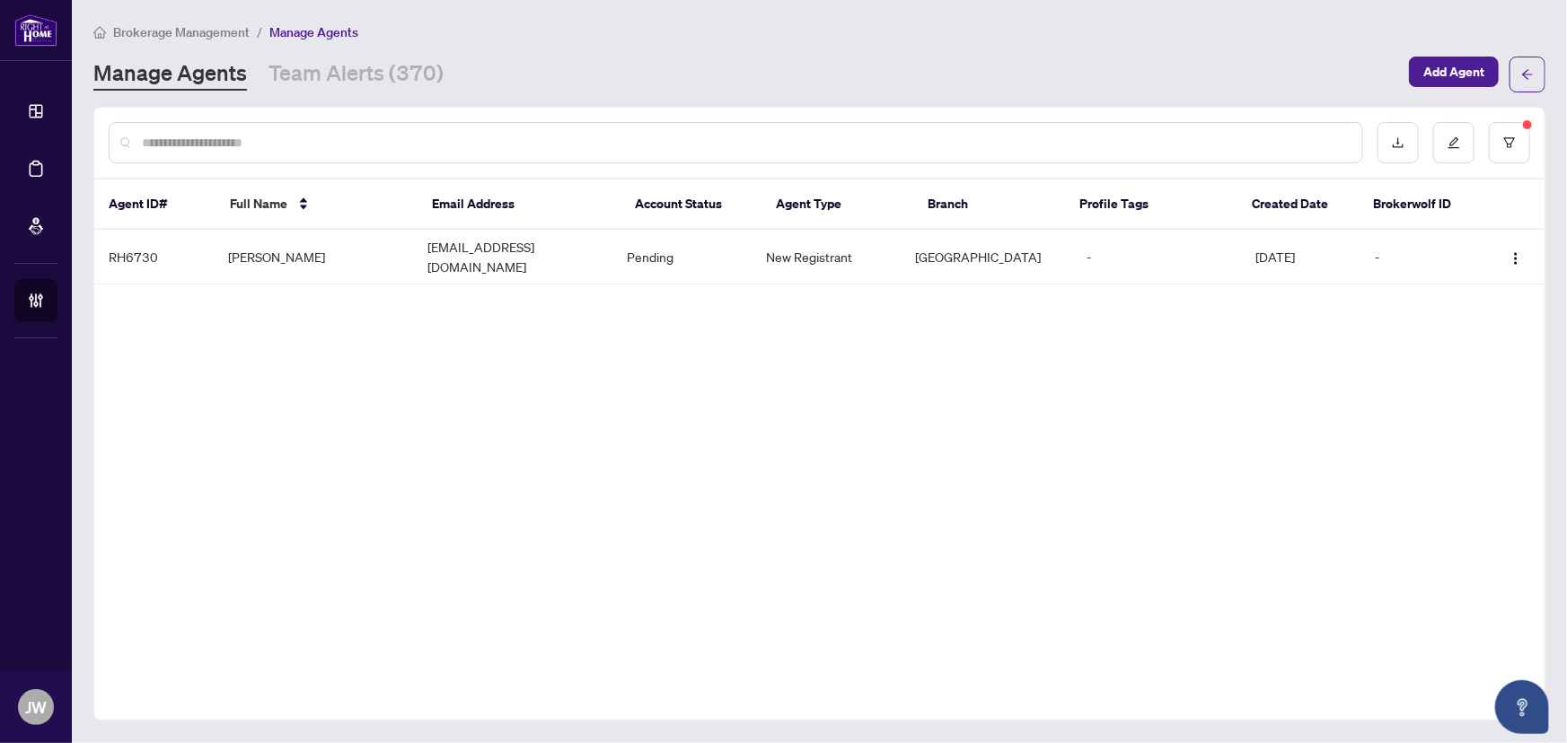
click at [233, 159] on div at bounding box center [736, 142] width 1254 height 41
click at [245, 145] on input "text" at bounding box center [745, 143] width 1206 height 20
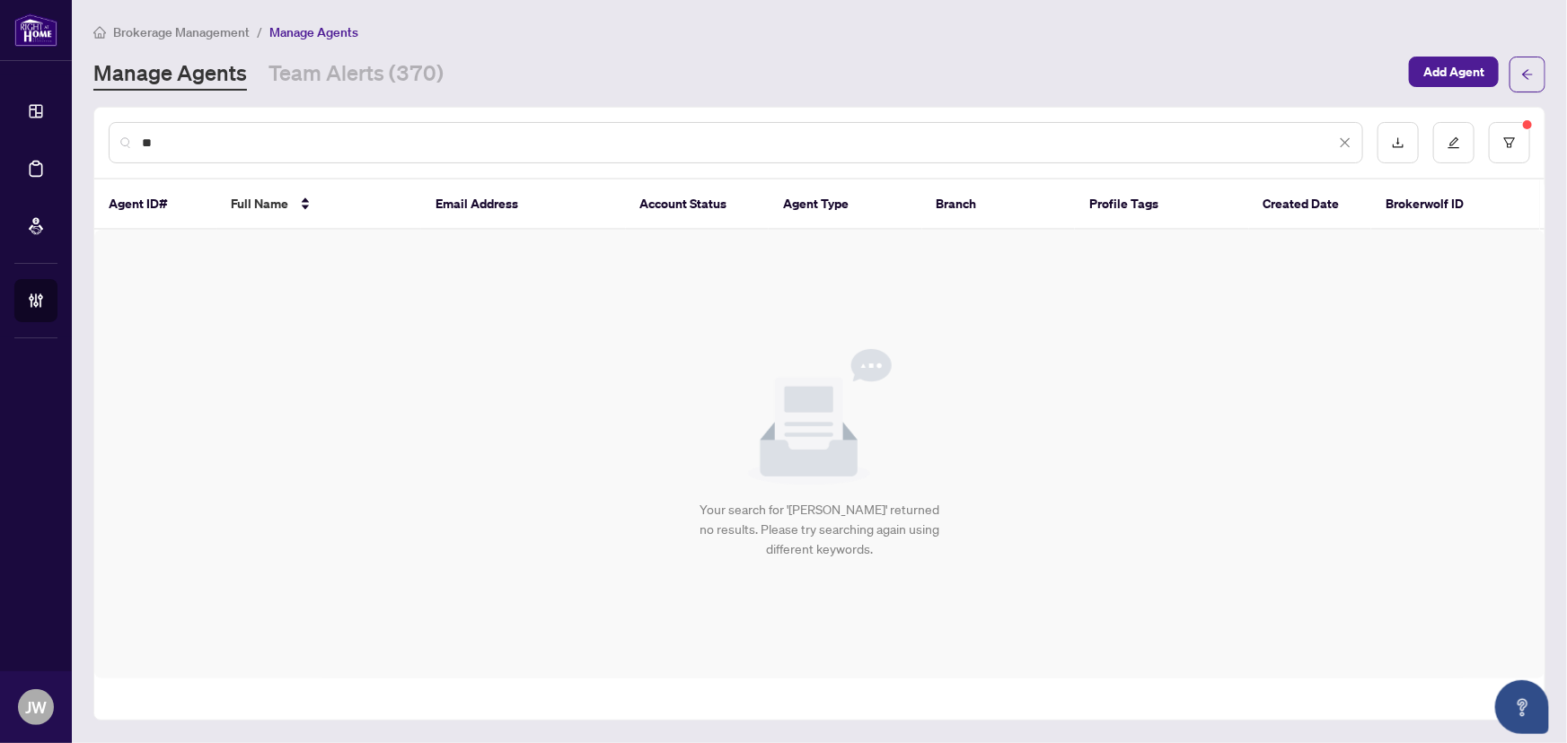
click at [281, 139] on input "**" at bounding box center [738, 143] width 1193 height 20
click at [114, 267] on div "Your search for '[PERSON_NAME]' returned no results. Please try searching again…" at bounding box center [819, 454] width 1450 height 449
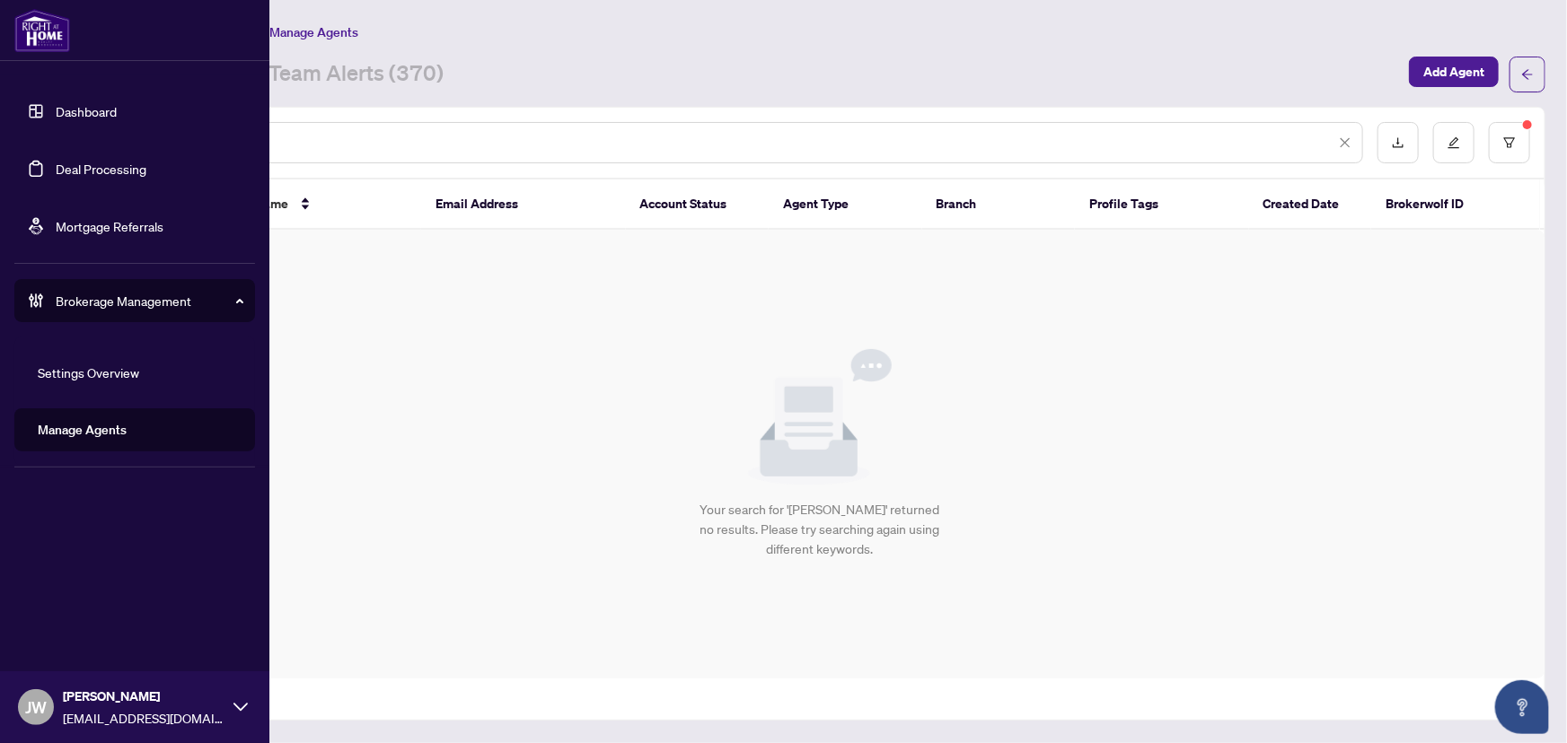
click at [80, 430] on link "Manage Agents" at bounding box center [82, 430] width 89 height 16
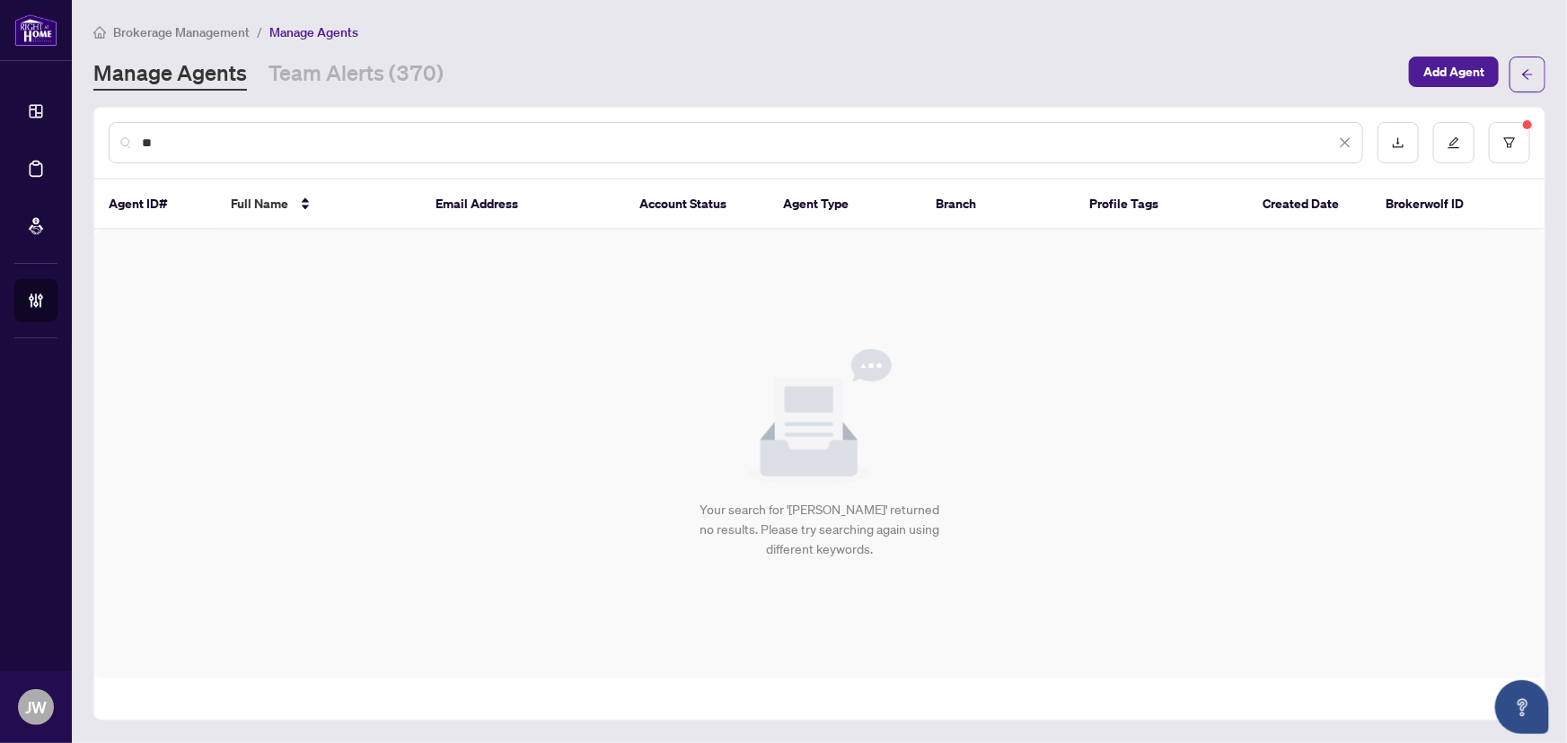
click at [277, 138] on input "**" at bounding box center [738, 143] width 1193 height 20
click at [286, 141] on input "**" at bounding box center [738, 143] width 1193 height 20
type input "*"
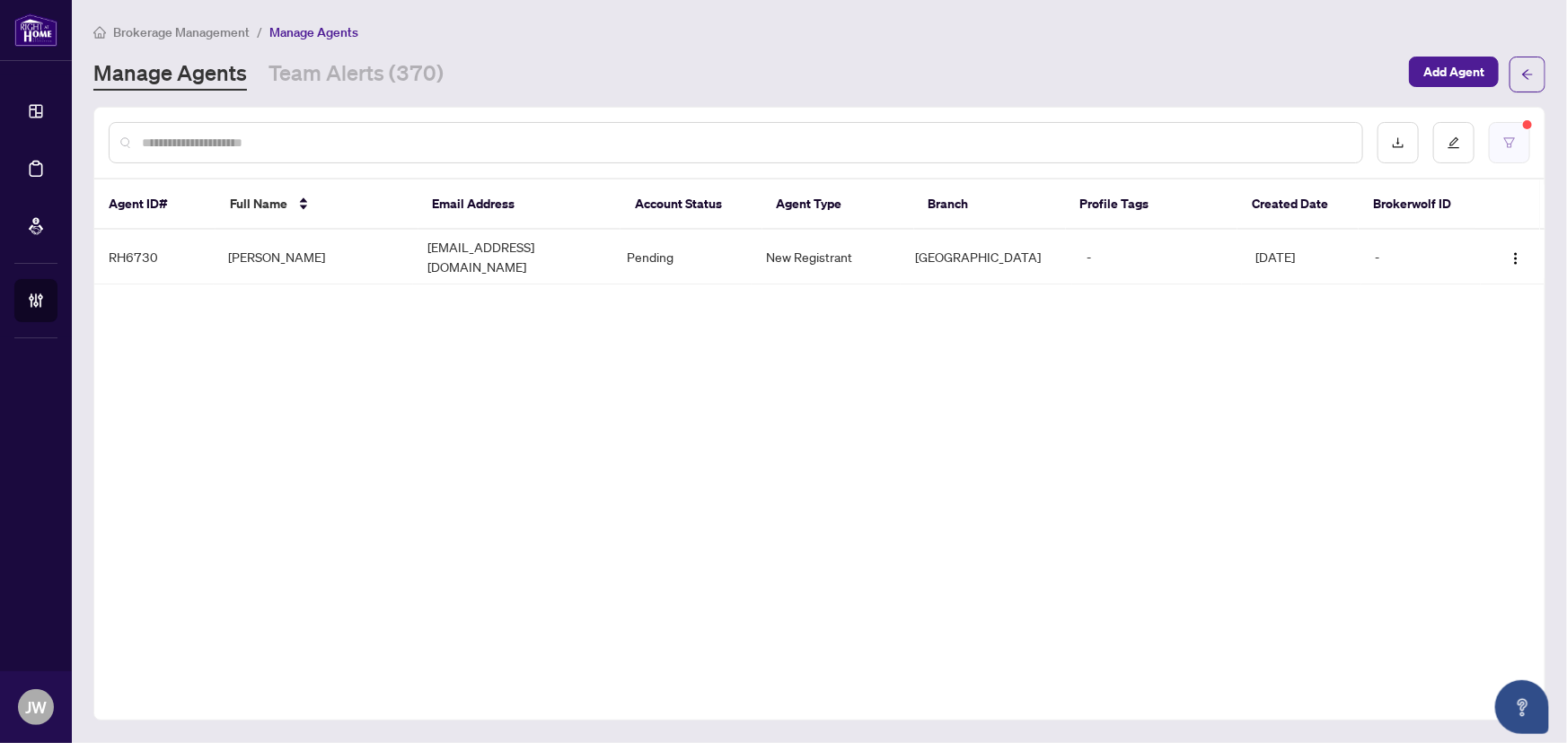
click at [1518, 137] on button "button" at bounding box center [1509, 142] width 41 height 41
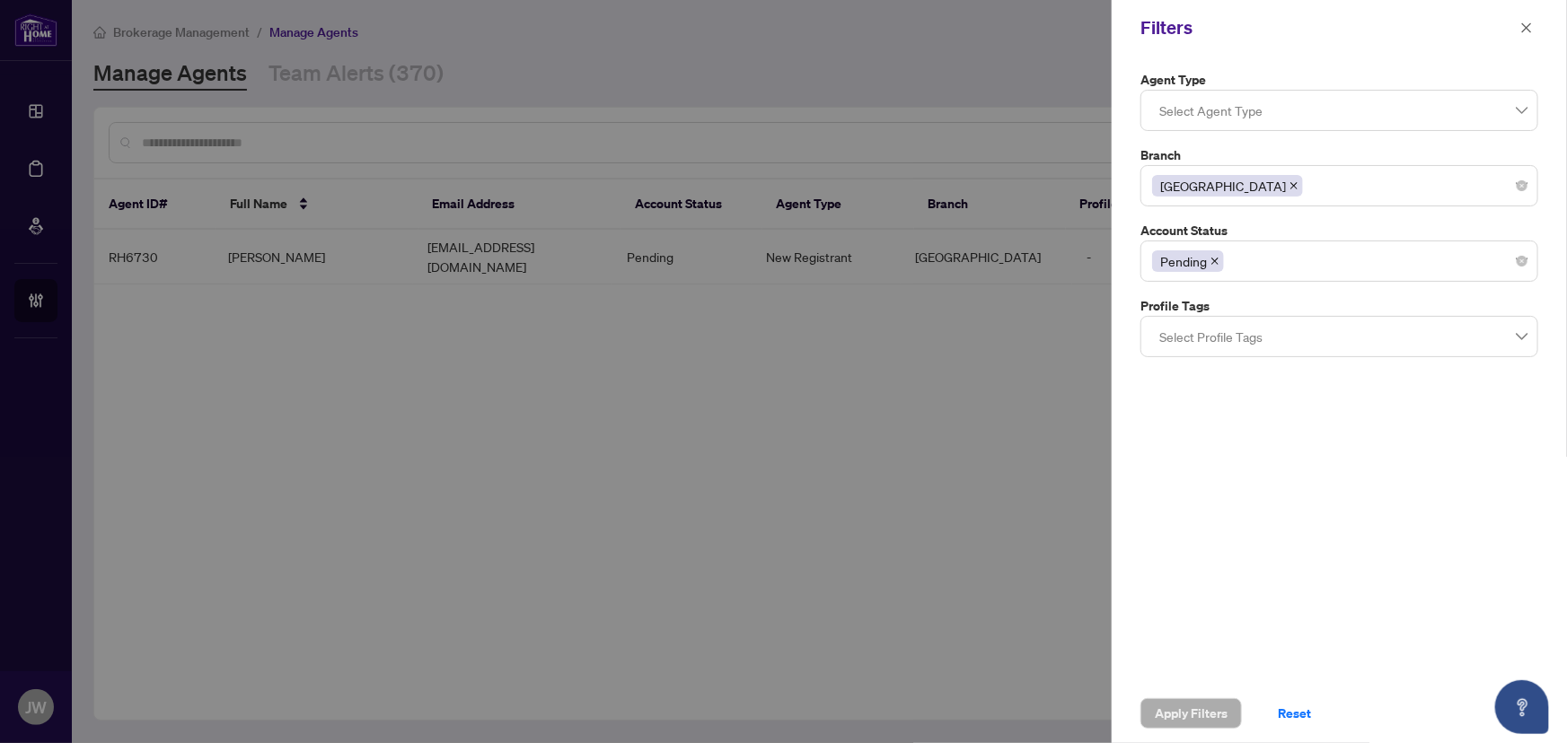
click at [1213, 264] on icon "close" at bounding box center [1214, 261] width 9 height 9
click at [1174, 717] on span "Apply Filters" at bounding box center [1191, 713] width 73 height 29
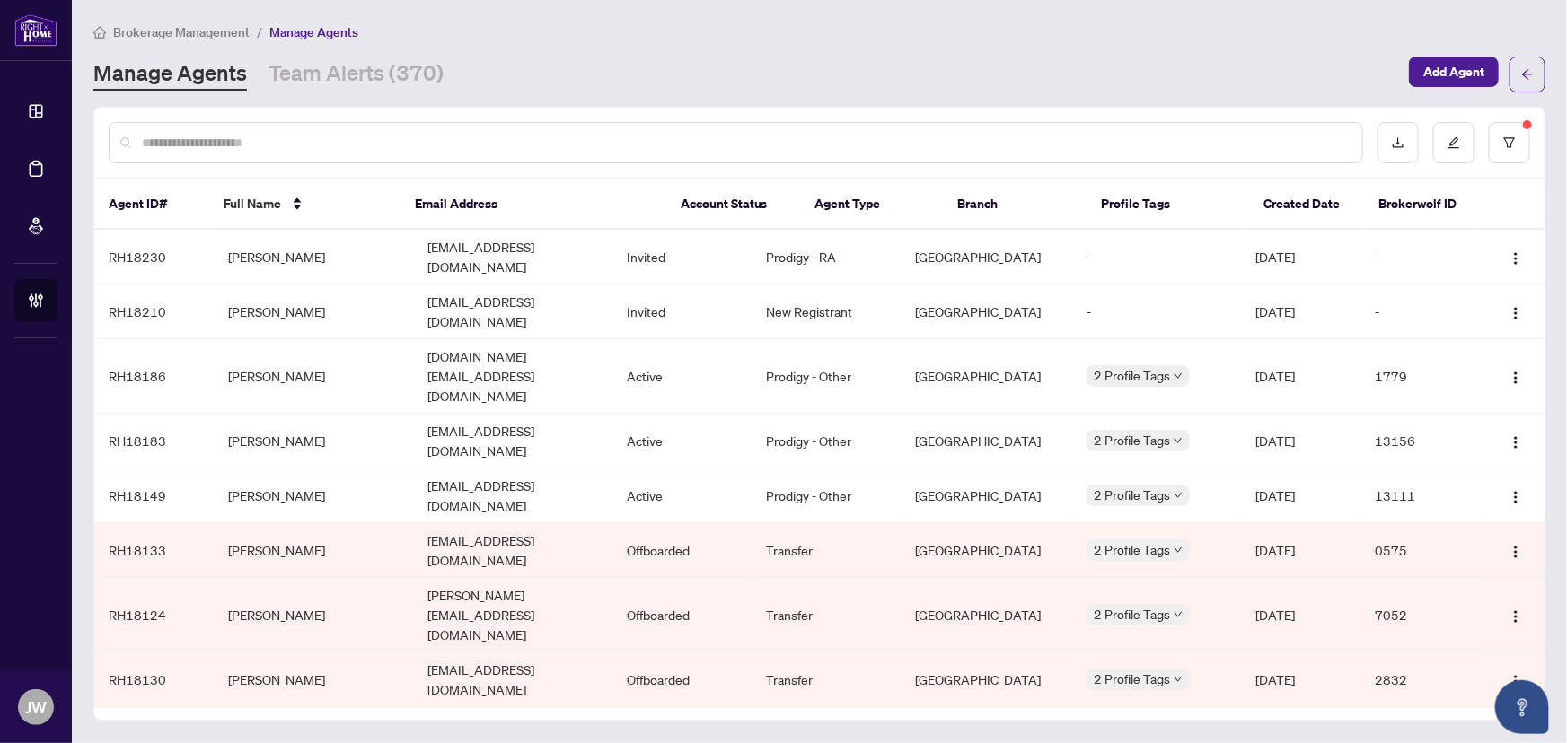
click at [242, 167] on div at bounding box center [819, 143] width 1450 height 70
click at [242, 153] on div at bounding box center [736, 142] width 1254 height 41
click at [248, 144] on input "text" at bounding box center [745, 143] width 1206 height 20
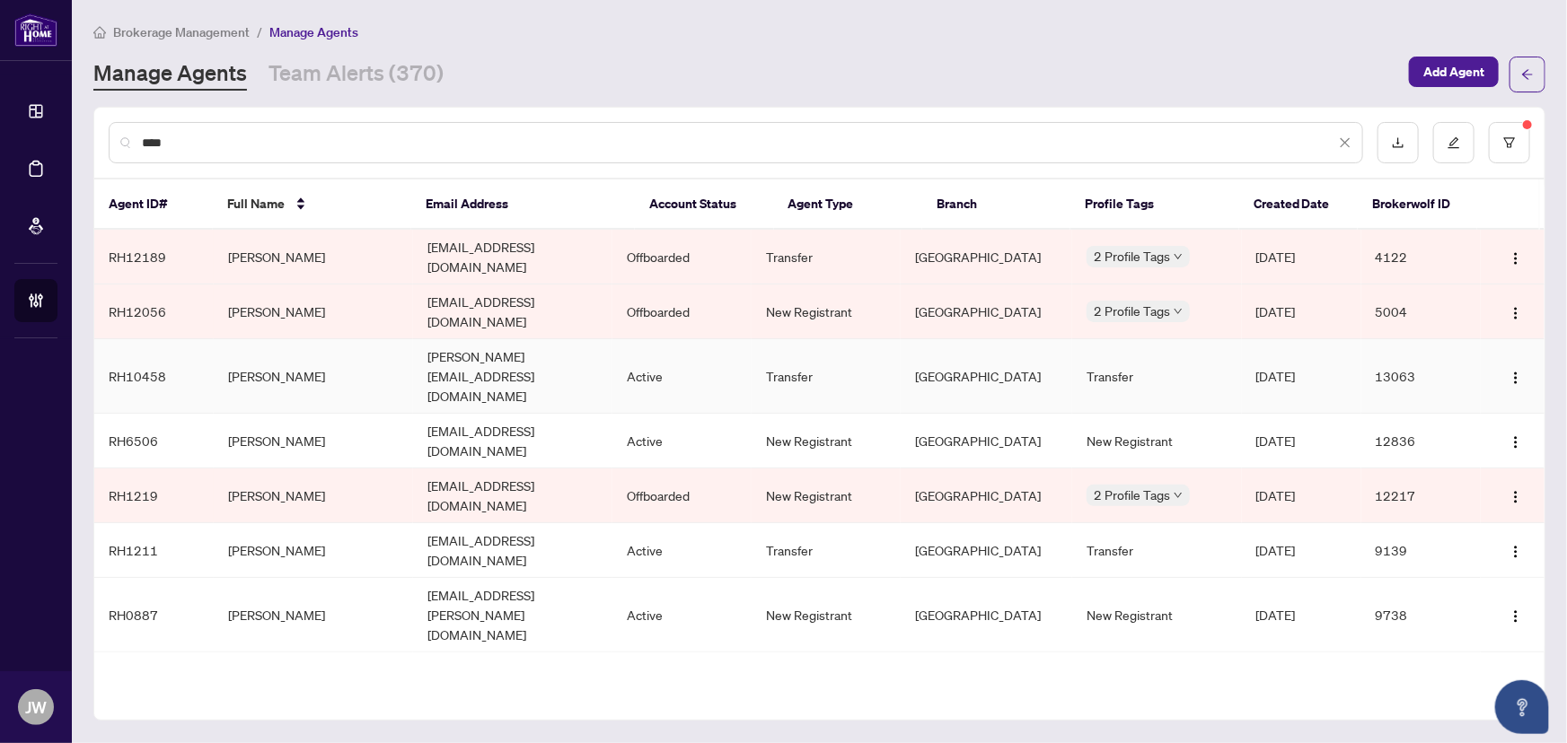
type input "****"
click at [293, 345] on td "[PERSON_NAME]" at bounding box center [313, 376] width 199 height 75
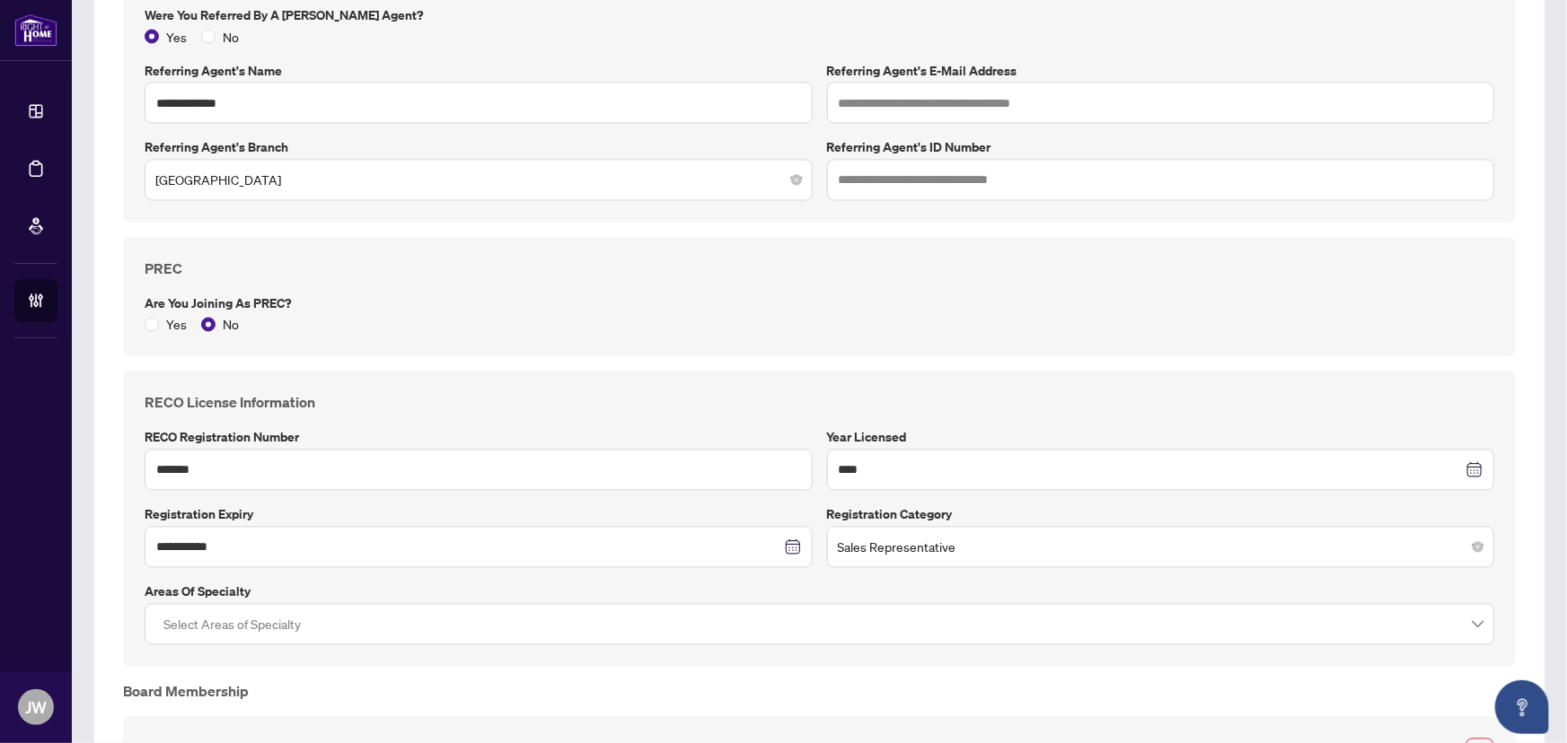
scroll to position [1600, 0]
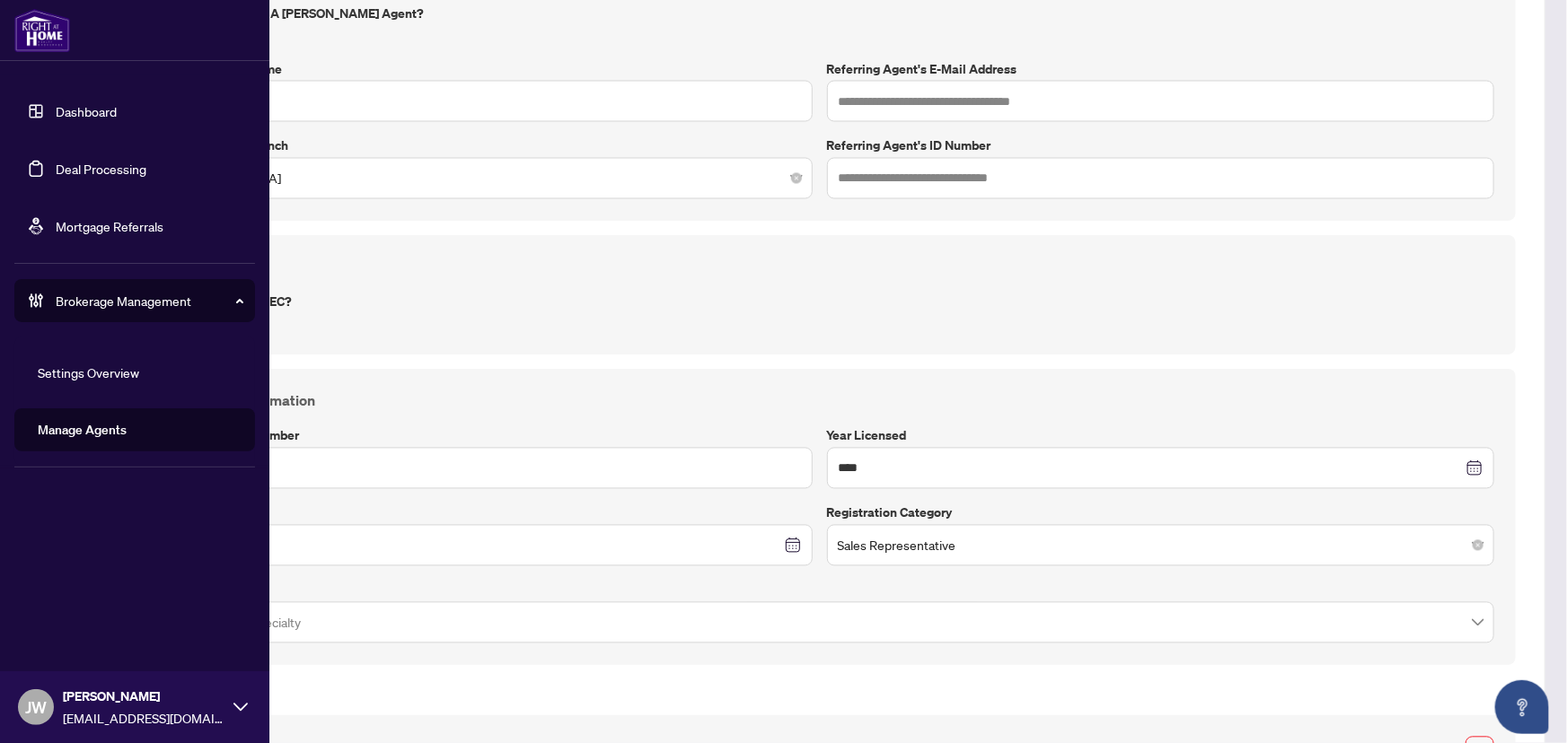
drag, startPoint x: 49, startPoint y: 107, endPoint x: 67, endPoint y: 129, distance: 28.7
click at [56, 107] on link "Dashboard" at bounding box center [86, 111] width 61 height 16
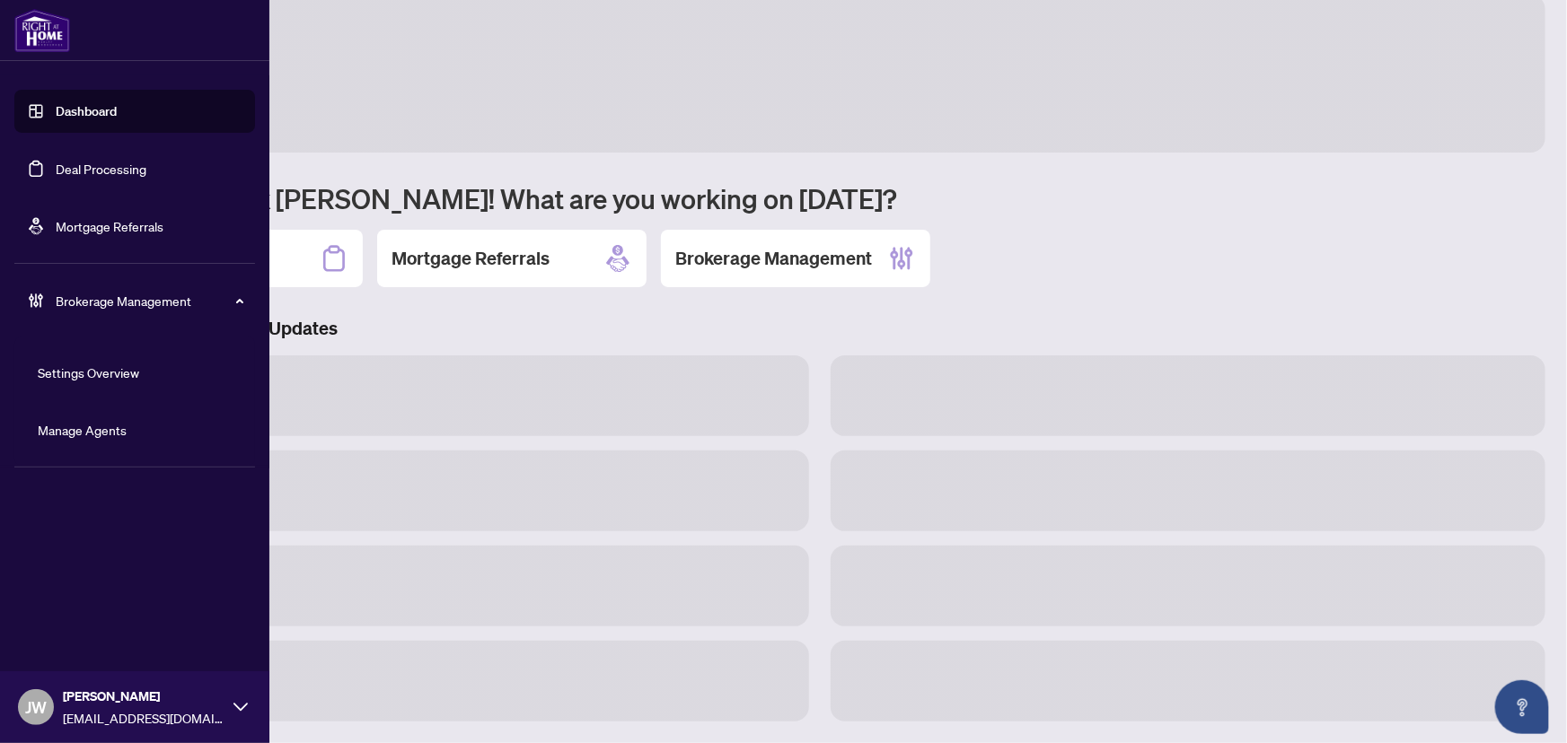
scroll to position [26, 0]
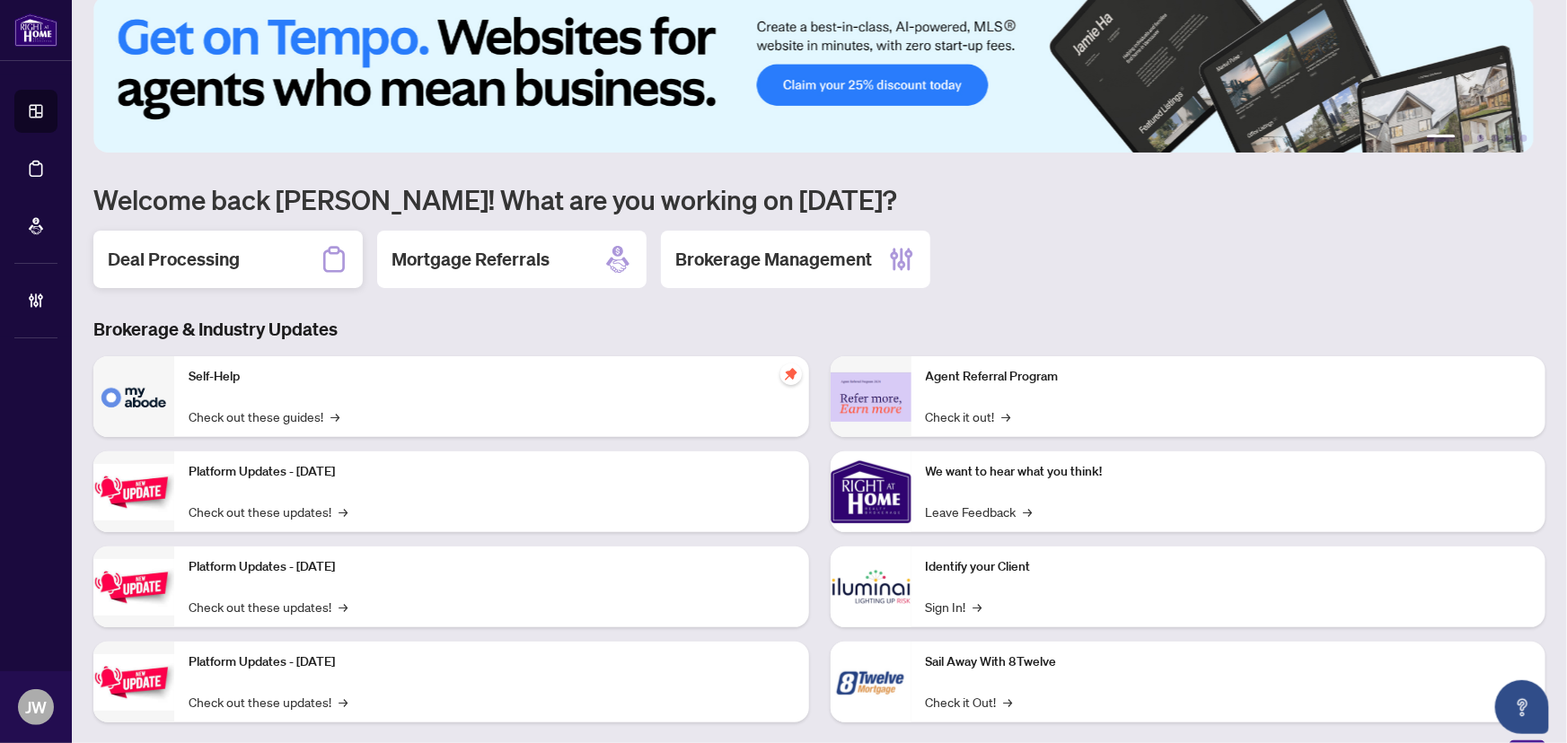
click at [308, 254] on div "Deal Processing" at bounding box center [227, 259] width 269 height 57
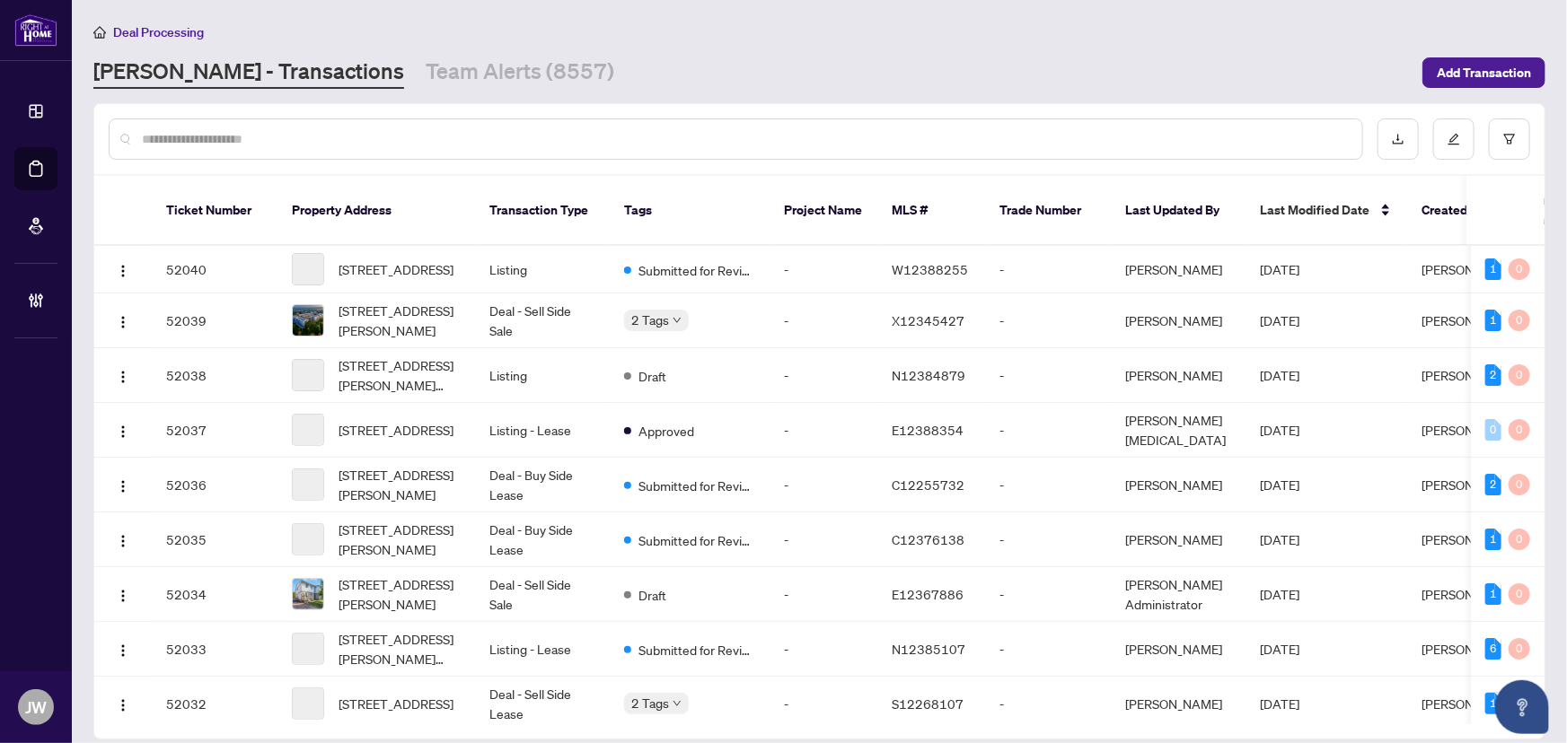
click at [385, 130] on input "text" at bounding box center [745, 139] width 1206 height 20
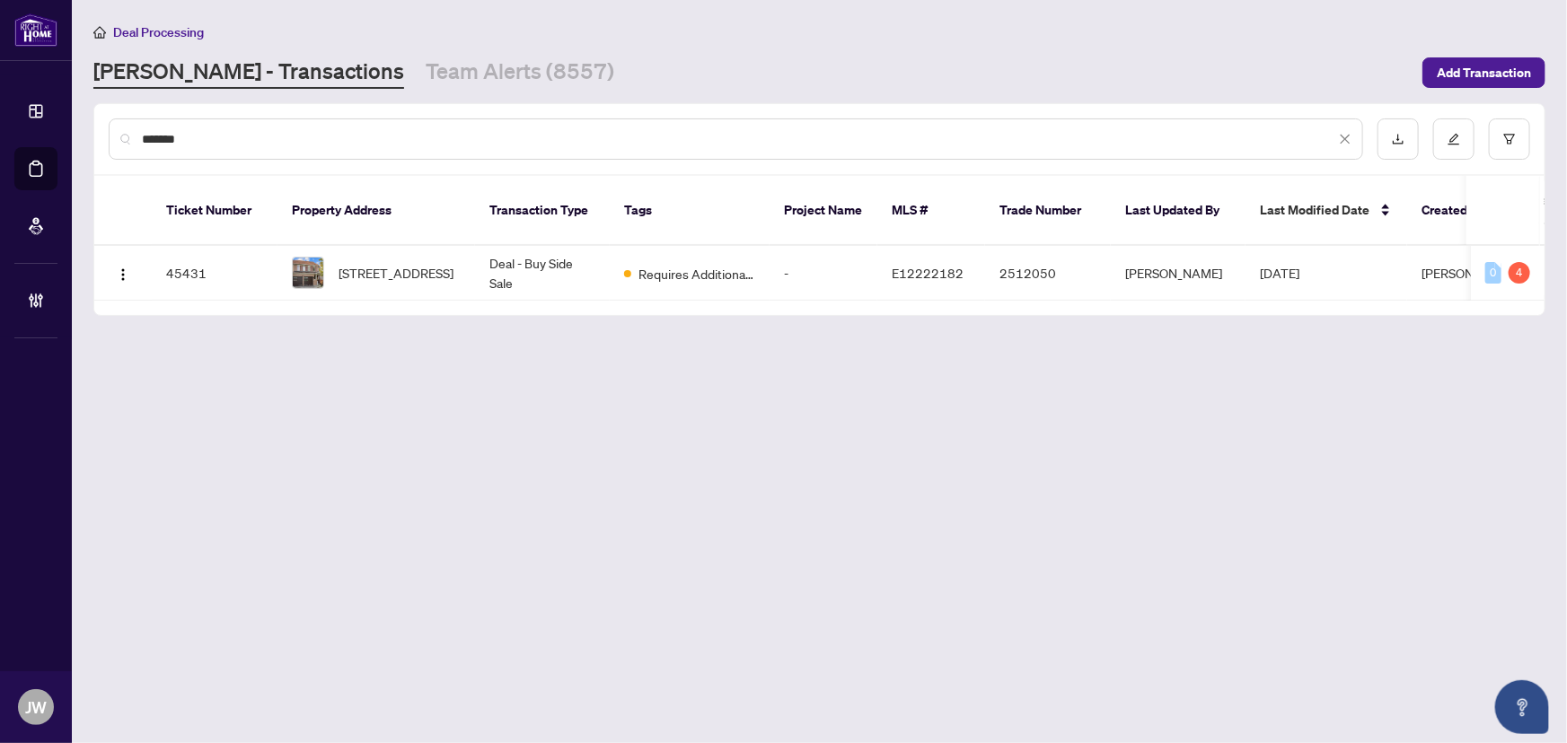
type input "*******"
click at [359, 263] on span "[STREET_ADDRESS]" at bounding box center [396, 273] width 115 height 20
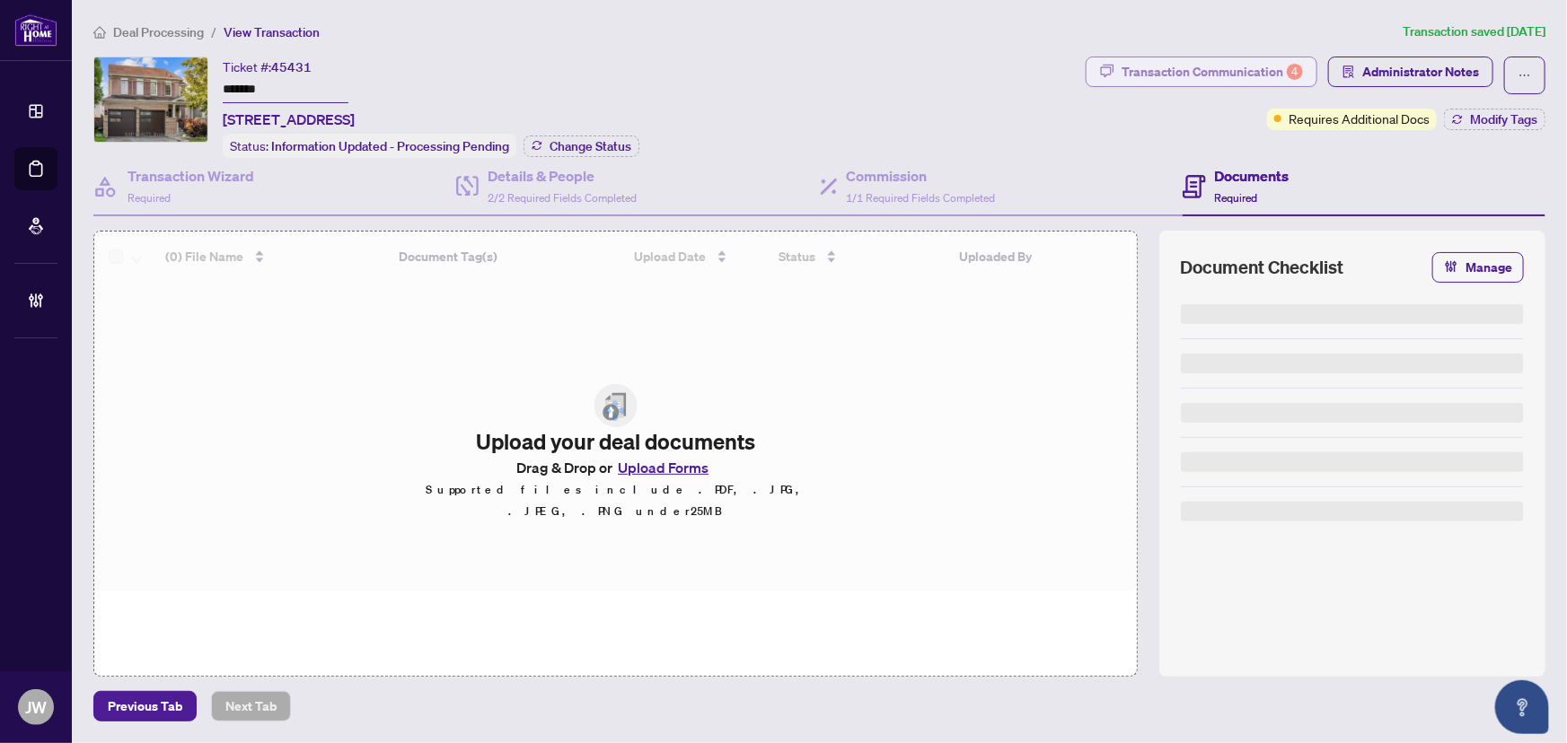
click at [1236, 75] on div "Transaction Communication 4" at bounding box center [1212, 71] width 181 height 29
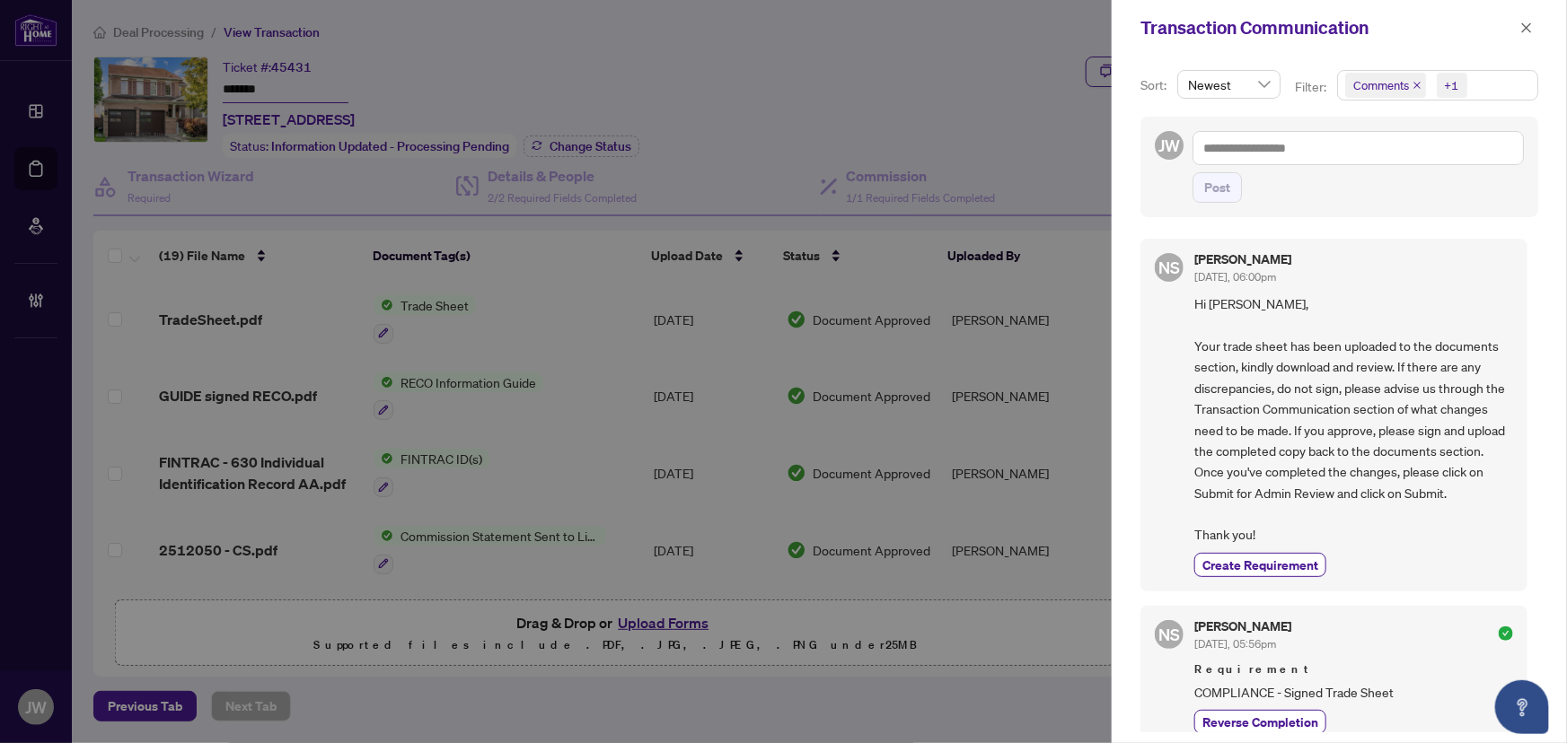
click at [1419, 82] on icon "close" at bounding box center [1416, 85] width 9 height 9
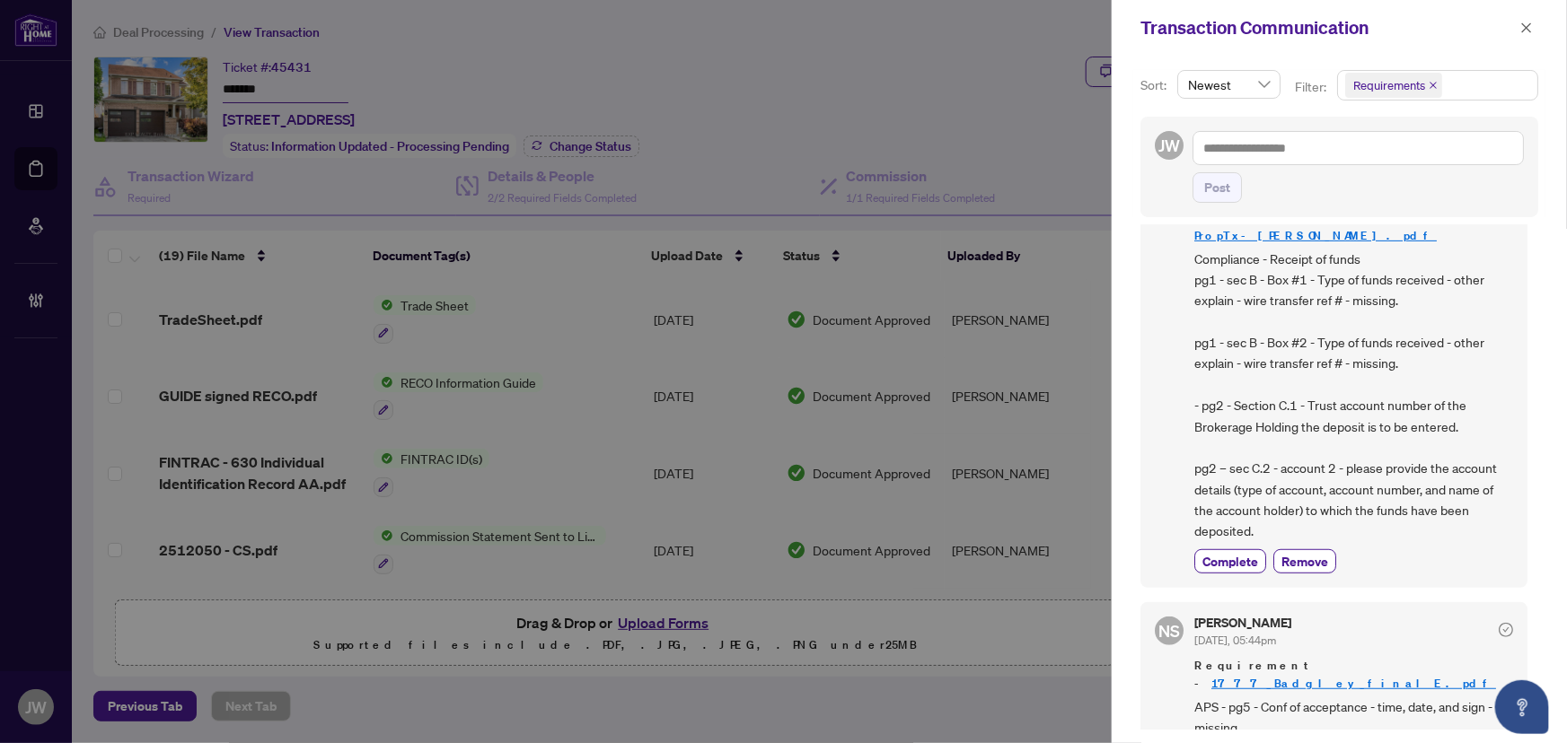
scroll to position [326, 0]
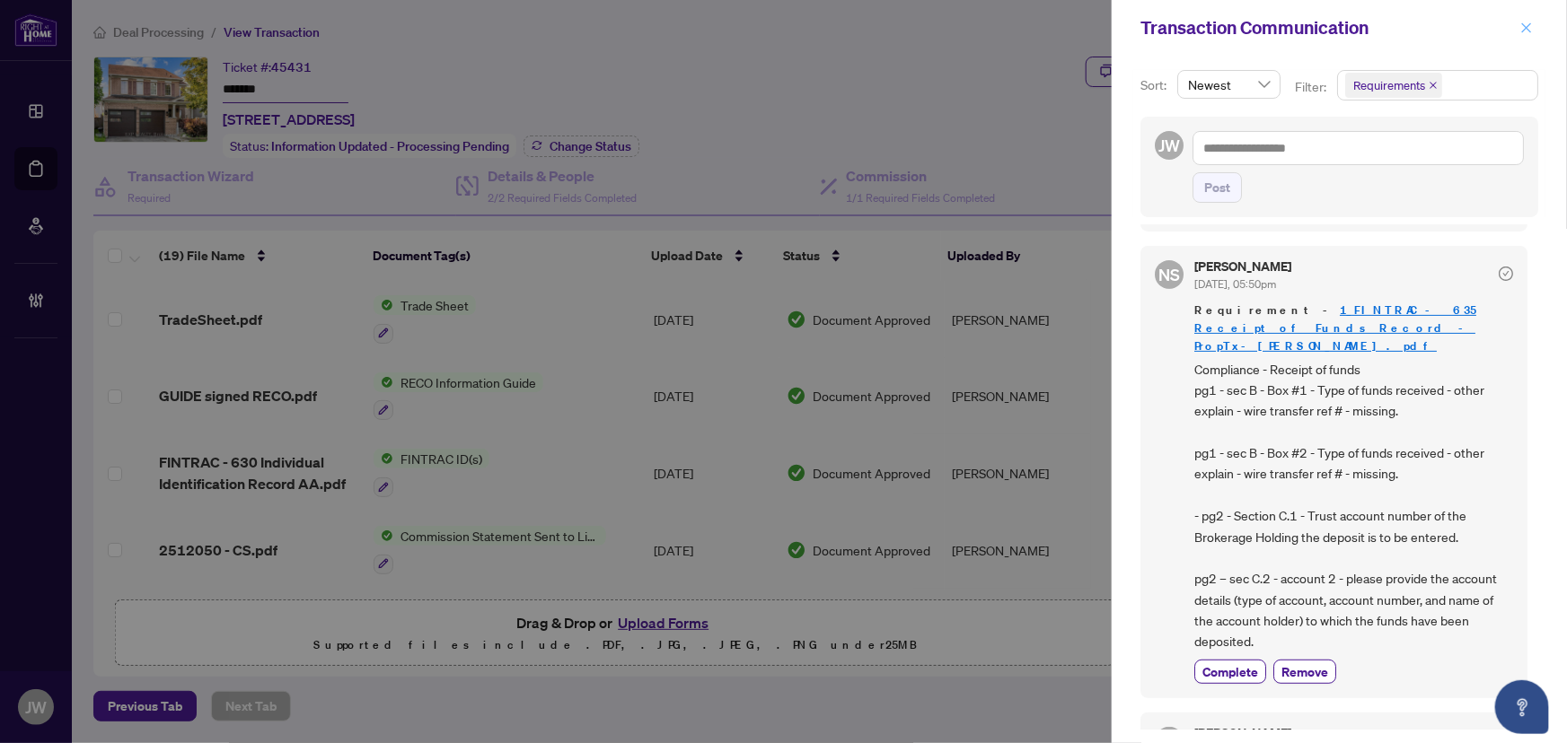
click at [1524, 19] on span "button" at bounding box center [1526, 27] width 13 height 29
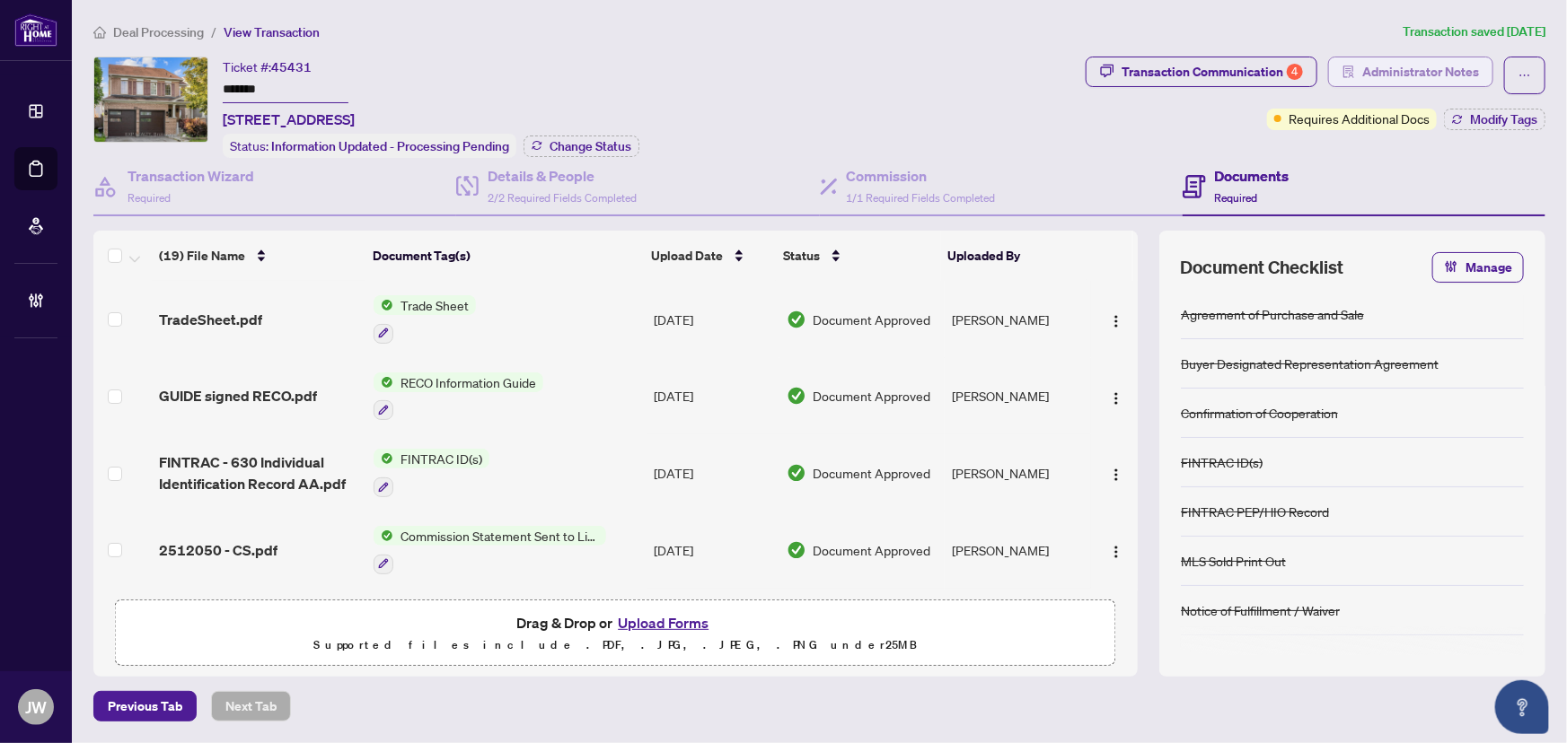
click at [1412, 69] on span "Administrator Notes" at bounding box center [1420, 71] width 117 height 29
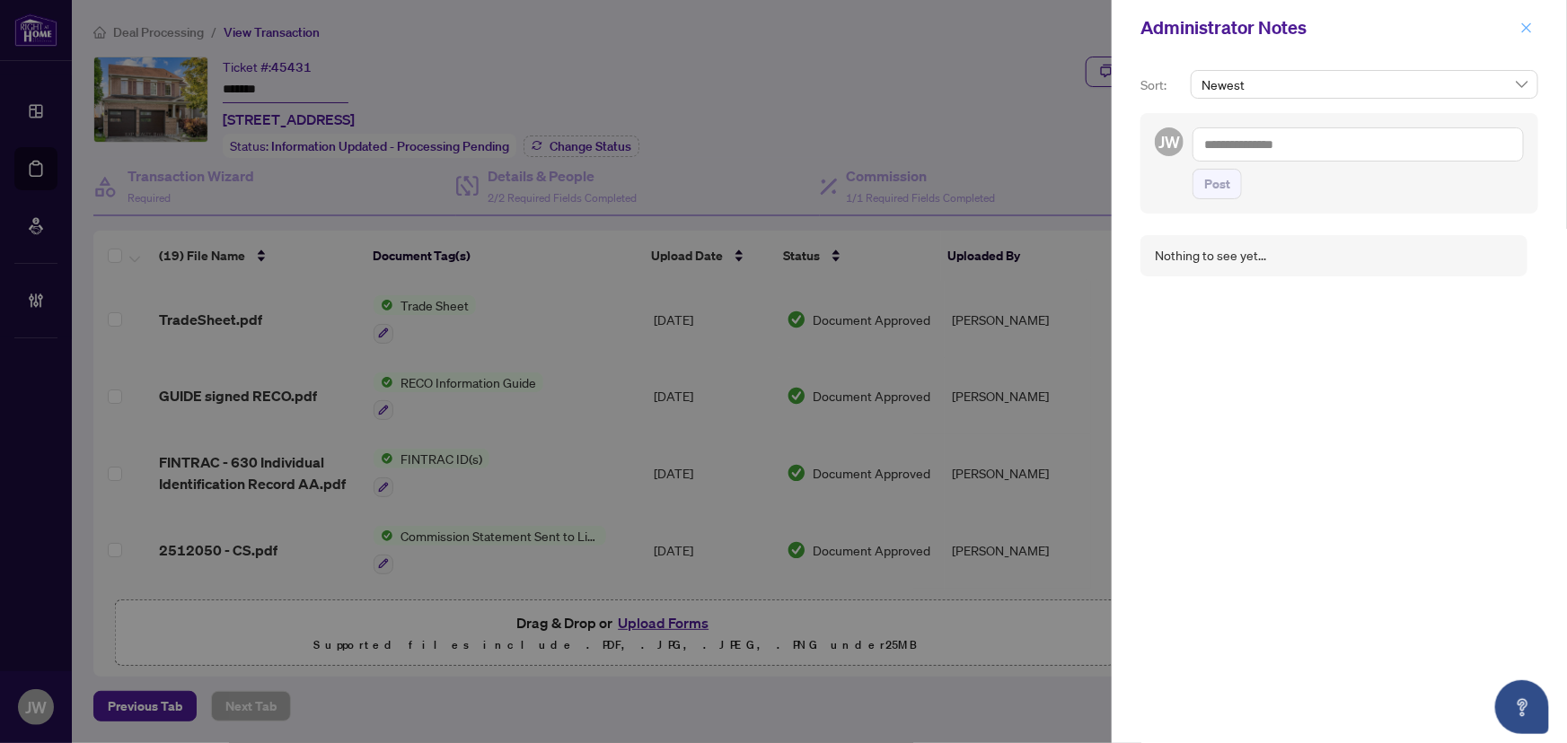
click at [1531, 20] on span "button" at bounding box center [1526, 27] width 13 height 29
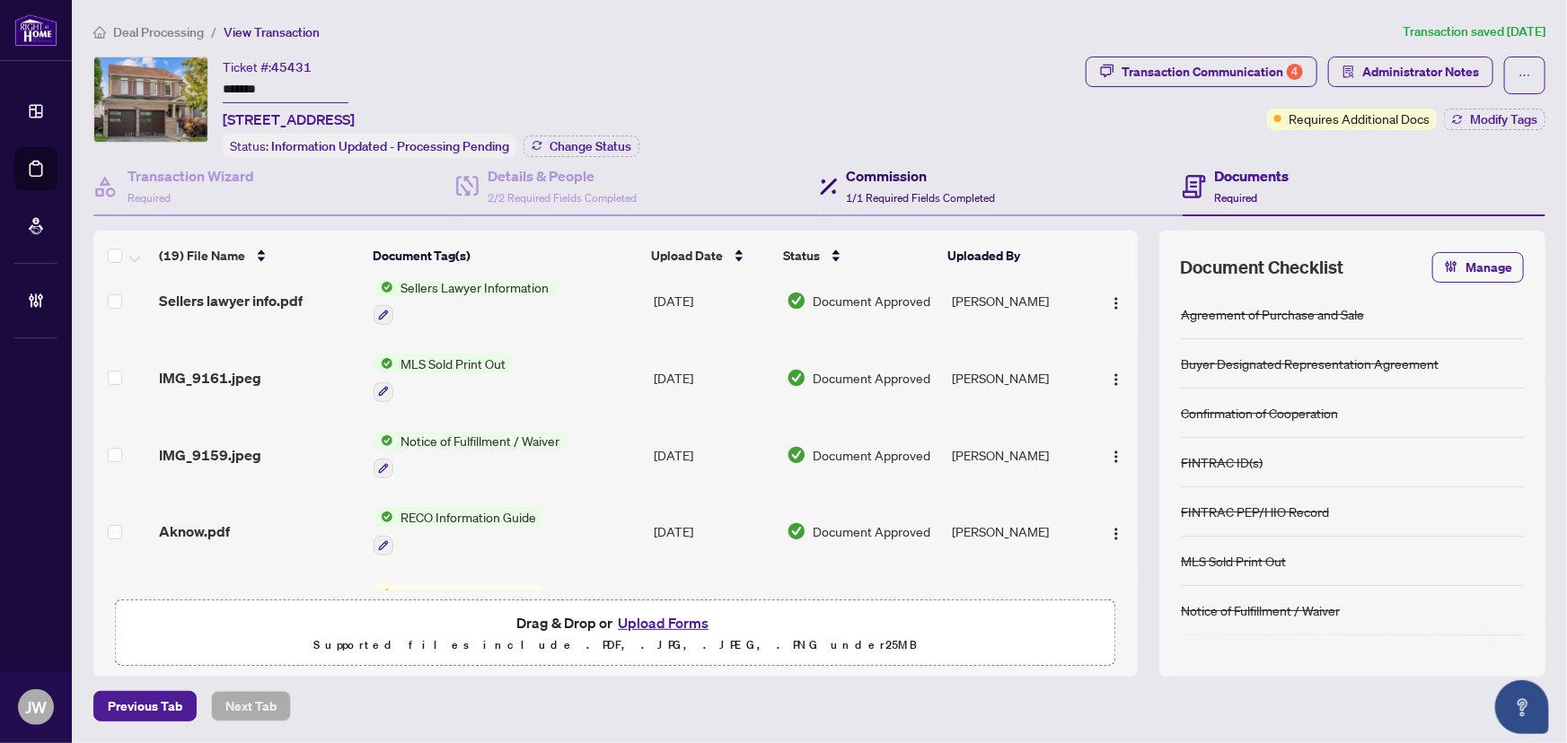
drag, startPoint x: 927, startPoint y: 189, endPoint x: 938, endPoint y: 188, distance: 11.7
click at [928, 191] on span "1/1 Required Fields Completed" at bounding box center [921, 197] width 149 height 13
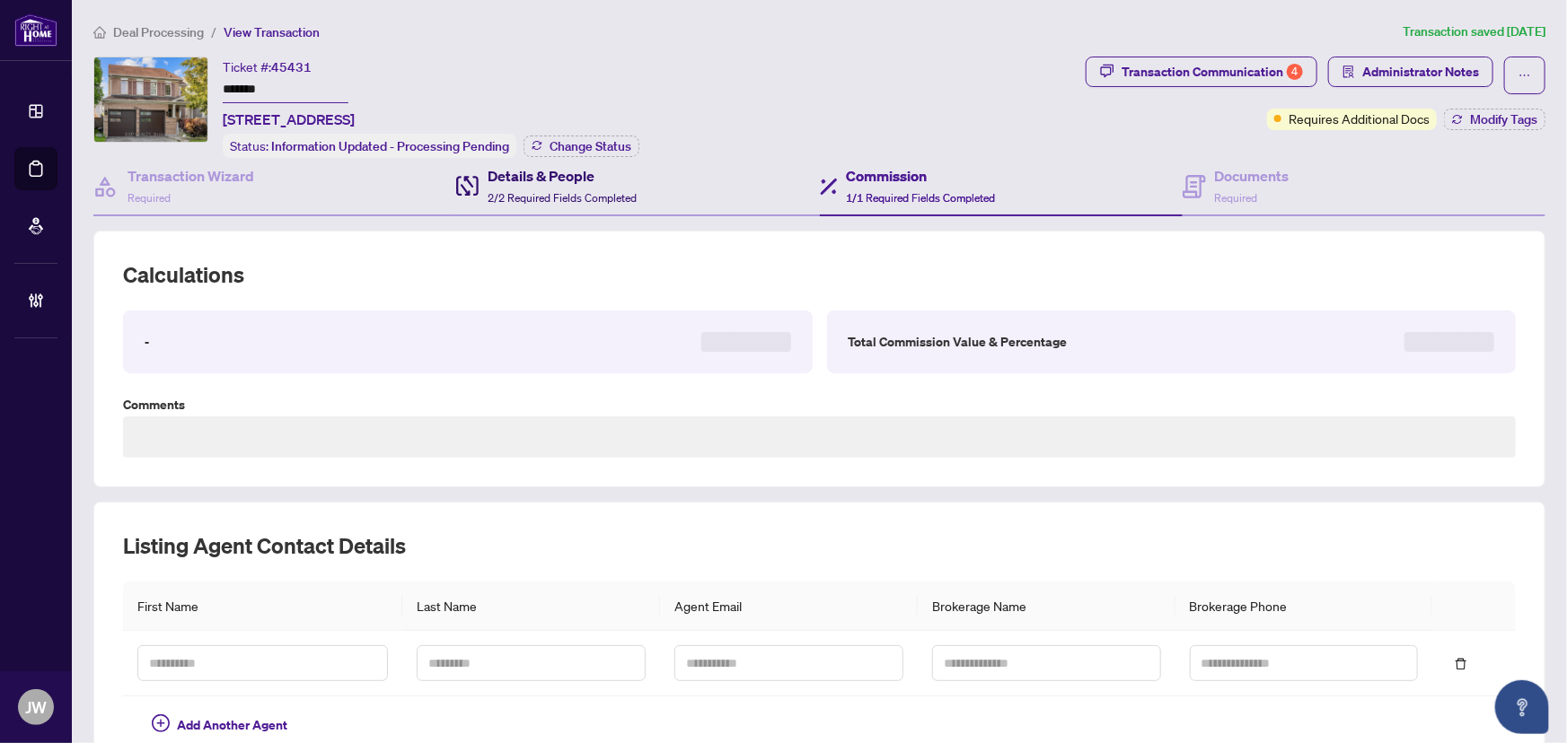
click at [613, 191] on span "2/2 Required Fields Completed" at bounding box center [562, 197] width 149 height 13
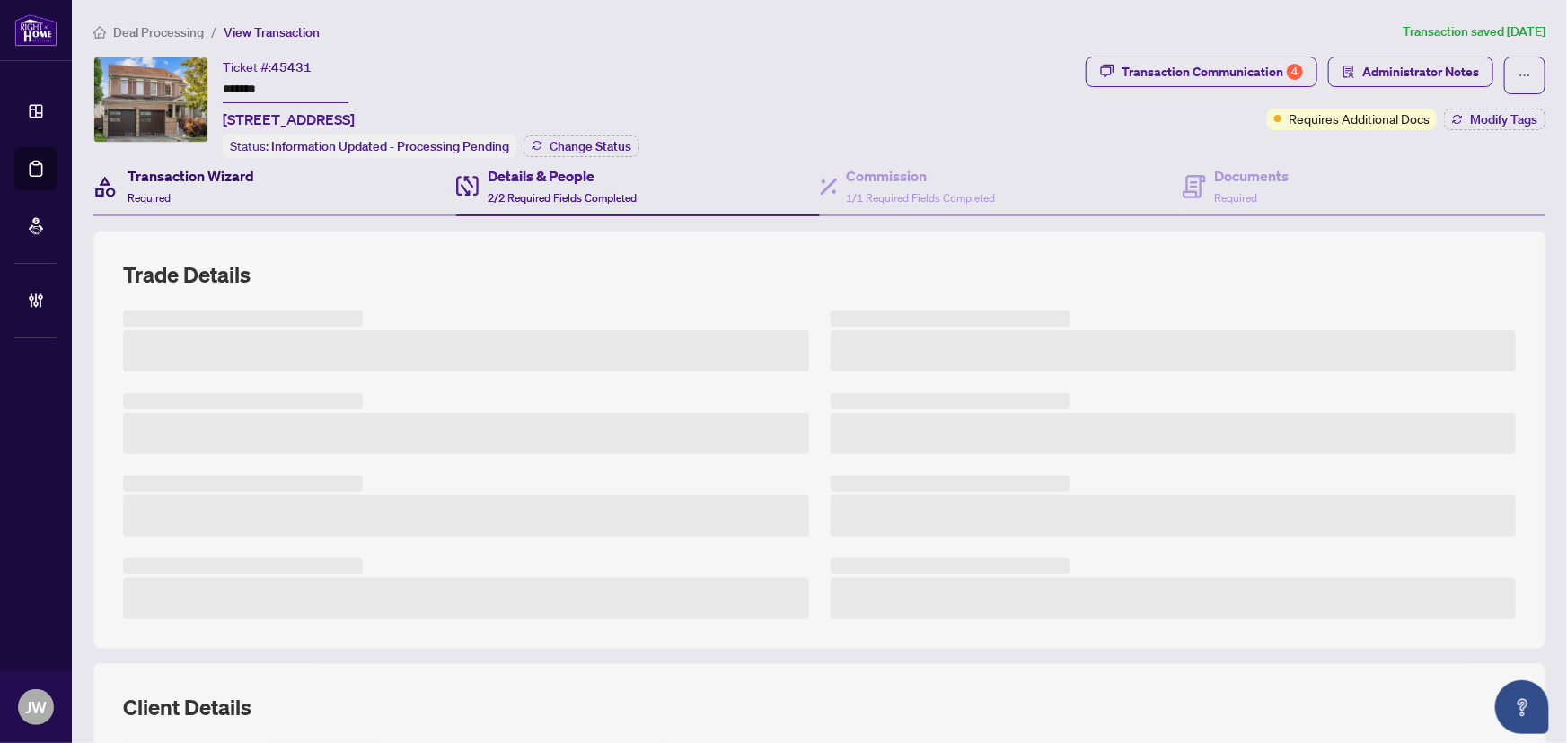
click at [219, 185] on div "Transaction Wizard Required" at bounding box center [191, 186] width 127 height 42
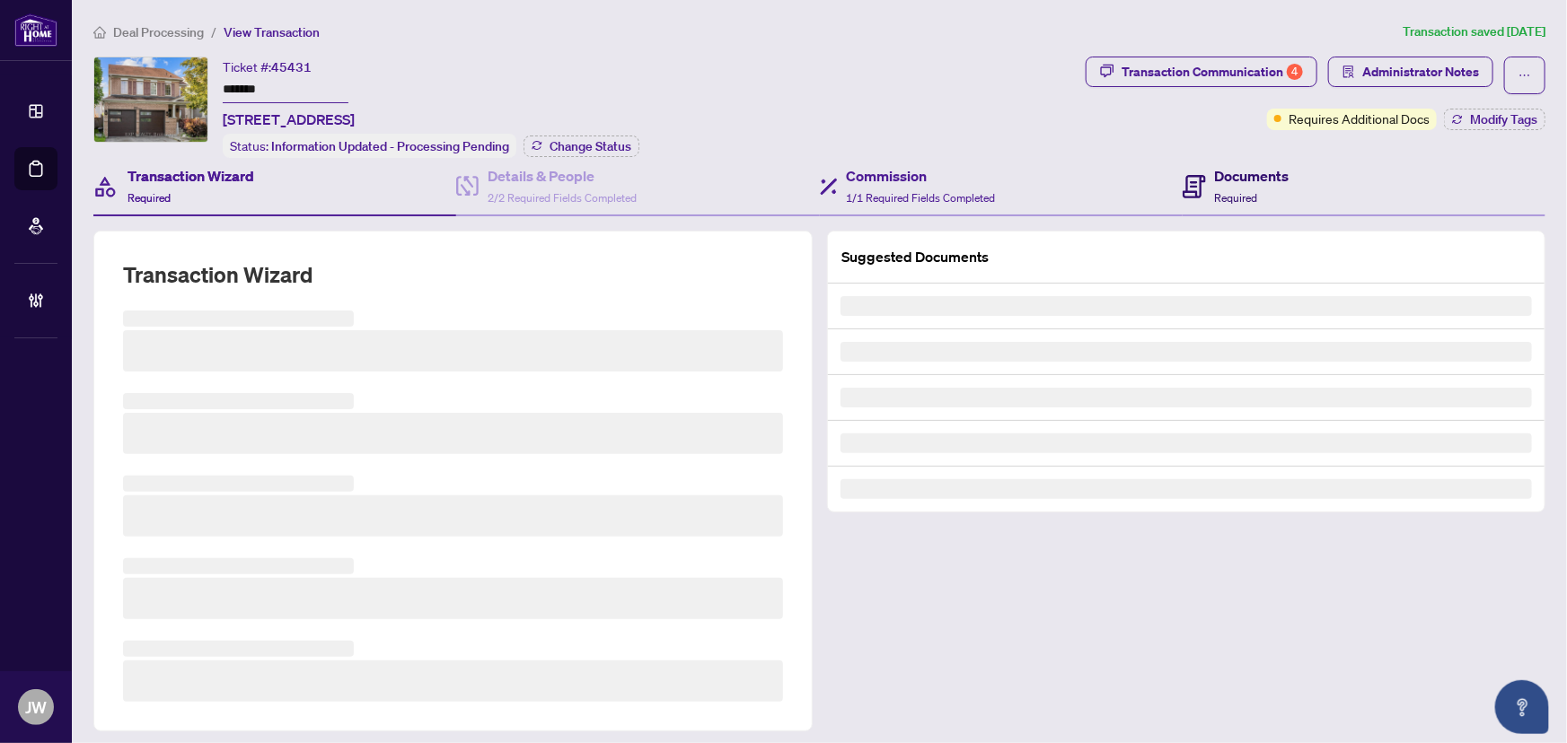
click at [1183, 193] on icon at bounding box center [1194, 186] width 23 height 23
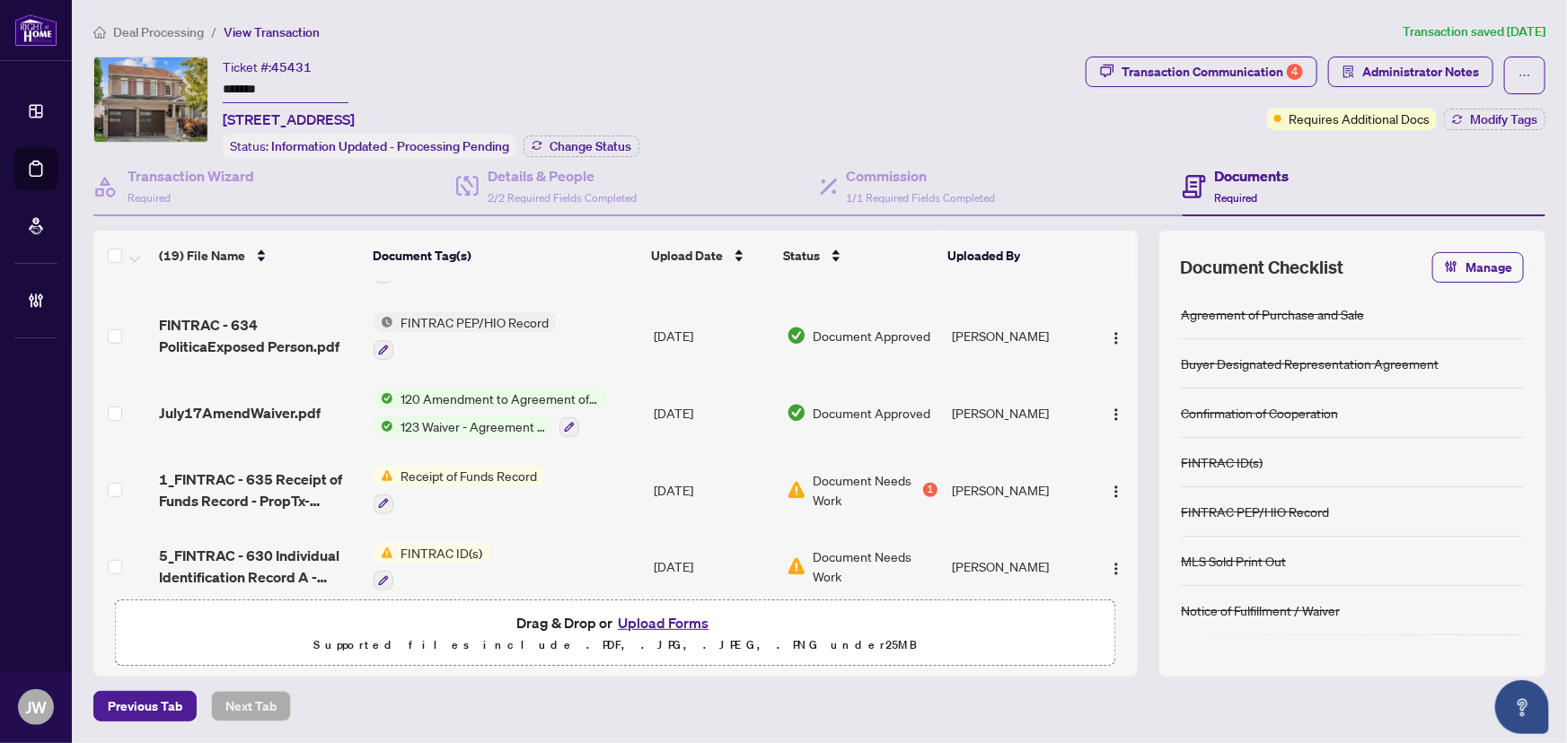
scroll to position [653, 0]
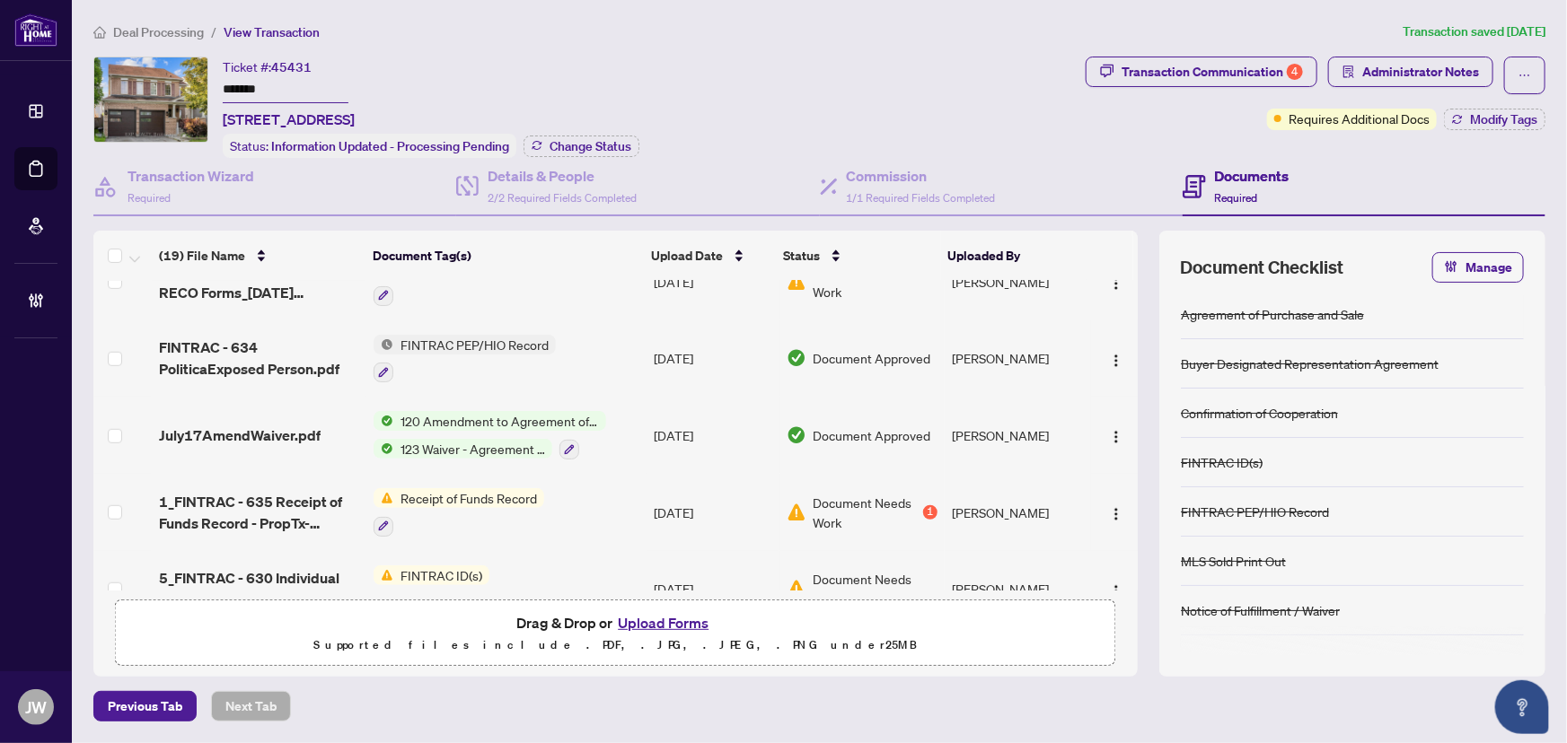
click at [243, 500] on span "1_FINTRAC - 635 Receipt of Funds Record - PropTx-[PERSON_NAME].pdf" at bounding box center [259, 512] width 200 height 43
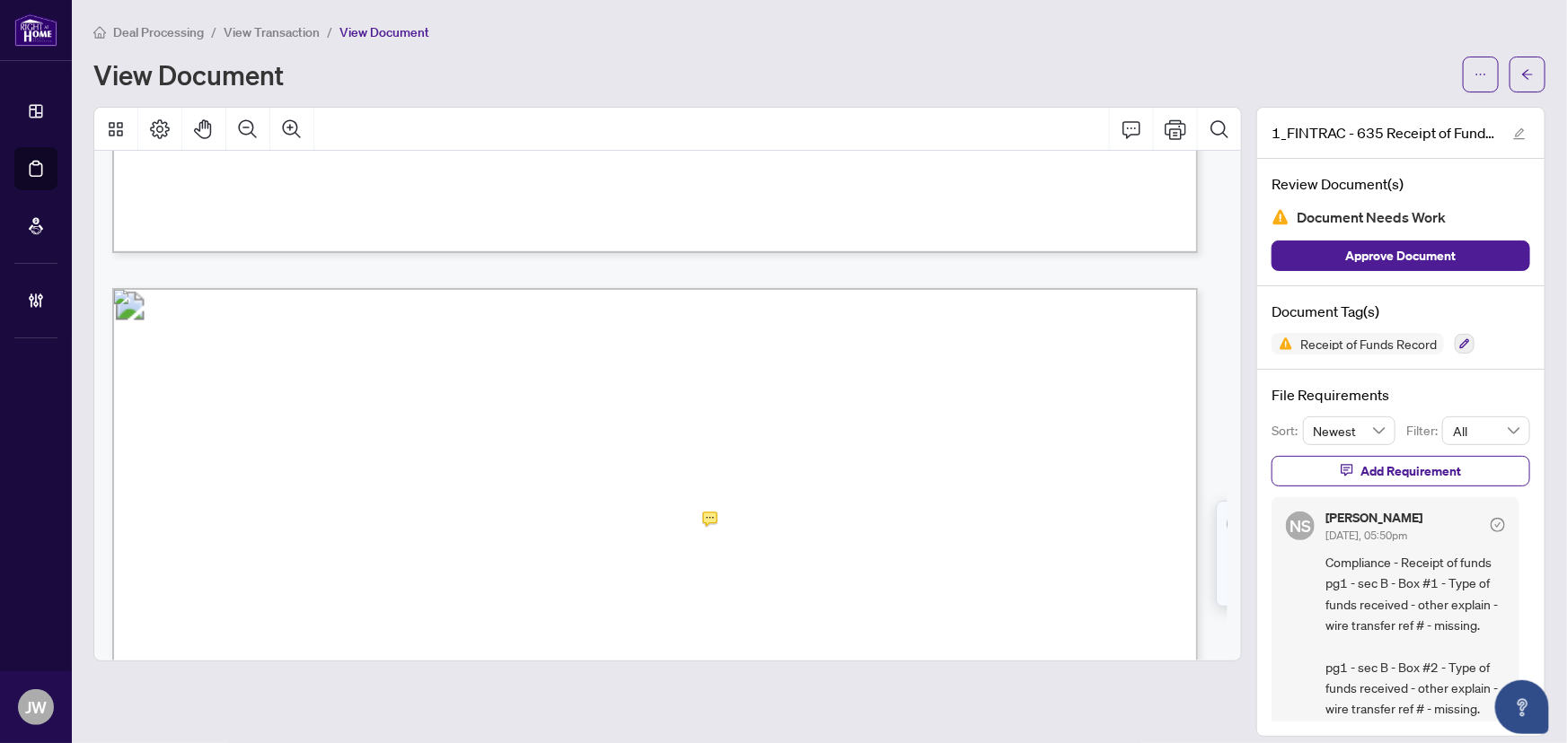
scroll to position [1626, 0]
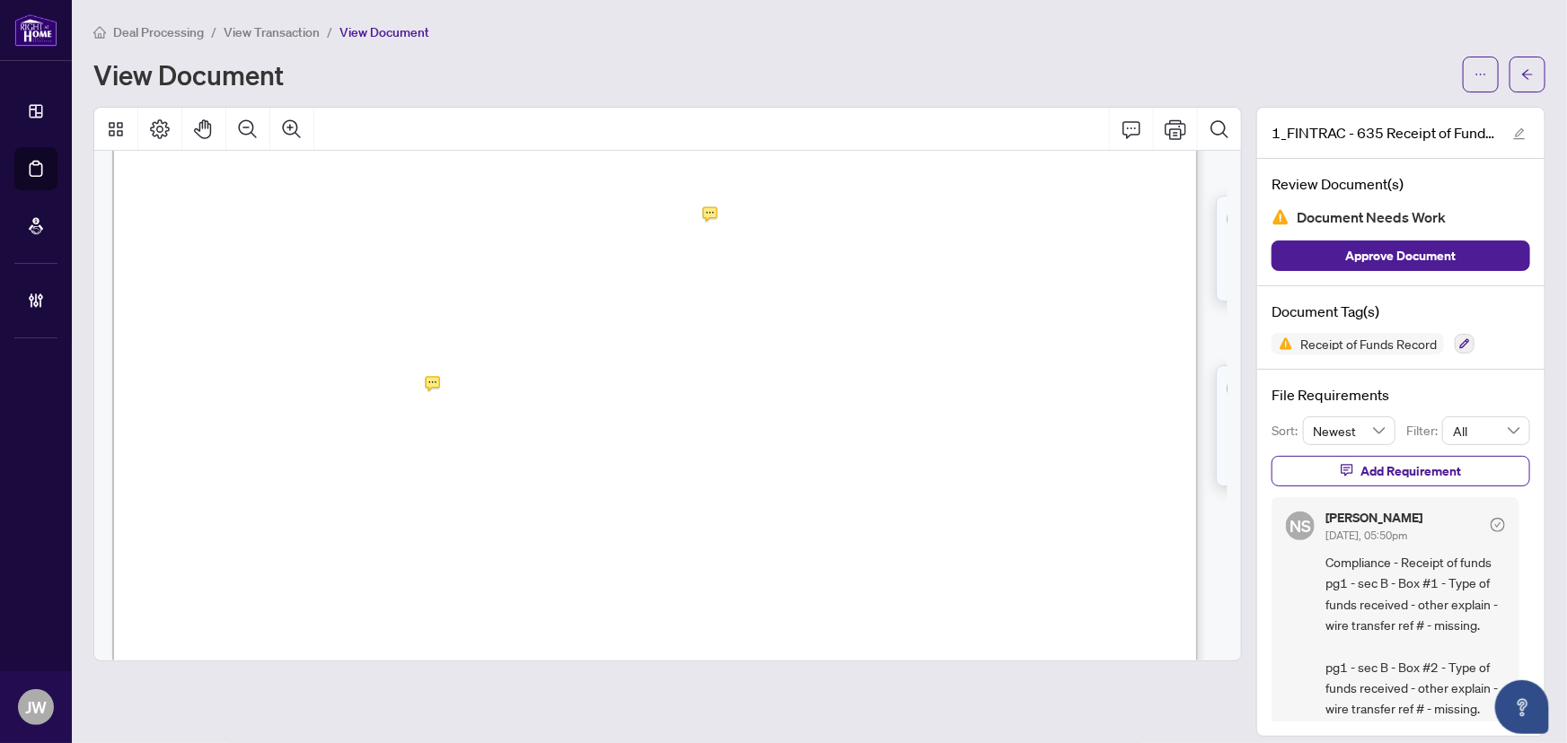
click at [714, 198] on span "C.1. List any reference number(s) of the brokerage that received the Funds that…" at bounding box center [544, 201] width 721 height 21
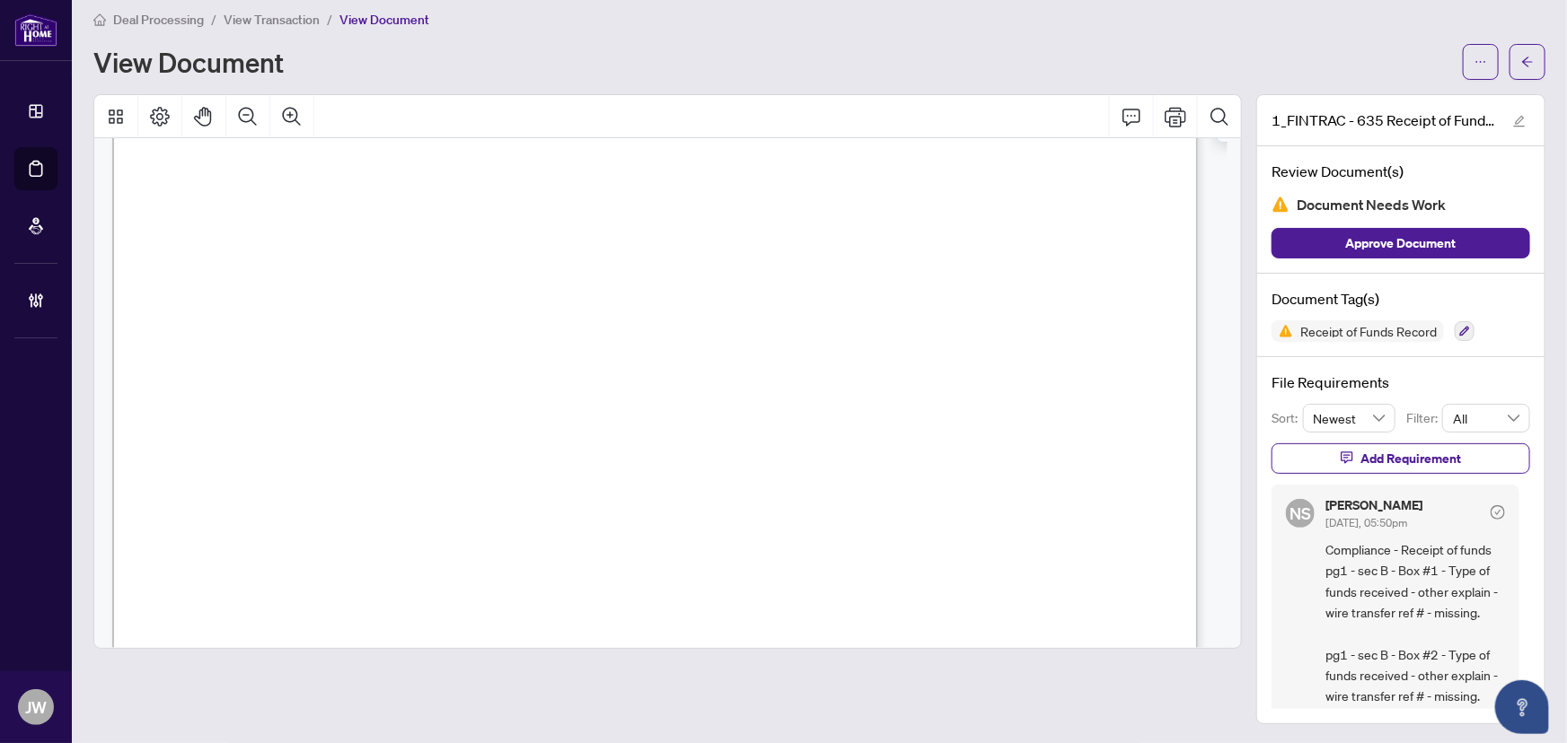
scroll to position [1714, 0]
click at [1509, 67] on button "button" at bounding box center [1527, 62] width 36 height 36
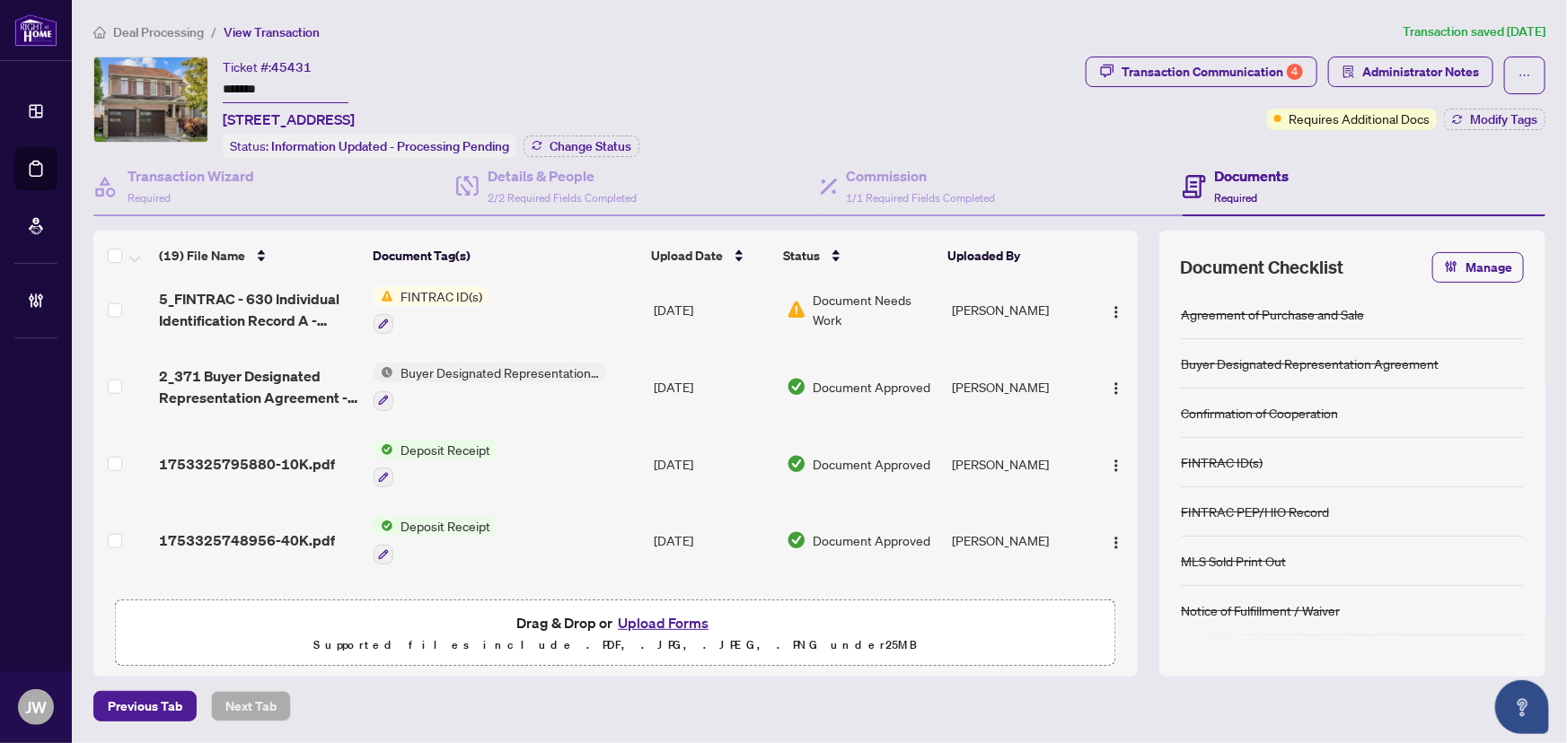
scroll to position [1106, 0]
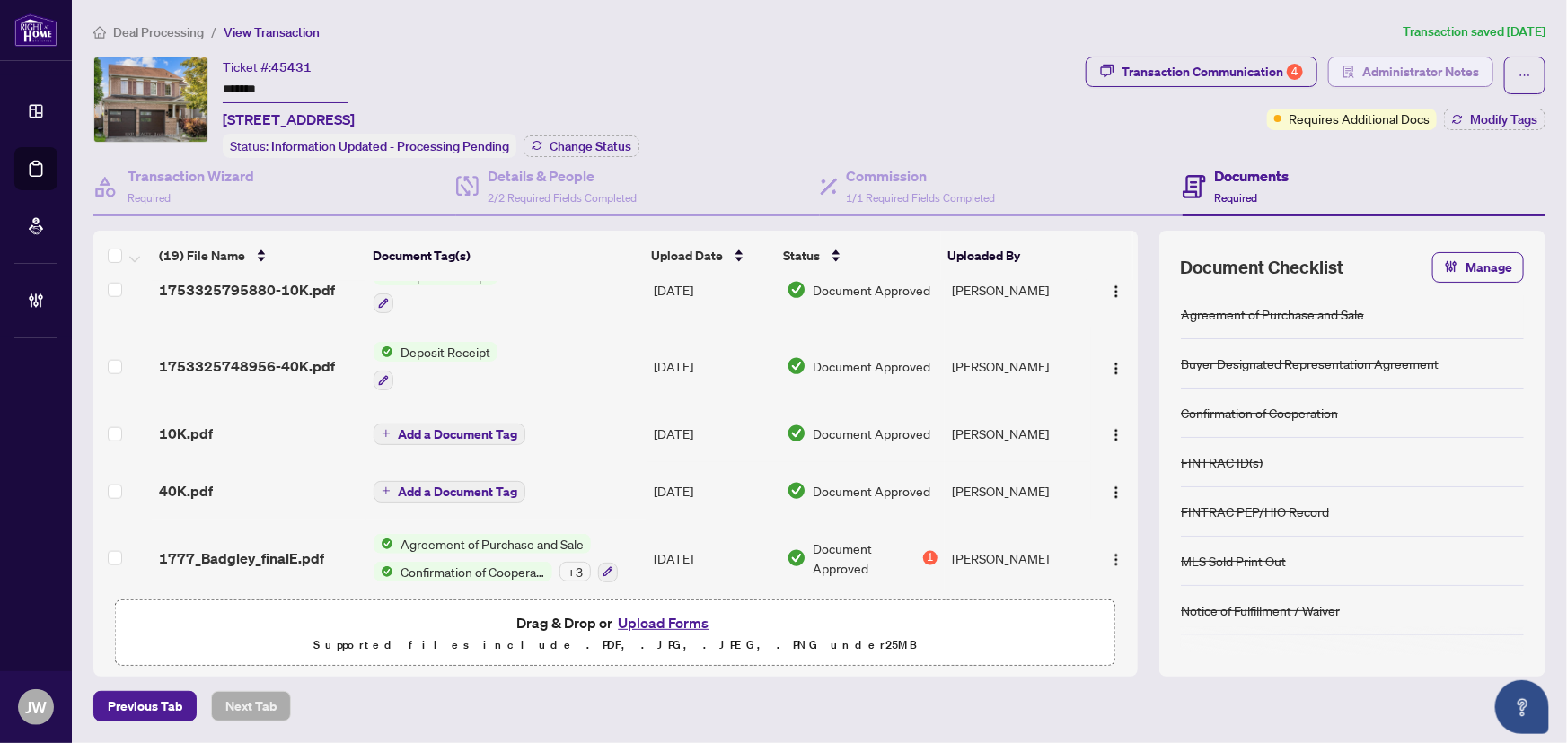
click at [1413, 75] on span "Administrator Notes" at bounding box center [1420, 71] width 117 height 29
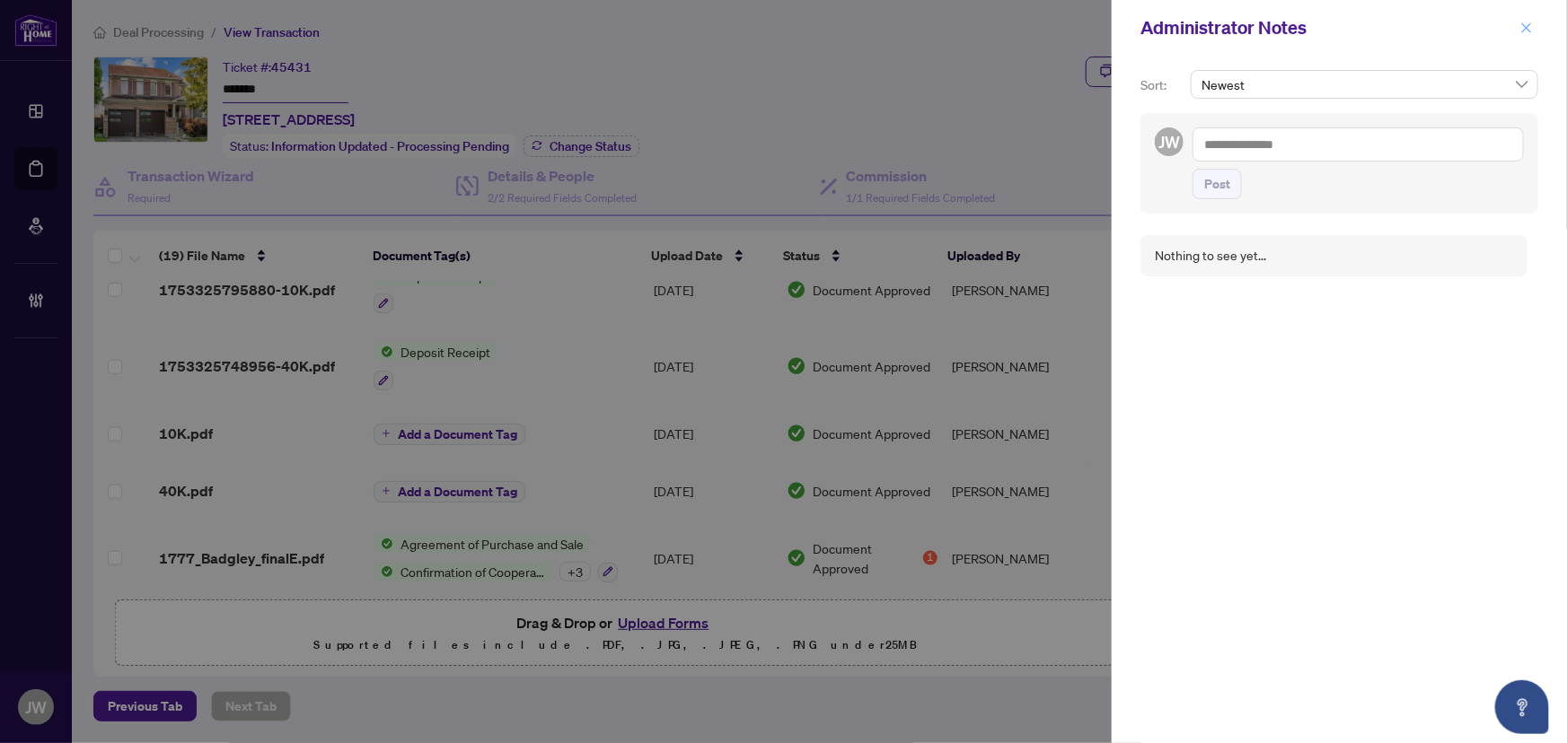
click at [1524, 24] on icon "close" at bounding box center [1526, 28] width 13 height 13
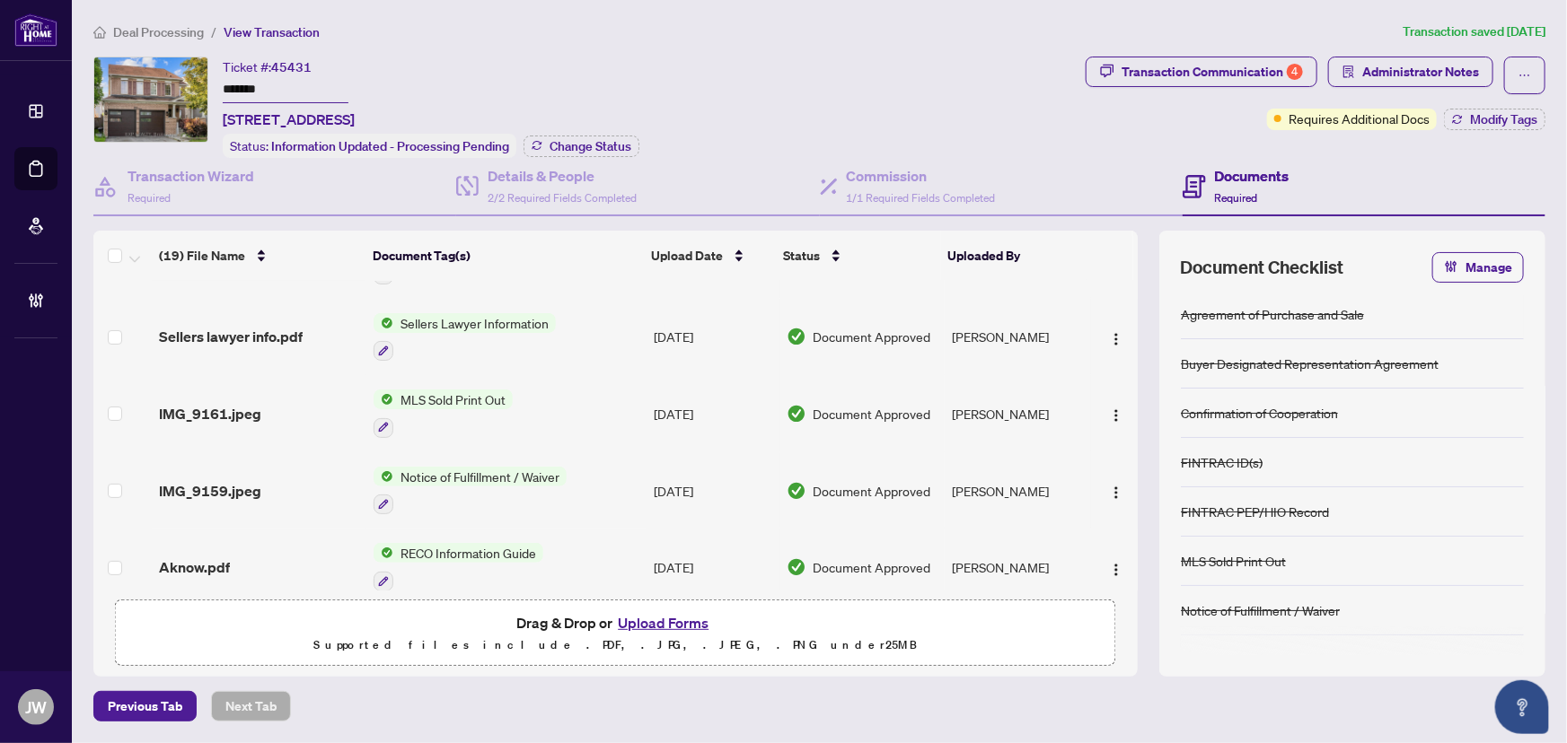
scroll to position [0, 0]
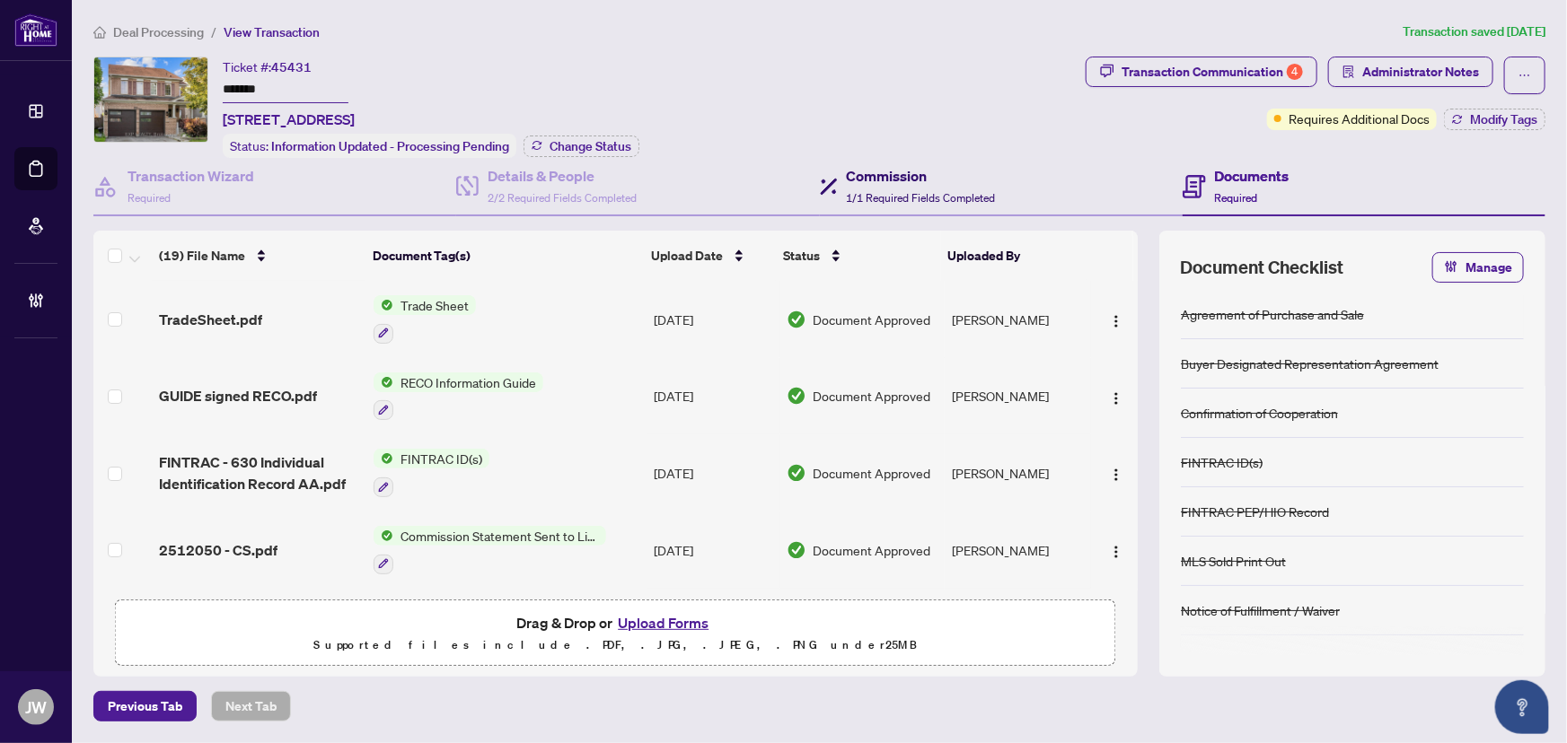
click at [928, 171] on h4 "Commission" at bounding box center [921, 176] width 149 height 22
type textarea "**********"
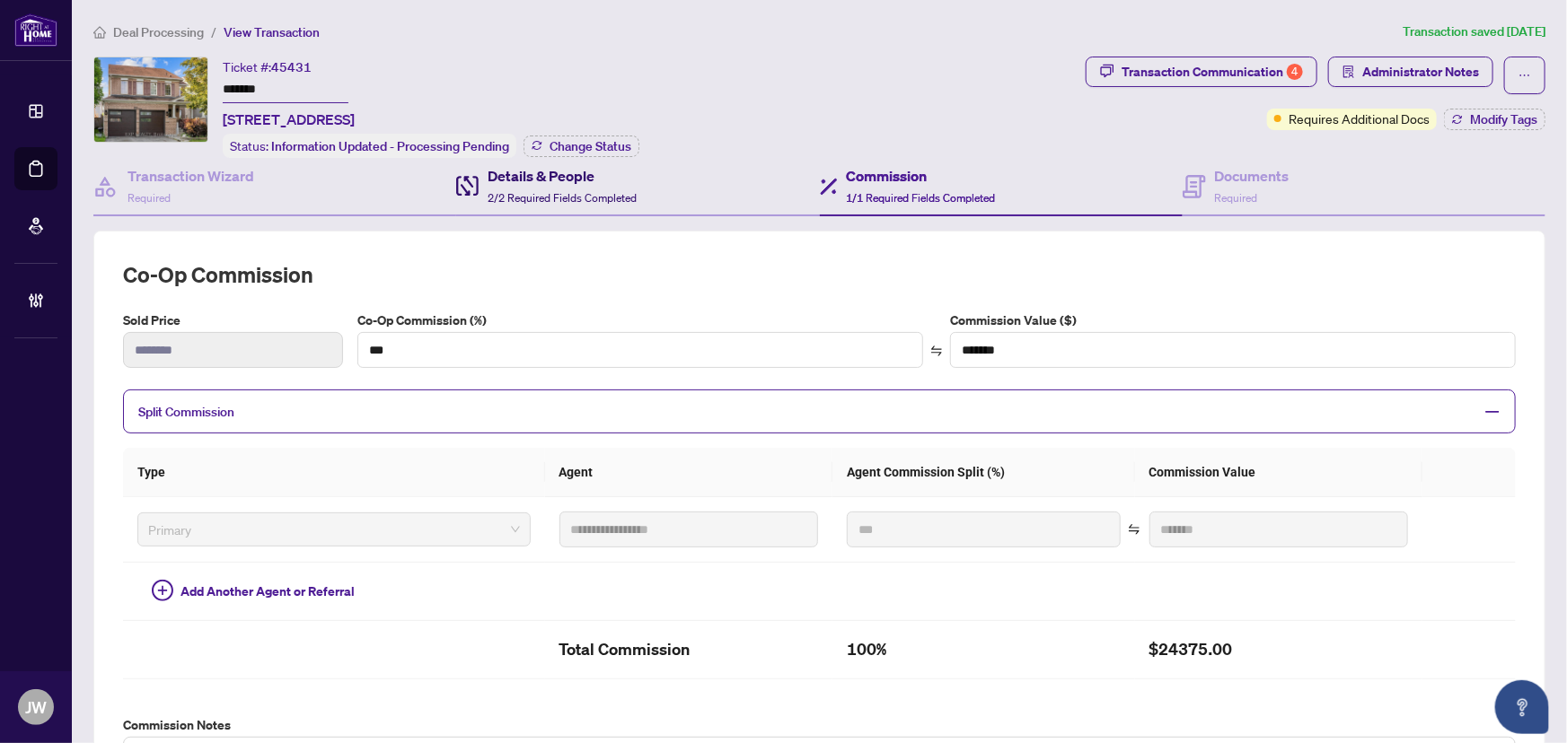
click at [567, 194] on span "2/2 Required Fields Completed" at bounding box center [562, 197] width 149 height 13
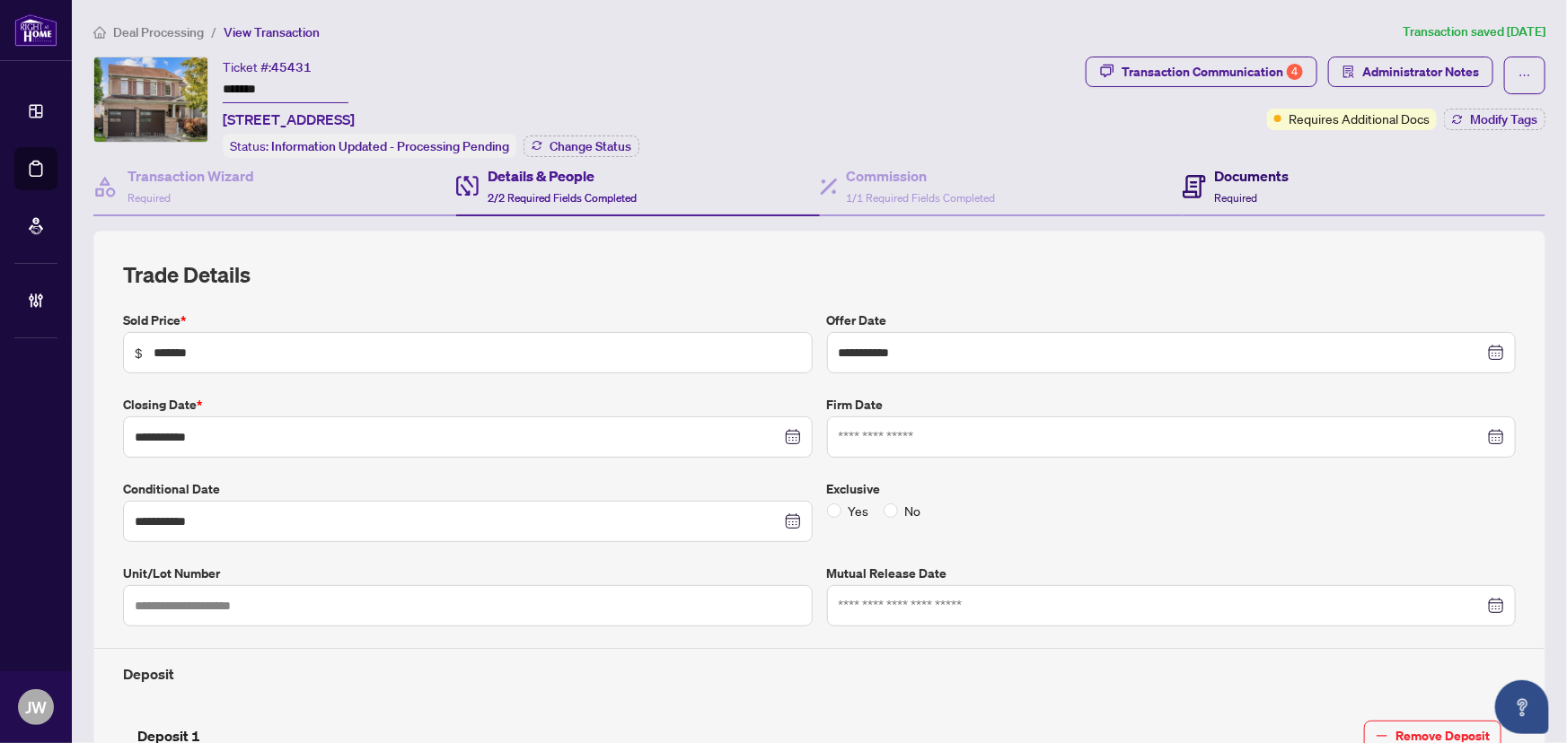
click at [1258, 181] on h4 "Documents" at bounding box center [1252, 176] width 75 height 22
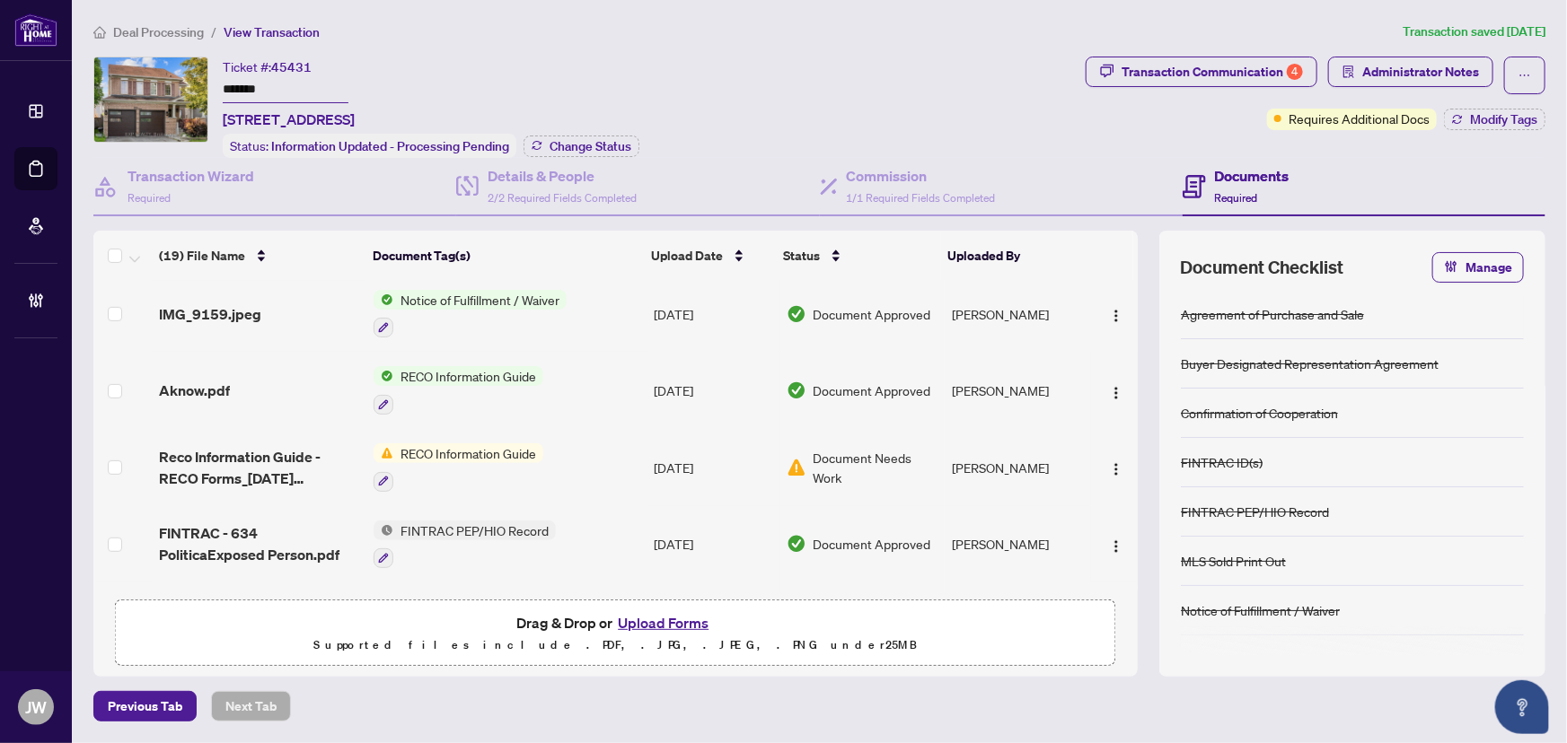
scroll to position [489, 0]
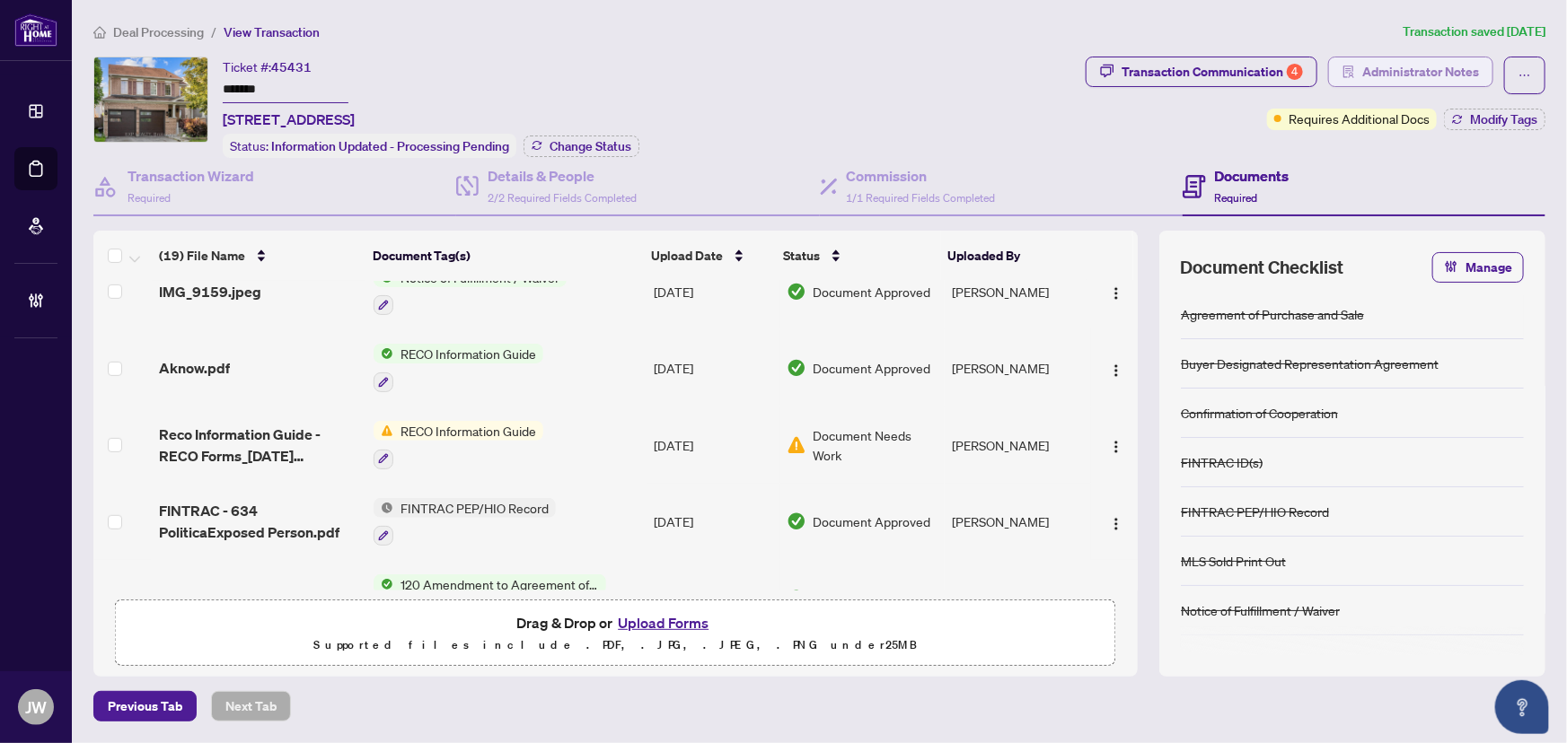
click at [1403, 66] on span "Administrator Notes" at bounding box center [1420, 71] width 117 height 29
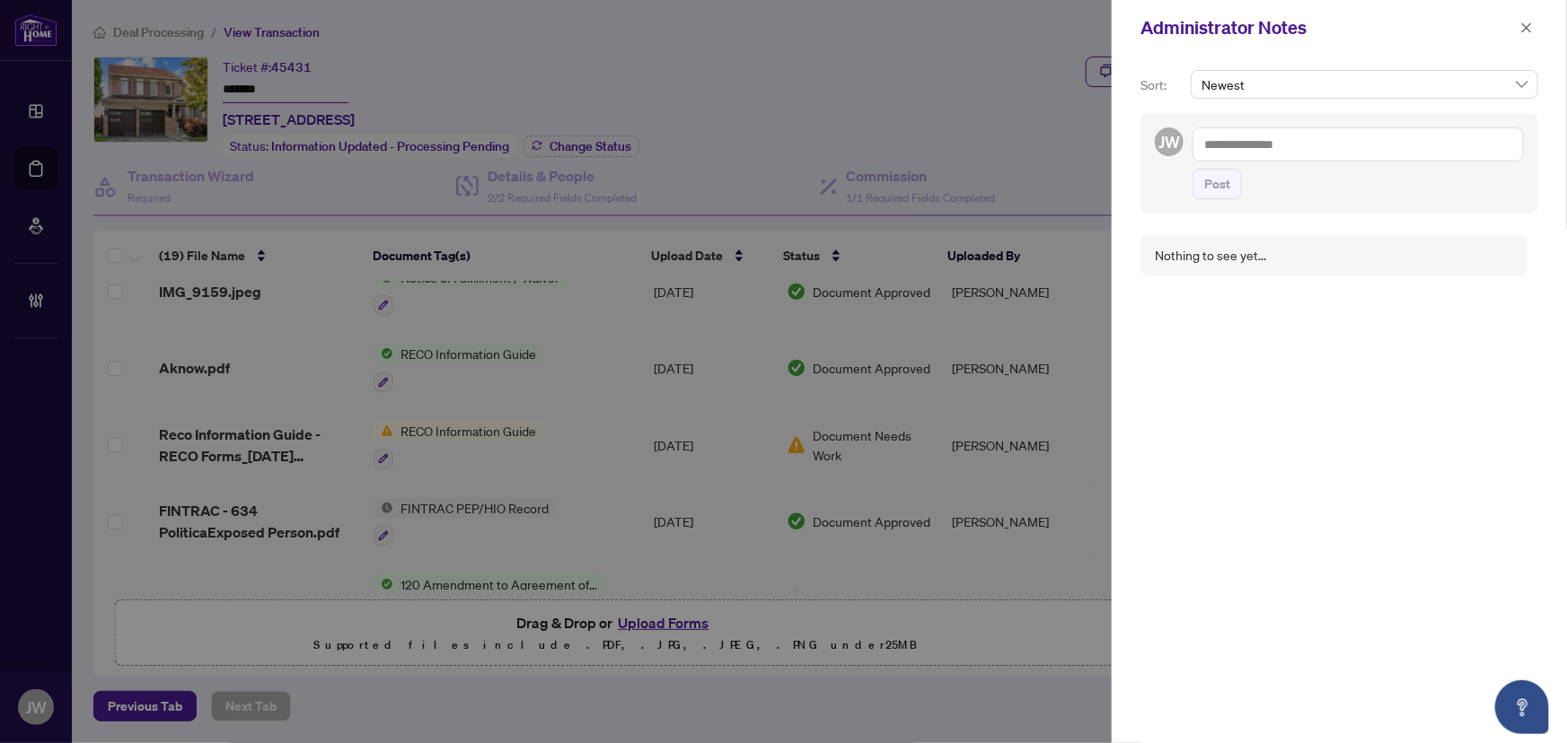
click at [1263, 152] on textarea at bounding box center [1357, 145] width 331 height 34
click at [1282, 146] on textarea "**********" at bounding box center [1357, 145] width 331 height 34
drag, startPoint x: 1288, startPoint y: 145, endPoint x: 1230, endPoint y: 145, distance: 57.5
click at [1230, 145] on textarea "**********" at bounding box center [1357, 145] width 331 height 34
type textarea "*"
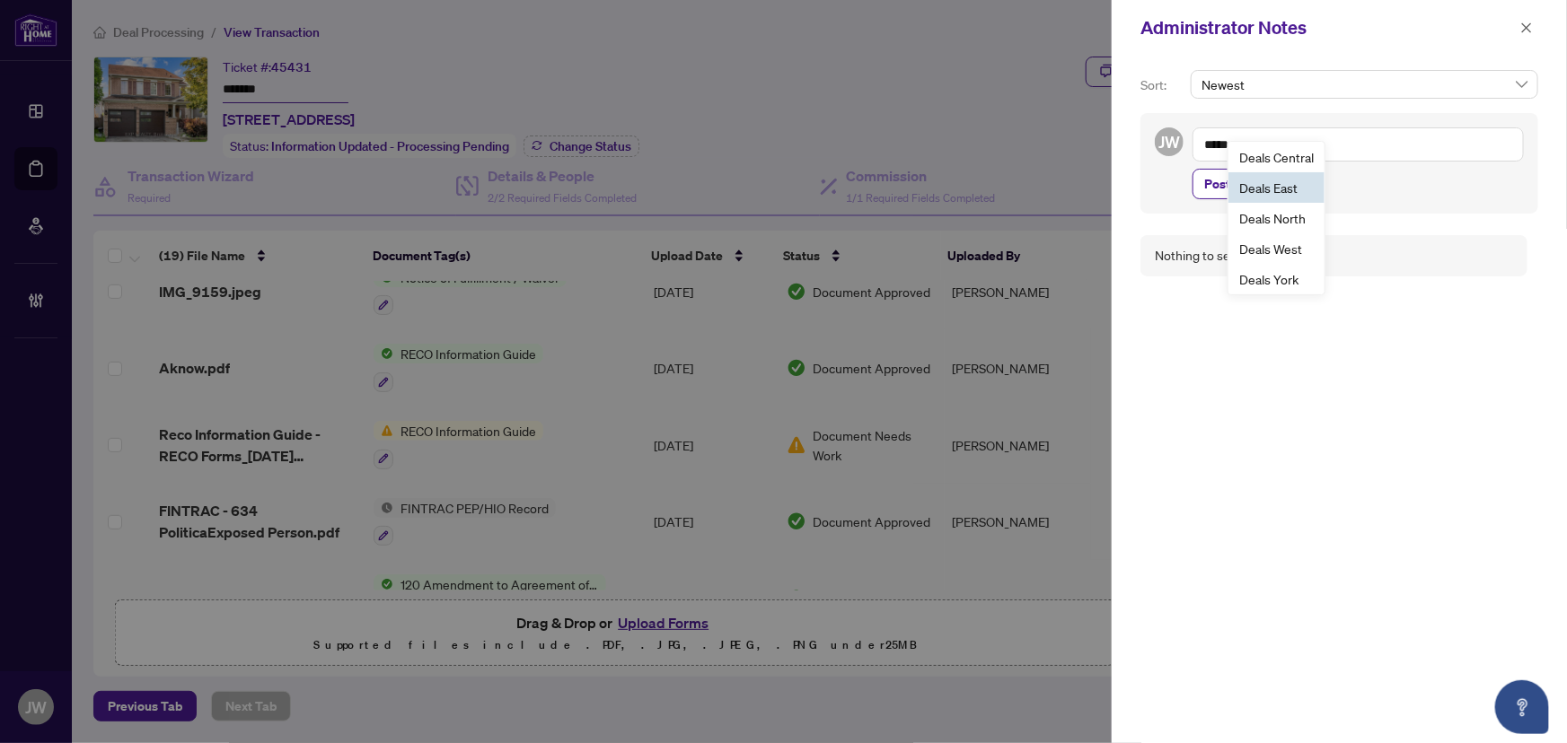
click at [1268, 184] on span "Deal s East" at bounding box center [1268, 188] width 58 height 16
click at [1464, 145] on textarea "**********" at bounding box center [1357, 145] width 331 height 34
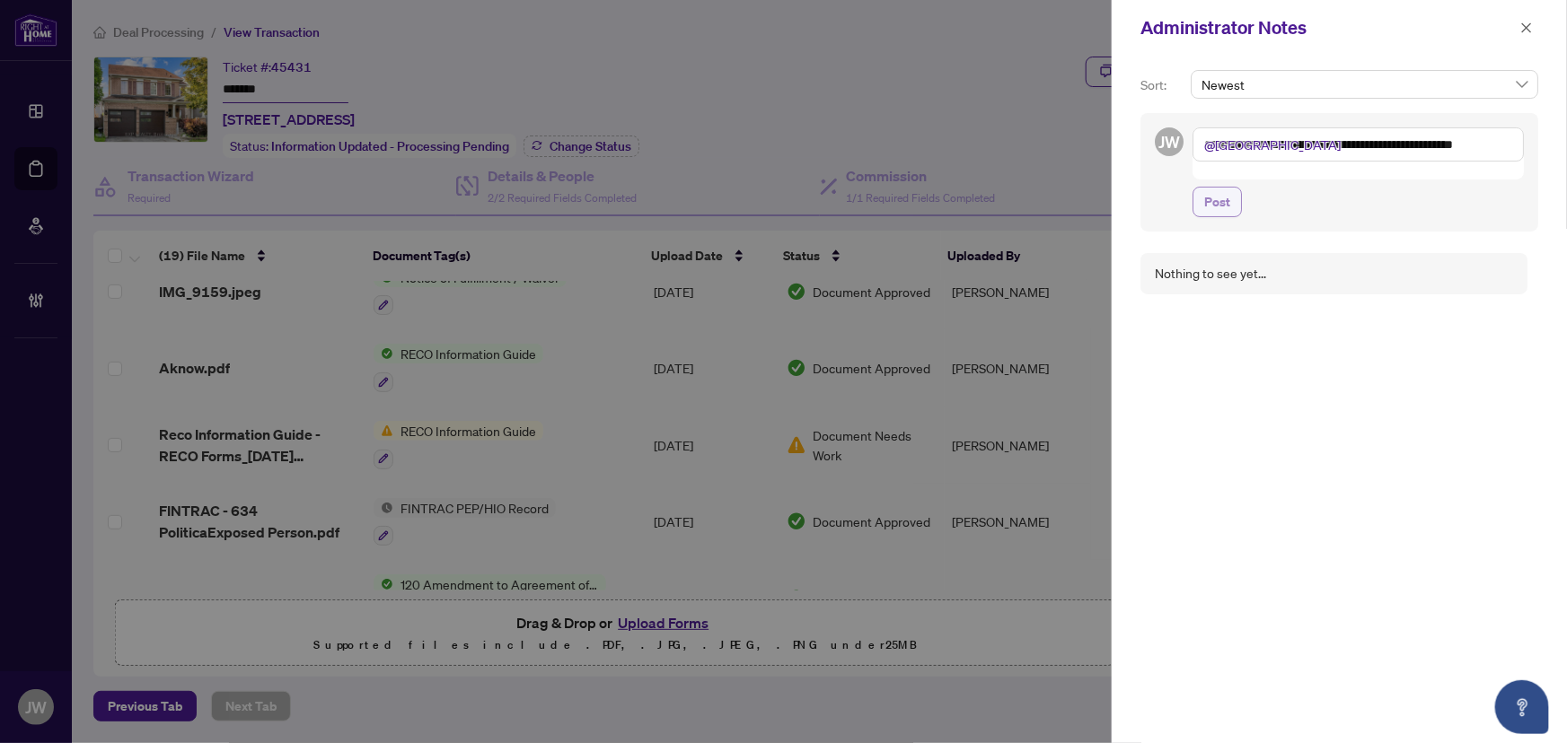
type textarea "**********"
click at [1224, 188] on span "Post" at bounding box center [1217, 202] width 26 height 29
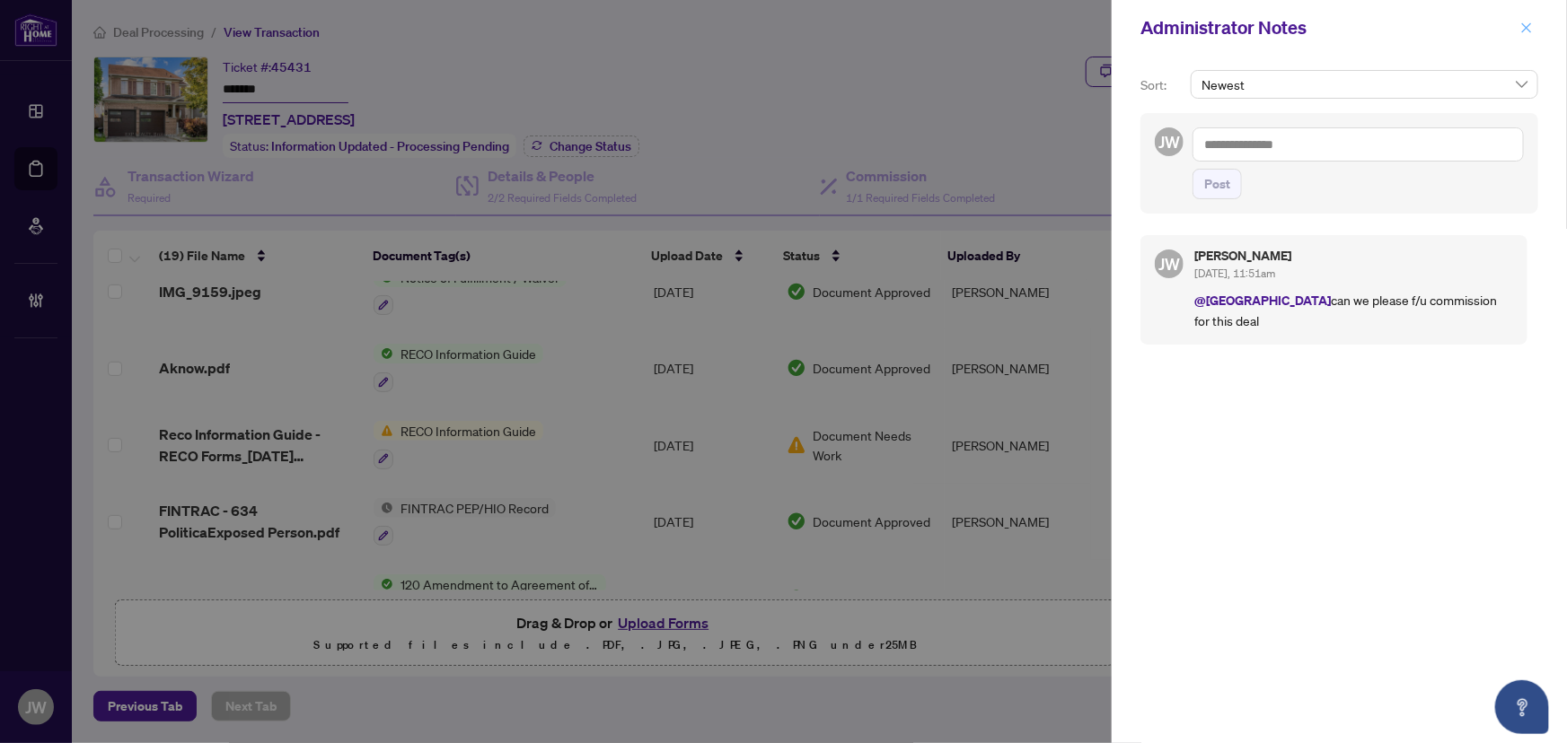
click at [1520, 31] on icon "close" at bounding box center [1526, 28] width 13 height 13
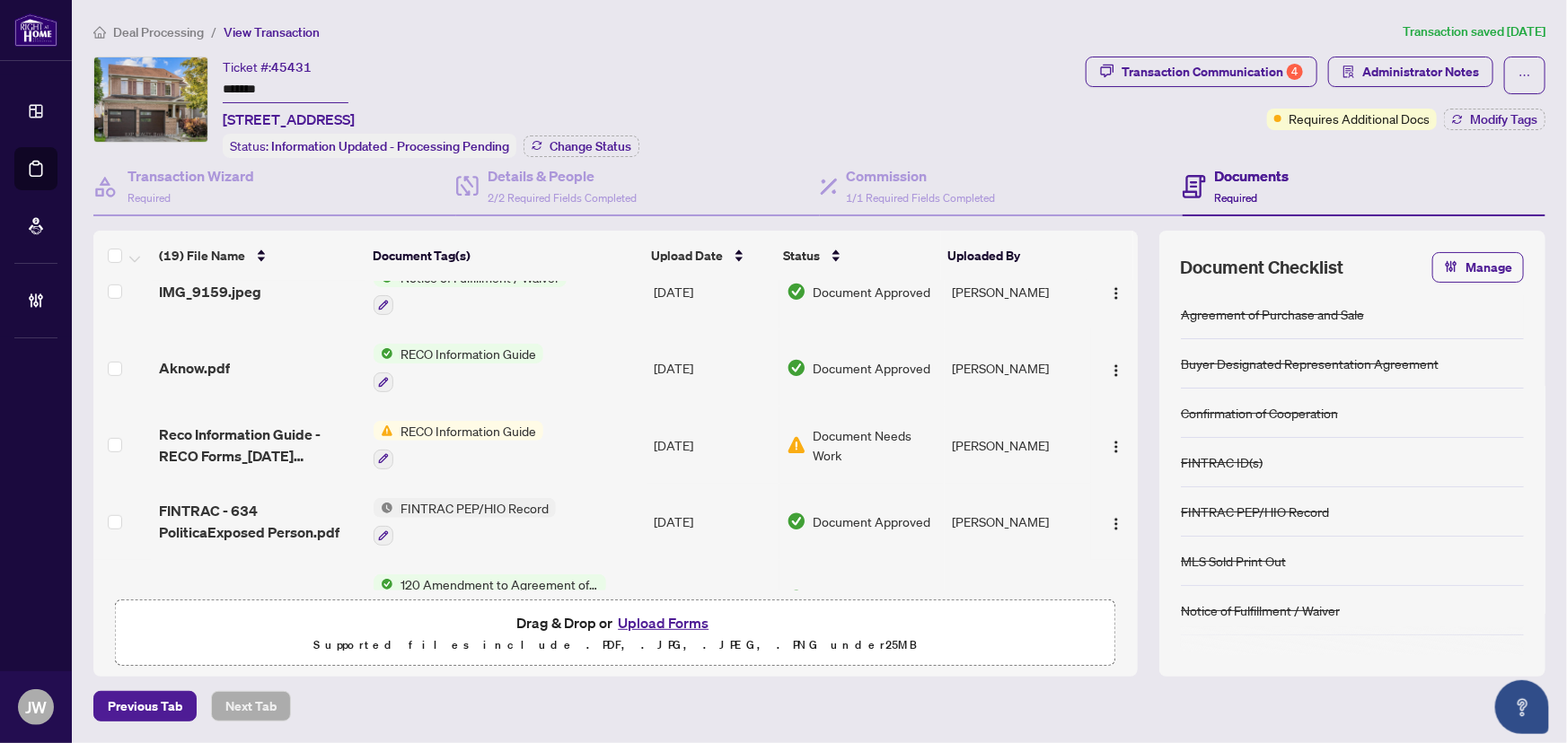
click at [182, 32] on span "Deal Processing" at bounding box center [158, 32] width 91 height 16
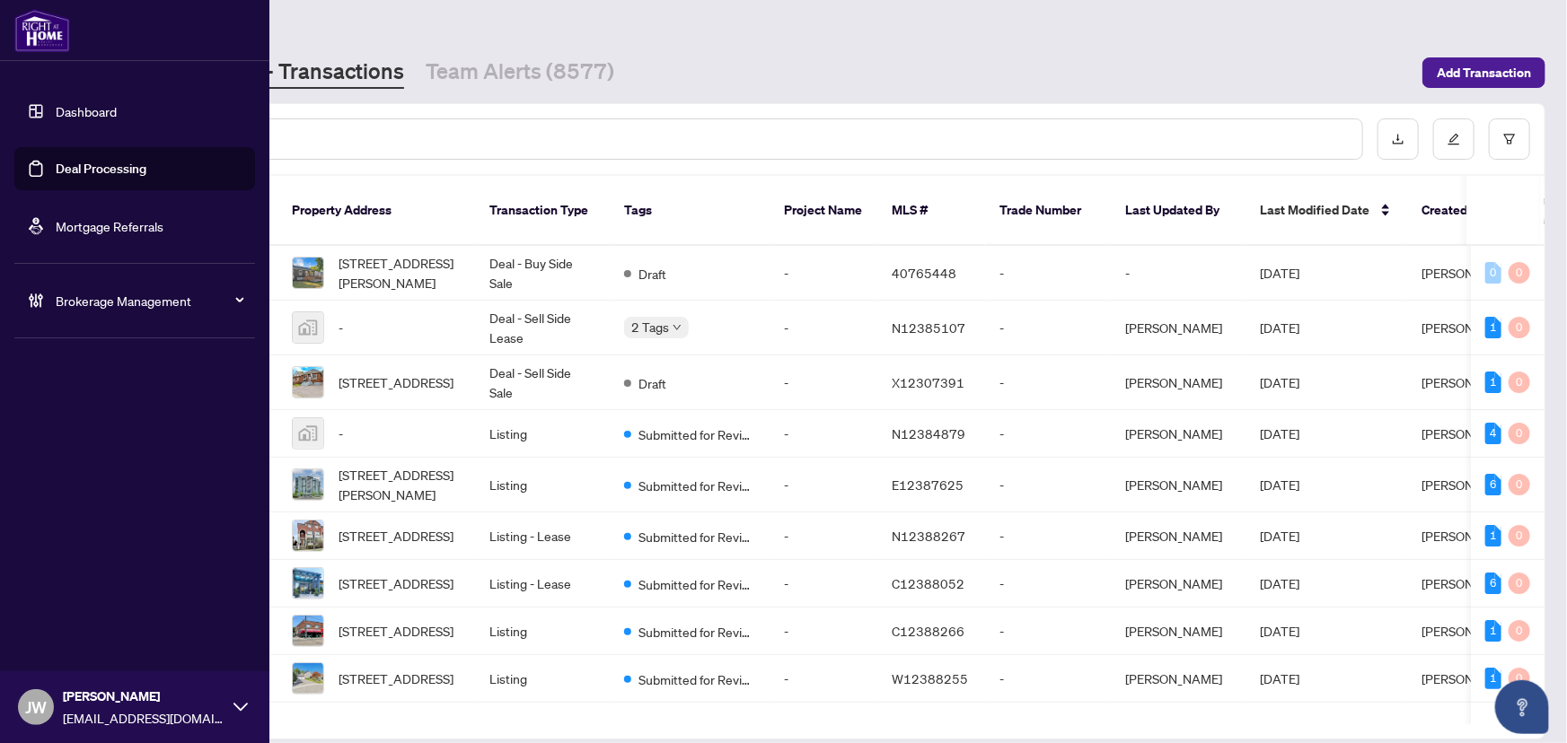
click at [46, 299] on div "Brokerage Management" at bounding box center [134, 300] width 241 height 43
click at [72, 423] on link "Manage Agents" at bounding box center [82, 430] width 89 height 16
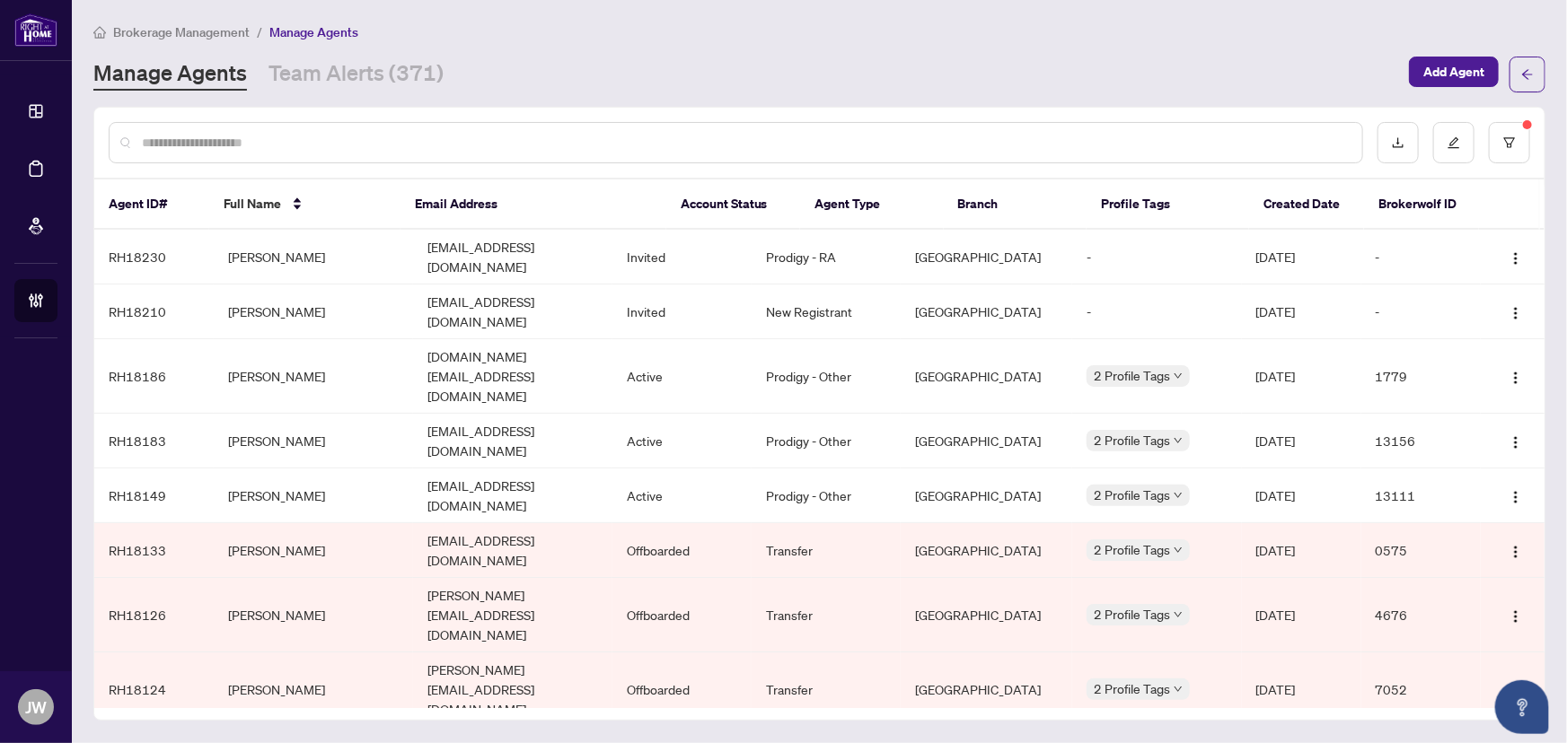
click at [308, 150] on input "text" at bounding box center [745, 143] width 1206 height 20
click at [305, 136] on input "text" at bounding box center [745, 143] width 1206 height 20
click at [268, 339] on td "[PERSON_NAME]" at bounding box center [313, 376] width 199 height 75
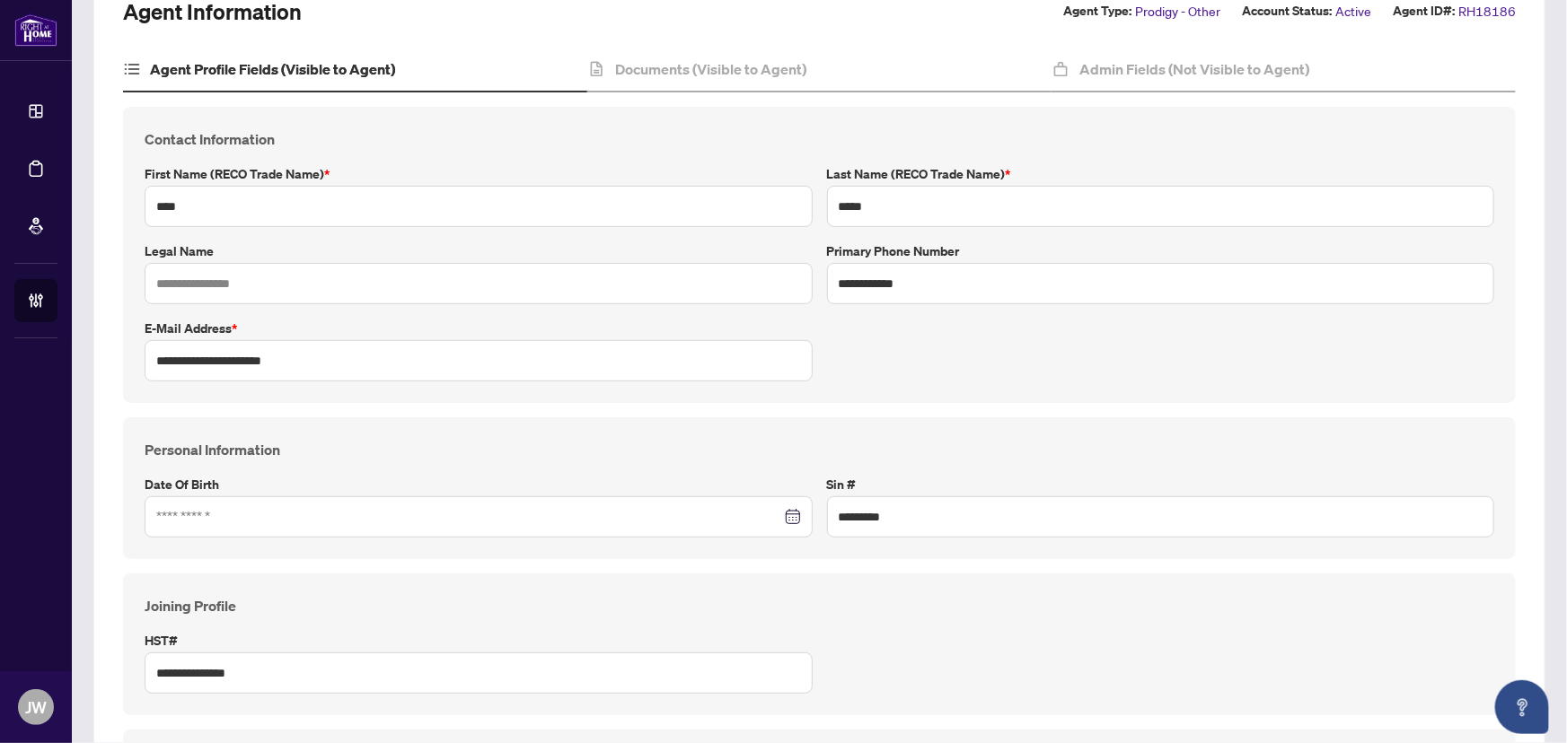
scroll to position [163, 0]
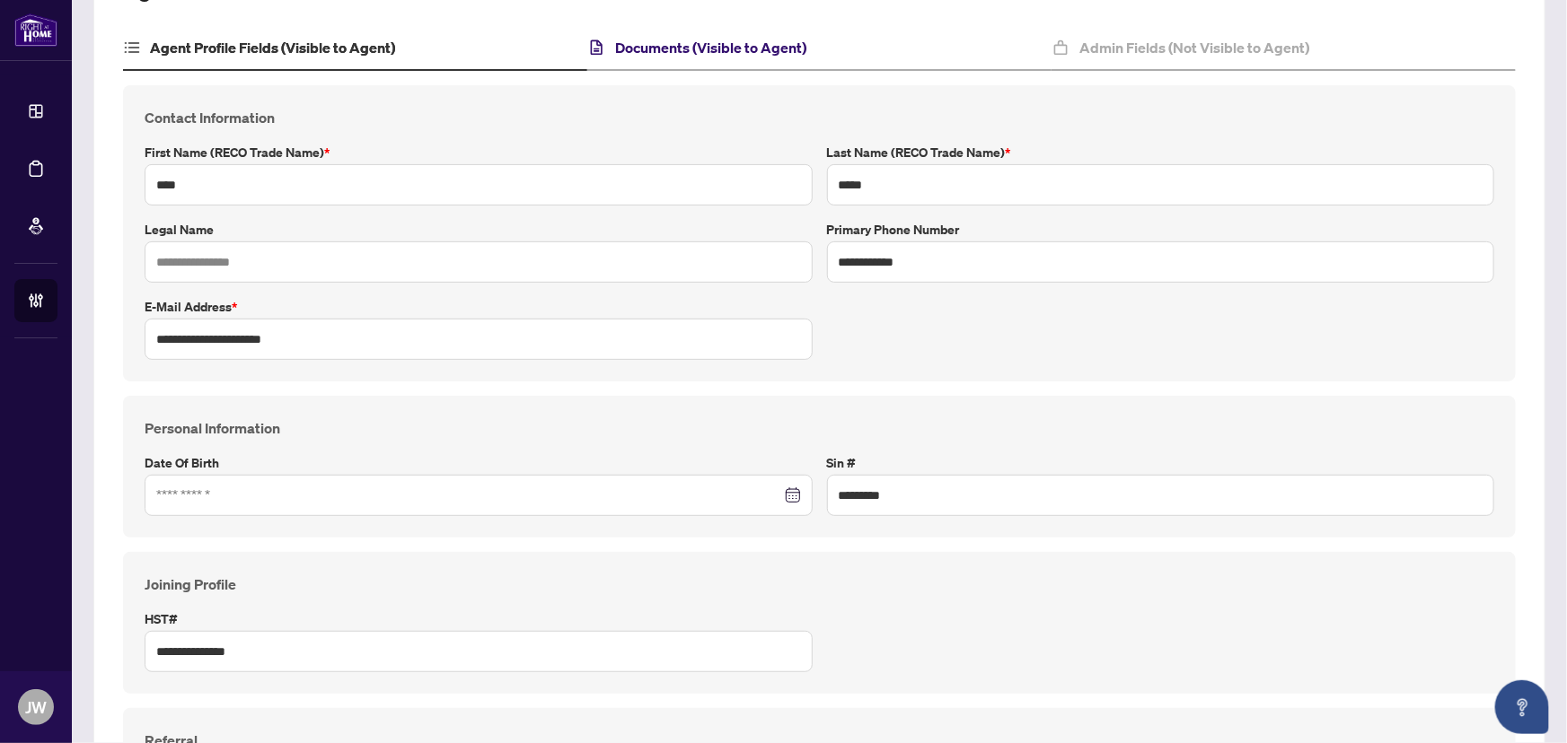
click at [708, 53] on h4 "Documents (Visible to Agent)" at bounding box center [710, 48] width 191 height 22
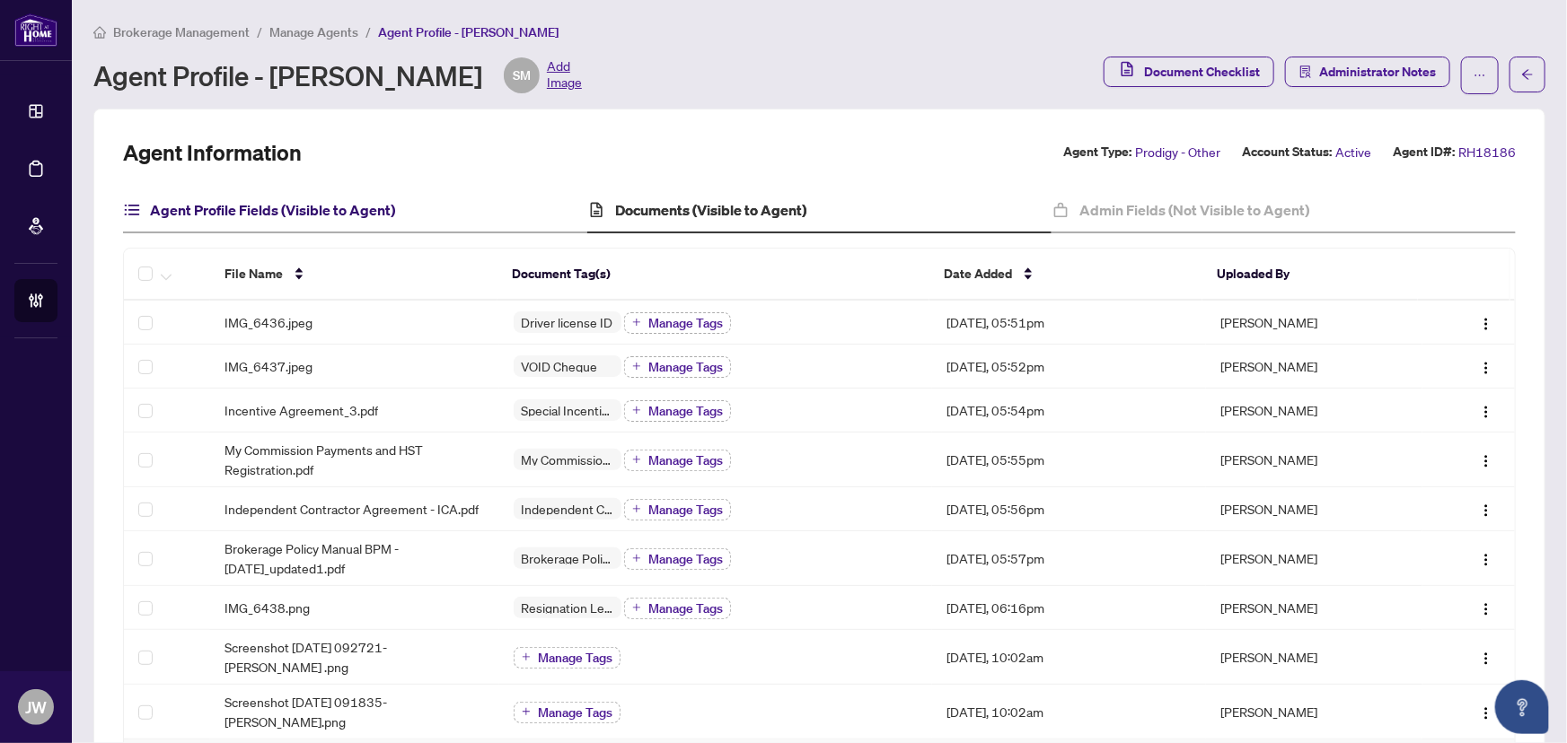
click at [286, 212] on h4 "Agent Profile Fields (Visible to Agent)" at bounding box center [272, 210] width 245 height 22
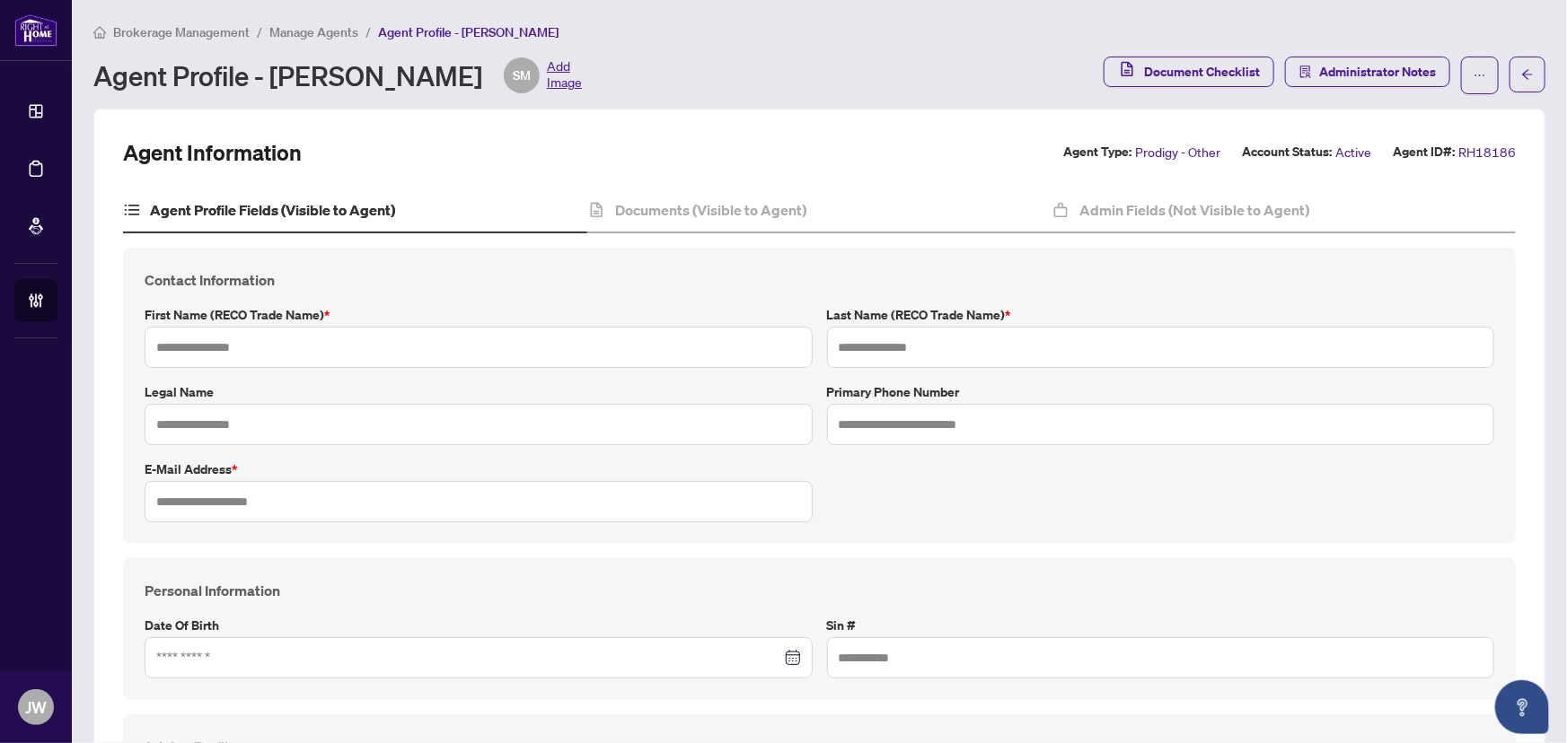
type input "**********"
type input "****"
type input "*****"
type input "**********"
type input "*********"
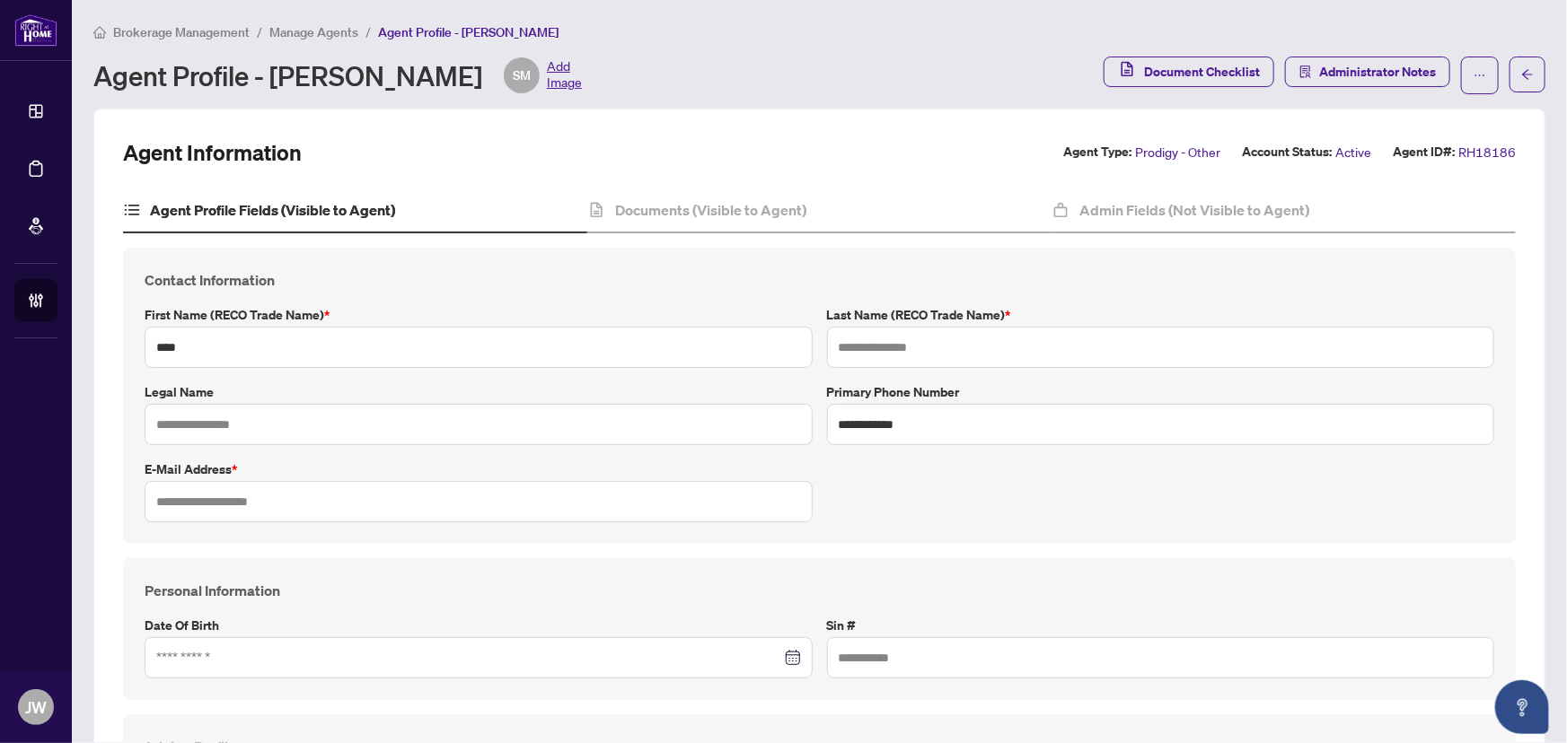
type input "**********"
type input "*******"
type input "****"
type input "**********"
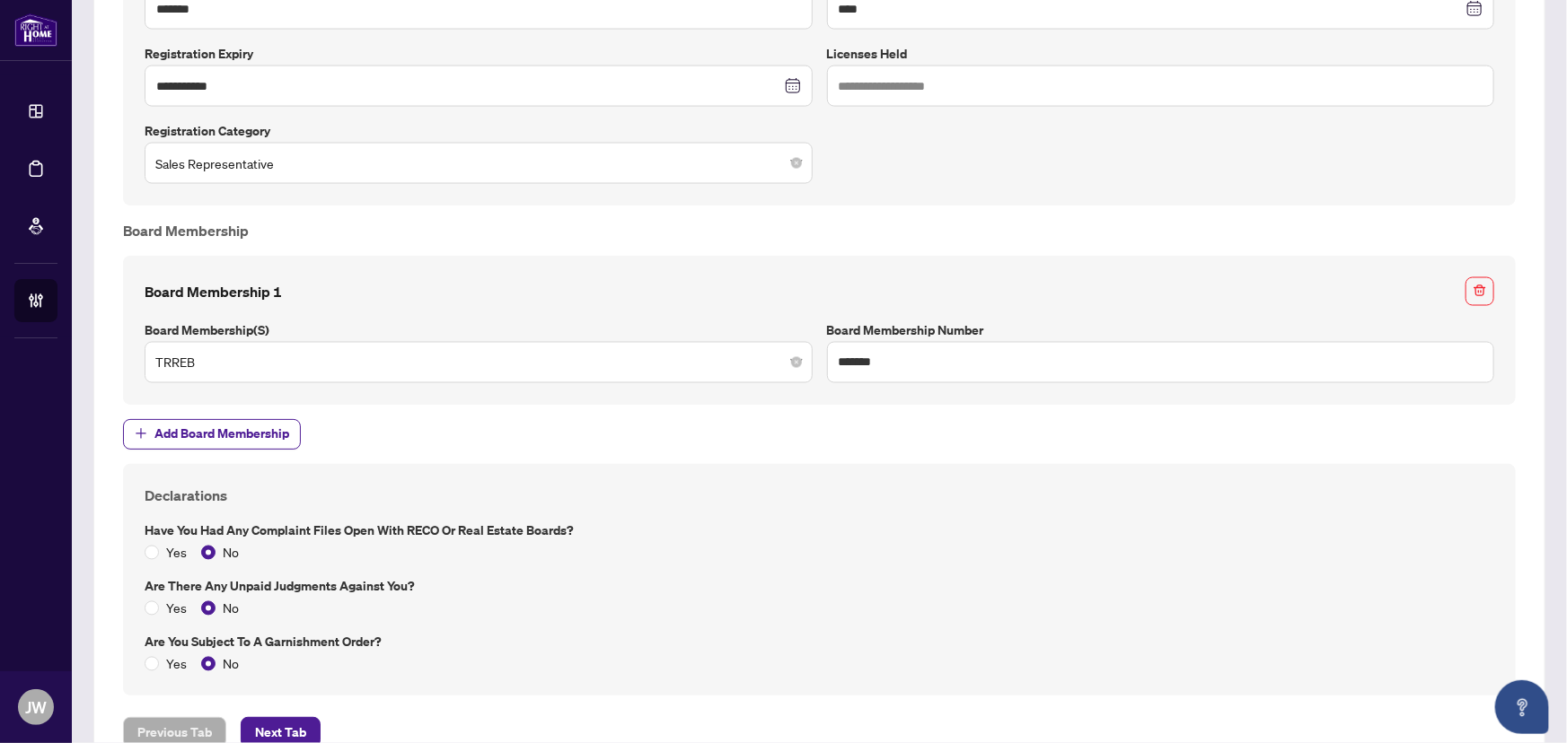
scroll to position [1437, 0]
